Goal: Task Accomplishment & Management: Complete application form

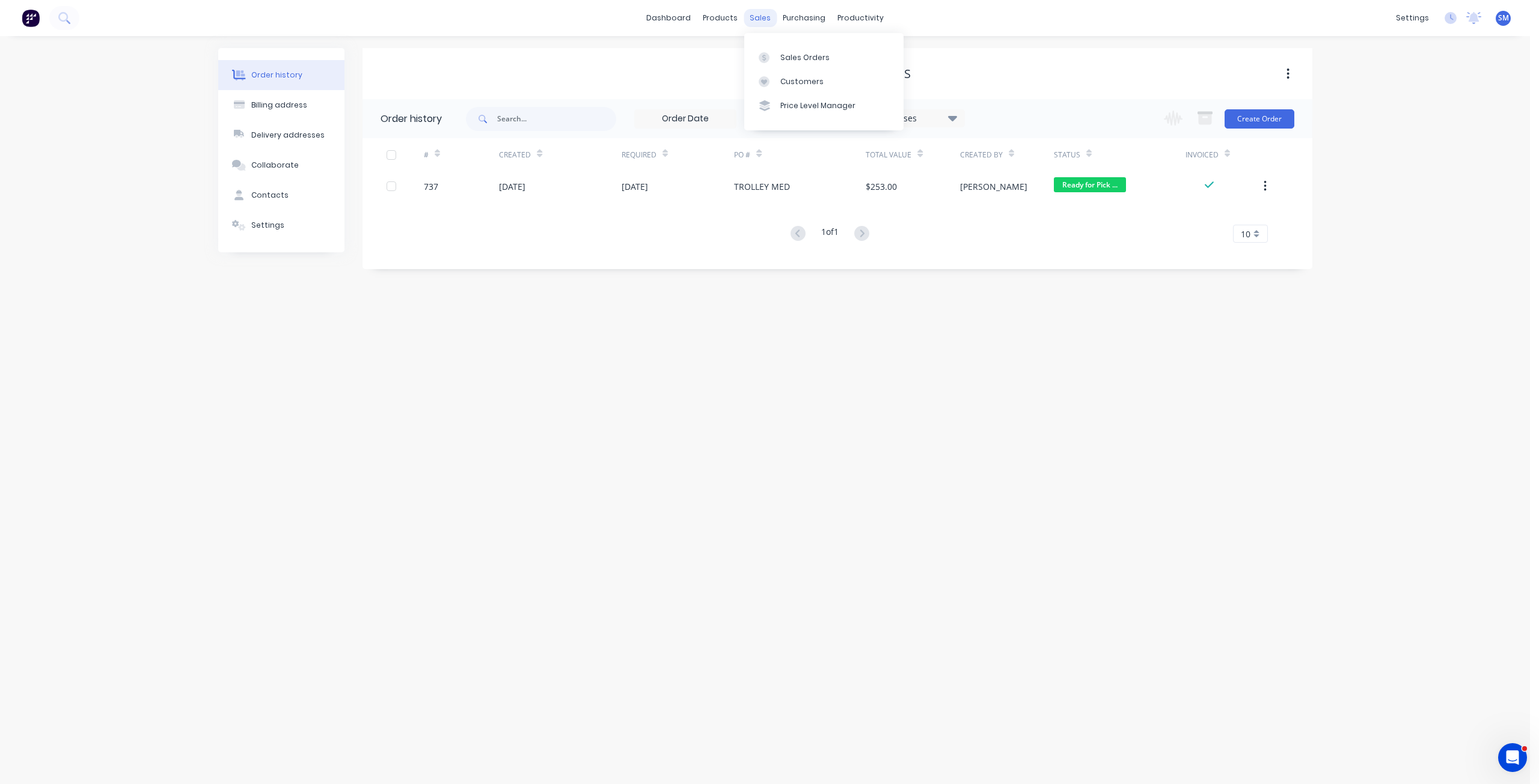
click at [761, 23] on div "sales" at bounding box center [760, 17] width 33 height 18
click at [756, 20] on div "sales" at bounding box center [760, 17] width 33 height 18
click at [788, 57] on div "Sales Orders" at bounding box center [805, 58] width 50 height 11
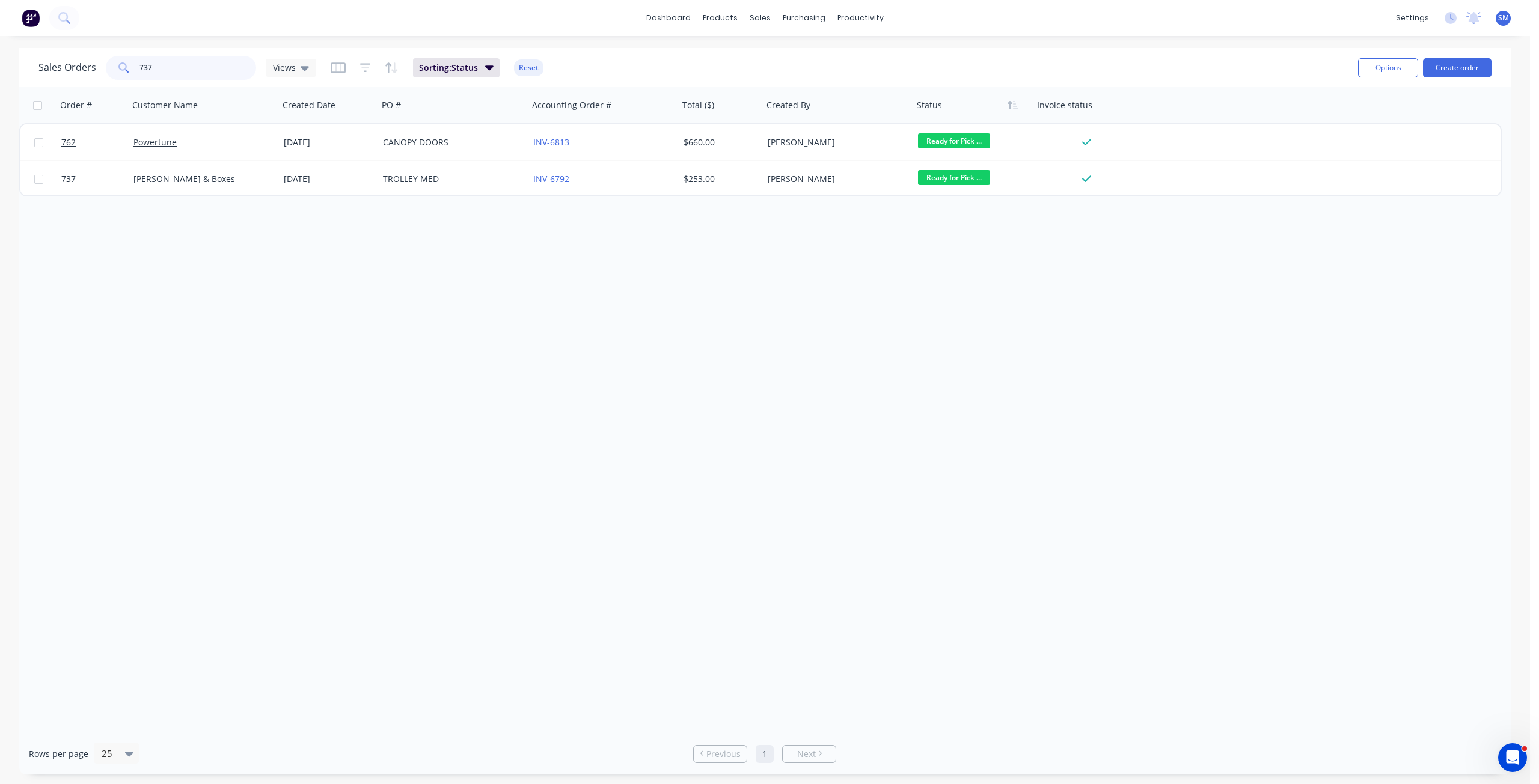
click at [78, 68] on div "Sales Orders 737 Views" at bounding box center [177, 68] width 277 height 24
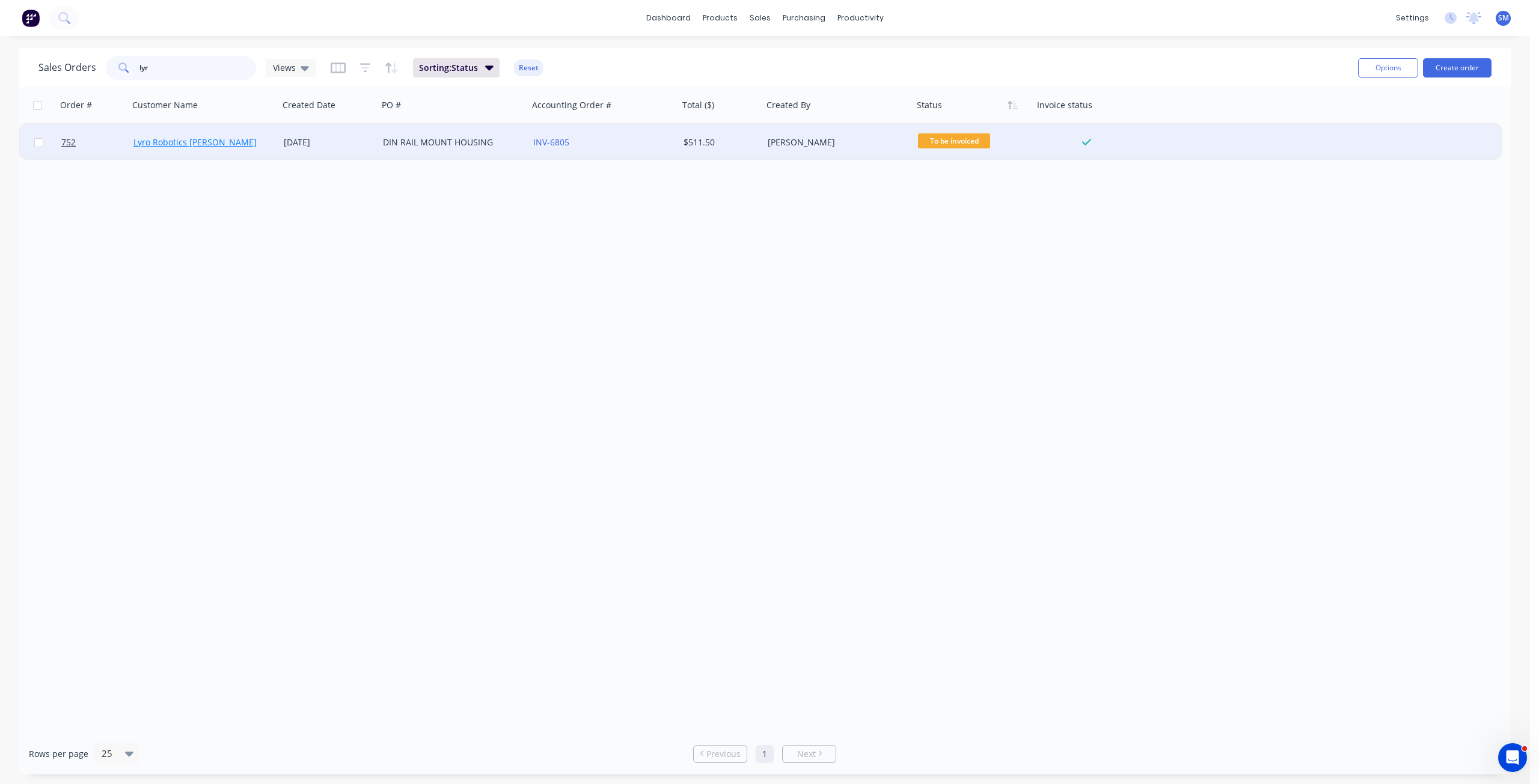
type input "lyr"
click at [193, 139] on link "Lyro Robotics [PERSON_NAME]" at bounding box center [195, 142] width 123 height 12
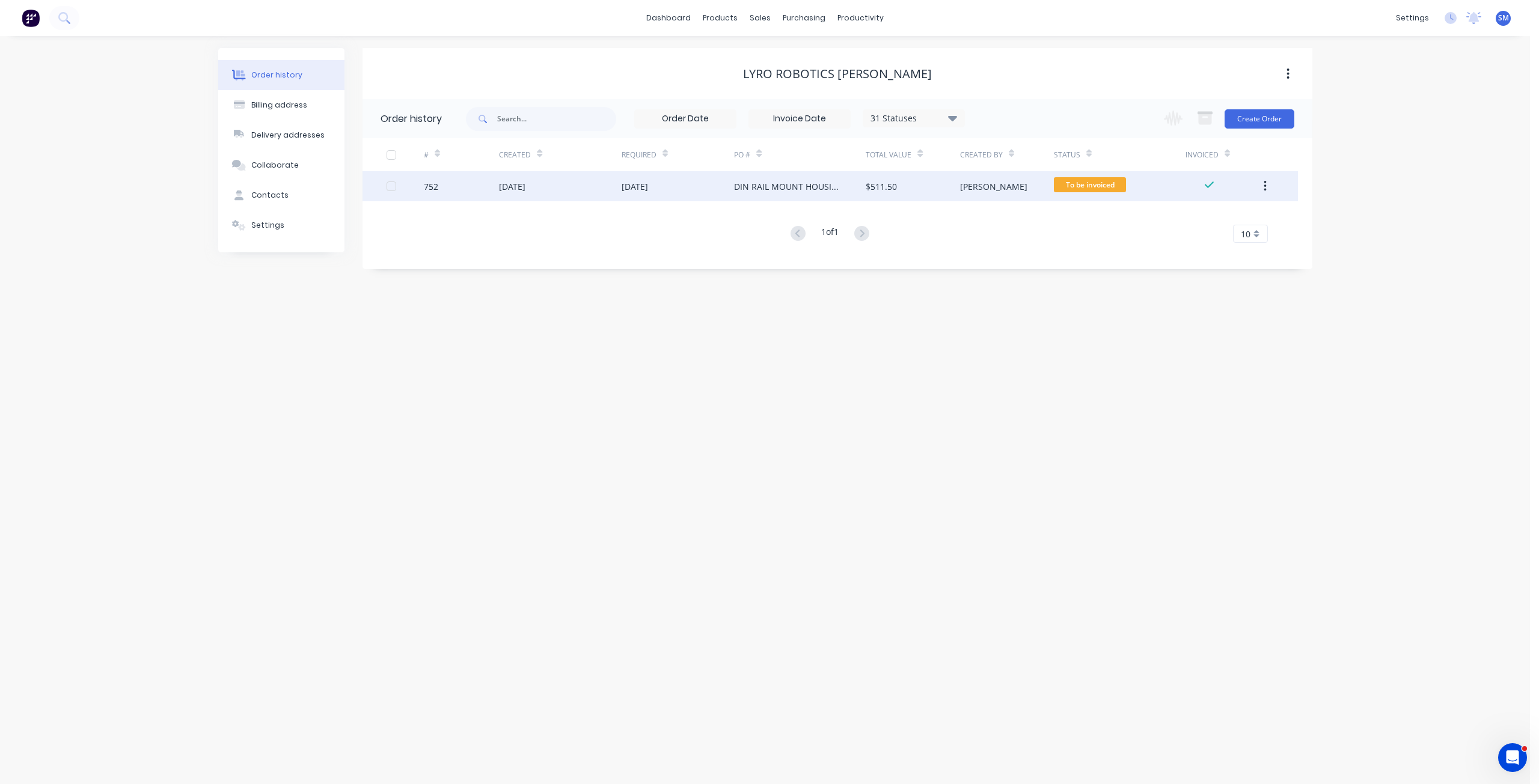
click at [645, 188] on div "[DATE]" at bounding box center [635, 186] width 27 height 13
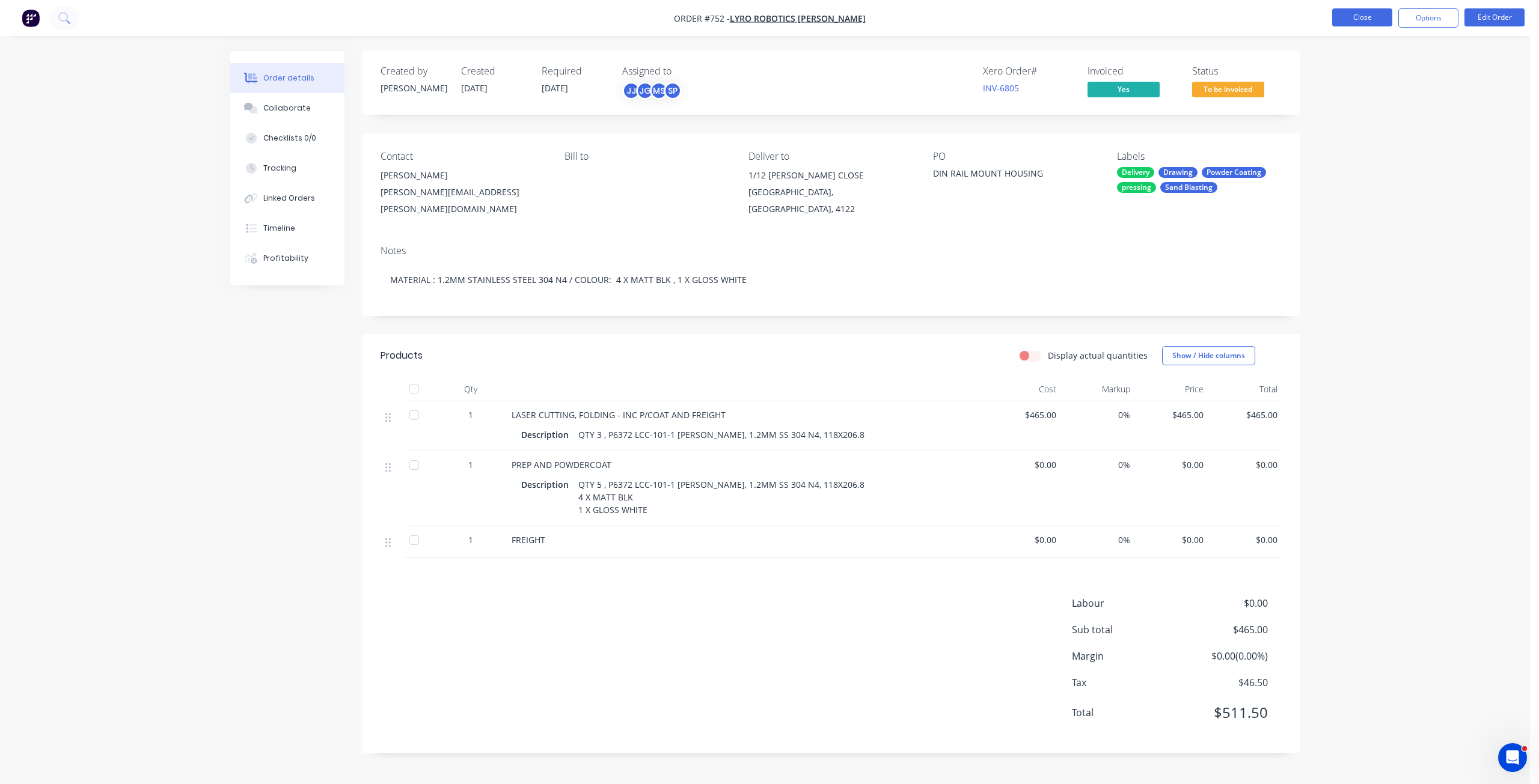
click at [1354, 14] on button "Close" at bounding box center [1362, 17] width 60 height 18
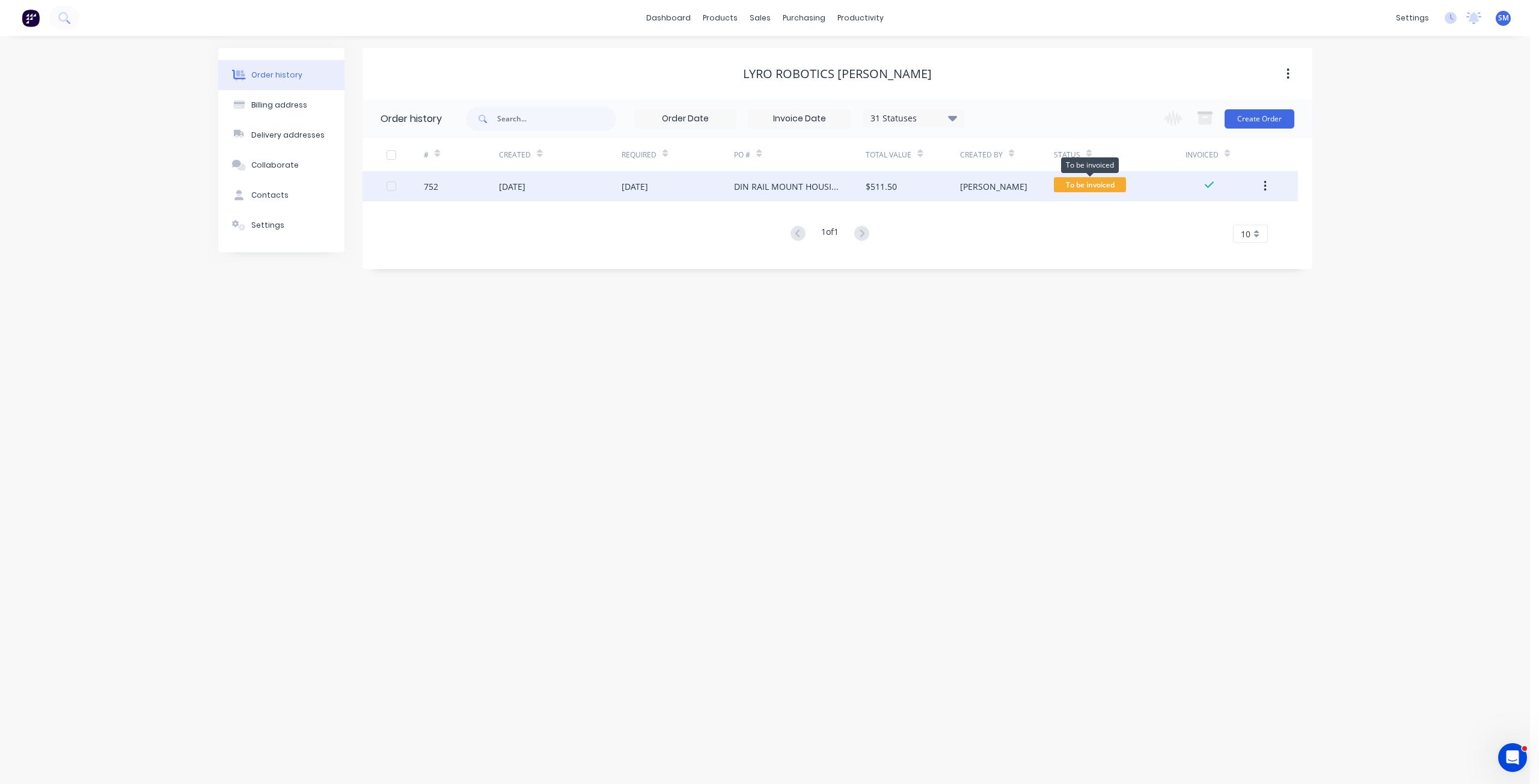
click at [1085, 182] on span "To be invoiced" at bounding box center [1090, 185] width 72 height 15
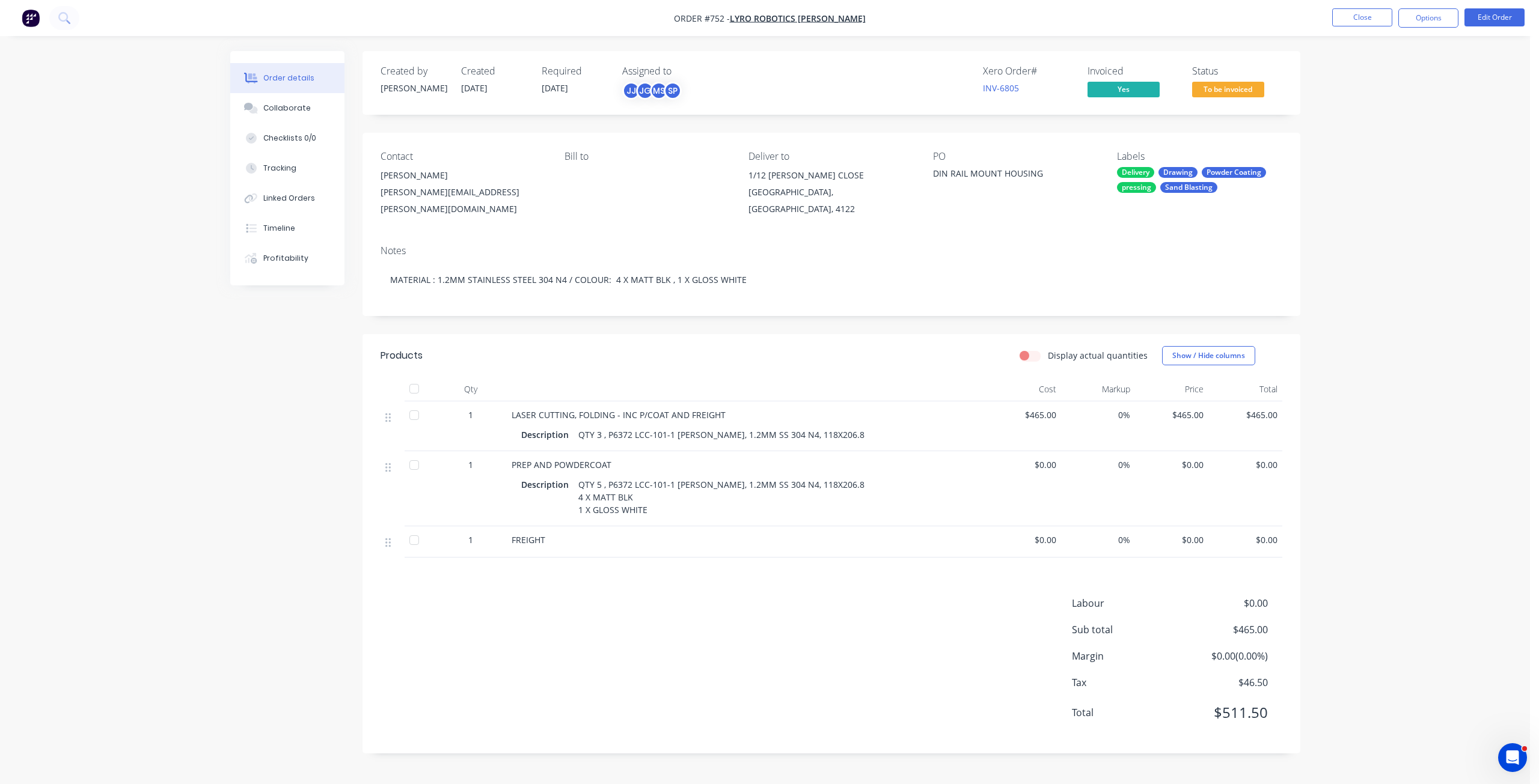
click at [1236, 90] on span "To be invoiced" at bounding box center [1228, 89] width 72 height 15
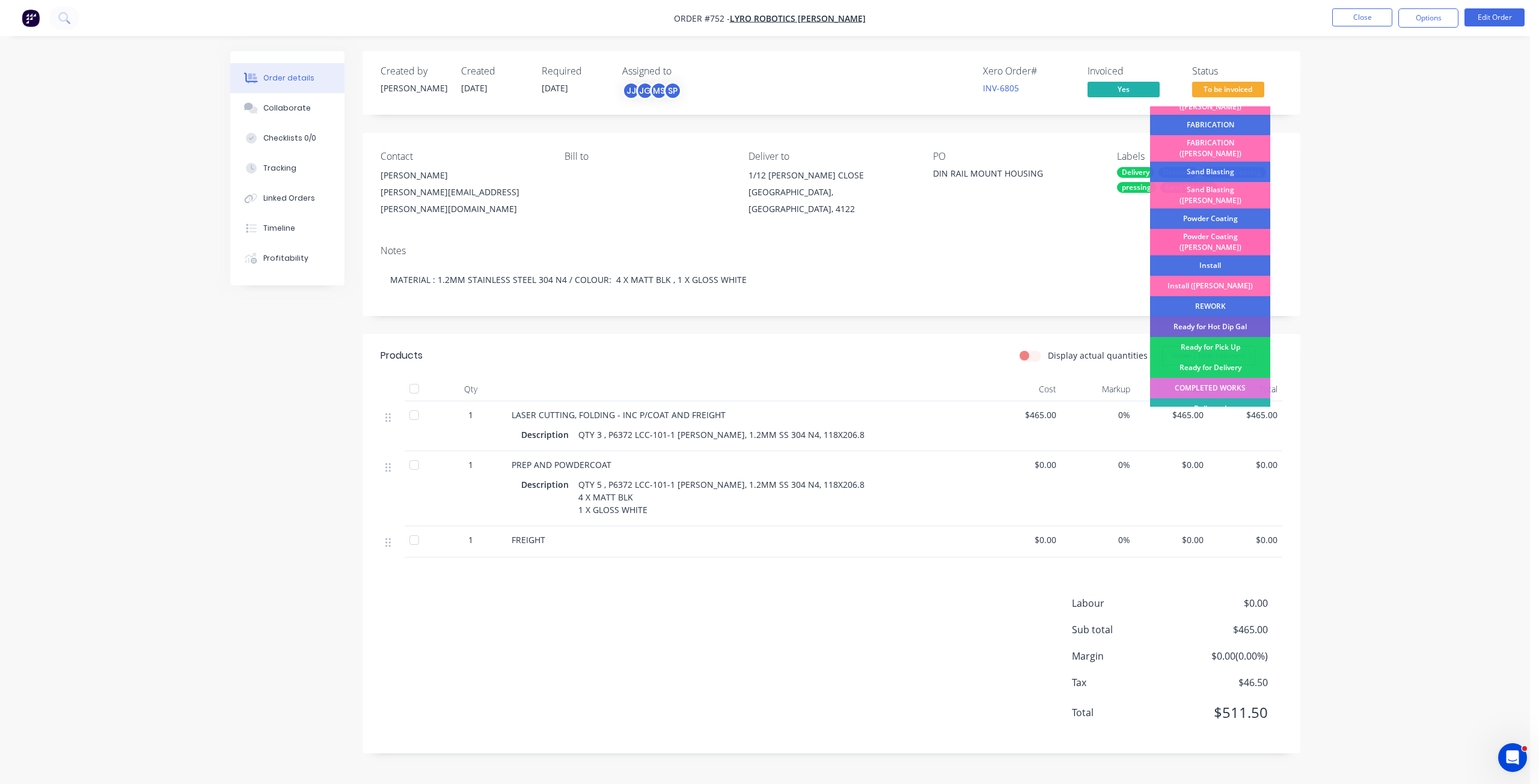
scroll to position [211, 0]
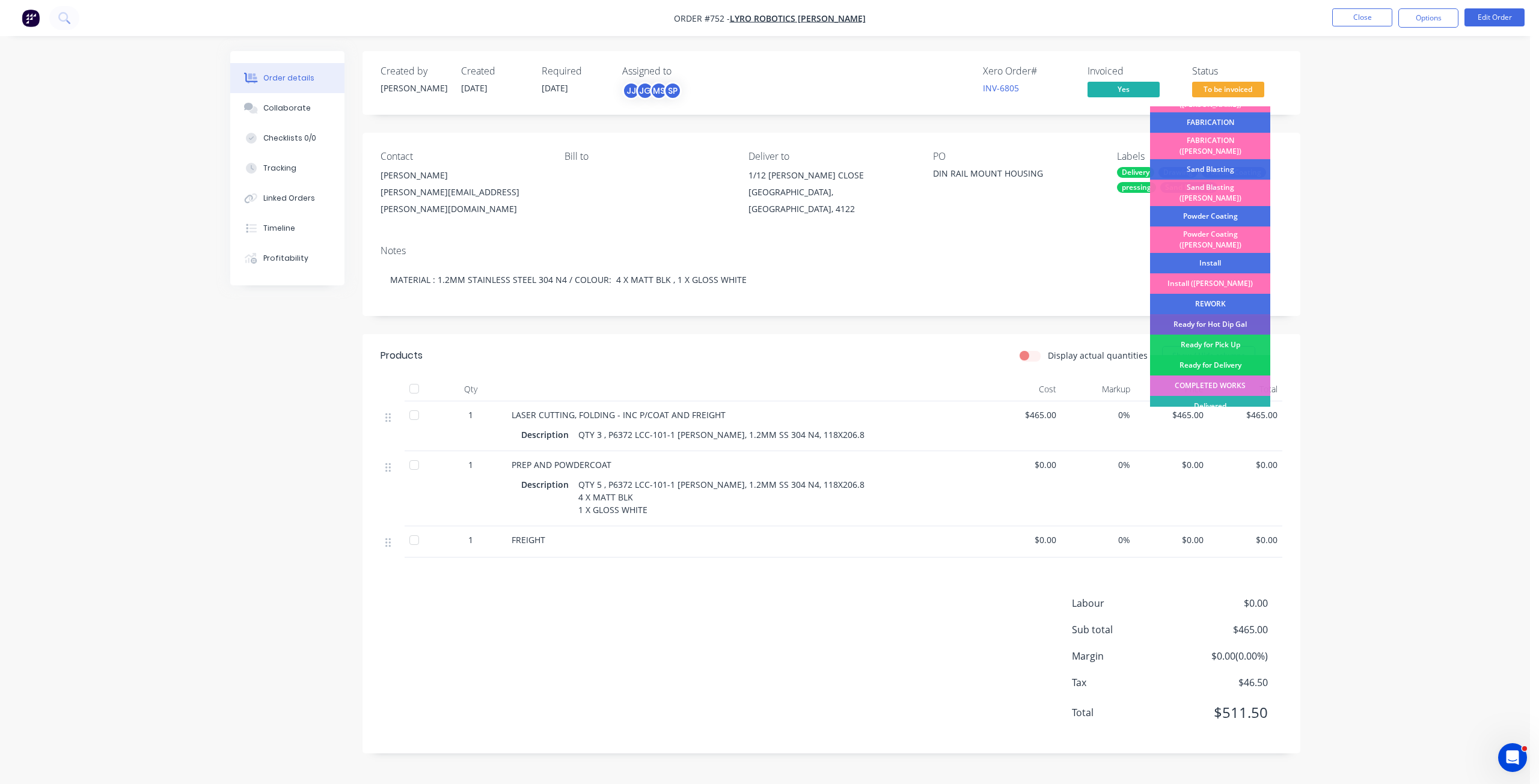
click at [1203, 355] on div "Ready for Delivery" at bounding box center [1210, 365] width 120 height 20
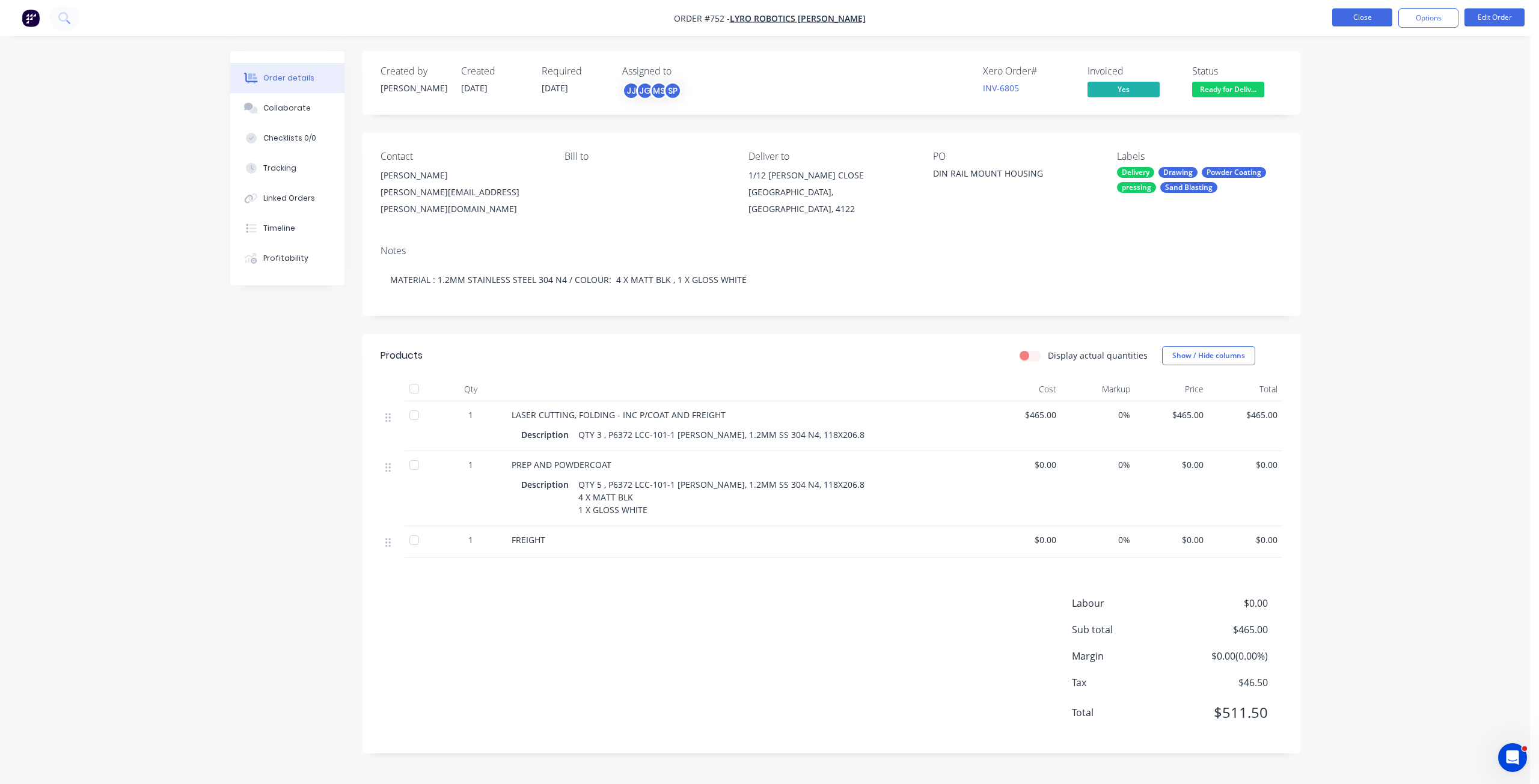
click at [1353, 23] on button "Close" at bounding box center [1362, 17] width 60 height 18
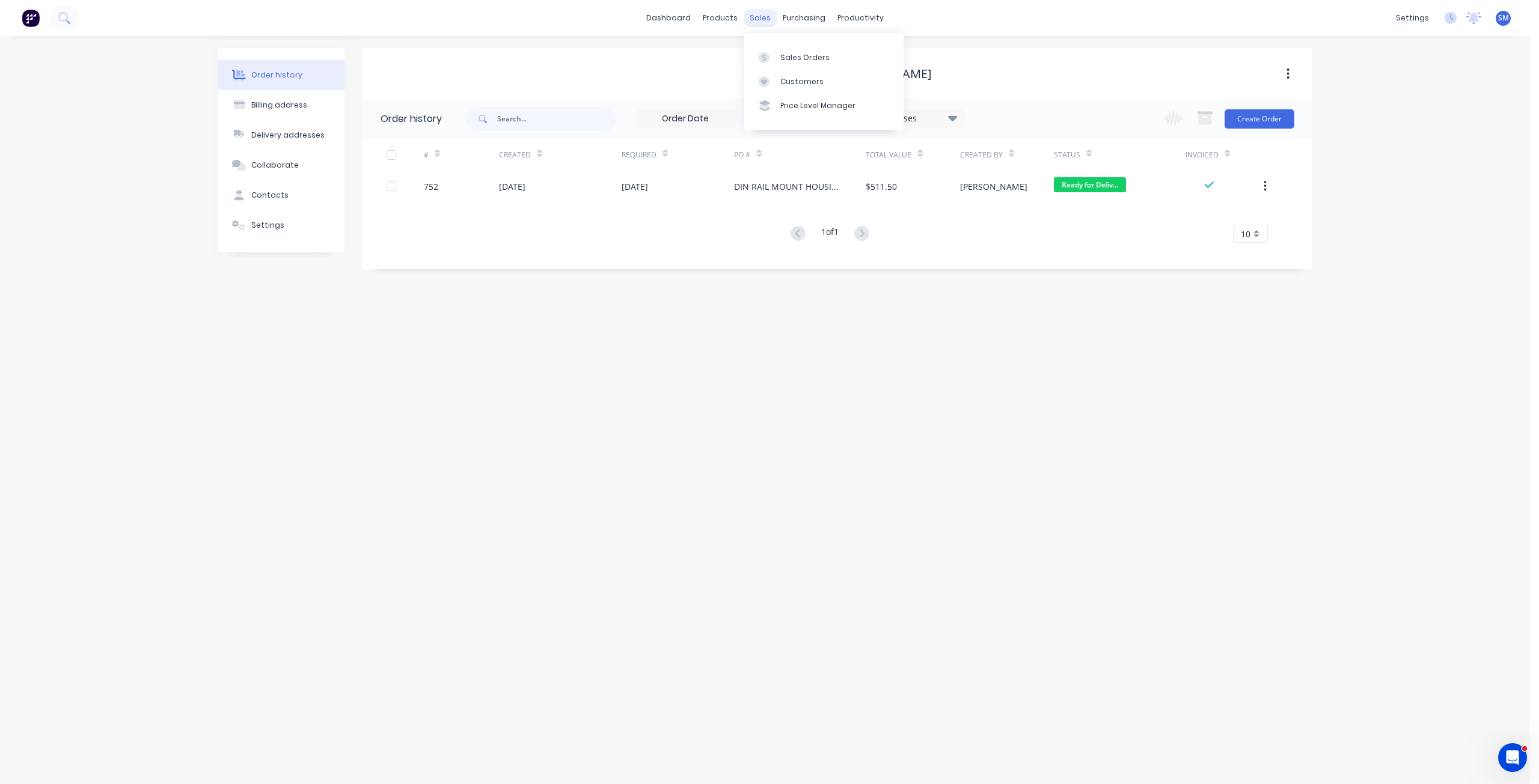
click at [756, 13] on div "sales" at bounding box center [760, 17] width 33 height 18
click at [798, 60] on div "Sales Orders" at bounding box center [805, 58] width 50 height 11
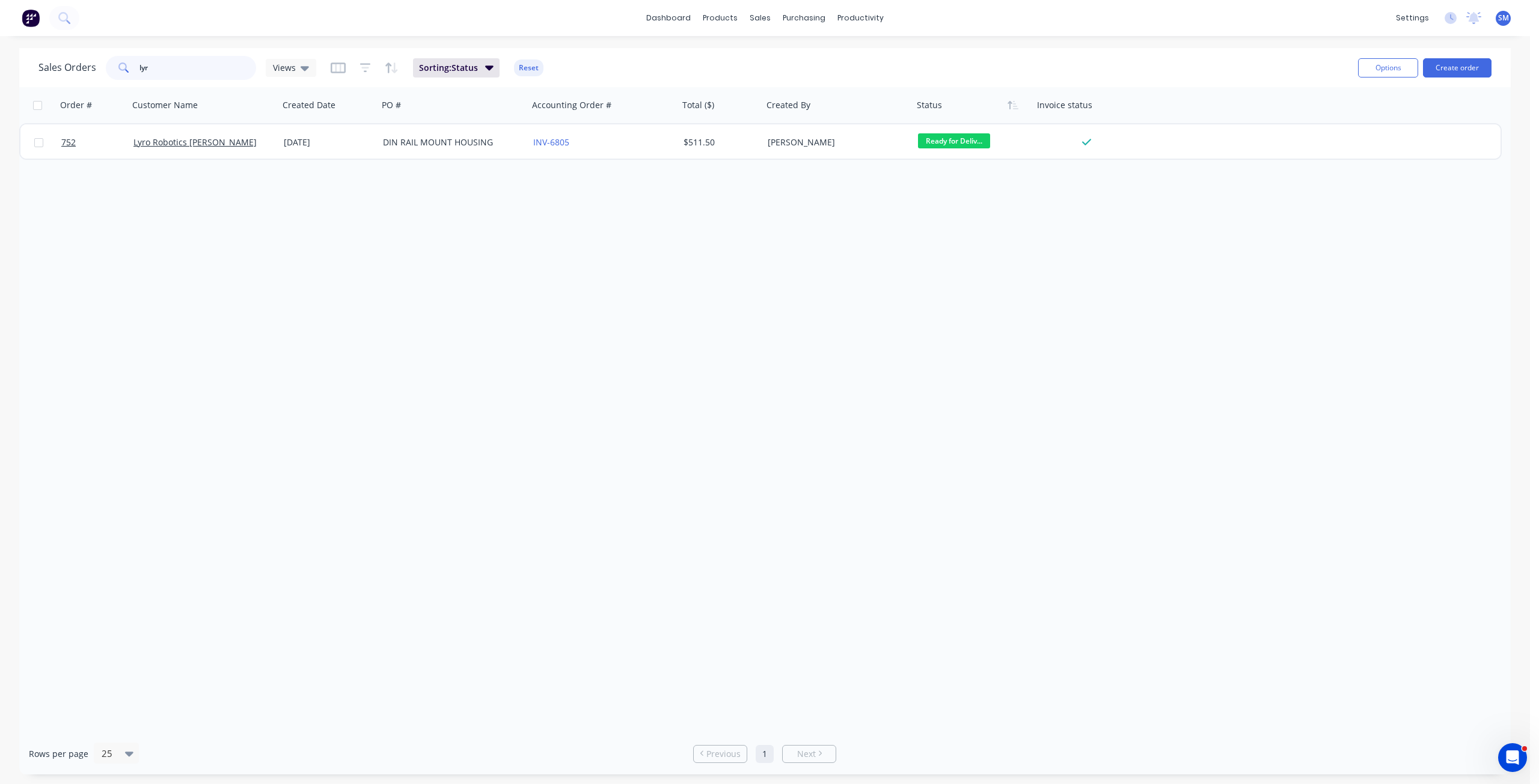
drag, startPoint x: 171, startPoint y: 71, endPoint x: 111, endPoint y: 72, distance: 60.0
click at [111, 72] on div "lyr" at bounding box center [181, 68] width 150 height 24
click at [760, 18] on div "sales" at bounding box center [760, 17] width 33 height 18
click at [795, 79] on div "Customers" at bounding box center [802, 82] width 43 height 11
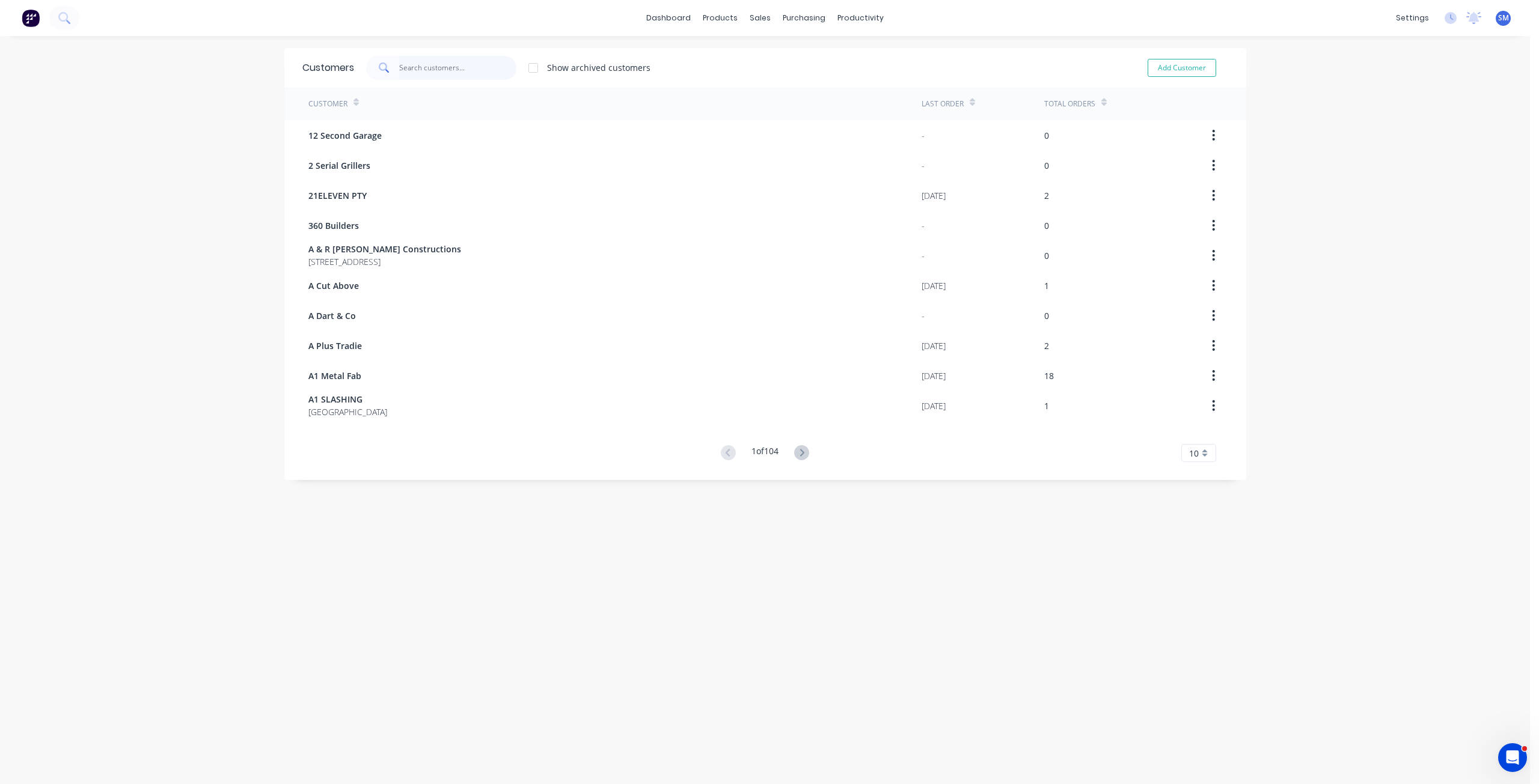
click at [412, 70] on input "text" at bounding box center [457, 68] width 117 height 24
drag, startPoint x: 451, startPoint y: 73, endPoint x: 378, endPoint y: 70, distance: 73.1
click at [378, 70] on div "OPHIR GROUP" at bounding box center [441, 68] width 150 height 24
type input "OPHIR GROUP"
click at [1174, 70] on button "Add Customer" at bounding box center [1181, 68] width 68 height 18
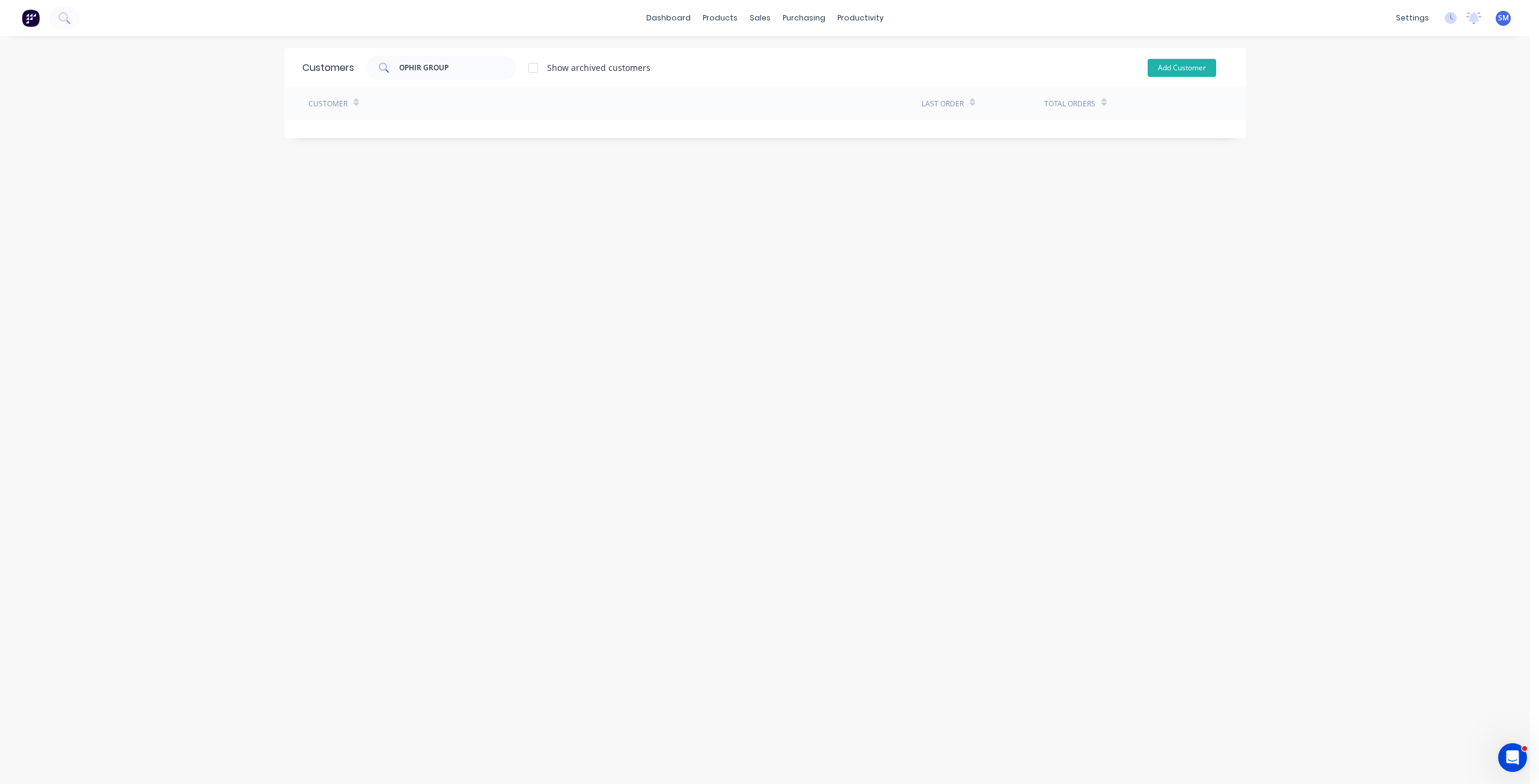
select select "AU"
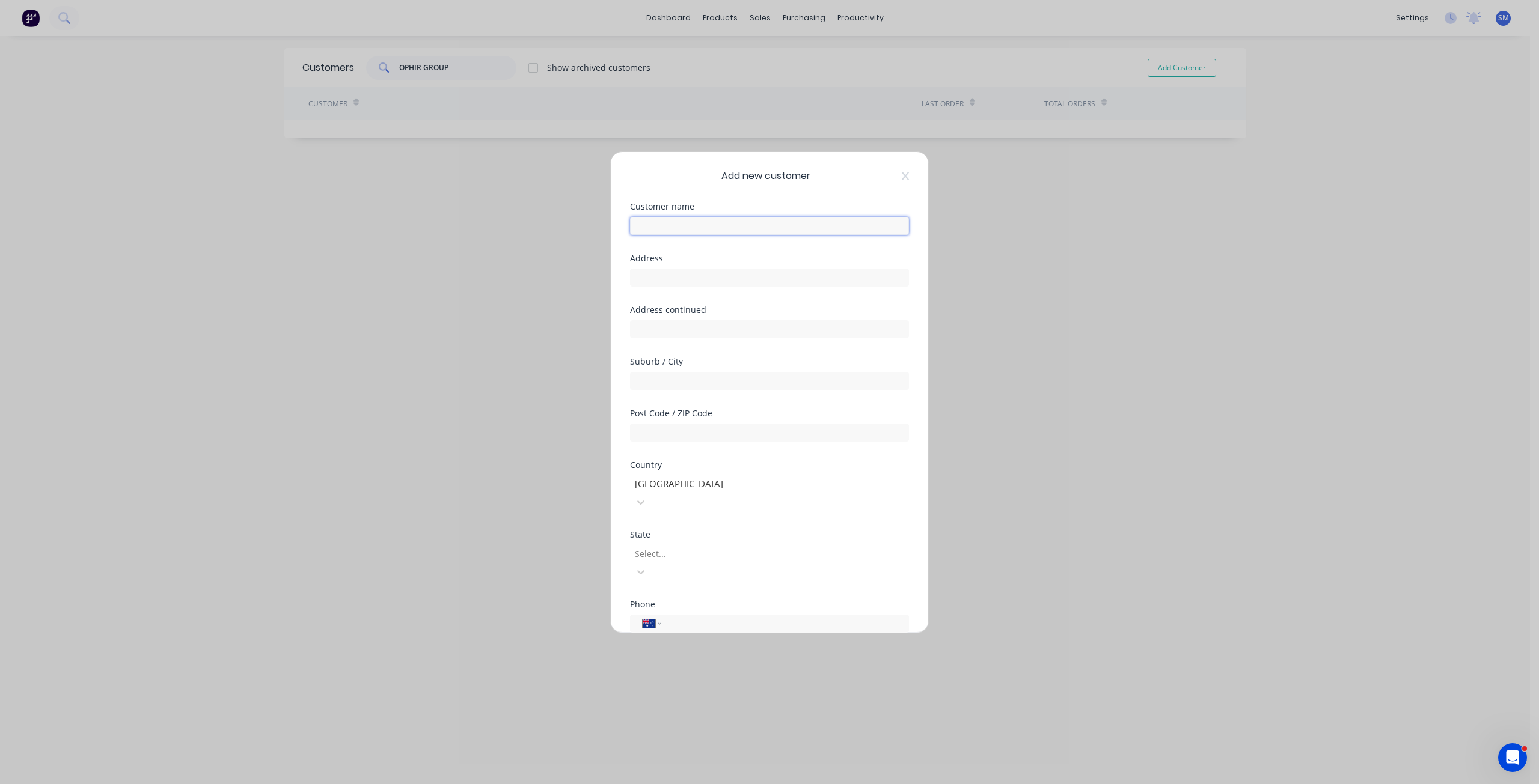
click at [653, 231] on input "text" at bounding box center [769, 225] width 279 height 18
paste input "OPHIR GROUP"
type input "OPHIR GROUP"
click at [659, 546] on div at bounding box center [720, 553] width 173 height 15
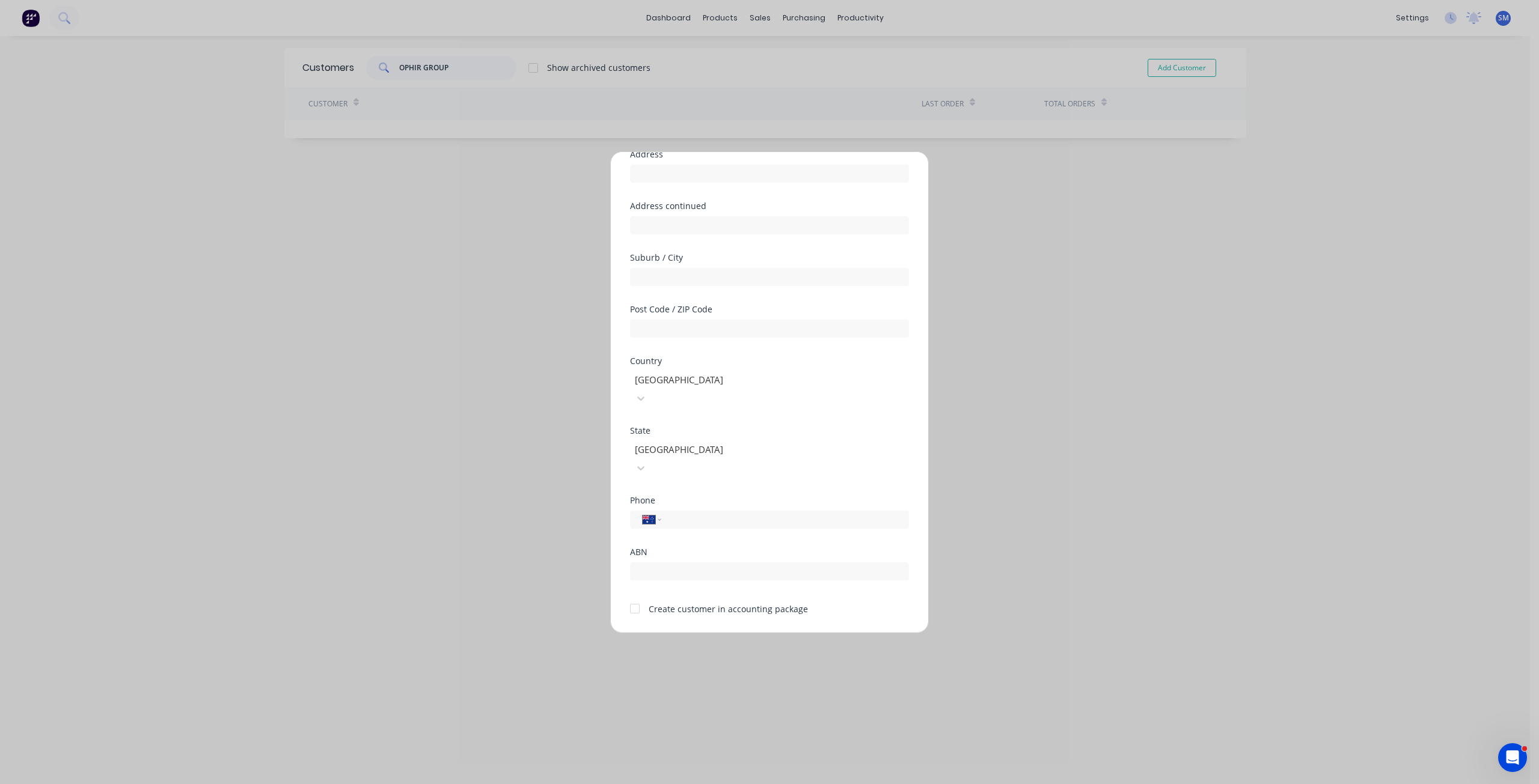
scroll to position [106, 0]
click at [691, 511] on input "tel" at bounding box center [783, 518] width 226 height 14
click at [692, 511] on input "tel" at bounding box center [783, 518] width 226 height 14
type input "0424 840 487"
click at [637, 595] on div at bounding box center [634, 606] width 24 height 24
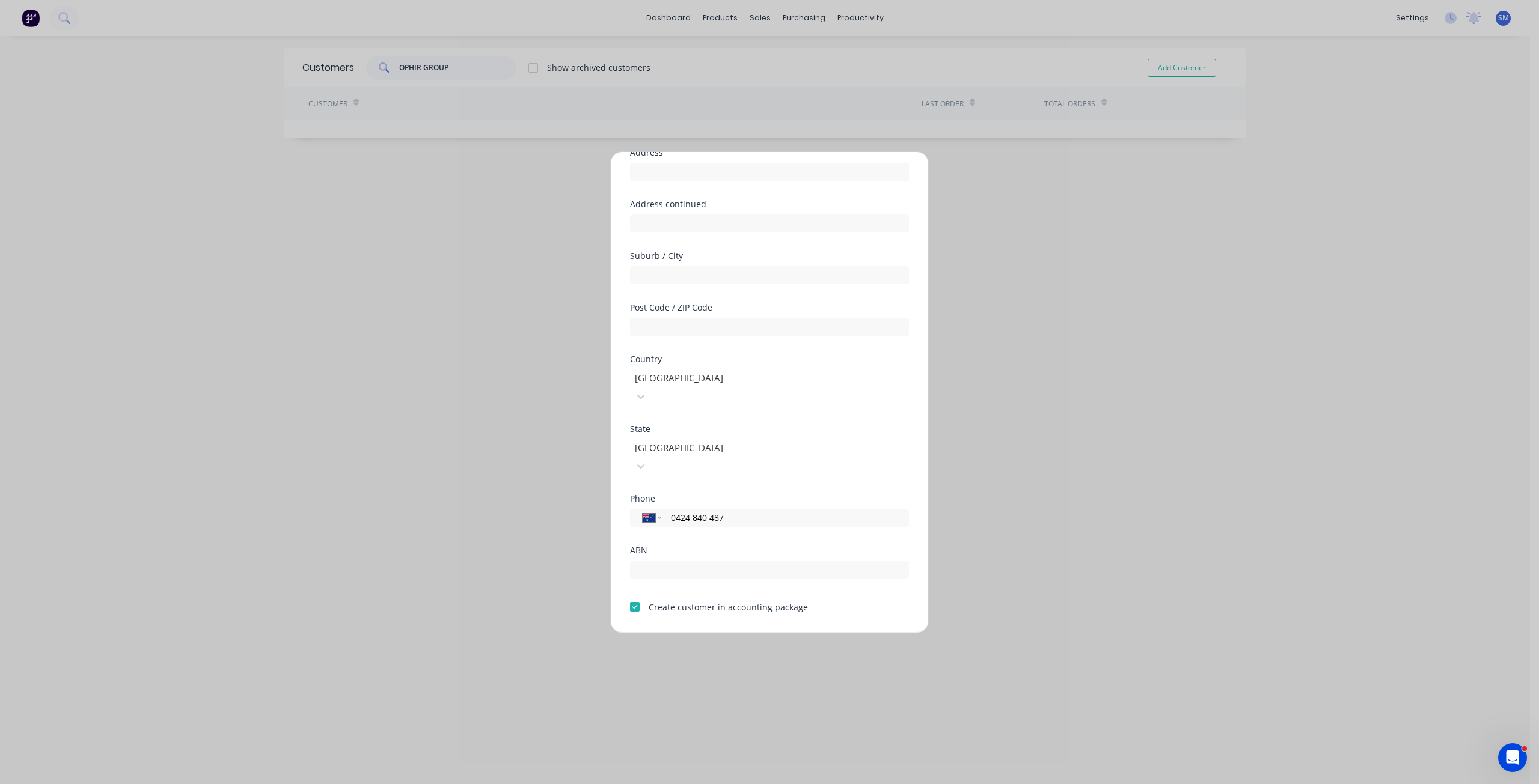
click at [737, 632] on button "Save" at bounding box center [732, 642] width 66 height 19
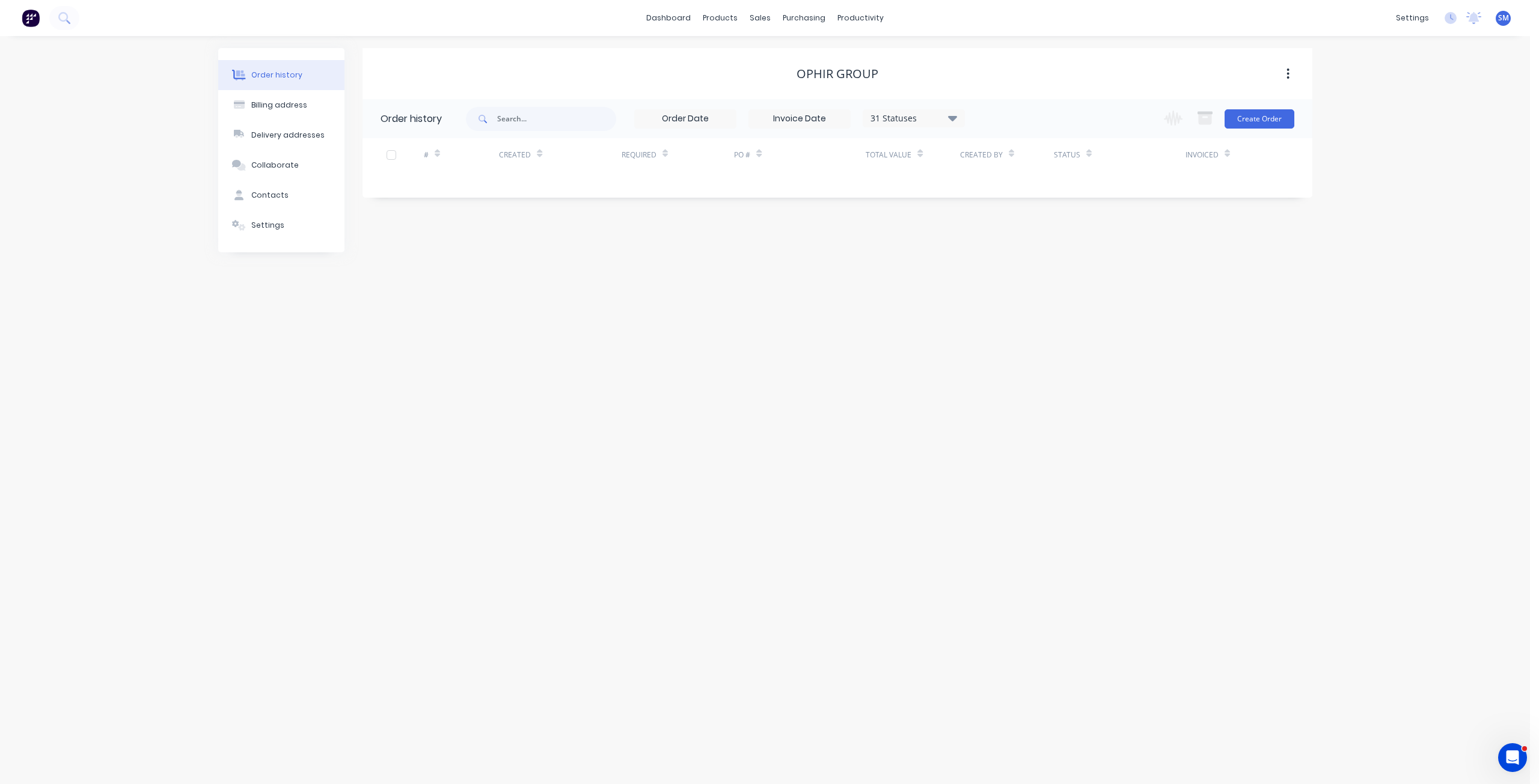
click at [839, 75] on div "OPHIR GROUP" at bounding box center [837, 74] width 82 height 14
click at [1294, 73] on button "button" at bounding box center [1287, 74] width 28 height 22
click at [834, 76] on div "OPHIR GROUP" at bounding box center [837, 74] width 82 height 14
click at [256, 193] on div "Contacts" at bounding box center [270, 196] width 37 height 11
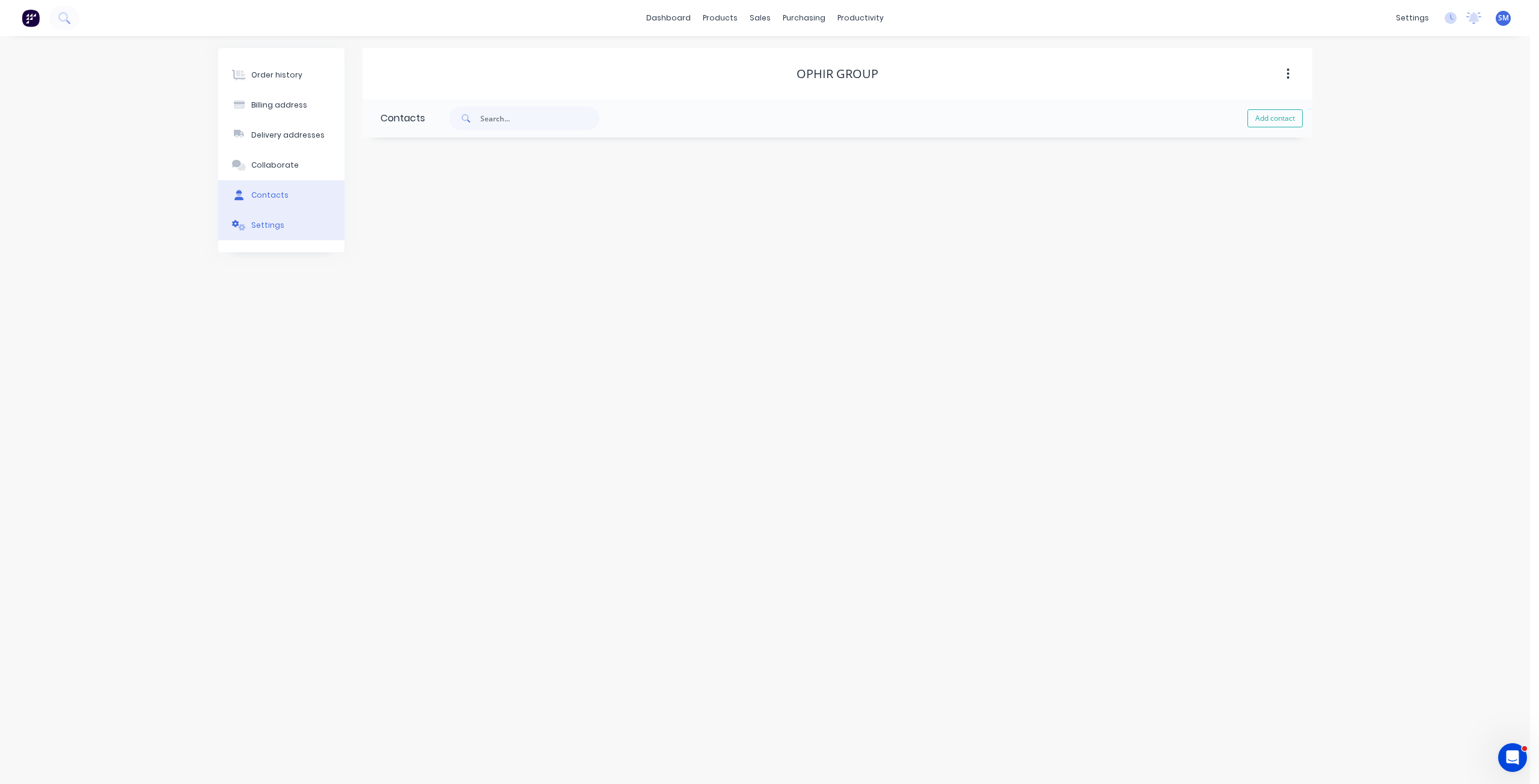
click at [258, 224] on div "Settings" at bounding box center [268, 225] width 33 height 11
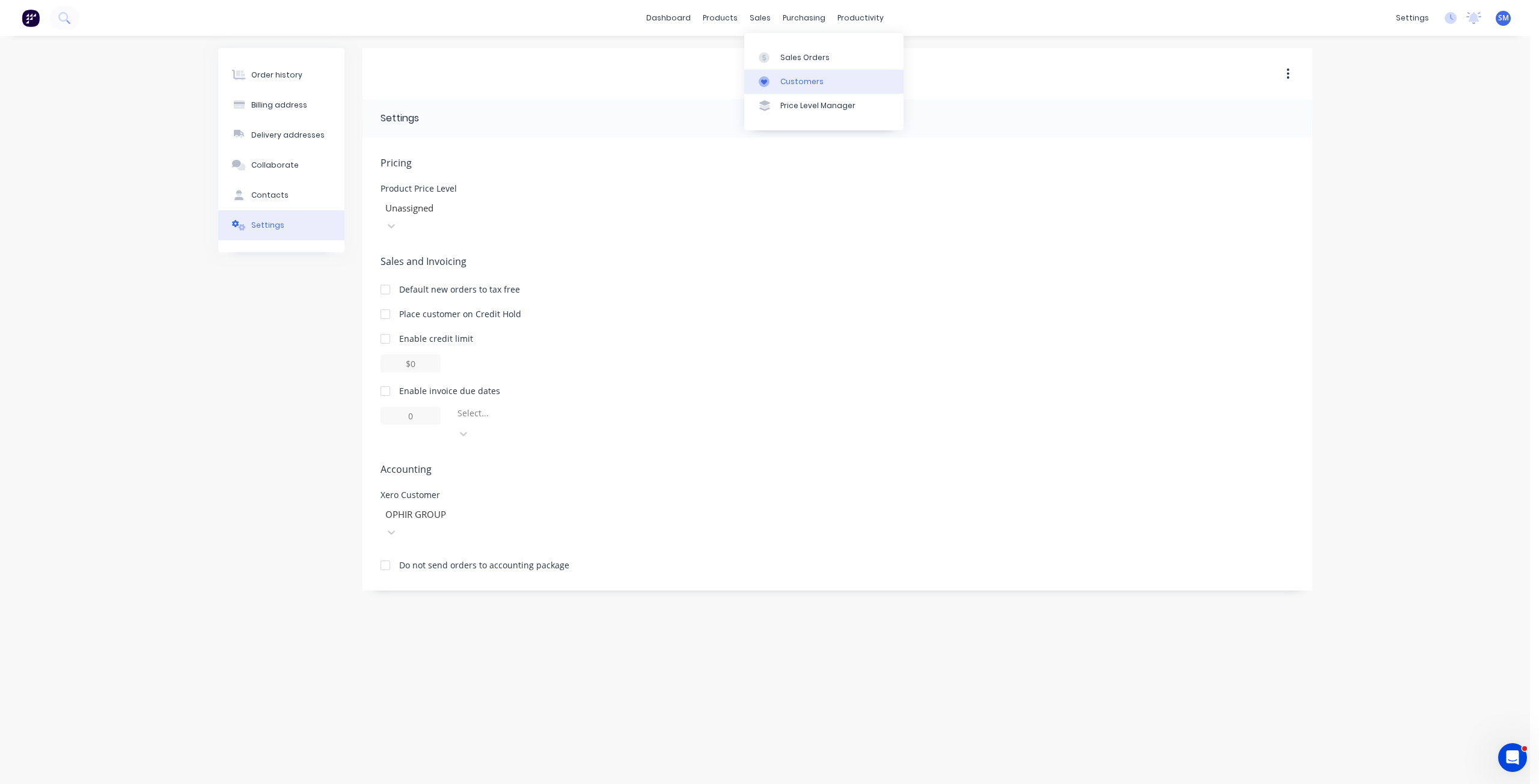
click at [792, 82] on div "Customers" at bounding box center [802, 82] width 43 height 11
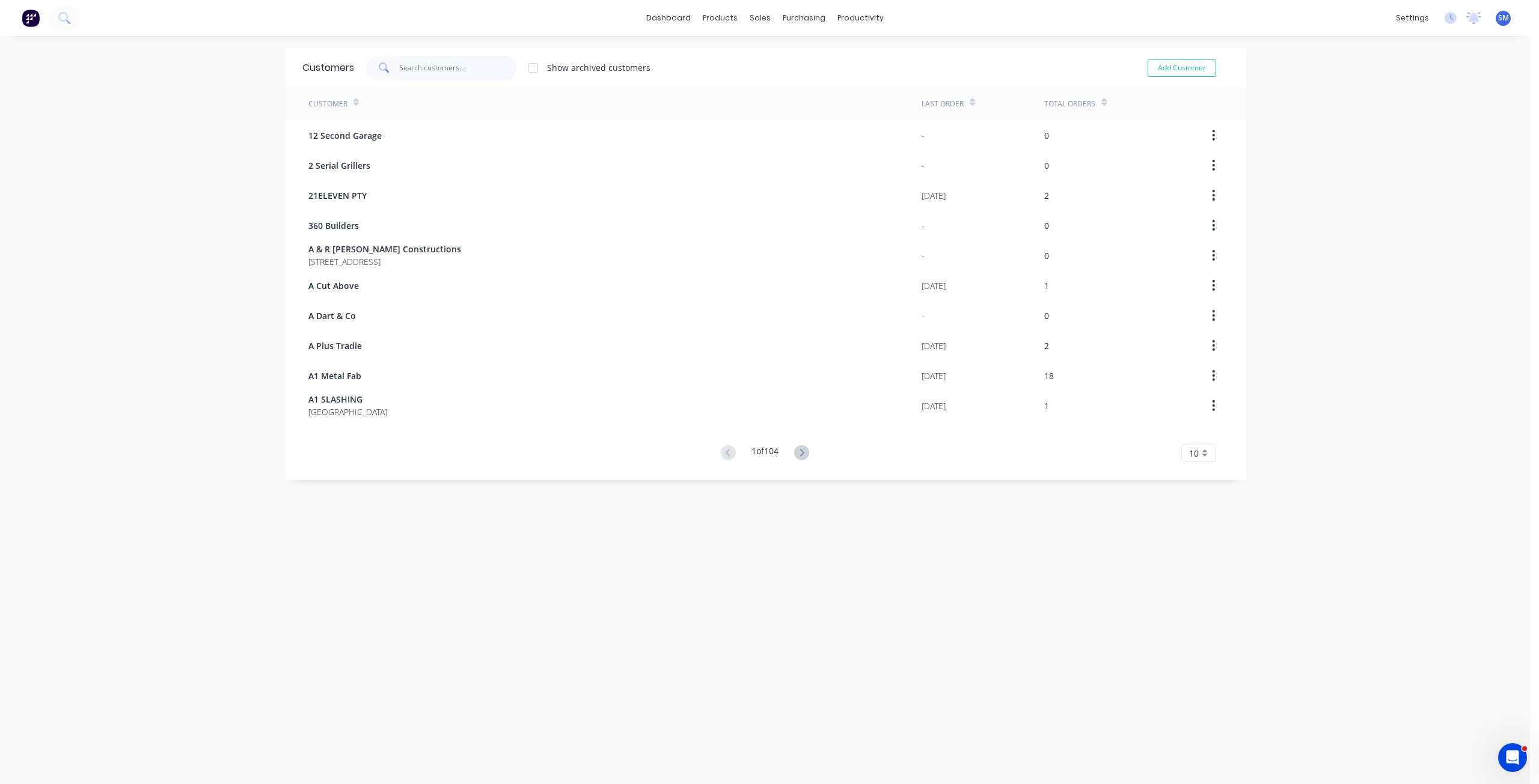
click at [431, 69] on input "text" at bounding box center [457, 68] width 117 height 24
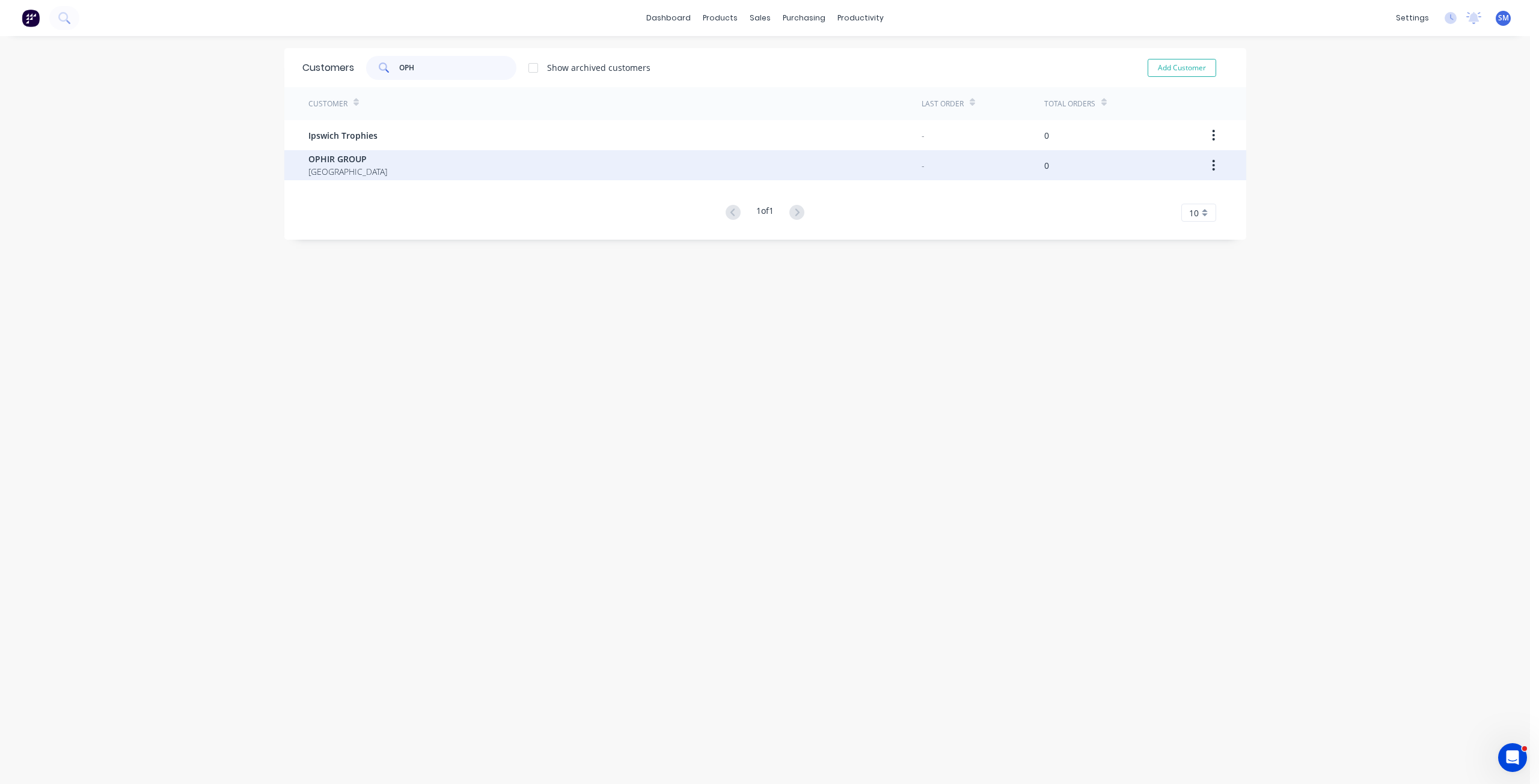
type input "OPH"
drag, startPoint x: 337, startPoint y: 163, endPoint x: 336, endPoint y: 170, distance: 7.1
click at [336, 170] on span "[GEOGRAPHIC_DATA]" at bounding box center [347, 171] width 79 height 13
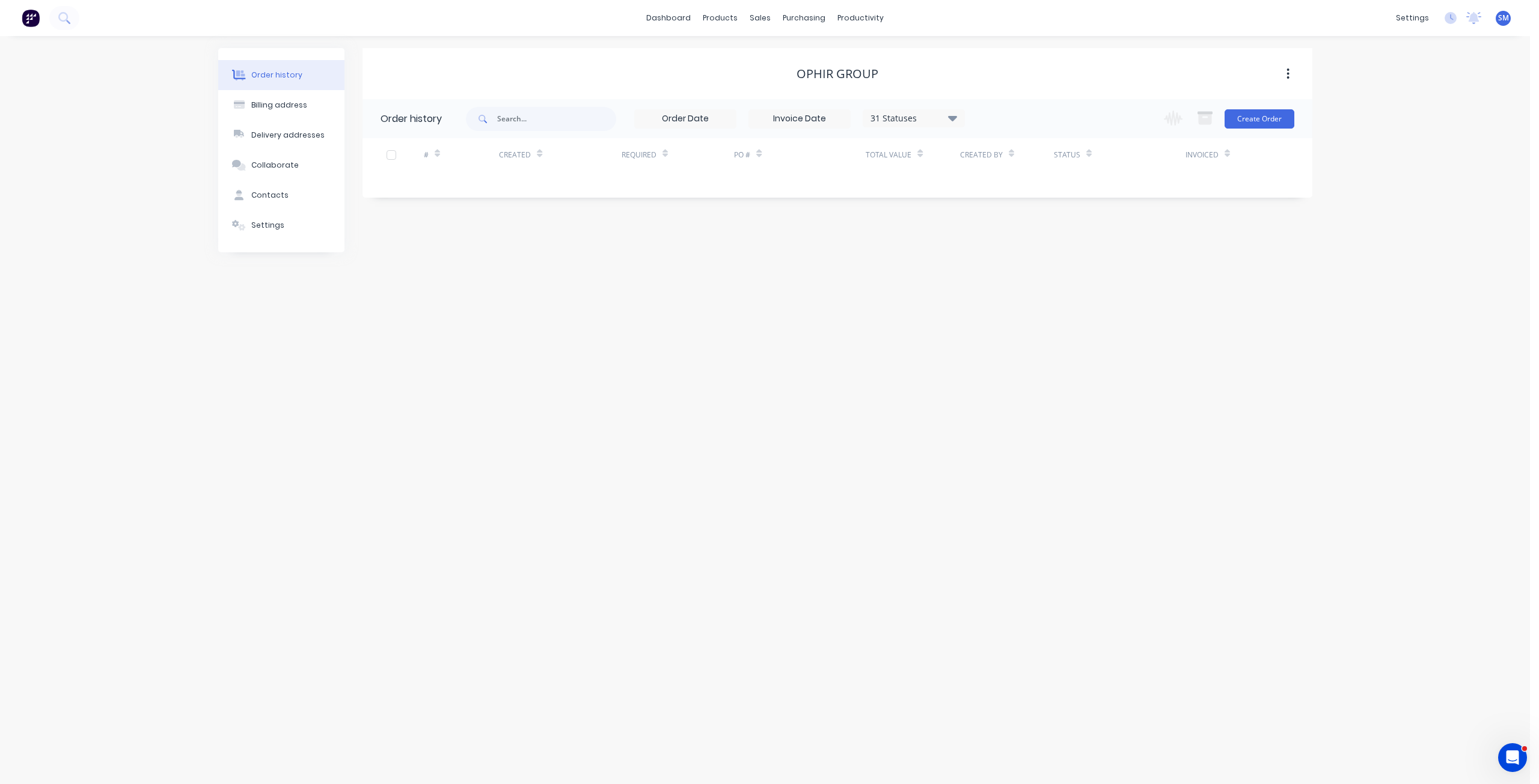
click at [832, 80] on div "OPHIR GROUP" at bounding box center [837, 74] width 82 height 14
click at [1287, 72] on icon "button" at bounding box center [1288, 74] width 3 height 13
drag, startPoint x: 1197, startPoint y: 104, endPoint x: 1107, endPoint y: 101, distance: 90.0
click at [1175, 104] on div "OPHIR GROUP Archive Order history 31 Statuses Invoice Status Invoiced Not Invoi…" at bounding box center [837, 150] width 949 height 204
click at [821, 78] on div "OPHIR GROUP" at bounding box center [837, 74] width 82 height 14
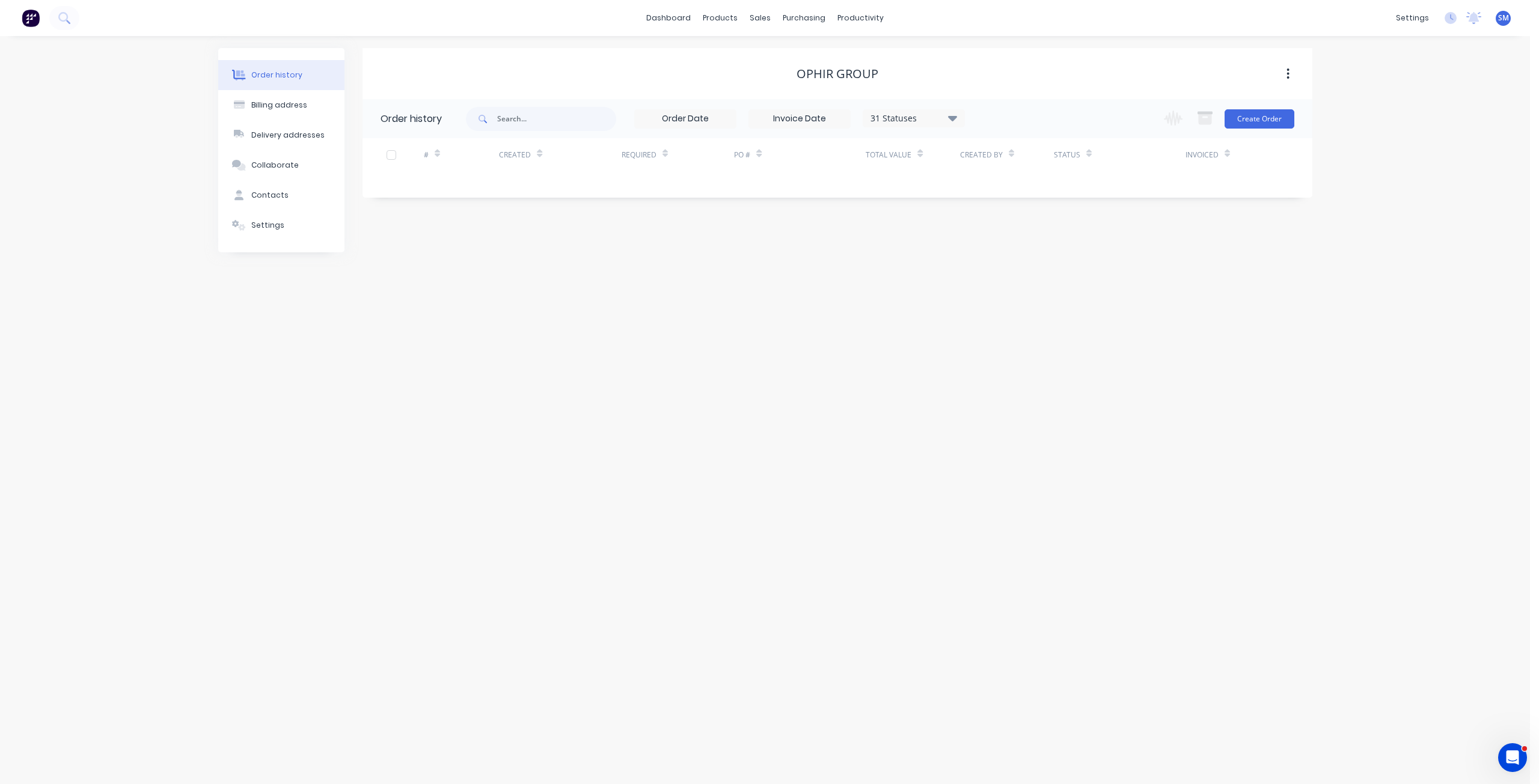
click at [1291, 73] on button "button" at bounding box center [1287, 74] width 28 height 22
click at [1214, 107] on div "Archive" at bounding box center [1246, 105] width 93 height 17
drag, startPoint x: 430, startPoint y: 750, endPoint x: 451, endPoint y: 739, distance: 23.7
click at [431, 749] on icon "button" at bounding box center [432, 753] width 8 height 11
click at [795, 79] on div "Customers" at bounding box center [802, 82] width 43 height 11
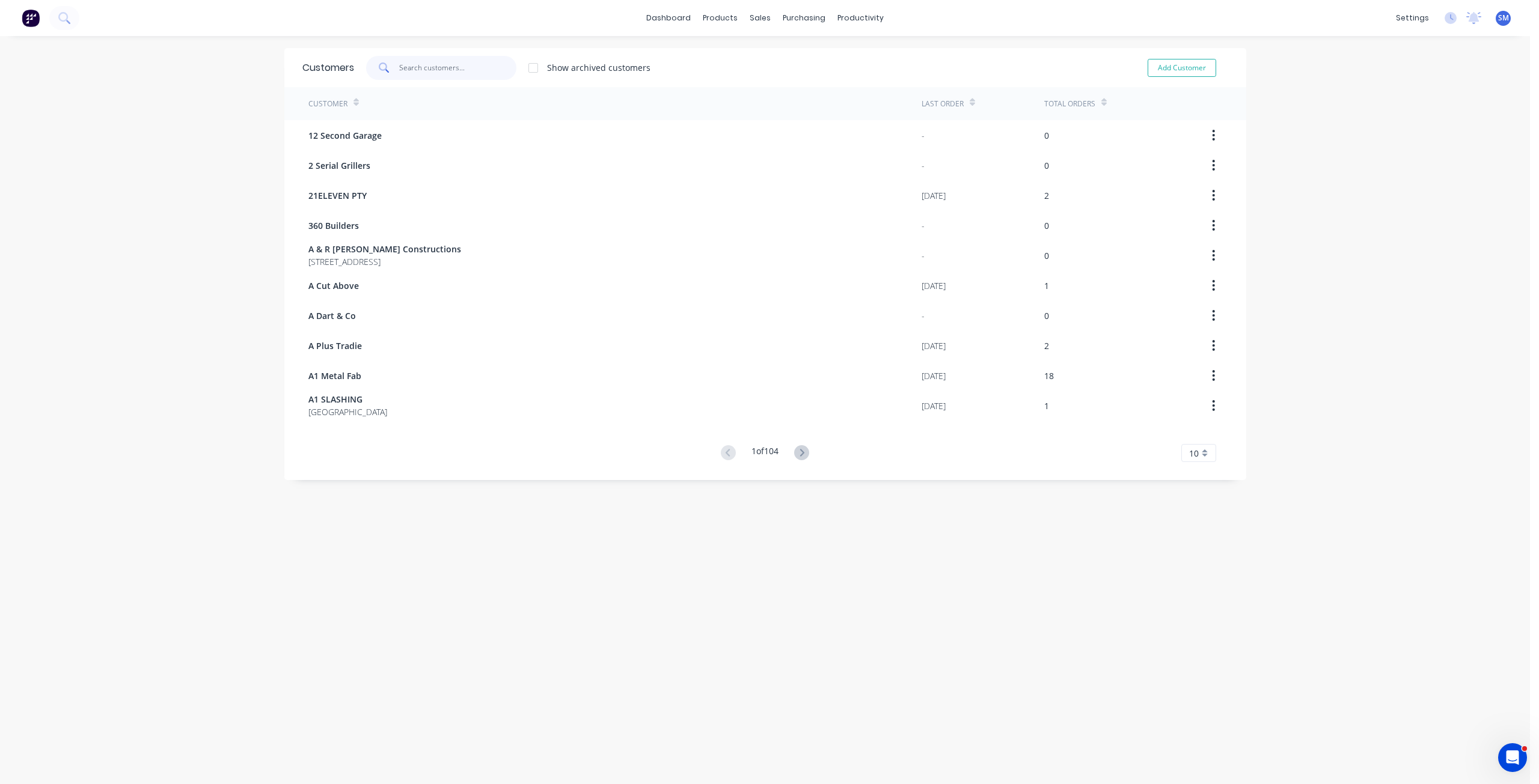
click at [409, 70] on input "text" at bounding box center [457, 68] width 117 height 24
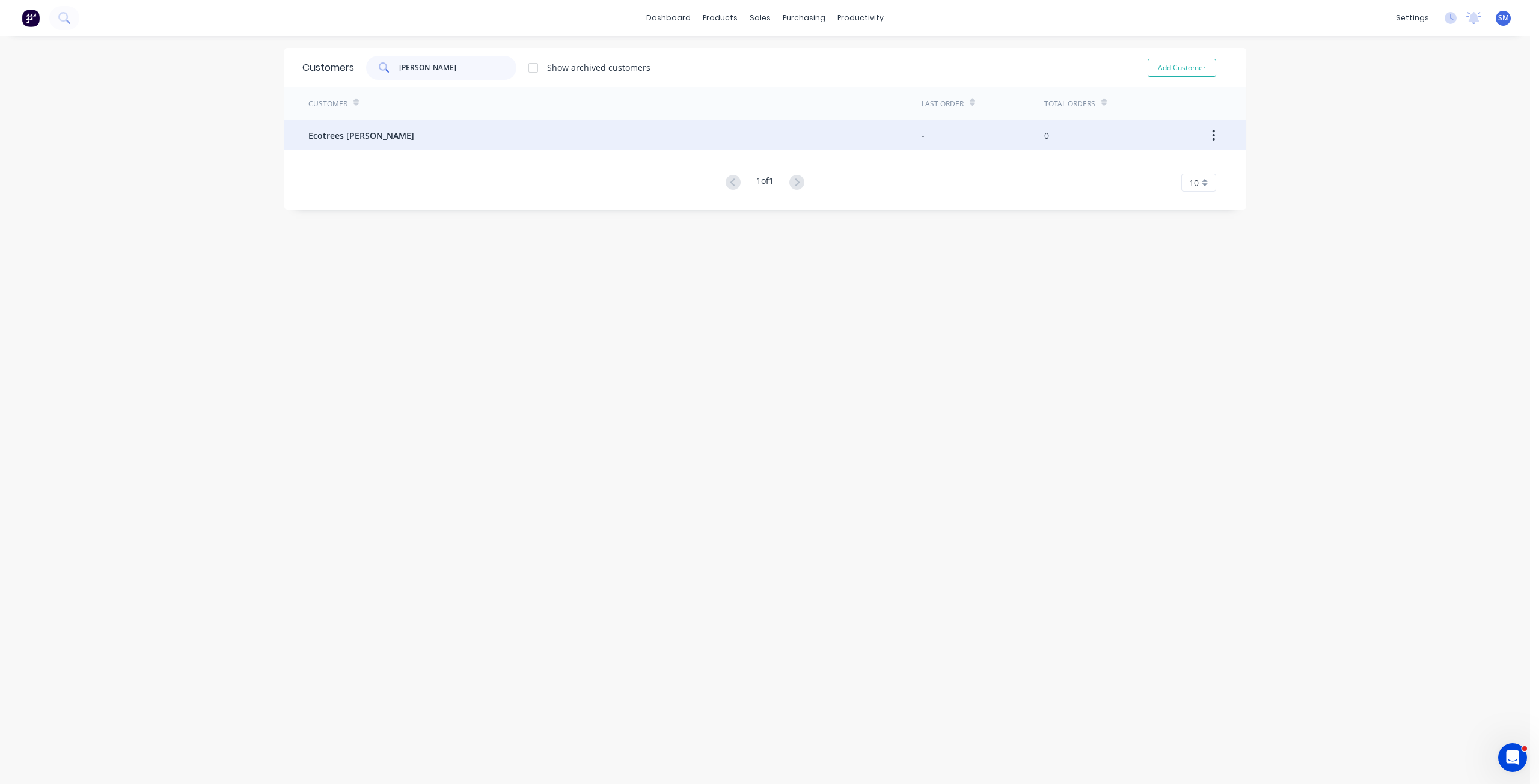
type input "[PERSON_NAME]"
click at [374, 138] on span "Ecotrees [PERSON_NAME]" at bounding box center [361, 135] width 106 height 13
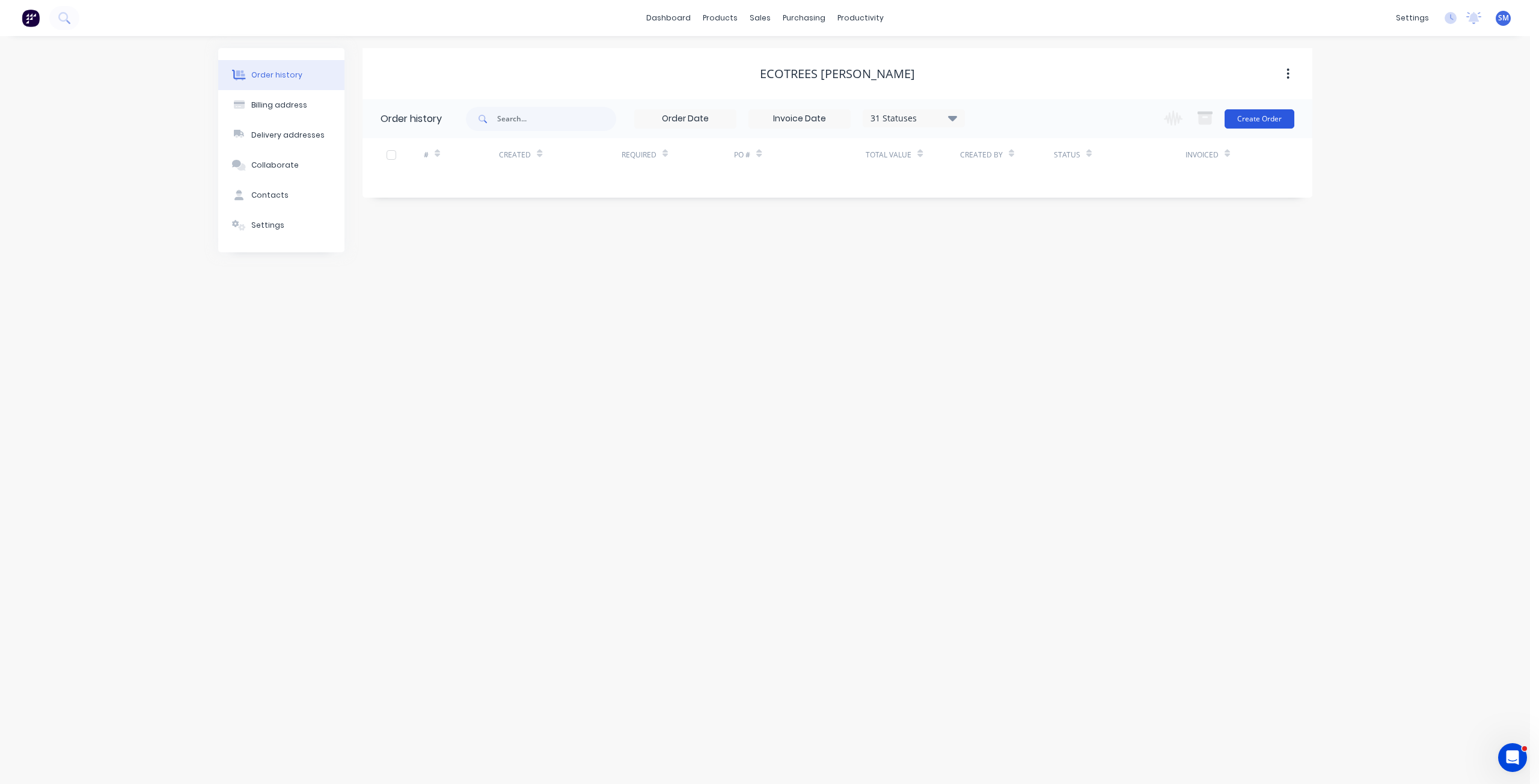
click at [1245, 116] on button "Create Order" at bounding box center [1259, 119] width 70 height 19
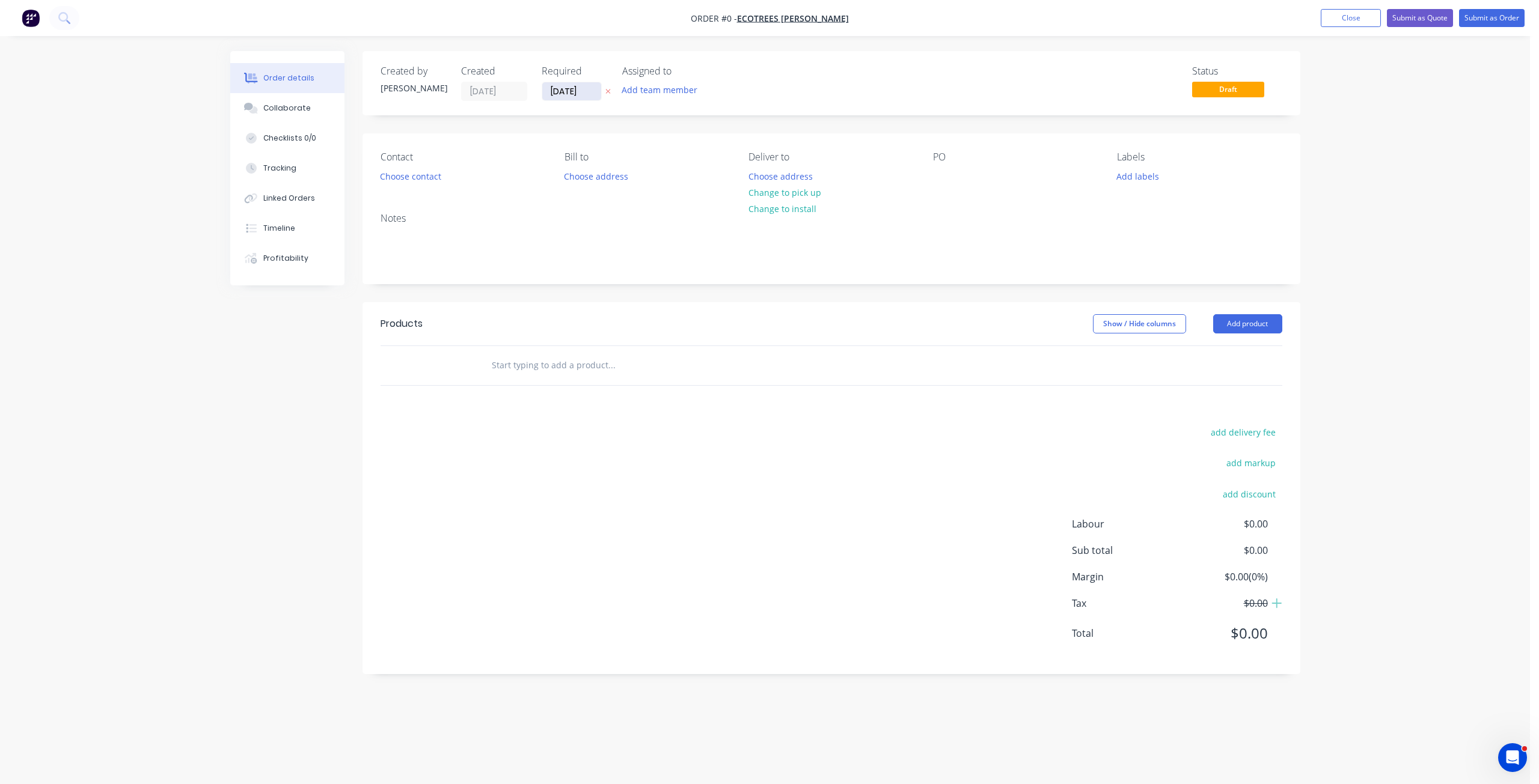
click at [573, 93] on input "[DATE]" at bounding box center [571, 91] width 59 height 18
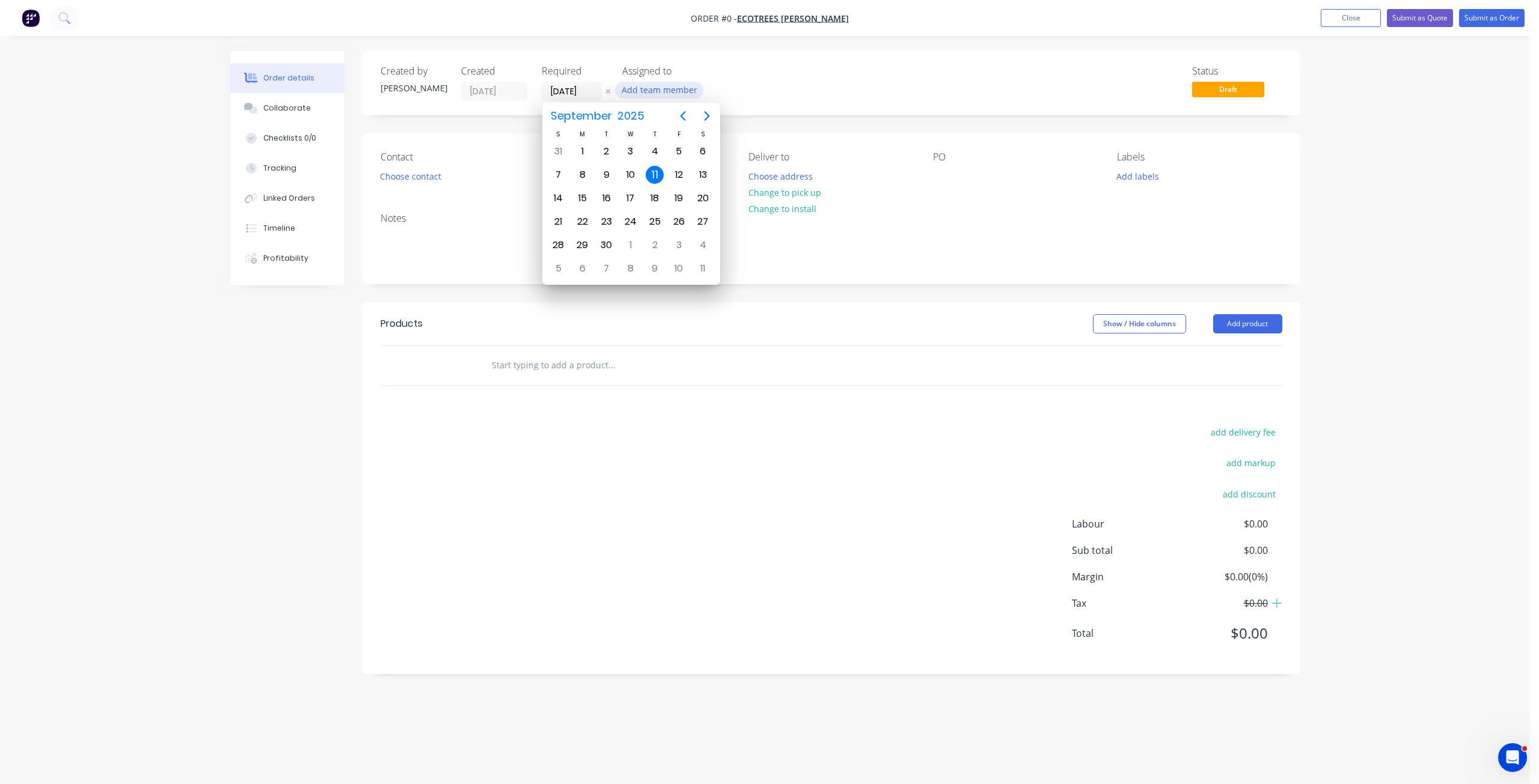
click at [669, 92] on button "Add team member" at bounding box center [659, 90] width 88 height 16
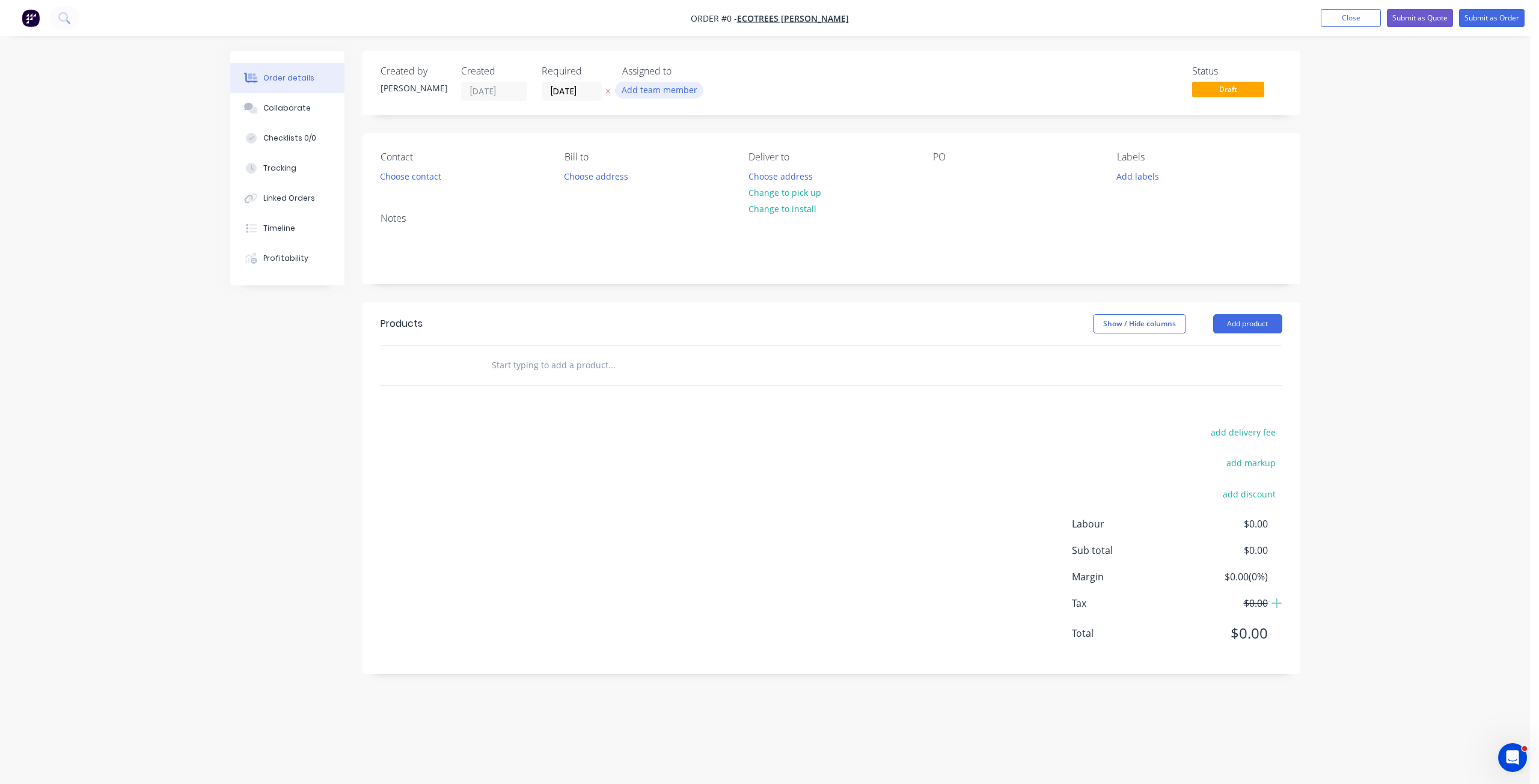
click at [648, 95] on button "Add team member" at bounding box center [659, 90] width 88 height 16
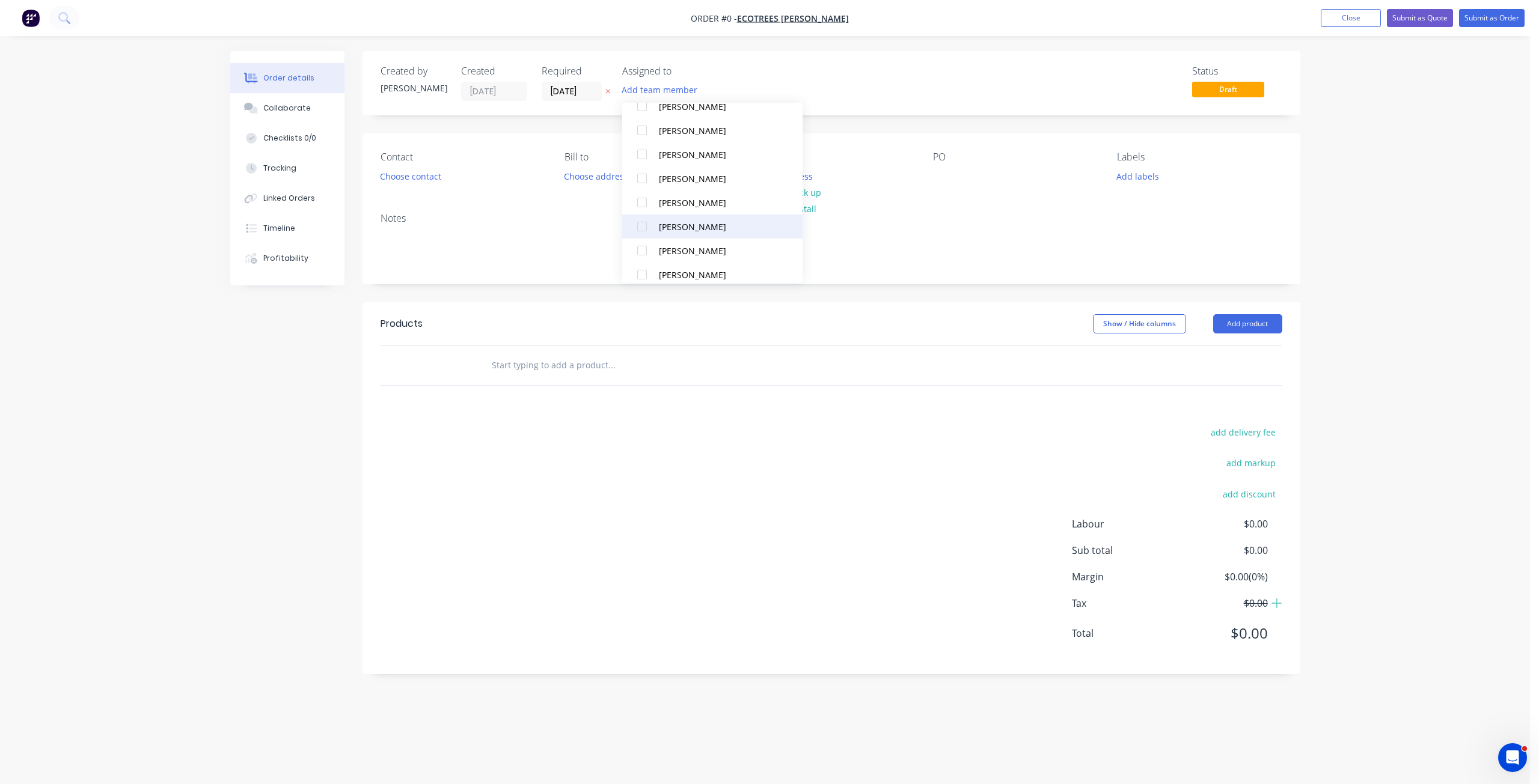
scroll to position [229, 0]
click at [648, 264] on div at bounding box center [641, 265] width 24 height 24
click at [642, 169] on div at bounding box center [641, 169] width 24 height 24
click at [1139, 176] on div "Order details Collaborate Checklists 0/0 Tracking Linked Orders Timeline Profit…" at bounding box center [766, 372] width 1094 height 641
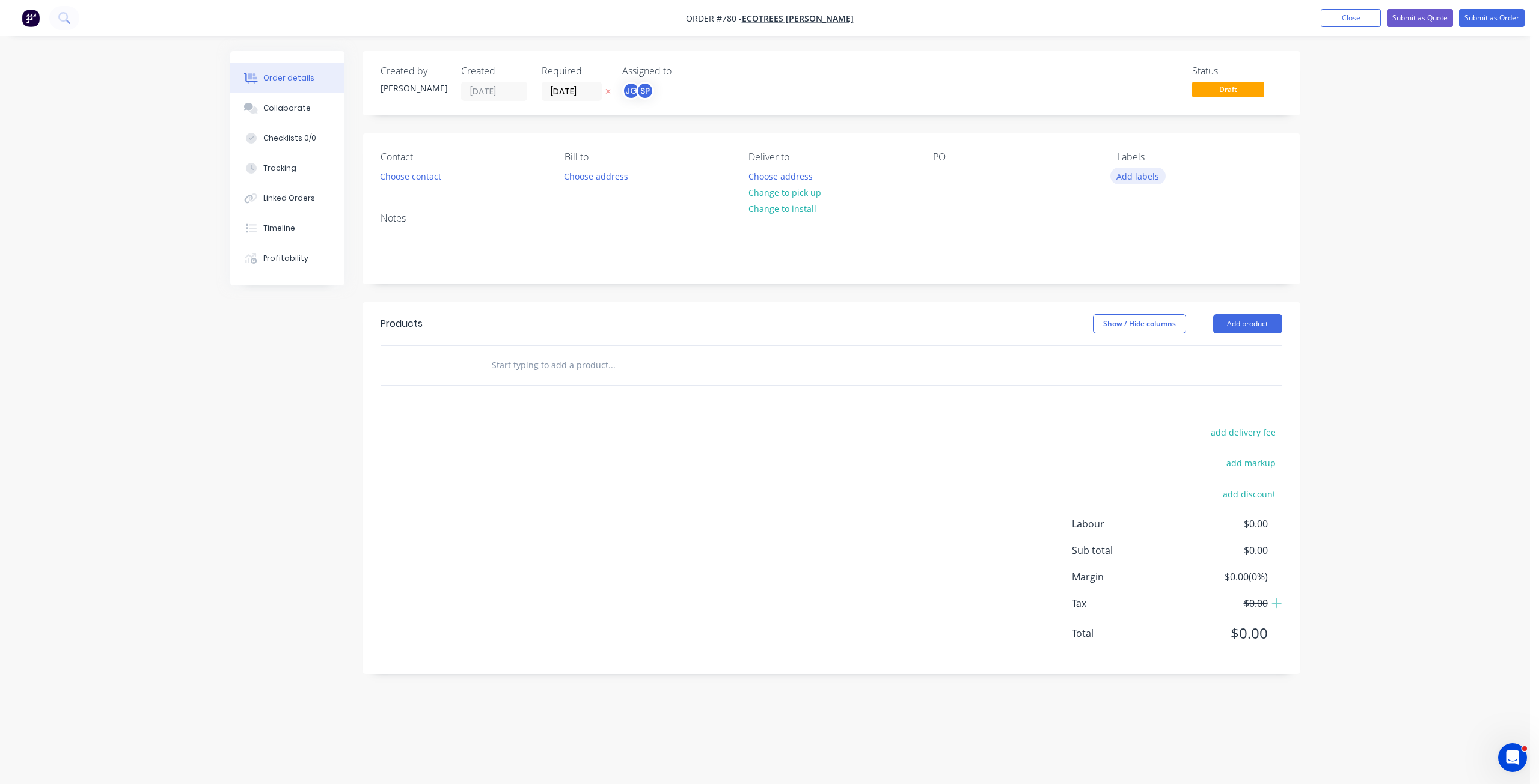
click at [1129, 181] on button "Add labels" at bounding box center [1137, 175] width 55 height 16
click at [1145, 333] on div at bounding box center [1138, 332] width 24 height 24
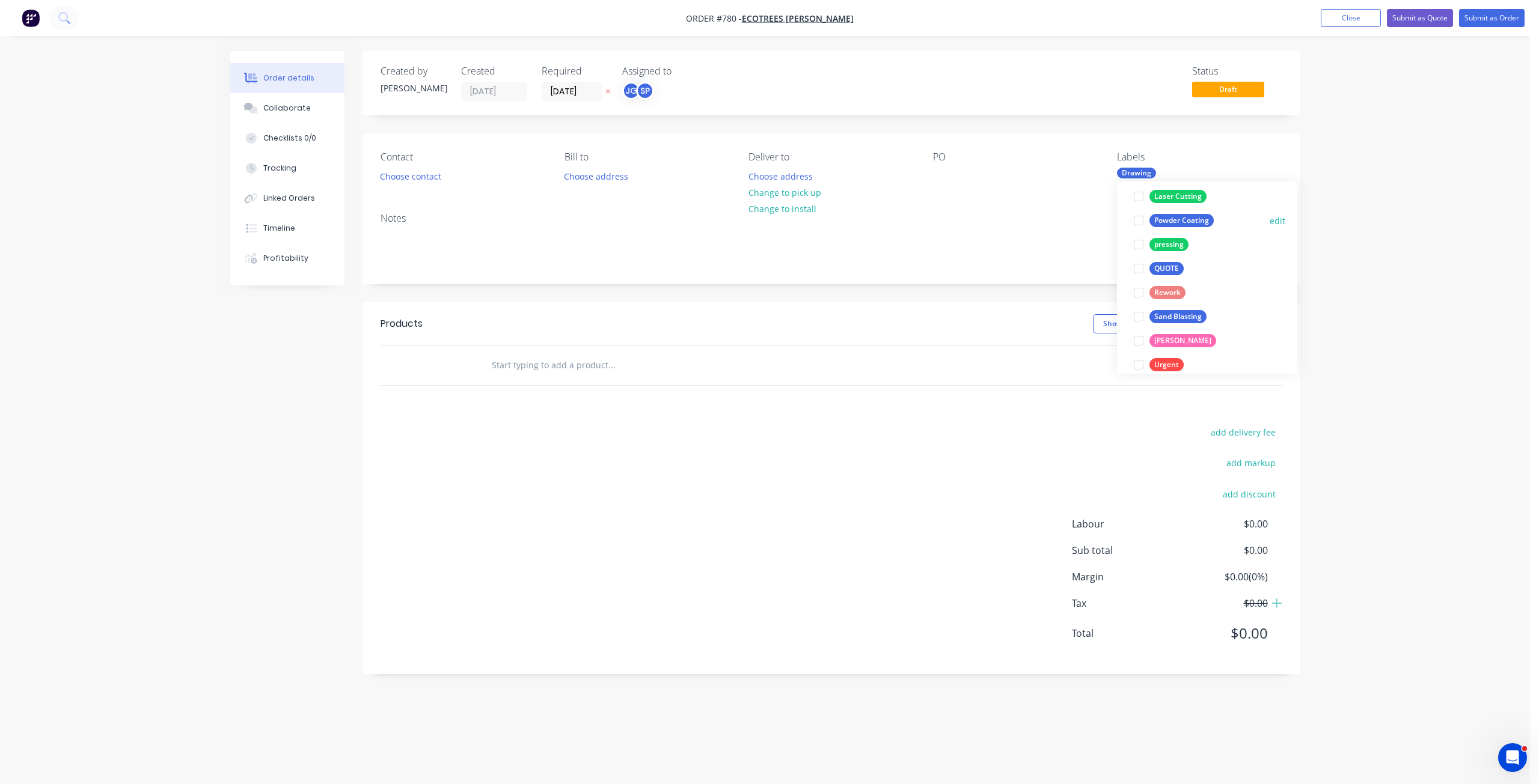
scroll to position [180, 0]
click at [1137, 240] on div at bounding box center [1138, 241] width 24 height 24
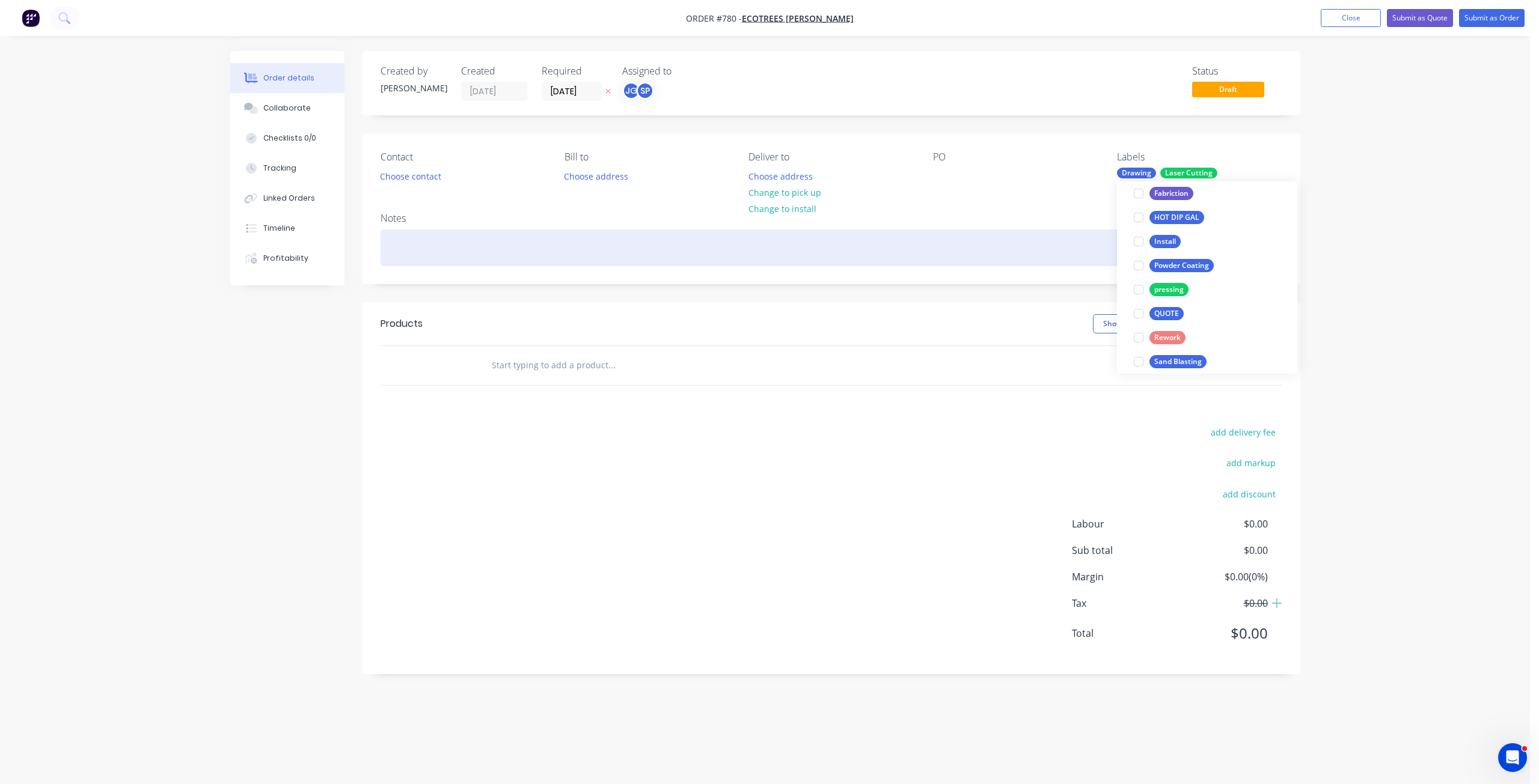
scroll to position [60, 0]
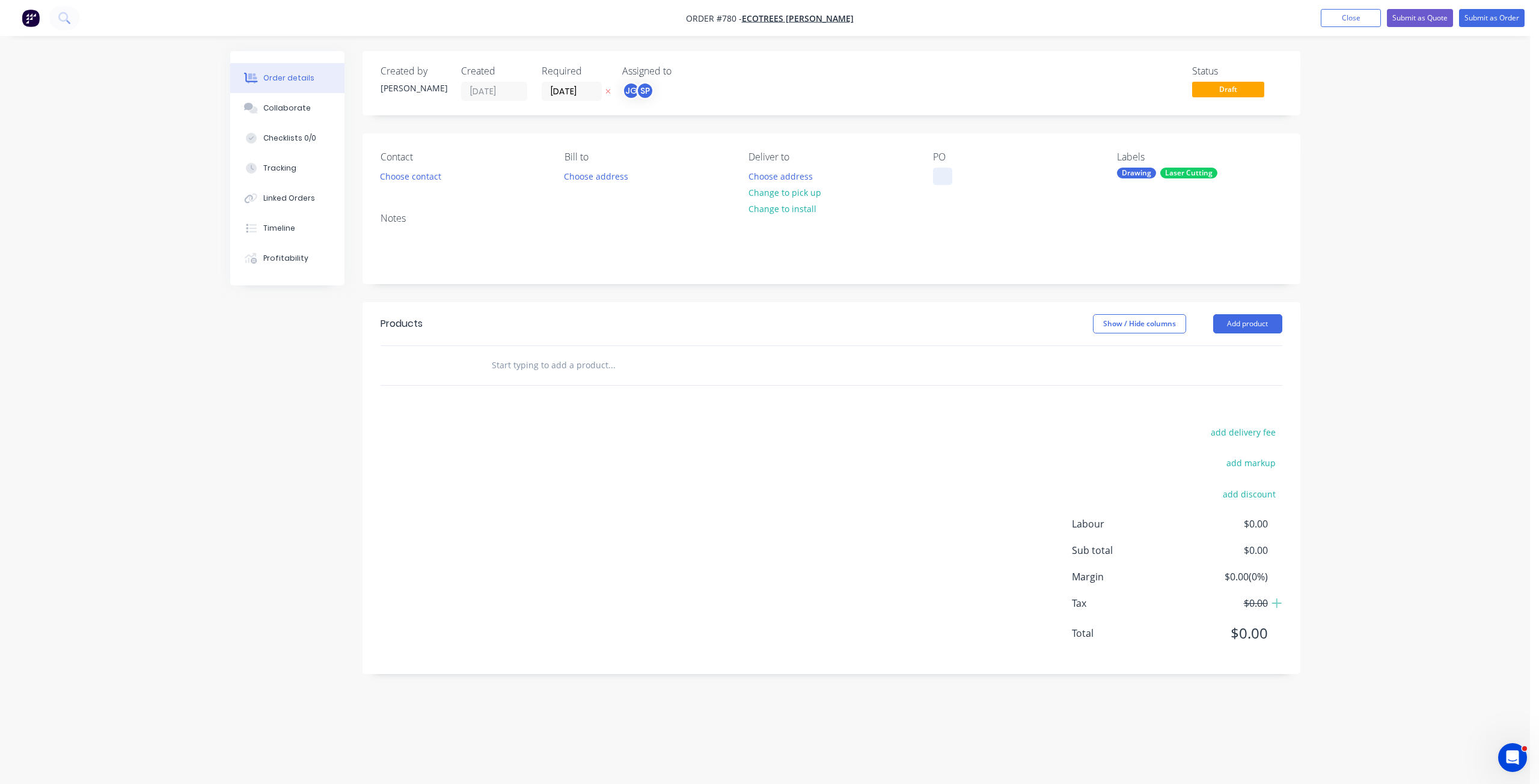
click at [935, 178] on div at bounding box center [942, 176] width 19 height 17
click at [774, 189] on button "Change to pick up" at bounding box center [784, 192] width 86 height 16
click at [414, 178] on button "Choose contact" at bounding box center [410, 175] width 74 height 16
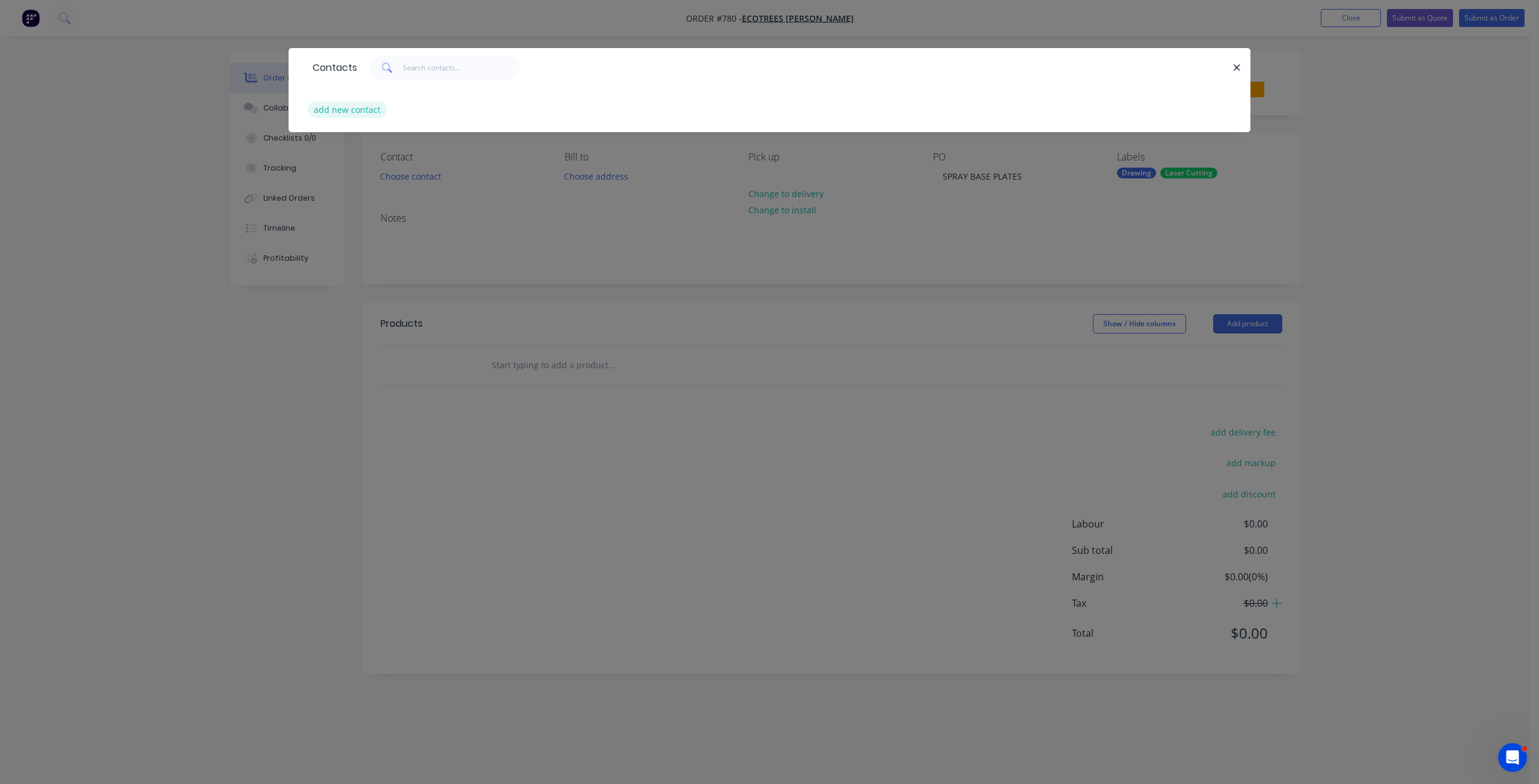
click at [350, 111] on button "add new contact" at bounding box center [347, 109] width 79 height 16
select select "AU"
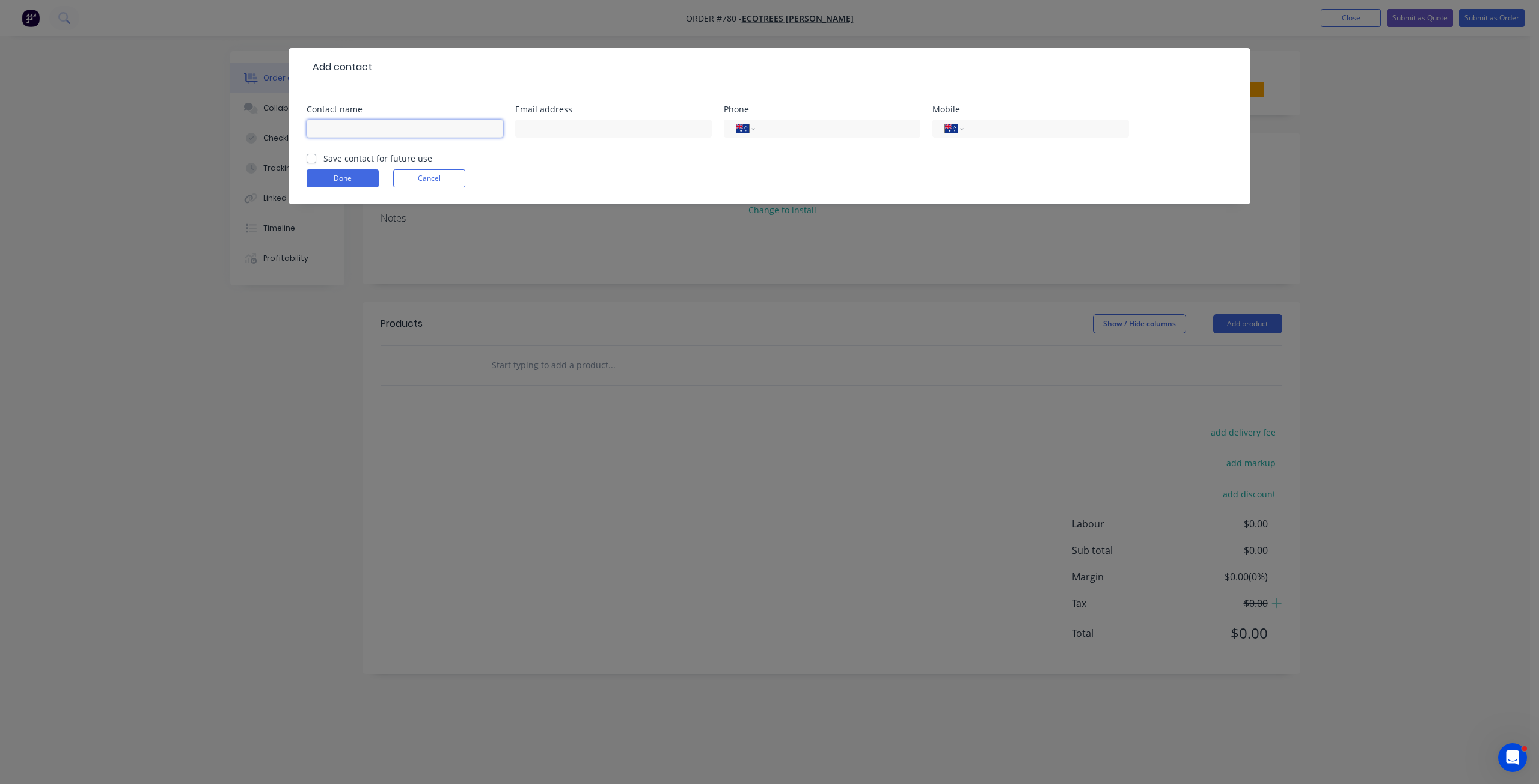
click at [338, 129] on input "text" at bounding box center [405, 128] width 197 height 18
type input "[PERSON_NAME]"
click at [997, 130] on input "tel" at bounding box center [1045, 129] width 145 height 14
type input "0424 840 487"
drag, startPoint x: 571, startPoint y: 135, endPoint x: 560, endPoint y: 129, distance: 12.5
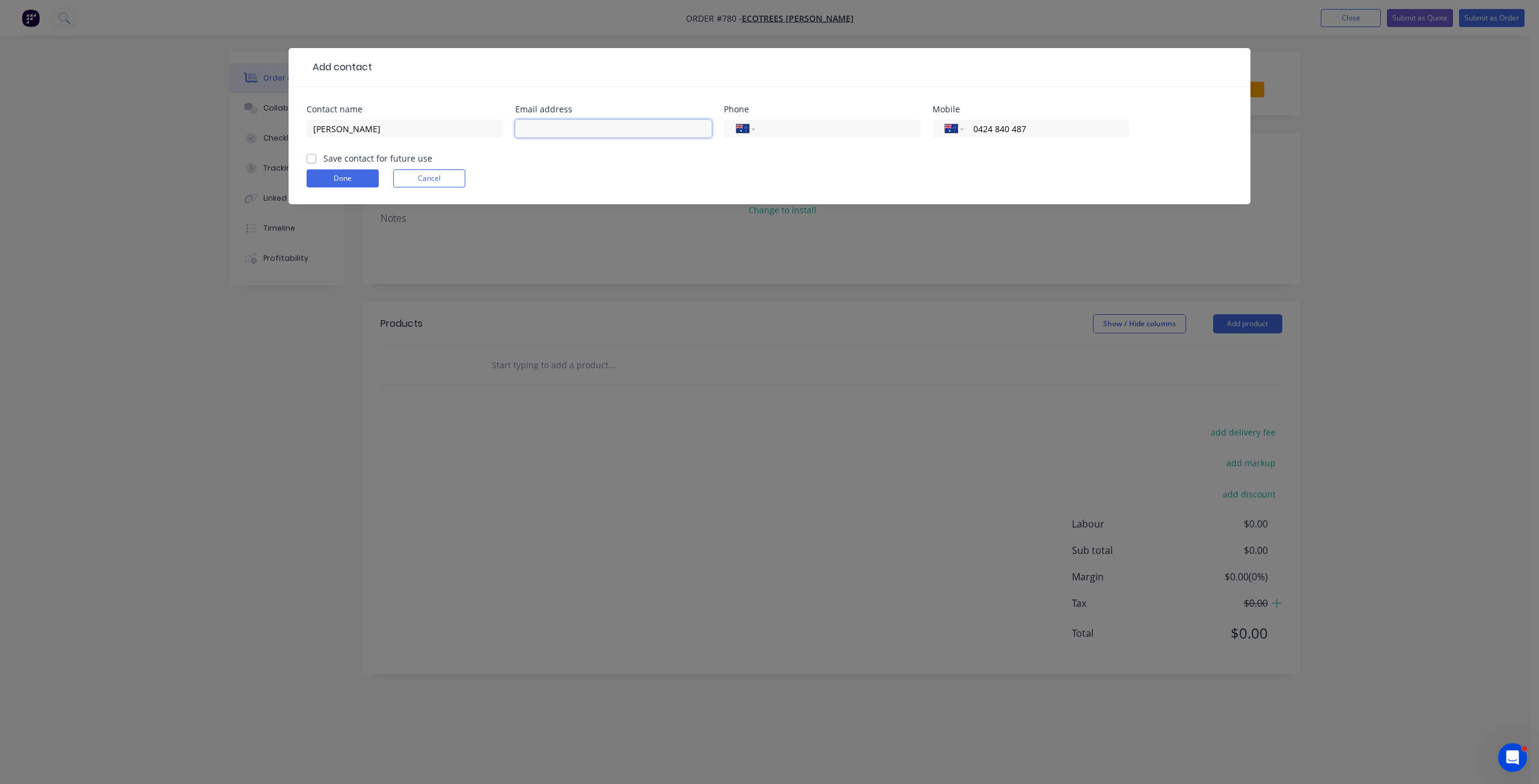
click at [569, 135] on input "text" at bounding box center [613, 128] width 197 height 18
type input "[PERSON_NAME][EMAIL_ADDRESS][DOMAIN_NAME]"
drag, startPoint x: 311, startPoint y: 160, endPoint x: 318, endPoint y: 167, distance: 9.9
click at [323, 161] on label "Save contact for future use" at bounding box center [377, 158] width 108 height 13
click at [312, 161] on input "Save contact for future use" at bounding box center [311, 157] width 9 height 12
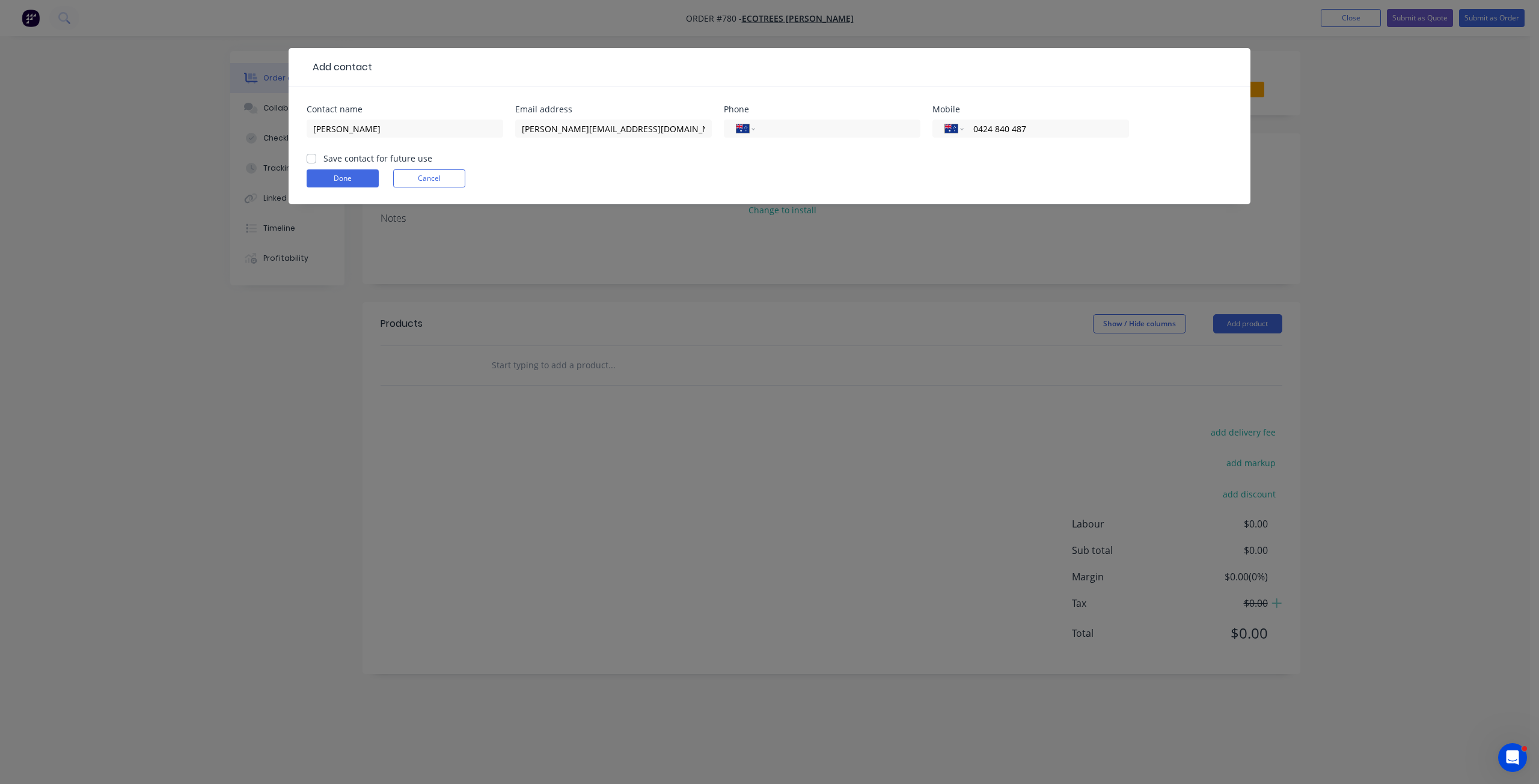
checkbox input "true"
click at [331, 181] on button "Done" at bounding box center [343, 178] width 72 height 18
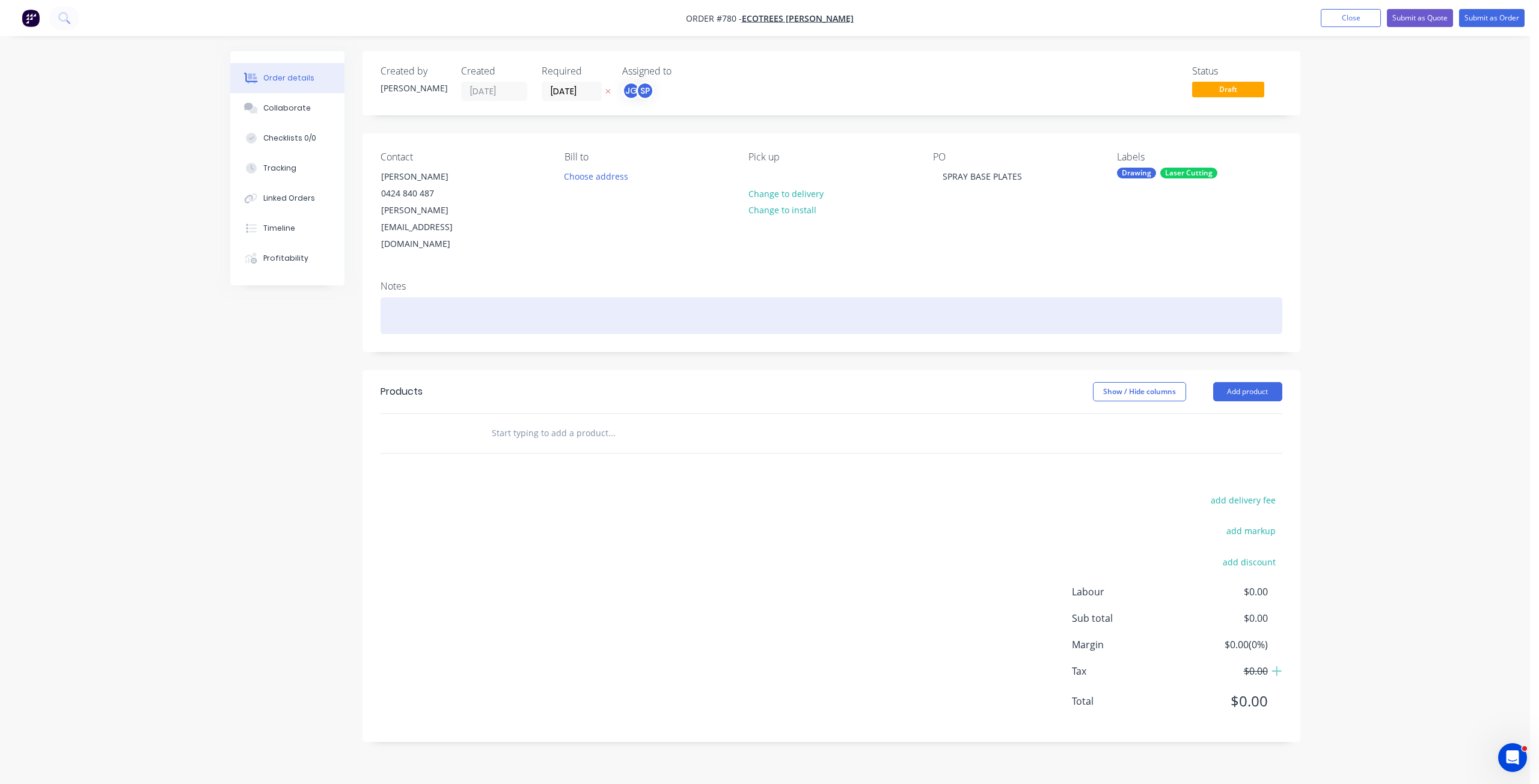
click at [396, 298] on div at bounding box center [831, 316] width 902 height 37
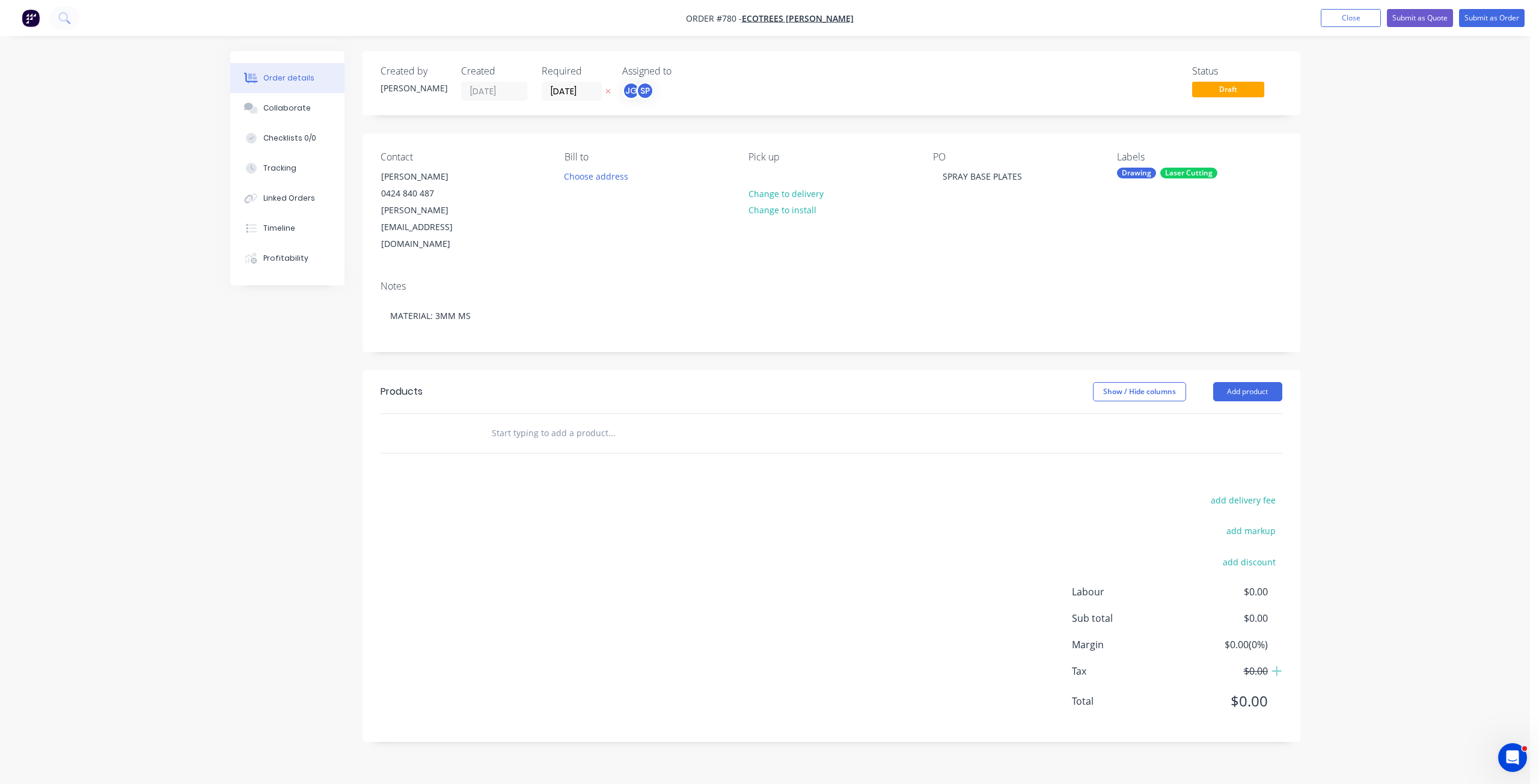
click at [511, 421] on input "text" at bounding box center [612, 433] width 241 height 24
type input "P"
type input "C"
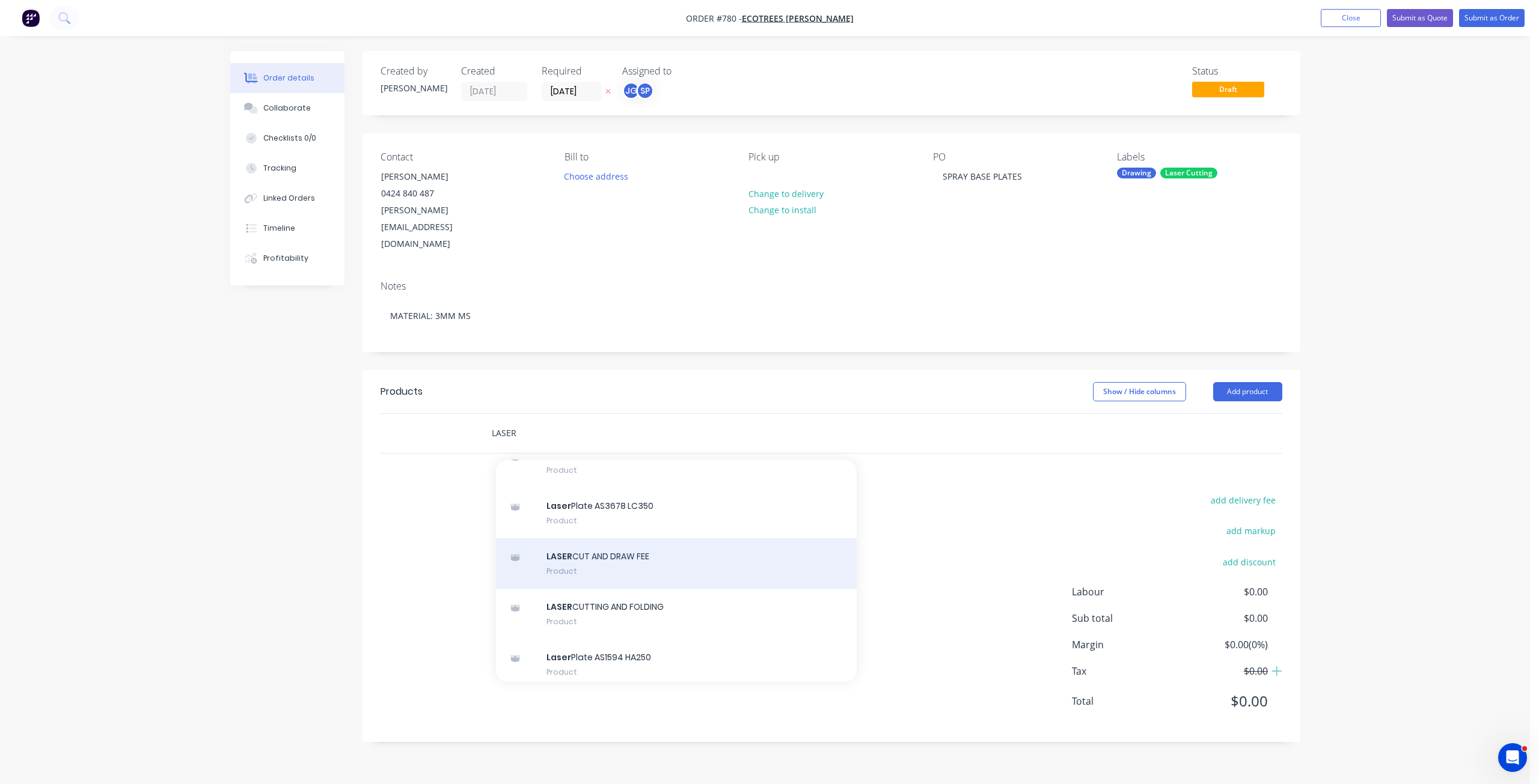
type input "LASER"
click at [615, 538] on div "LASER CUT AND DRAW FEE Product" at bounding box center [676, 563] width 361 height 50
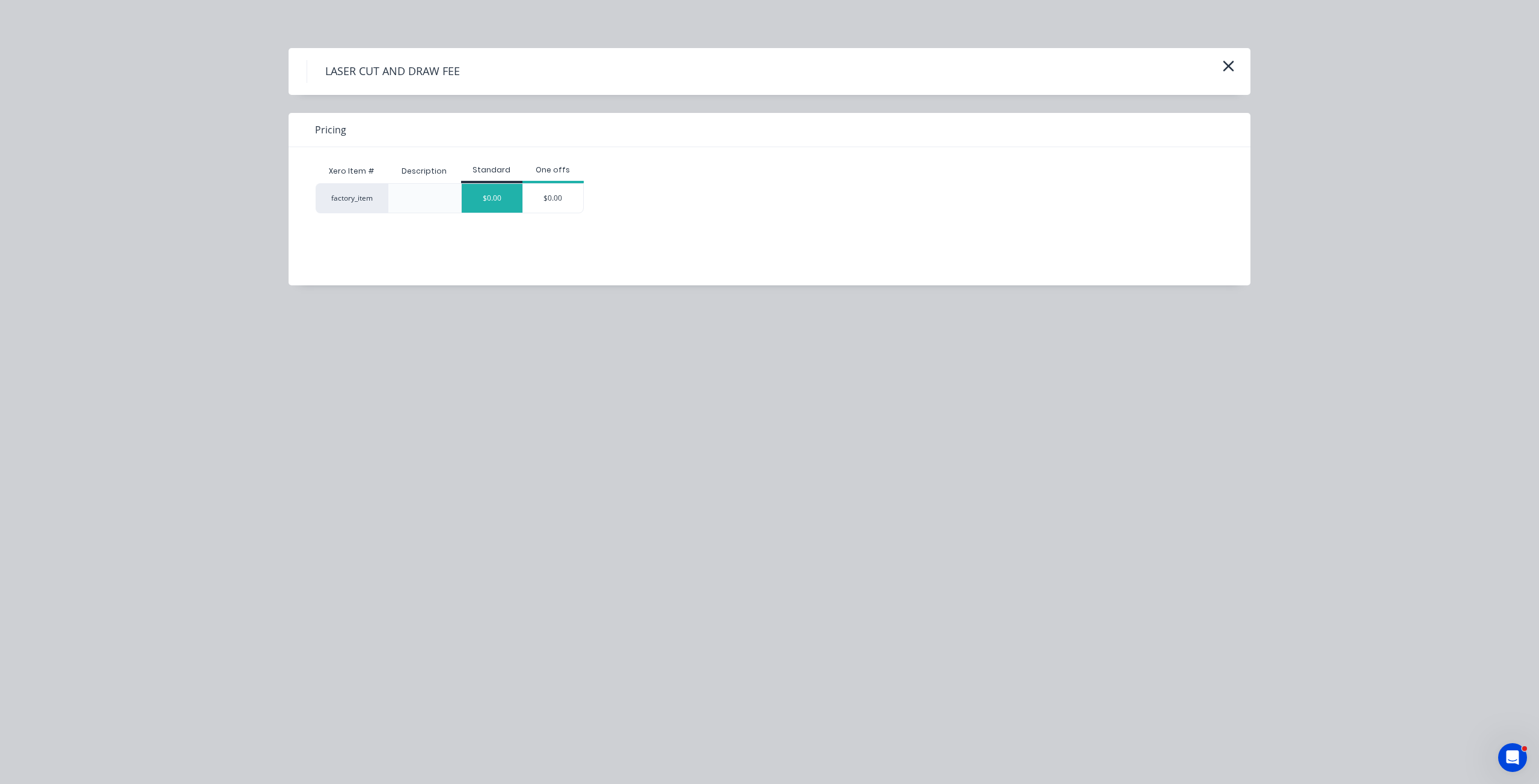
click at [496, 203] on div "$0.00" at bounding box center [491, 198] width 61 height 29
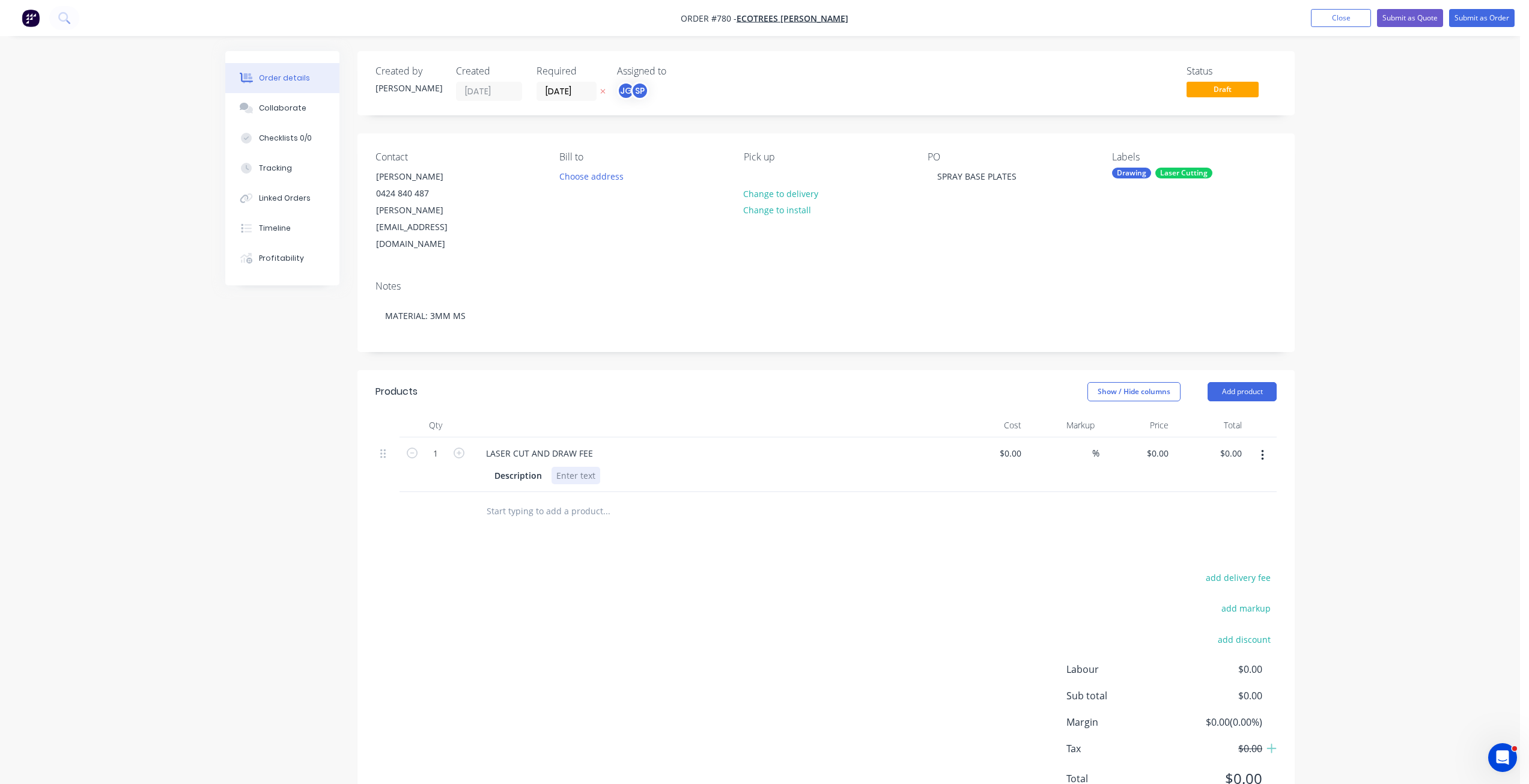
drag, startPoint x: 567, startPoint y: 437, endPoint x: 572, endPoint y: 441, distance: 6.4
click at [568, 467] on div at bounding box center [576, 475] width 49 height 17
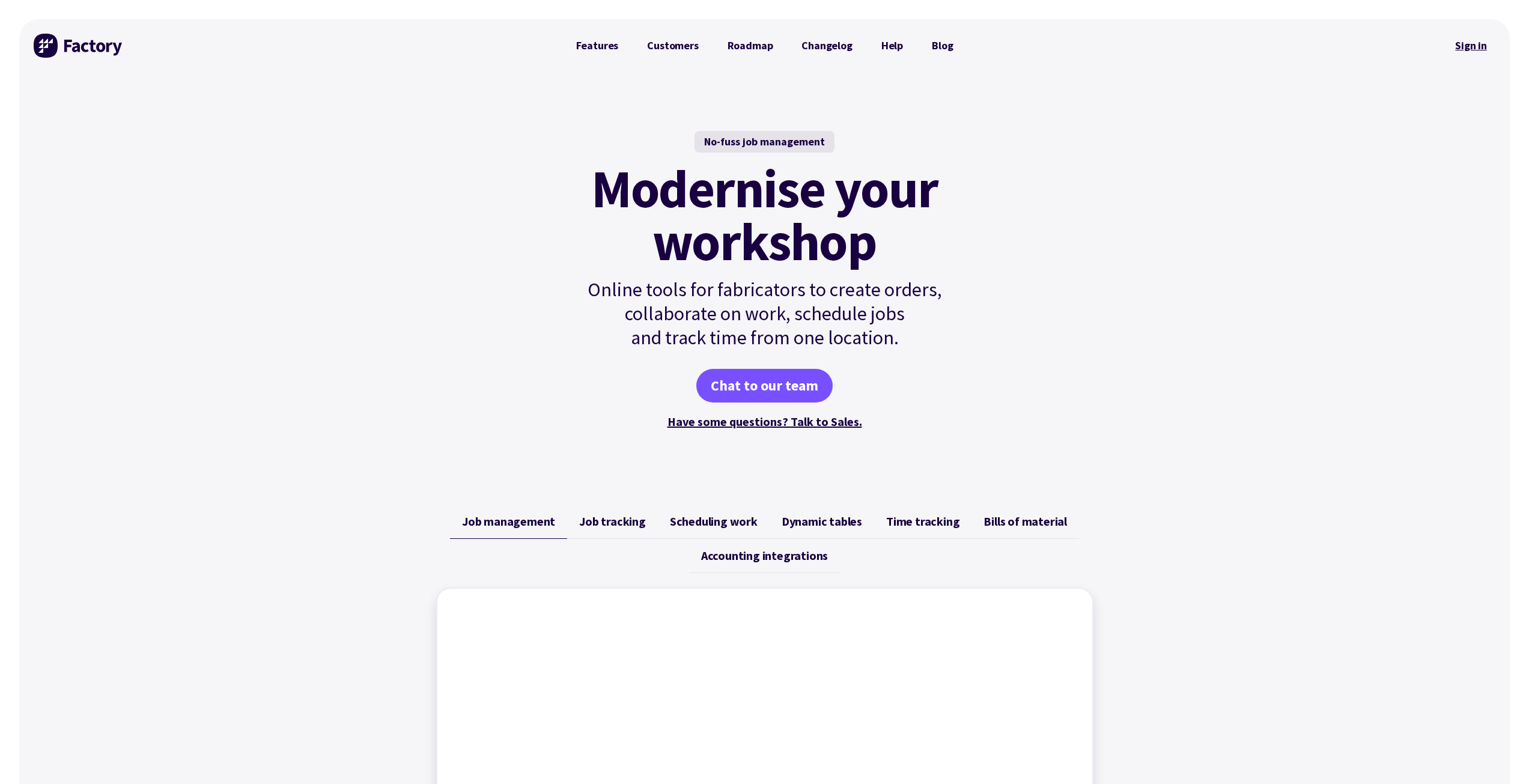
click at [1470, 42] on link "Sign in" at bounding box center [1471, 46] width 49 height 27
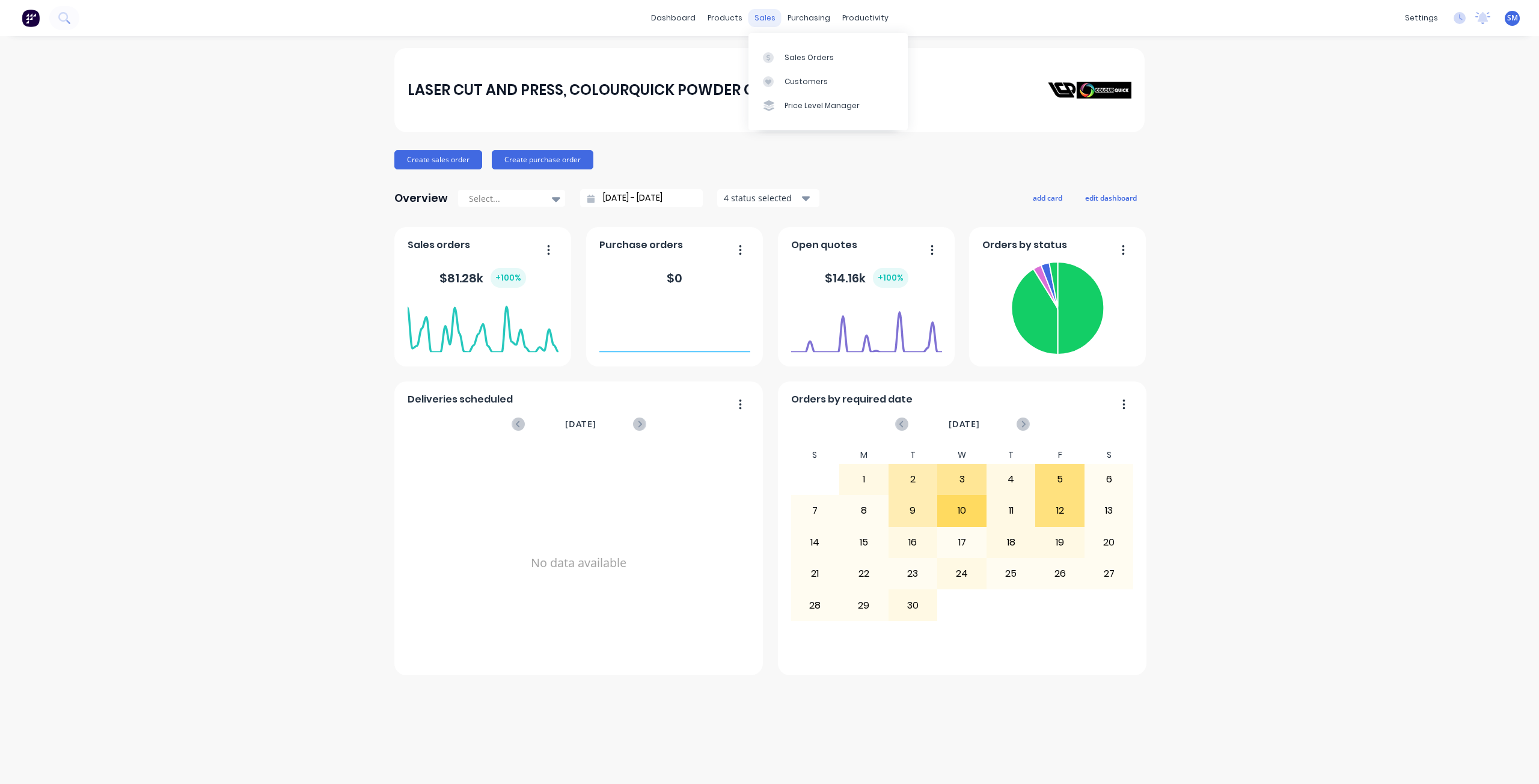
click at [766, 21] on div "sales" at bounding box center [765, 17] width 33 height 18
click at [792, 58] on div "Sales Orders" at bounding box center [809, 58] width 50 height 11
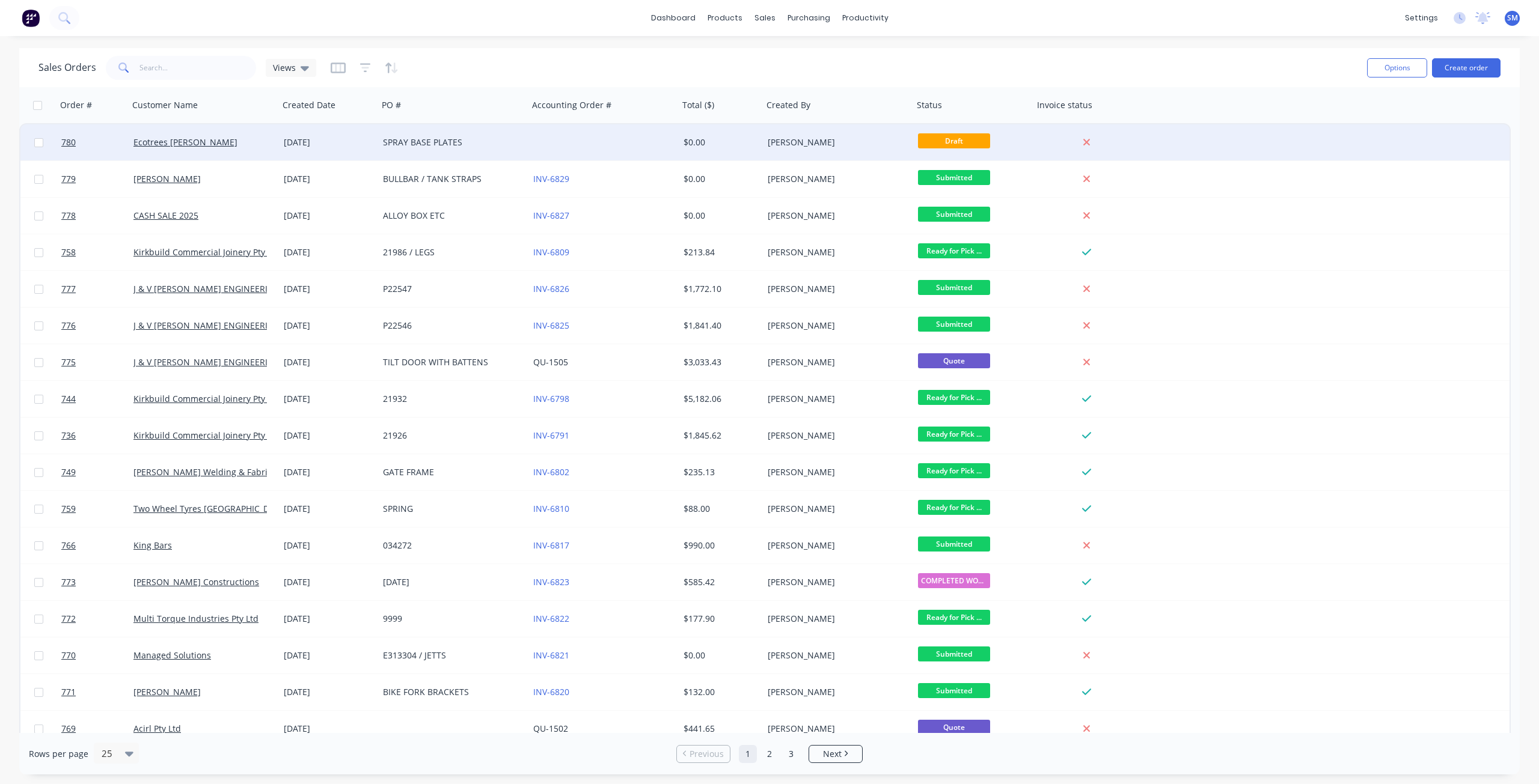
click at [293, 145] on div "11 Sep 2025" at bounding box center [329, 142] width 90 height 12
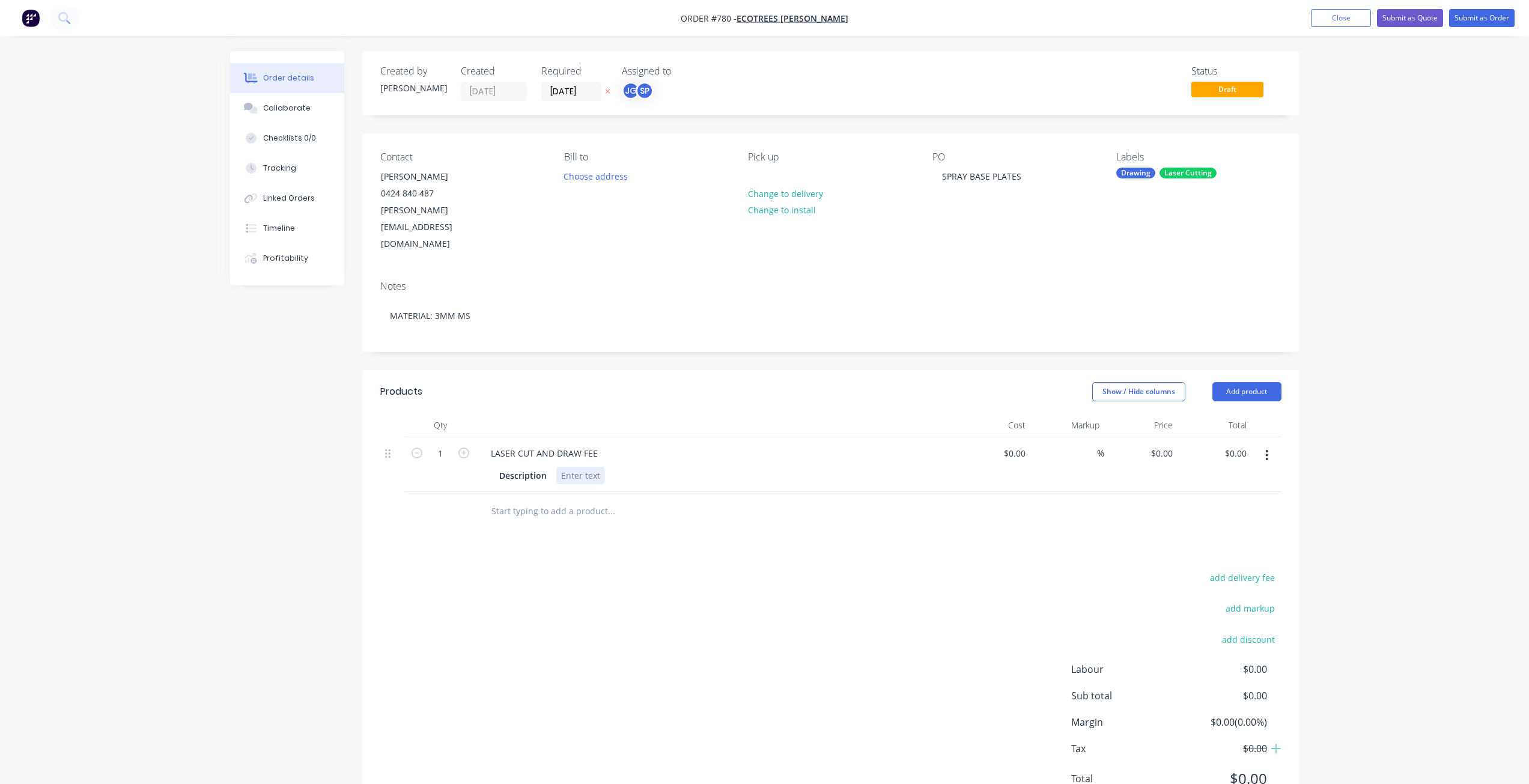
click at [570, 467] on div at bounding box center [581, 475] width 49 height 17
drag, startPoint x: 594, startPoint y: 438, endPoint x: 603, endPoint y: 445, distance: 11.4
click at [595, 467] on div "QTY 20, SPRAY BASE PLATE" at bounding box center [614, 475] width 116 height 17
click at [596, 467] on div "QTY 20, SPRAY BASE PLATE" at bounding box center [614, 475] width 116 height 17
click at [591, 467] on div "QTY 20, SPRAY BASE PLATE" at bounding box center [614, 475] width 116 height 17
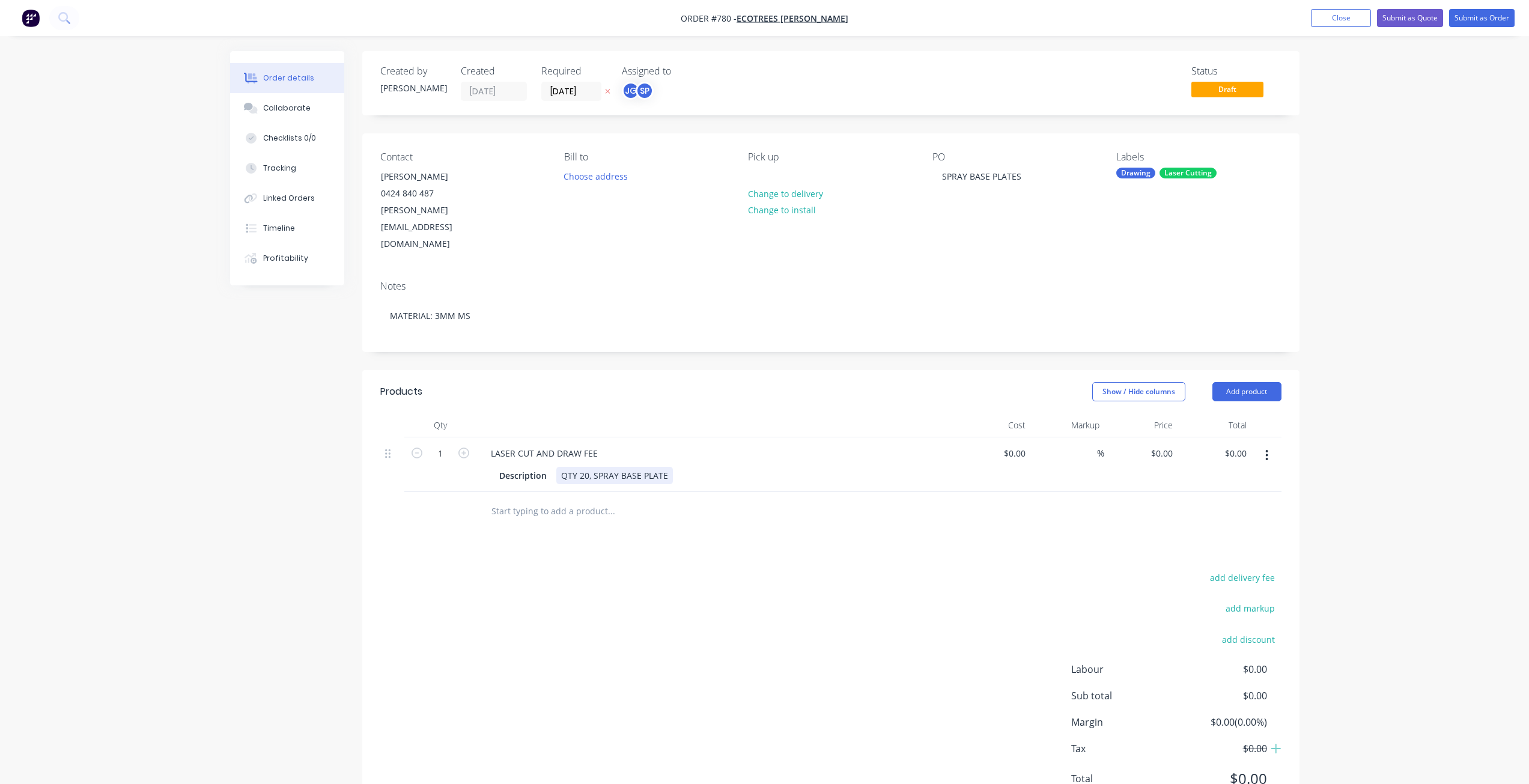
click at [594, 467] on div "QTY 20, SPRAY BASE PLATE" at bounding box center [614, 475] width 116 height 17
click at [699, 467] on div "QTY 20, P6663, SPRAY BASE PLATE" at bounding box center [629, 475] width 147 height 17
click at [614, 467] on div "QTY 20, P6663, SPRAY BASE PLATE, 3MM MS QTY 1 , P6664, STENCIL, 1MM ALUM QTY 1 …" at bounding box center [650, 488] width 187 height 42
click at [652, 471] on div "QTY 20, P6663, SPRAY BASE PLATE, 3MM MS QTY 1 , P6664, STENCIL, 1MM ALUM QTY 1 …" at bounding box center [650, 488] width 187 height 42
click at [665, 467] on div "QTY 20, P6663, SPRAY BASE PLATE, 3MM MS QTY 1 , P6664, STENCIL, 1MM ALUM QTY 1 …" at bounding box center [650, 488] width 187 height 42
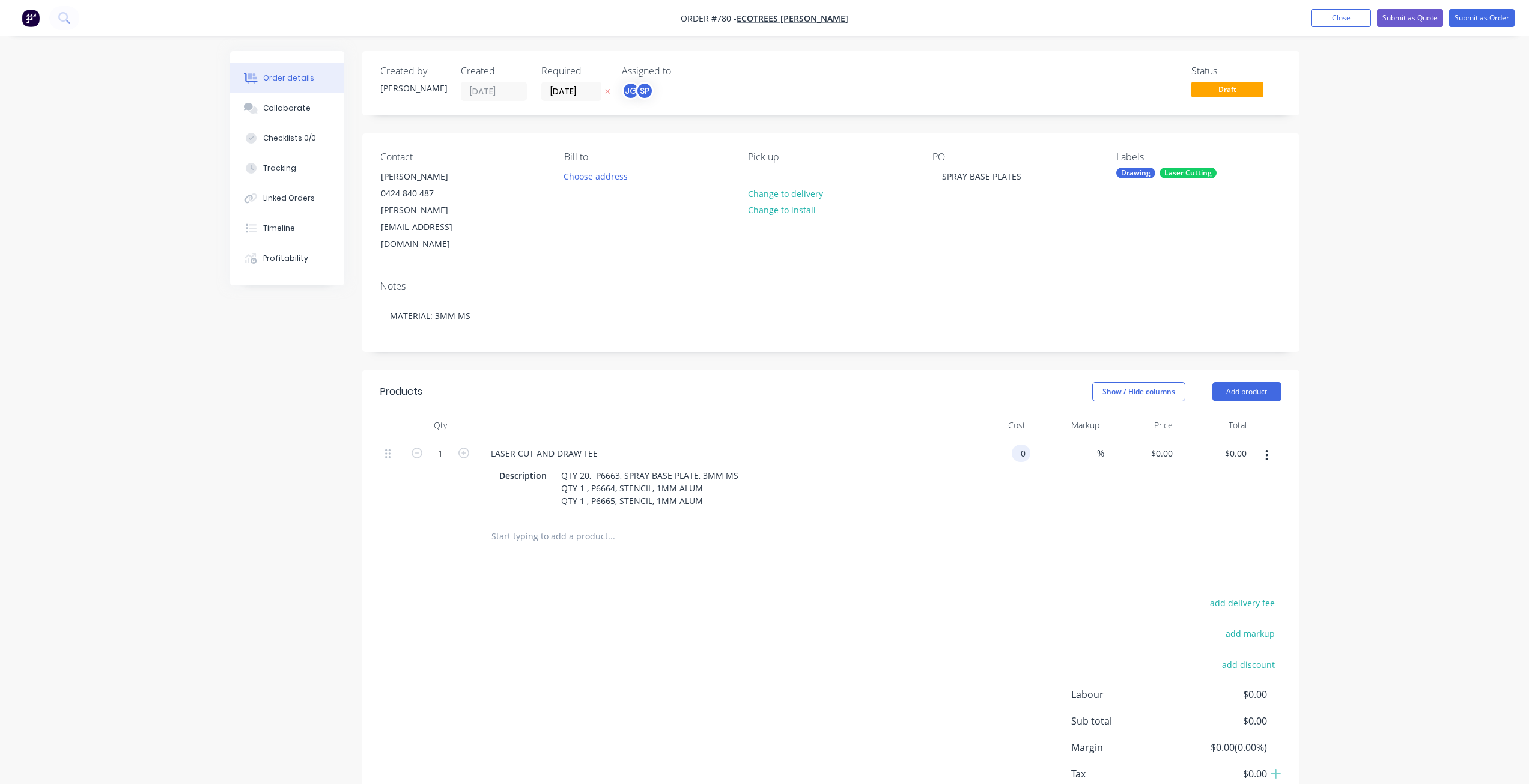
click at [1023, 445] on input "0" at bounding box center [1024, 453] width 14 height 17
type input "3"
type input "$318.18"
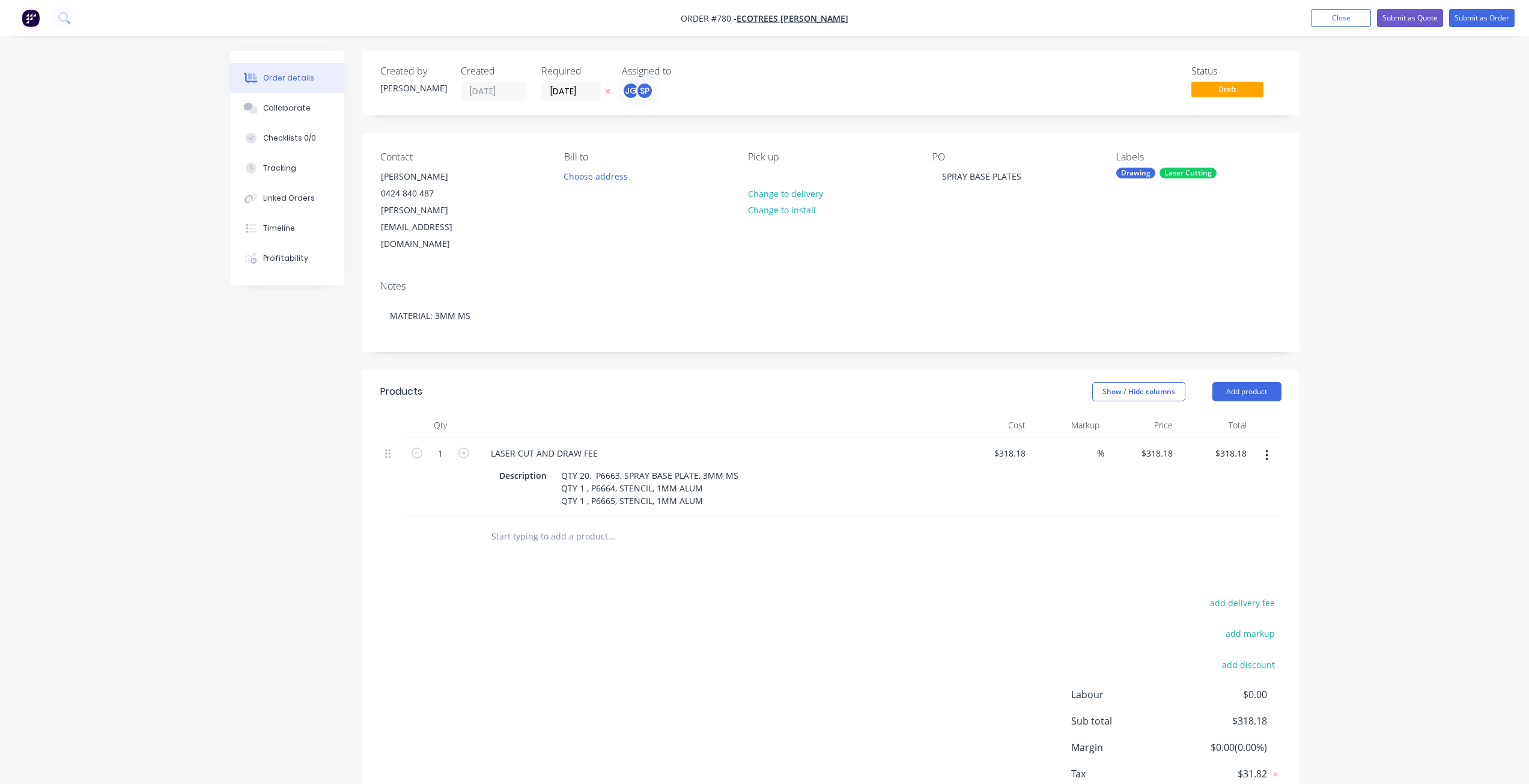
click at [1133, 517] on div at bounding box center [830, 537] width 901 height 39
click at [292, 107] on div "Collaborate" at bounding box center [287, 108] width 47 height 11
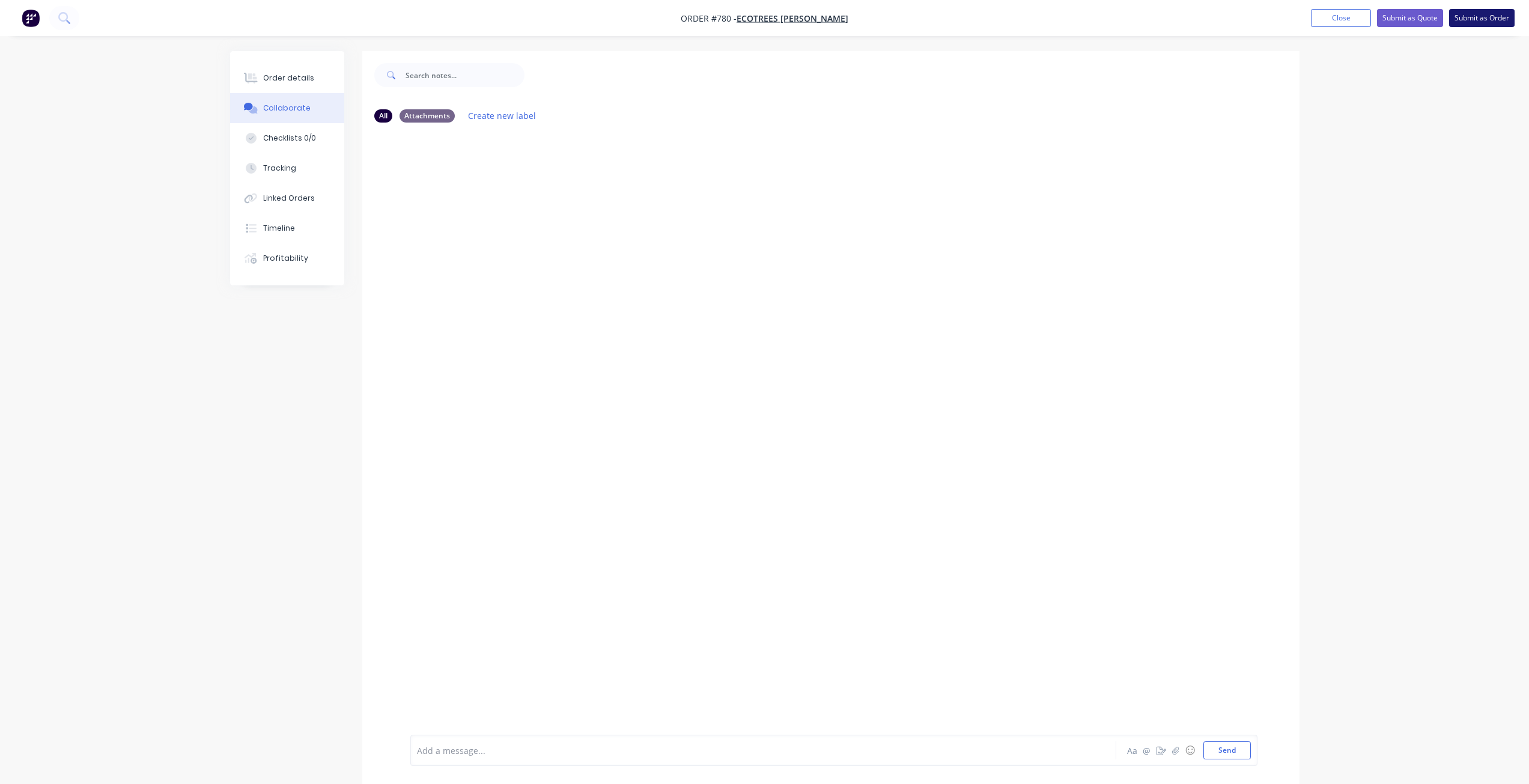
click at [1481, 15] on button "Submit as Order" at bounding box center [1482, 17] width 65 height 18
click at [1416, 16] on button "Options" at bounding box center [1418, 18] width 60 height 19
click at [1348, 149] on div "Work Order" at bounding box center [1382, 145] width 111 height 17
click at [1350, 108] on button "With pricing" at bounding box center [1383, 97] width 132 height 24
click at [1228, 751] on button "Send" at bounding box center [1227, 750] width 47 height 18
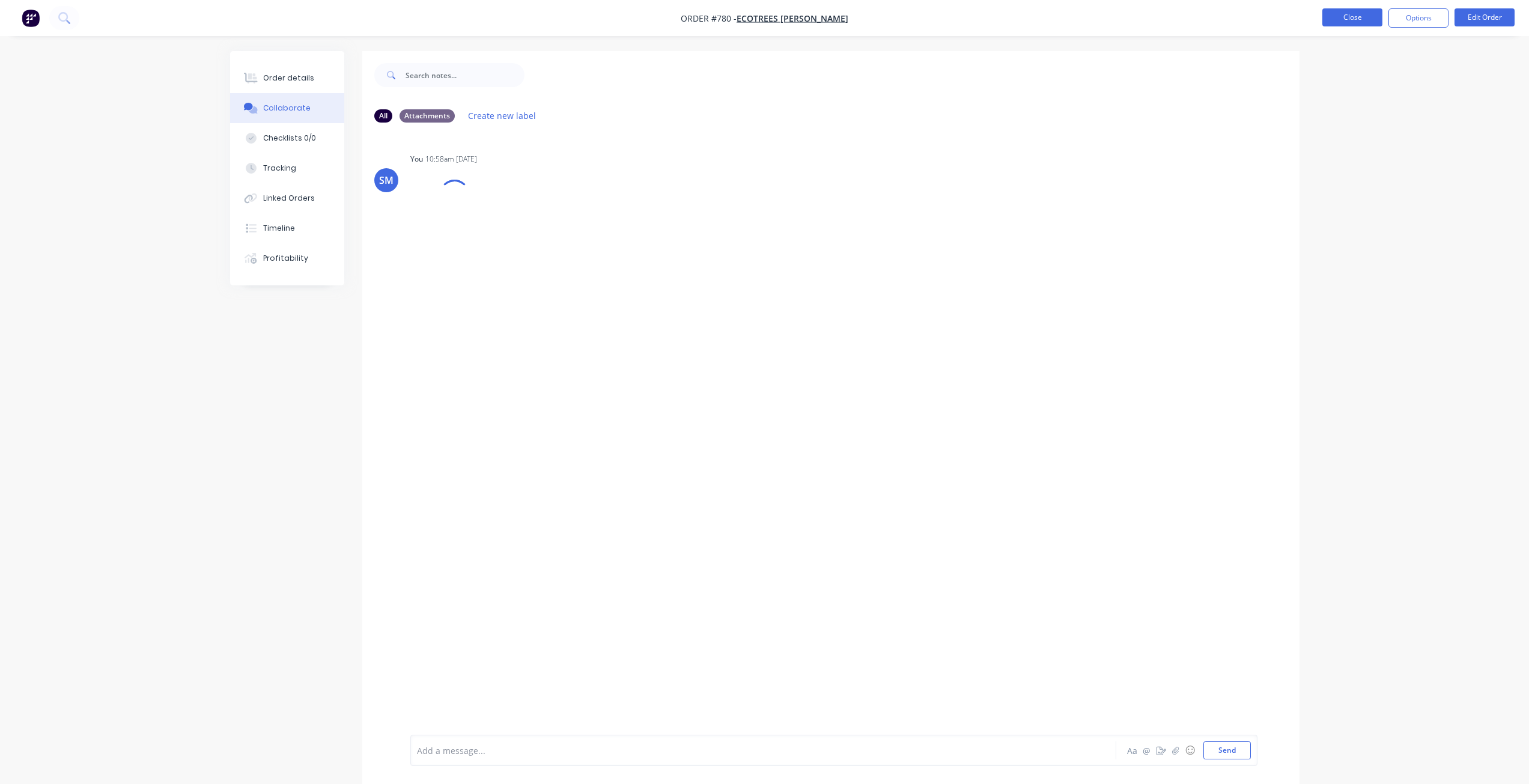
click at [1348, 20] on button "Close" at bounding box center [1352, 17] width 60 height 18
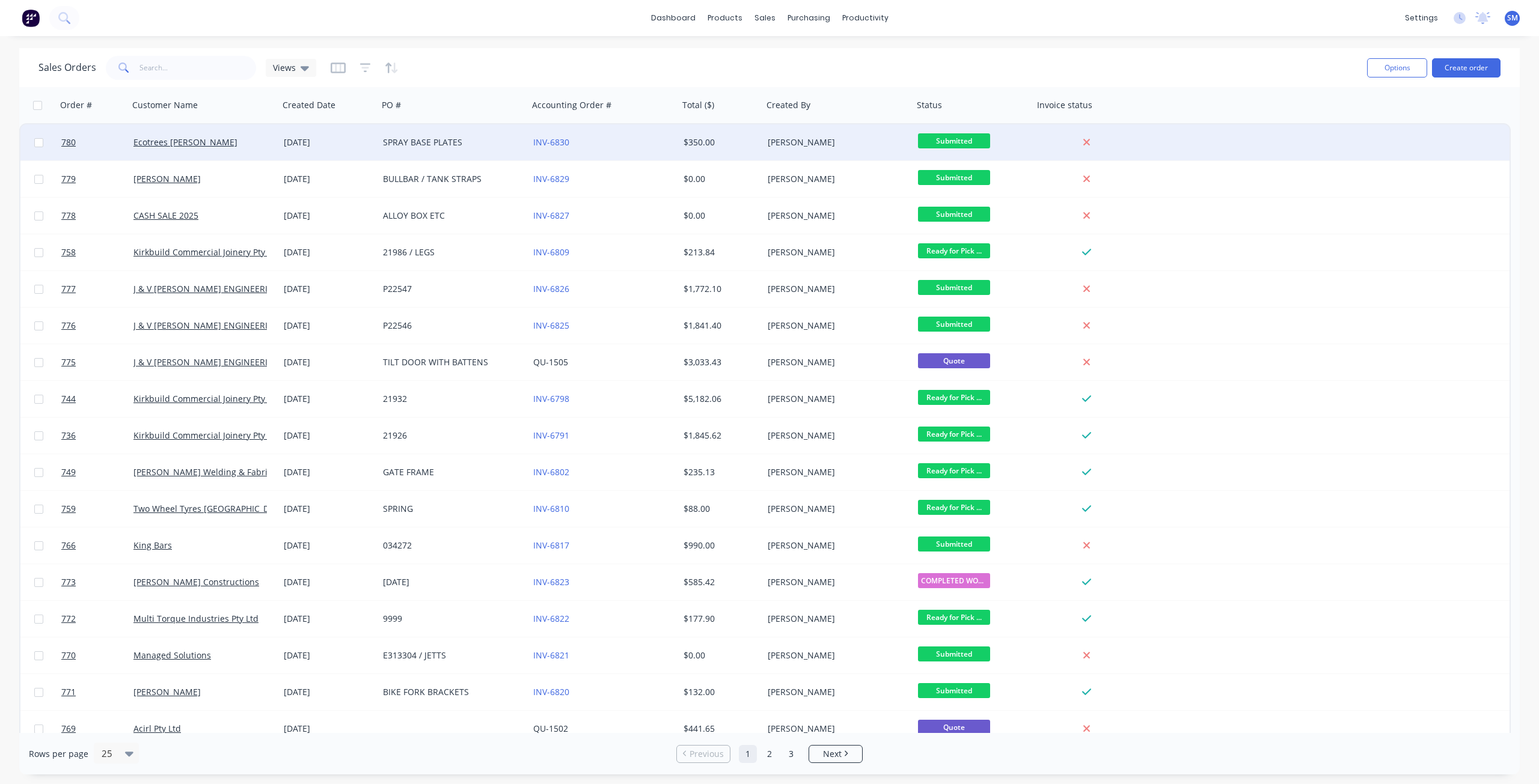
click at [248, 141] on div "Ecotrees [PERSON_NAME]" at bounding box center [200, 142] width 134 height 12
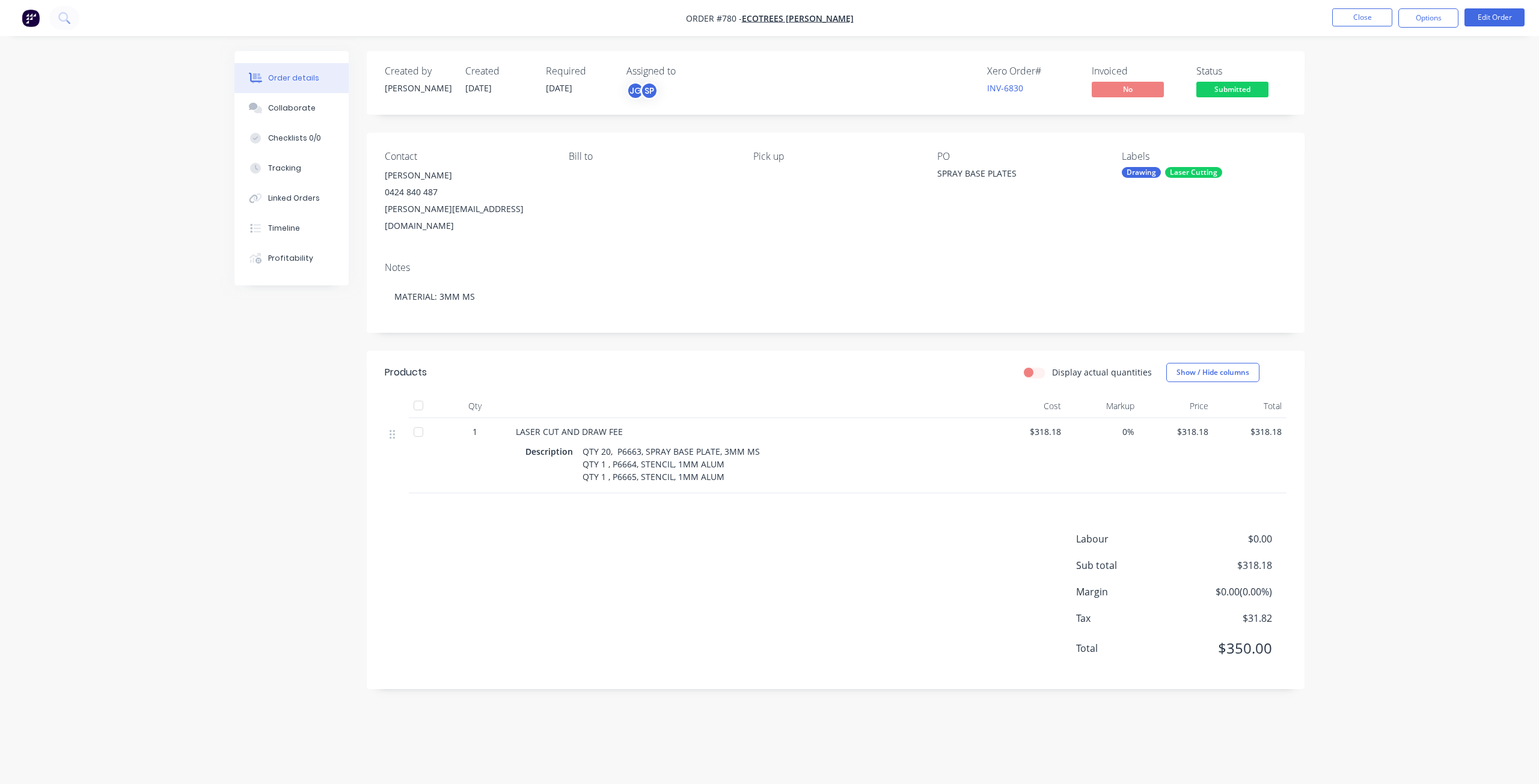
click at [1229, 90] on span "Submitted" at bounding box center [1232, 89] width 72 height 15
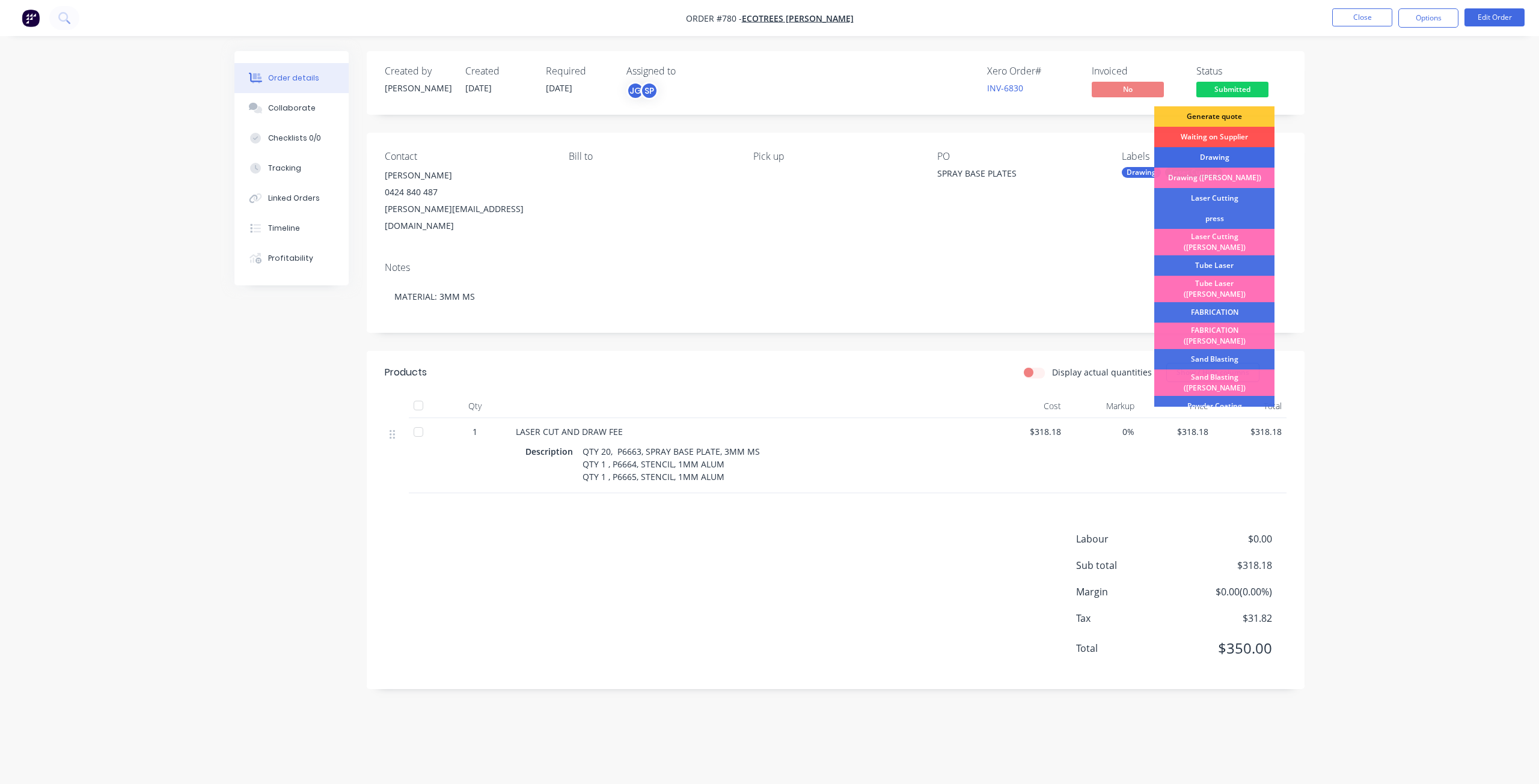
click at [1199, 159] on div "Drawing" at bounding box center [1214, 157] width 120 height 20
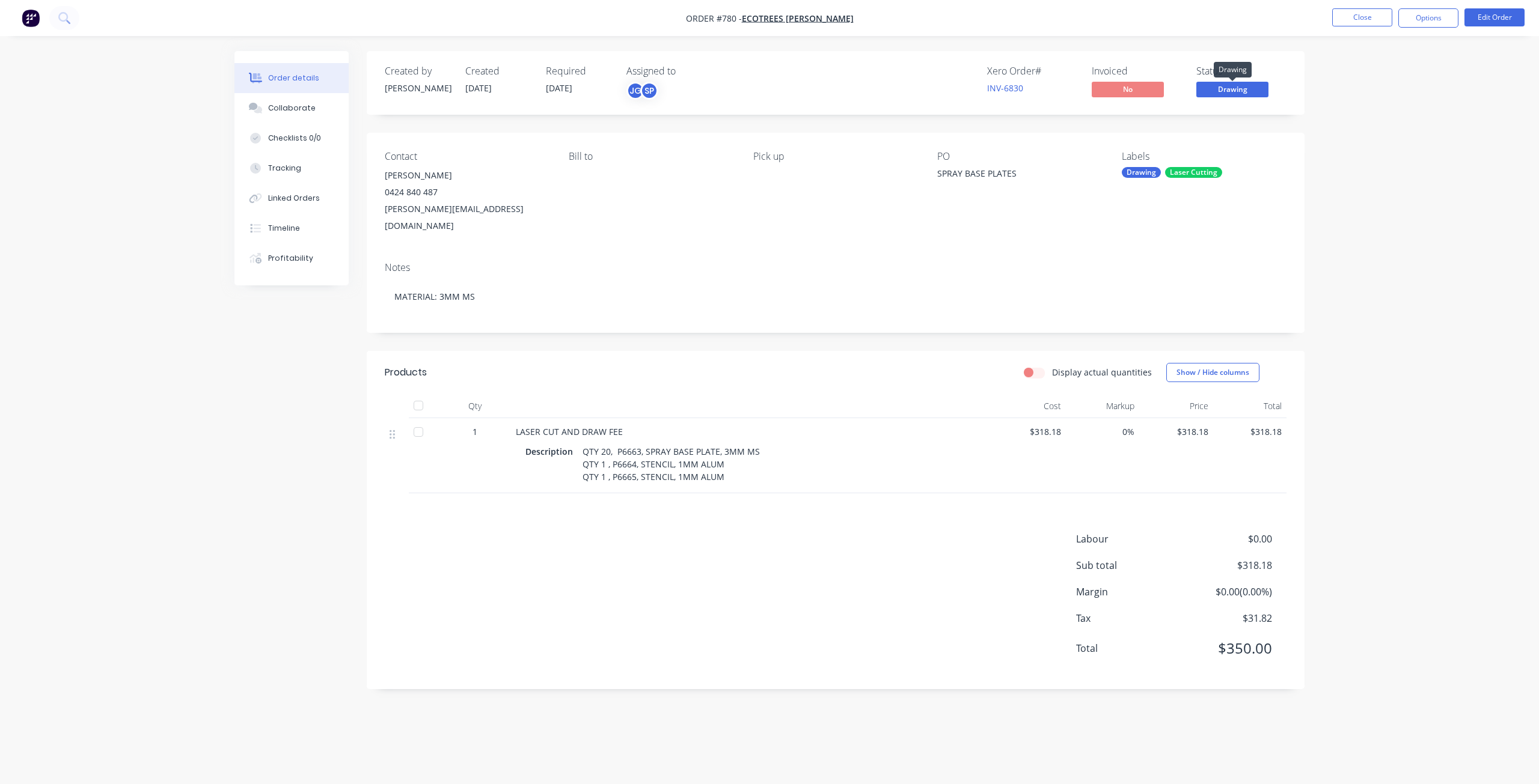
click at [1218, 90] on span "Drawing" at bounding box center [1232, 89] width 72 height 15
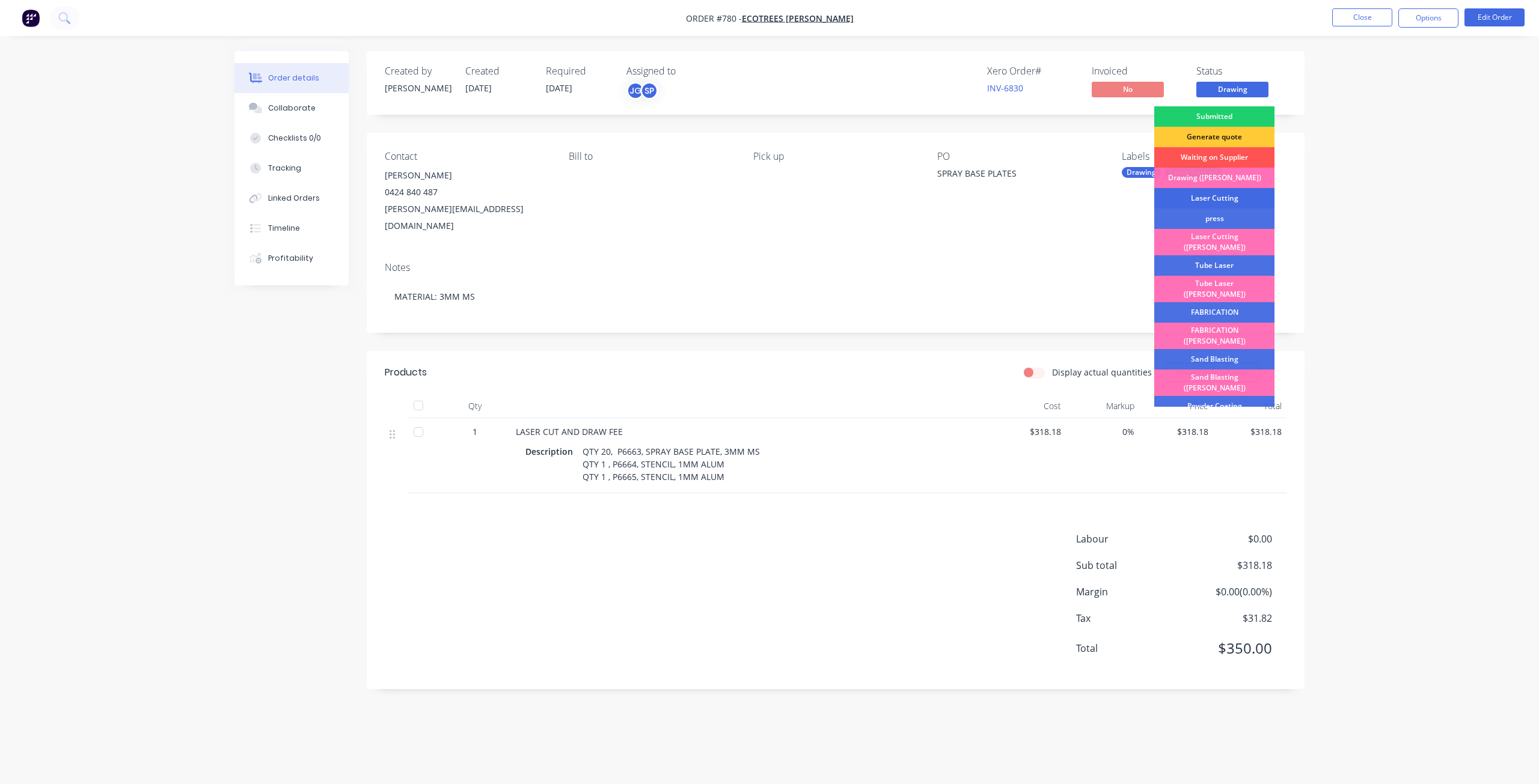
click at [1198, 198] on div "Laser Cutting" at bounding box center [1214, 198] width 120 height 20
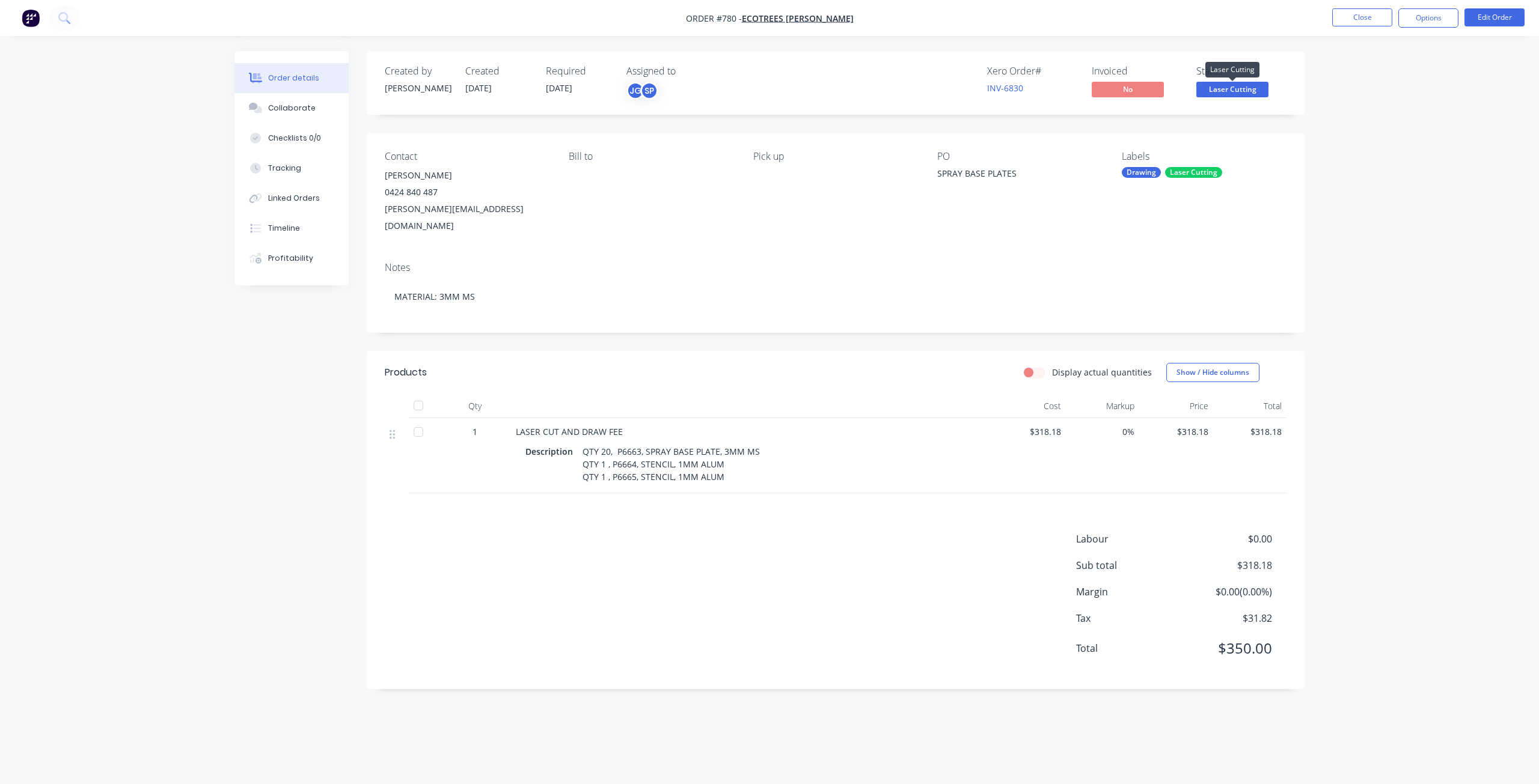
click at [1224, 93] on span "Laser Cutting" at bounding box center [1232, 89] width 72 height 15
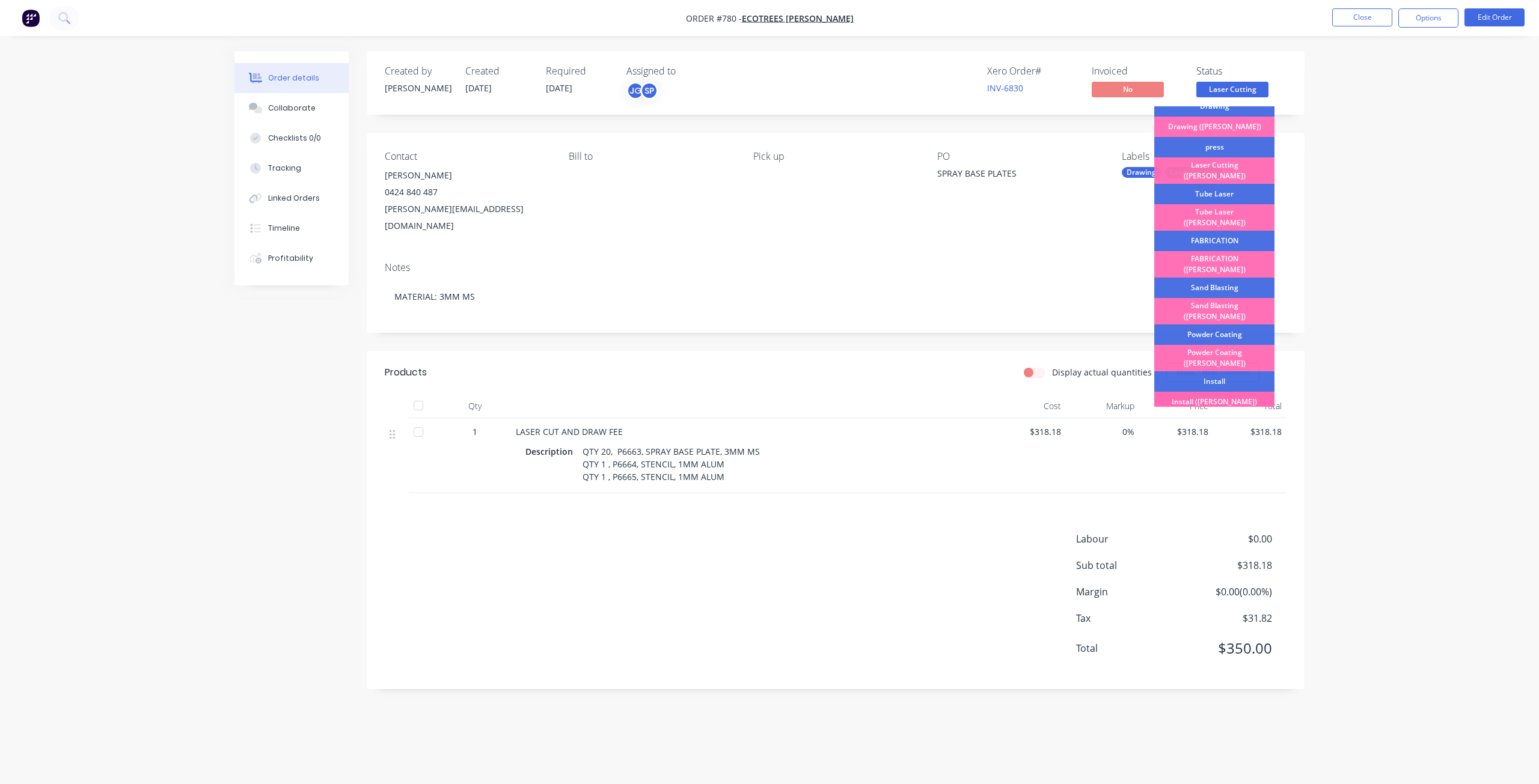
scroll to position [211, 0]
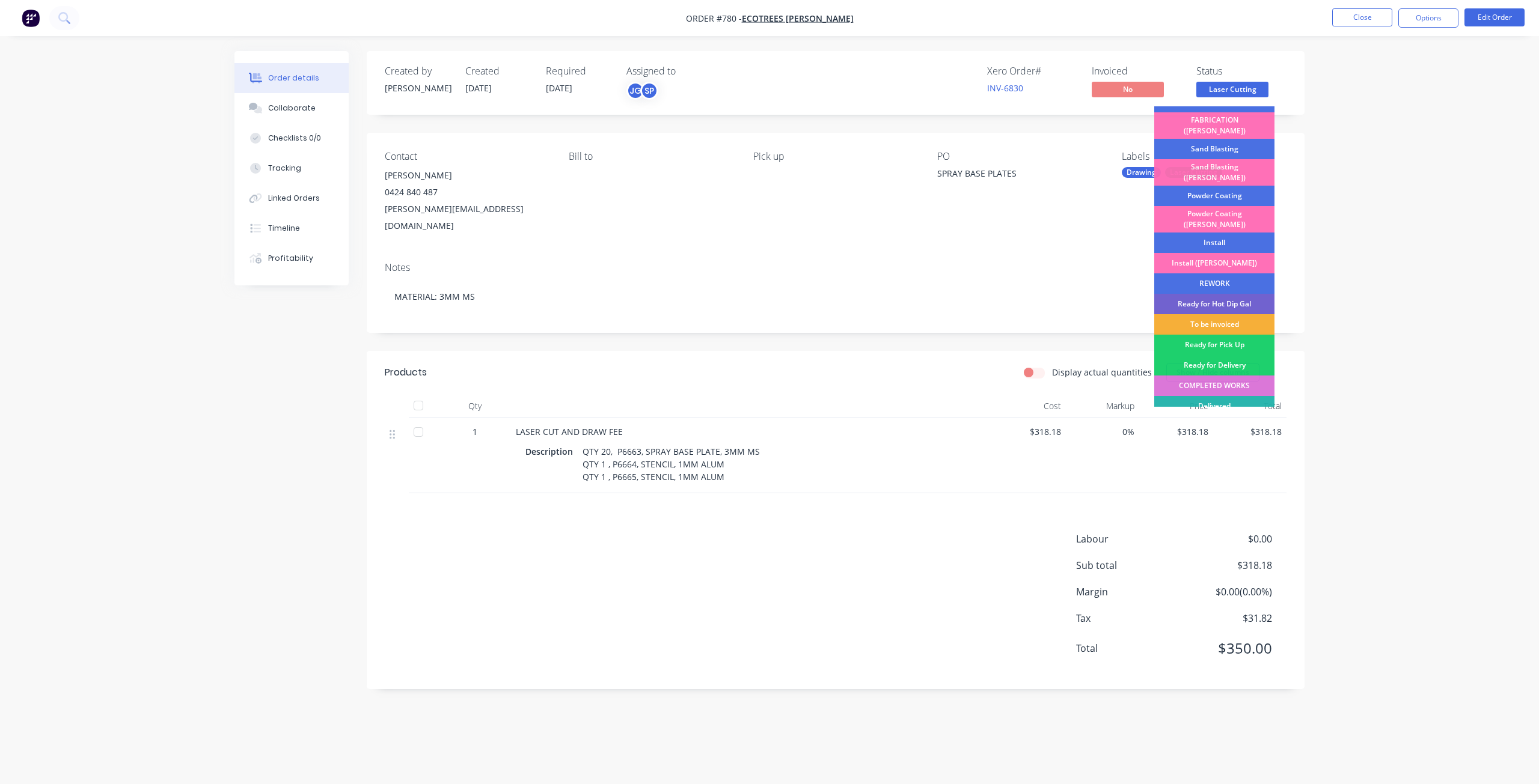
drag, startPoint x: 1228, startPoint y: 354, endPoint x: 1247, endPoint y: 331, distance: 29.8
click at [1228, 376] on div "COMPLETED WORKS" at bounding box center [1214, 386] width 120 height 20
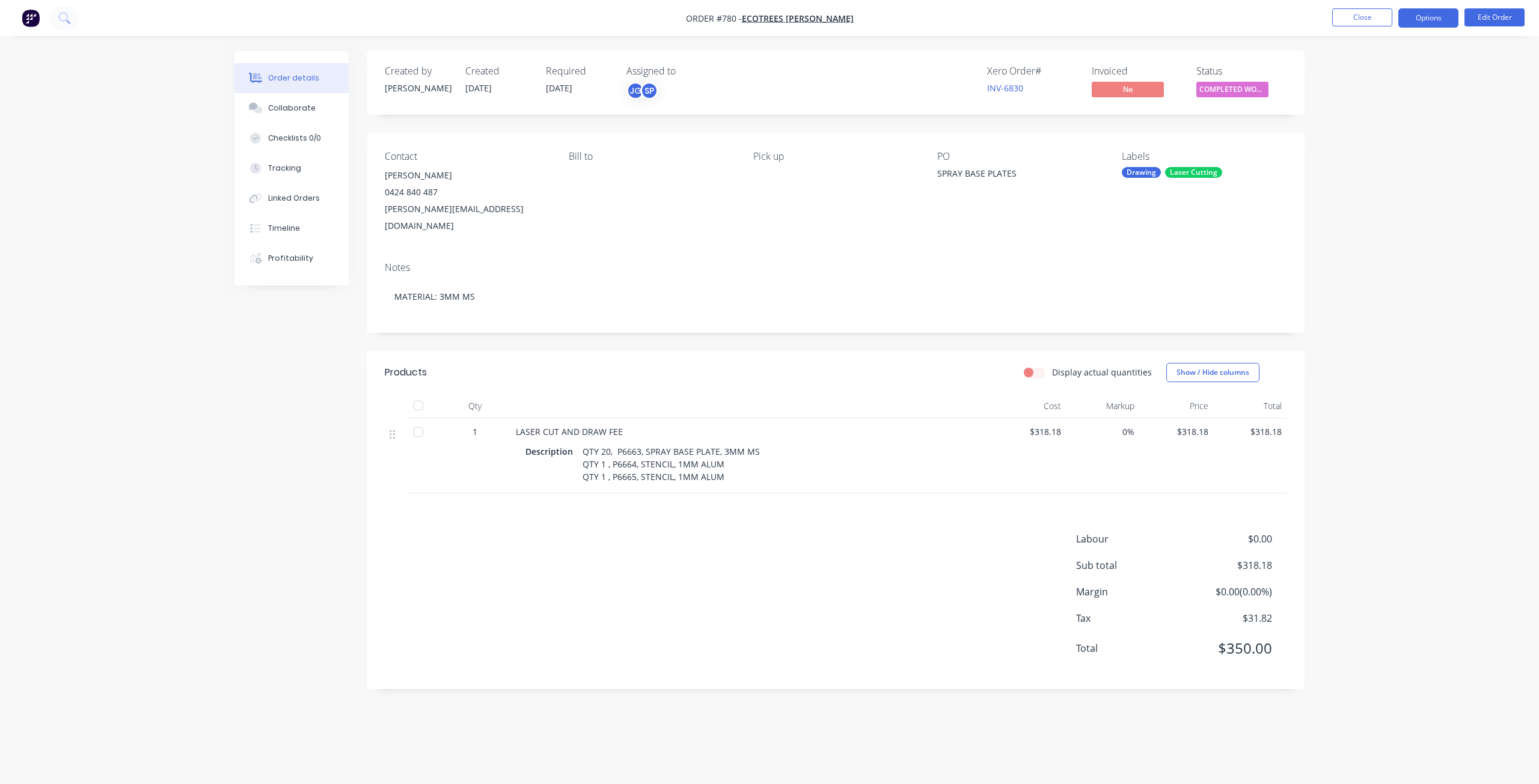
click at [1433, 19] on button "Options" at bounding box center [1428, 18] width 60 height 19
click at [1352, 75] on div "Invoice" at bounding box center [1392, 73] width 111 height 17
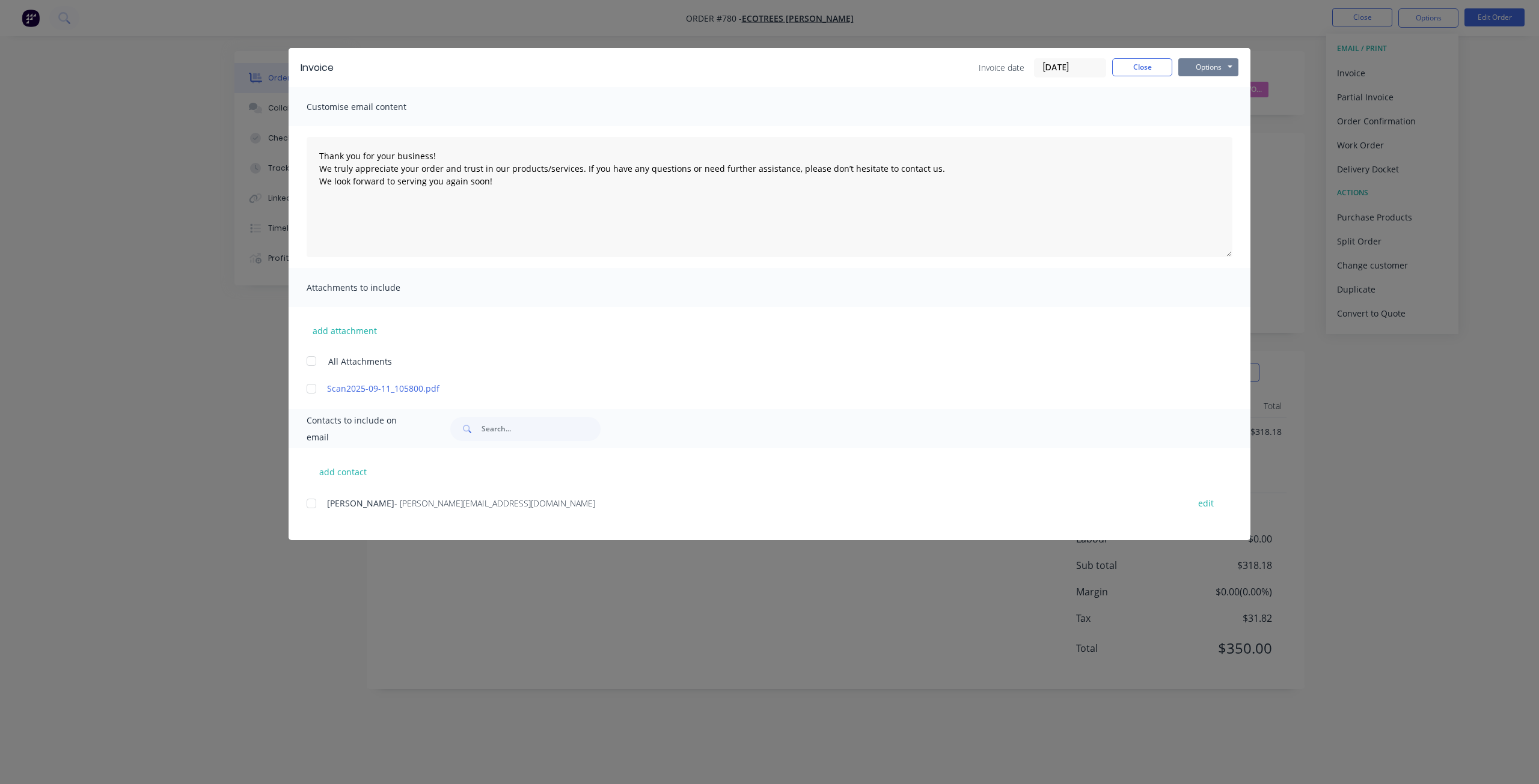
click at [1200, 64] on button "Options" at bounding box center [1208, 67] width 60 height 18
click at [1206, 109] on button "Print" at bounding box center [1217, 108] width 77 height 20
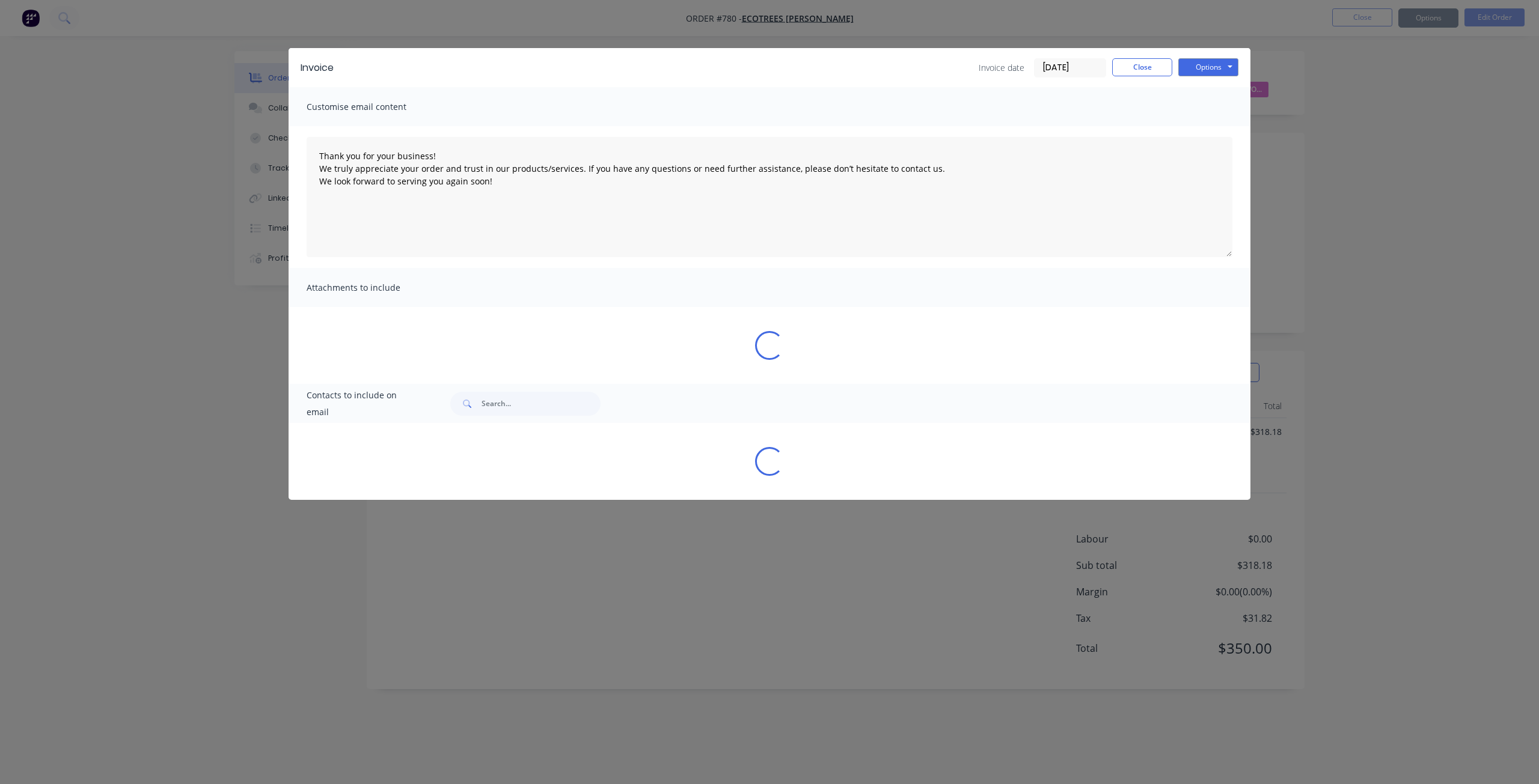
type textarea "Thank you for your business! We truly appreciate your order and trust in our pr…"
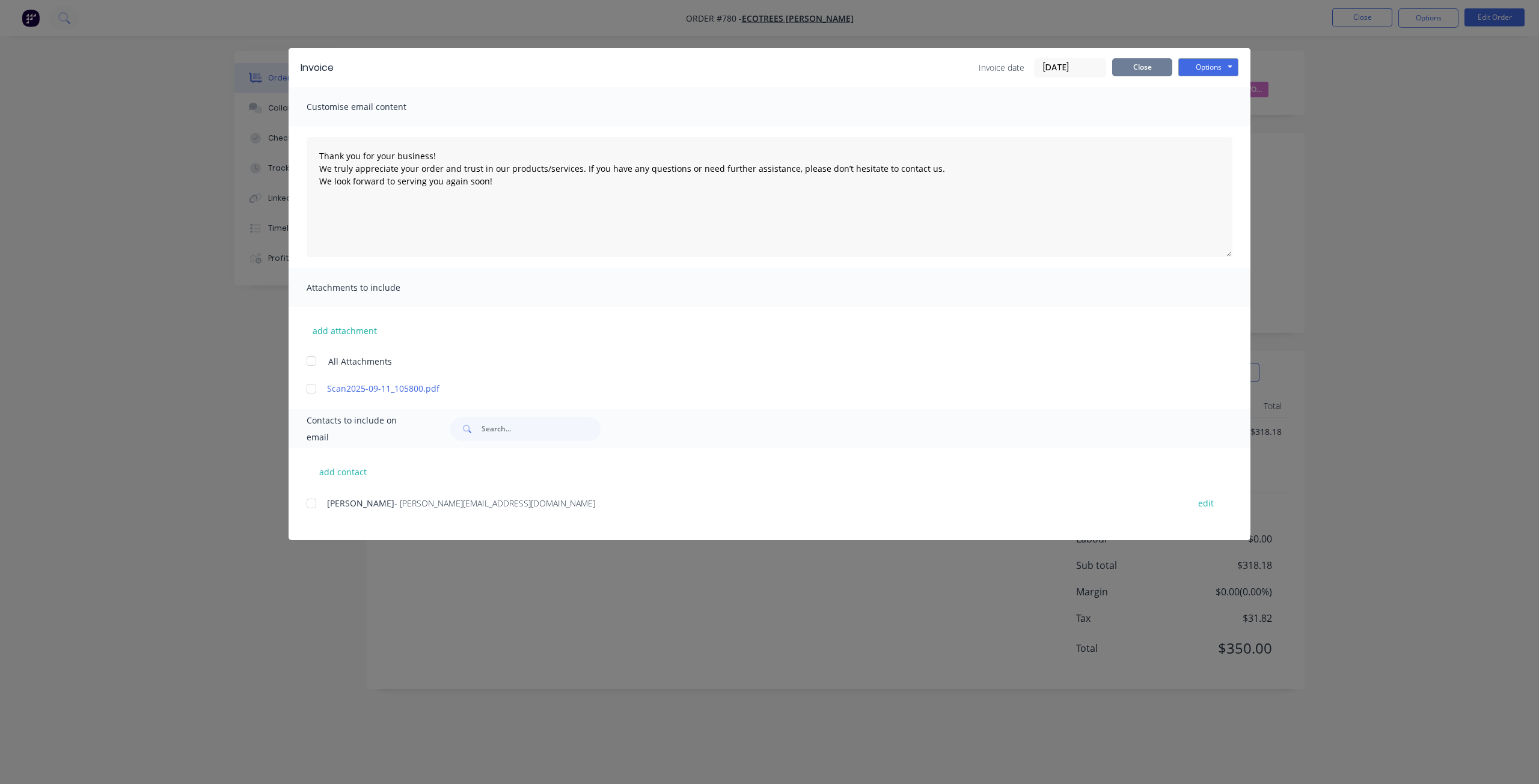
click at [1143, 68] on button "Close" at bounding box center [1142, 67] width 60 height 18
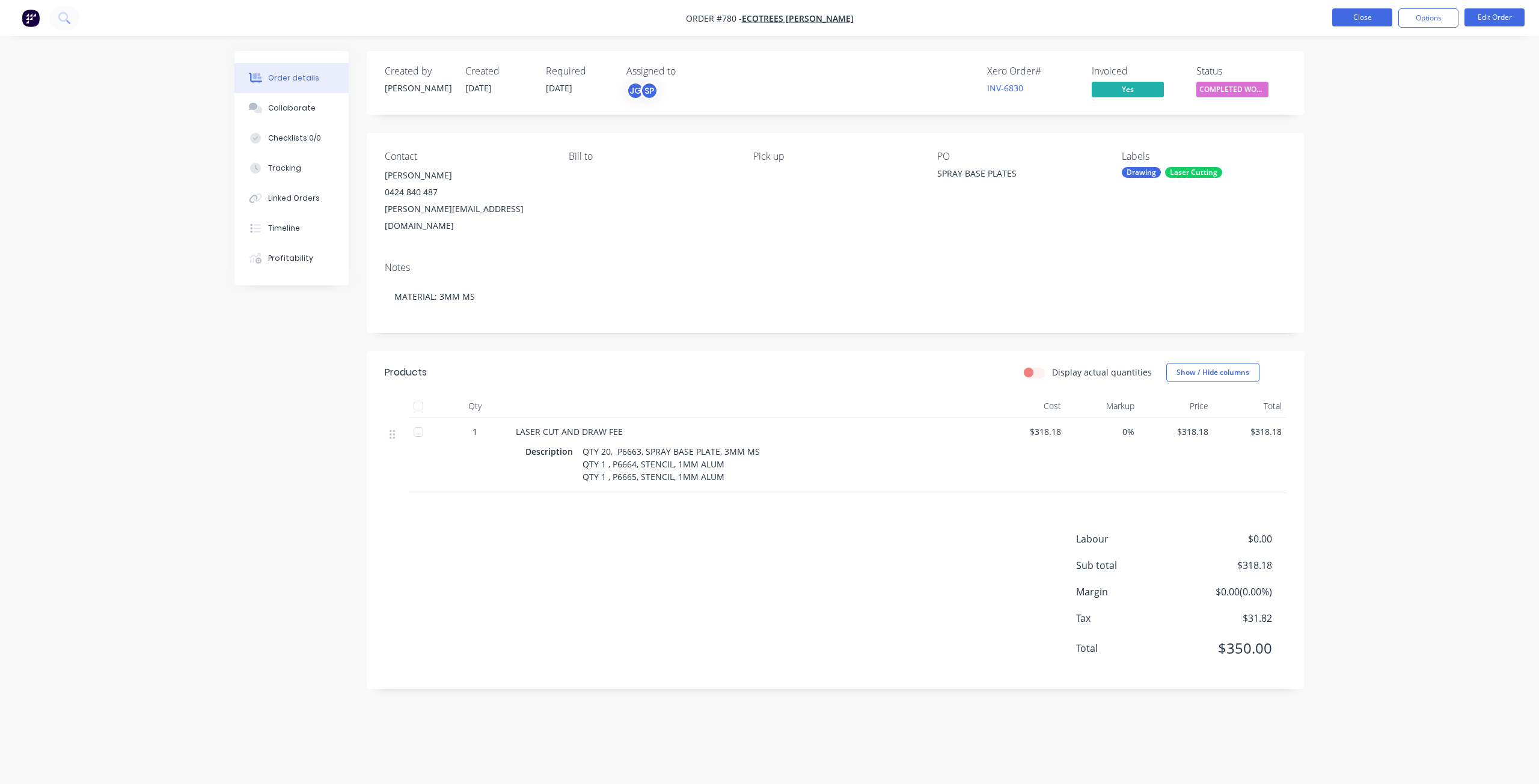
click at [1365, 20] on button "Close" at bounding box center [1362, 17] width 60 height 18
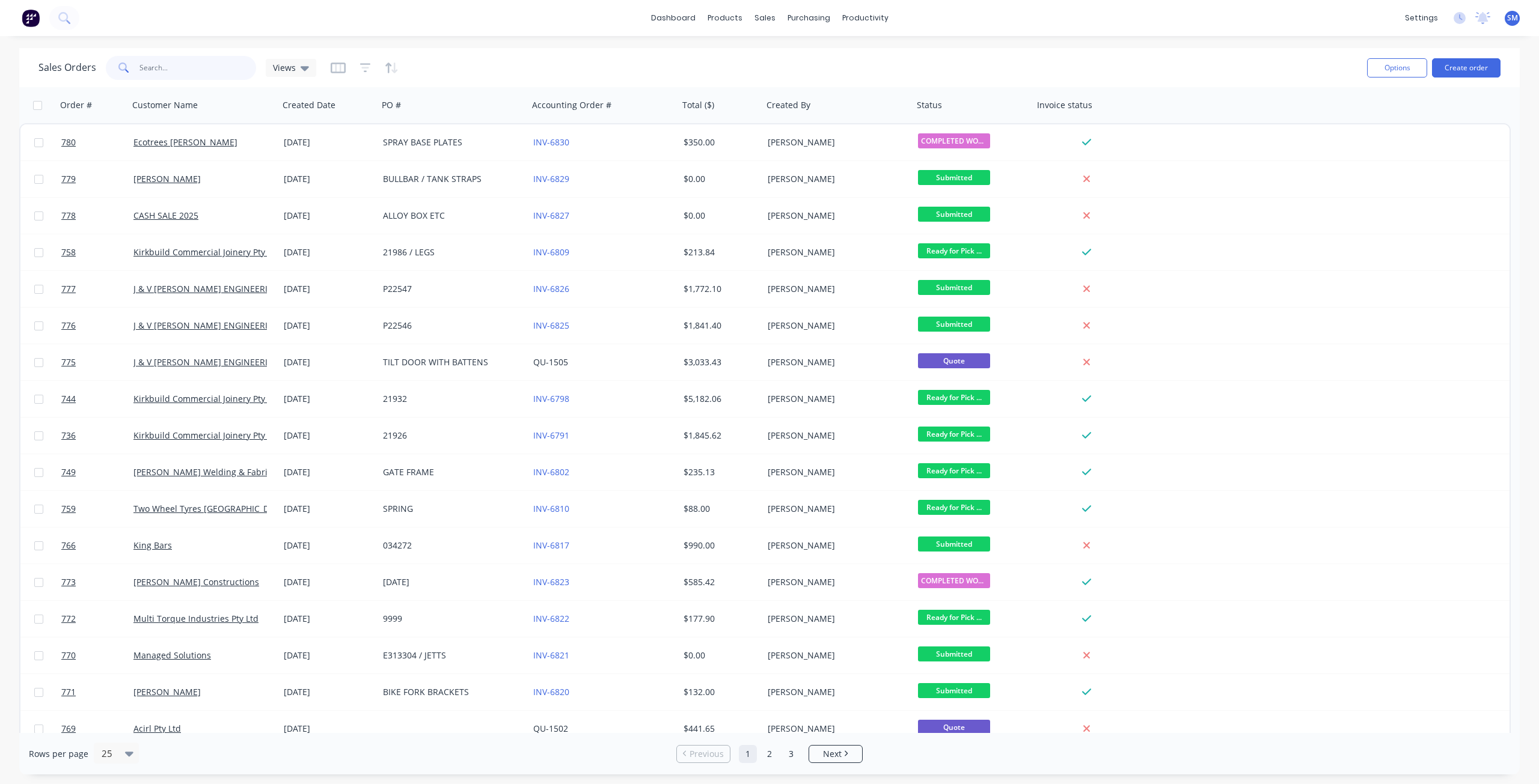
click at [167, 70] on input "text" at bounding box center [197, 68] width 117 height 24
type input "760"
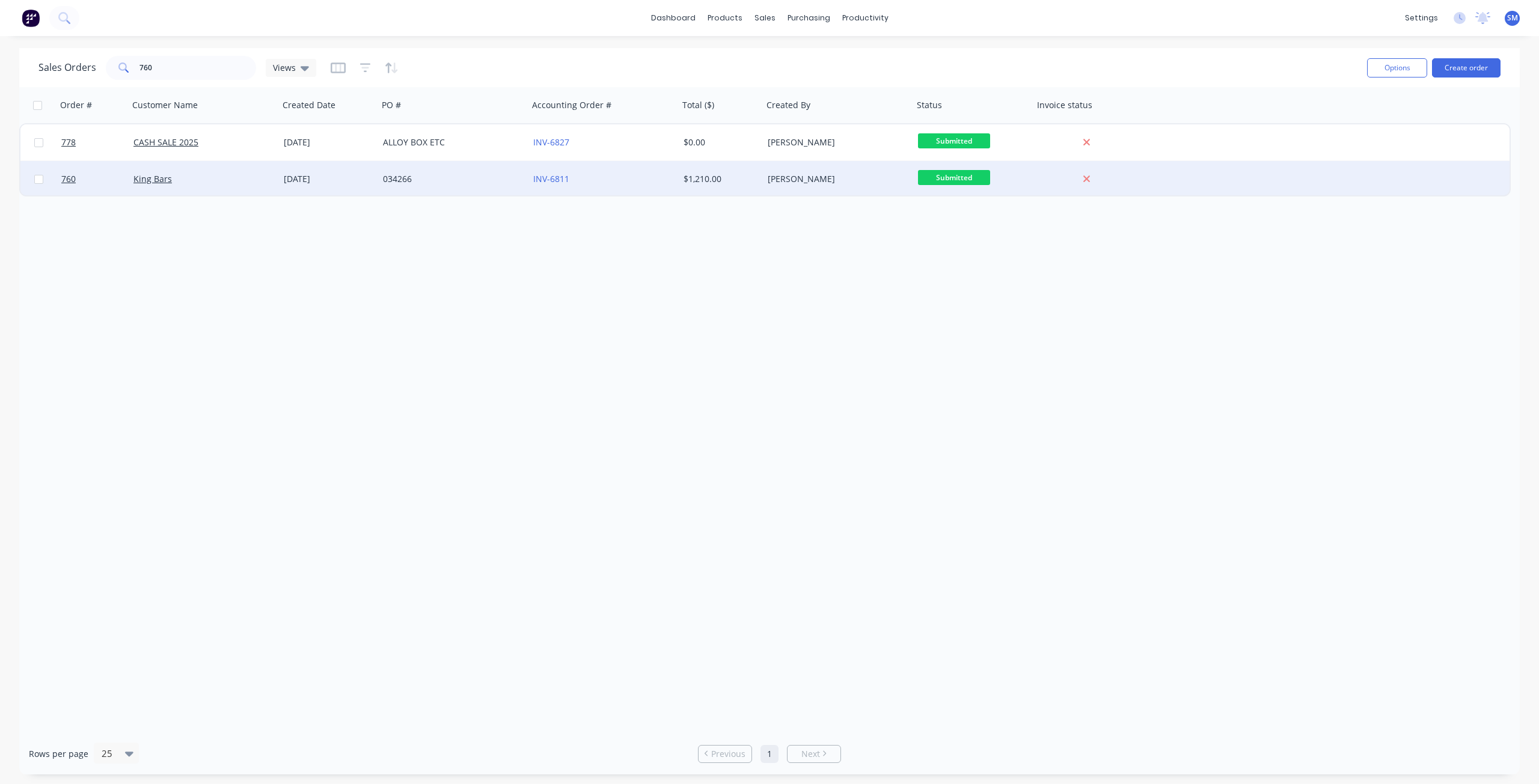
click at [182, 175] on div "King Bars" at bounding box center [200, 178] width 134 height 12
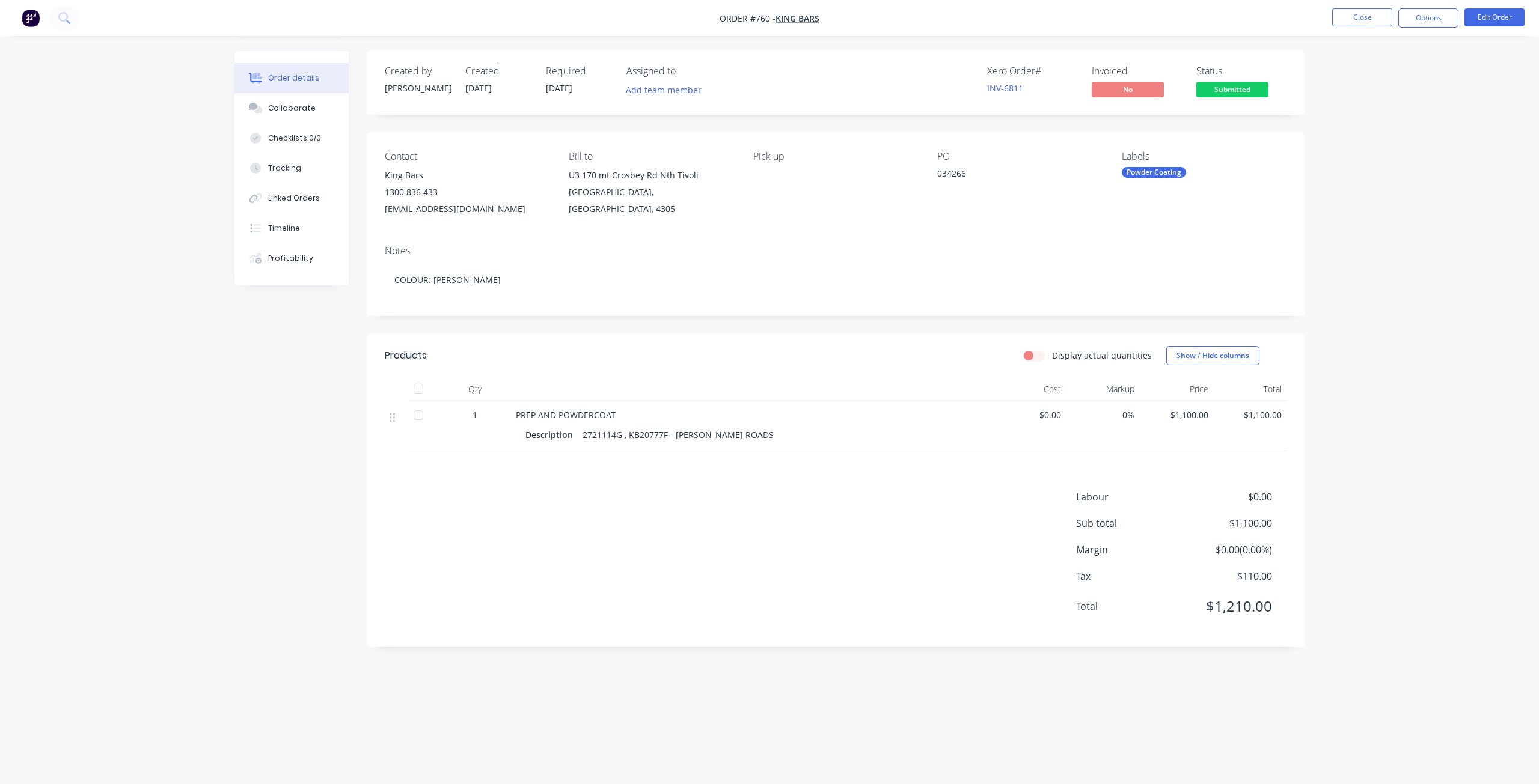
drag, startPoint x: 1231, startPoint y: 84, endPoint x: 1232, endPoint y: 90, distance: 6.1
click at [1231, 85] on span "Submitted" at bounding box center [1232, 89] width 72 height 15
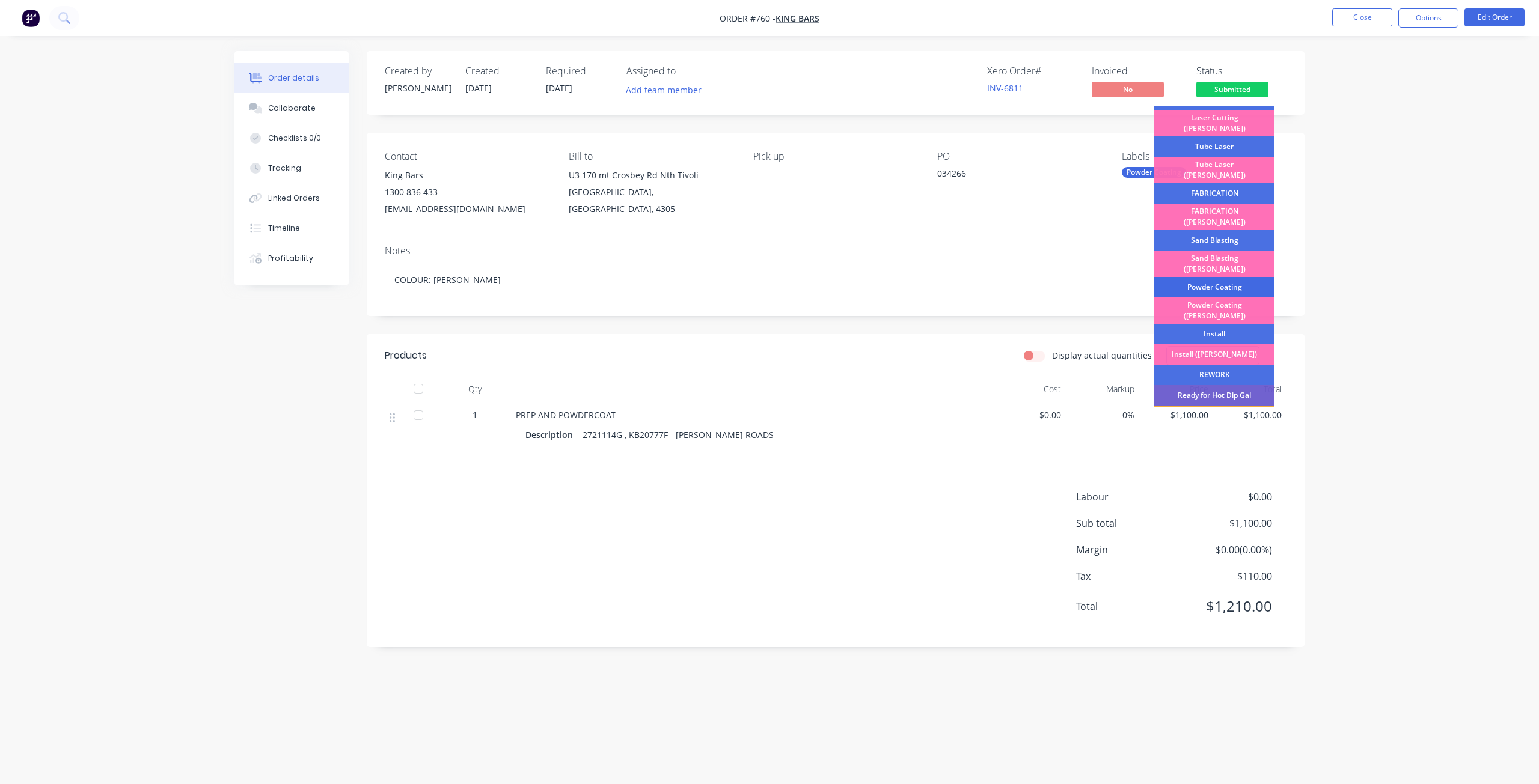
scroll to position [120, 0]
click at [1212, 276] on div "Powder Coating" at bounding box center [1214, 286] width 120 height 20
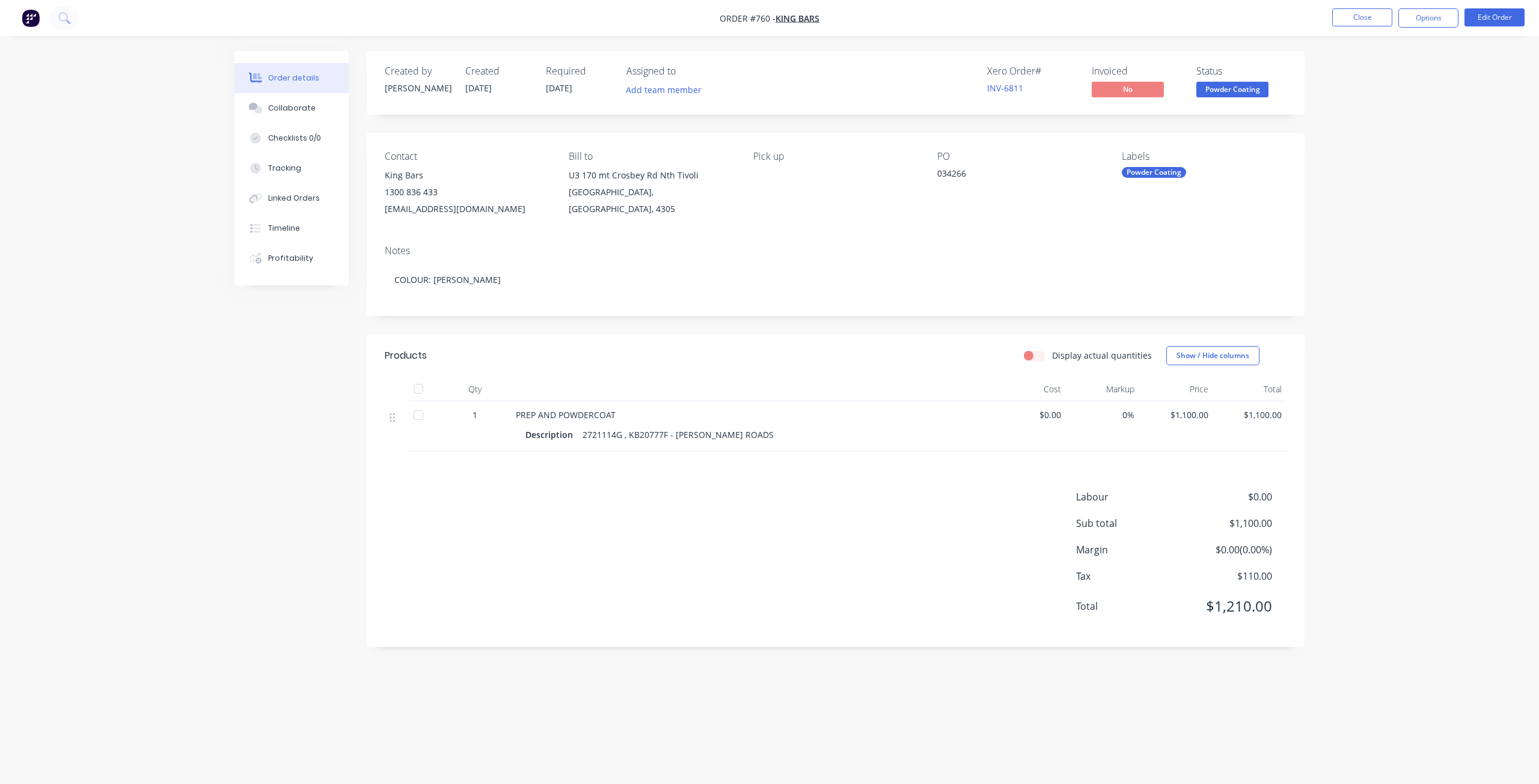
click at [1217, 92] on span "Powder Coating" at bounding box center [1232, 89] width 72 height 15
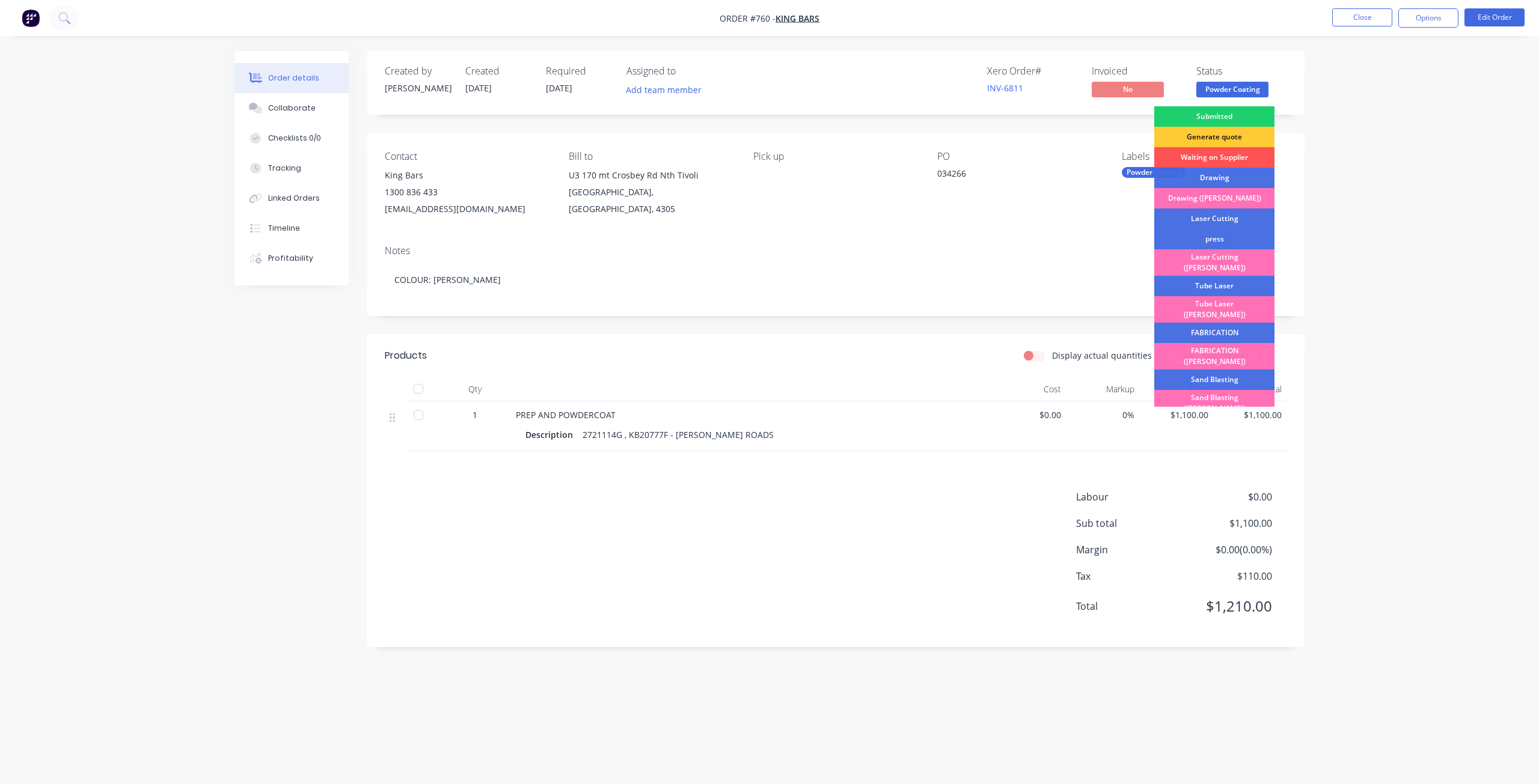
scroll to position [211, 0]
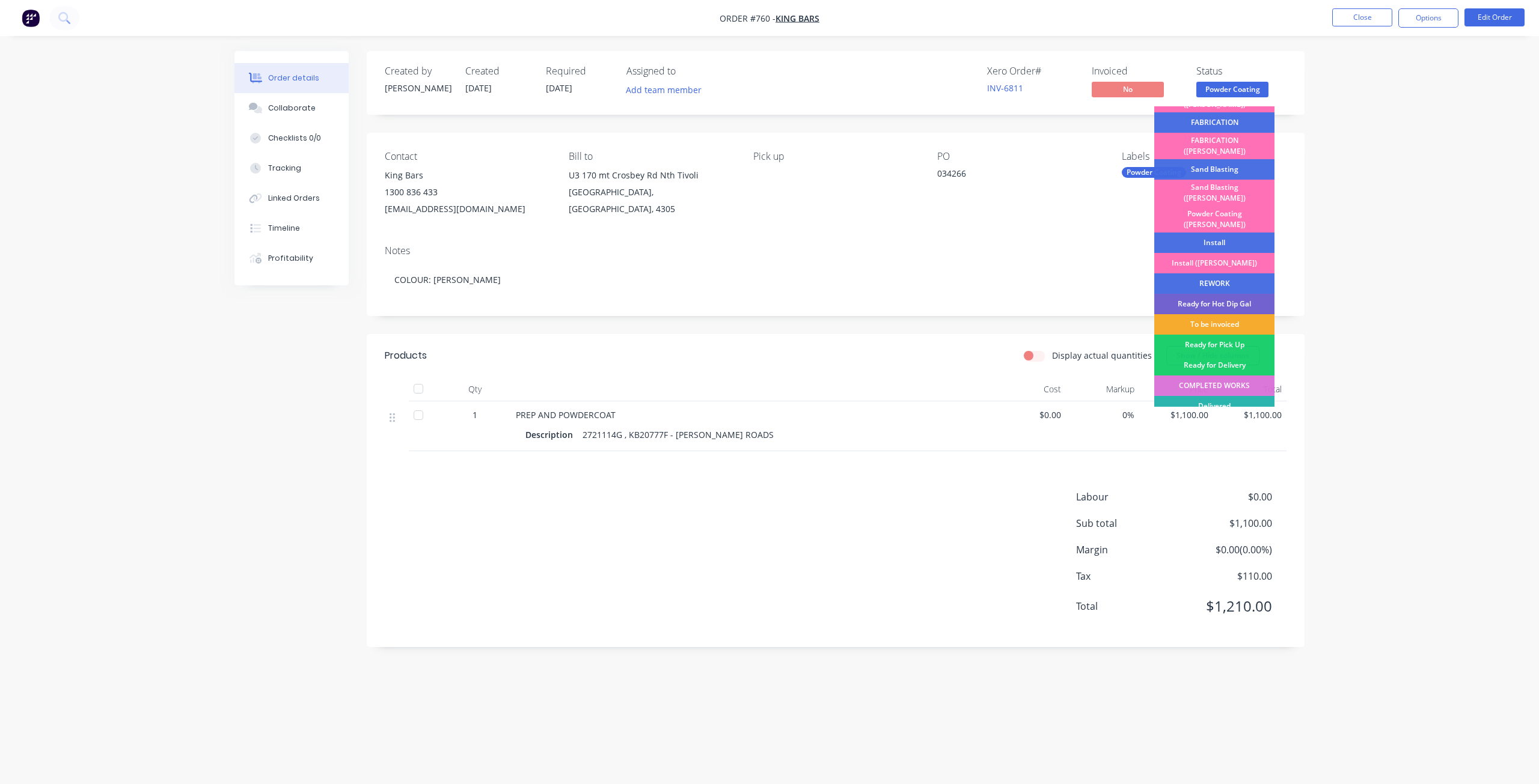
click at [1209, 314] on div "To be invoiced" at bounding box center [1214, 324] width 120 height 20
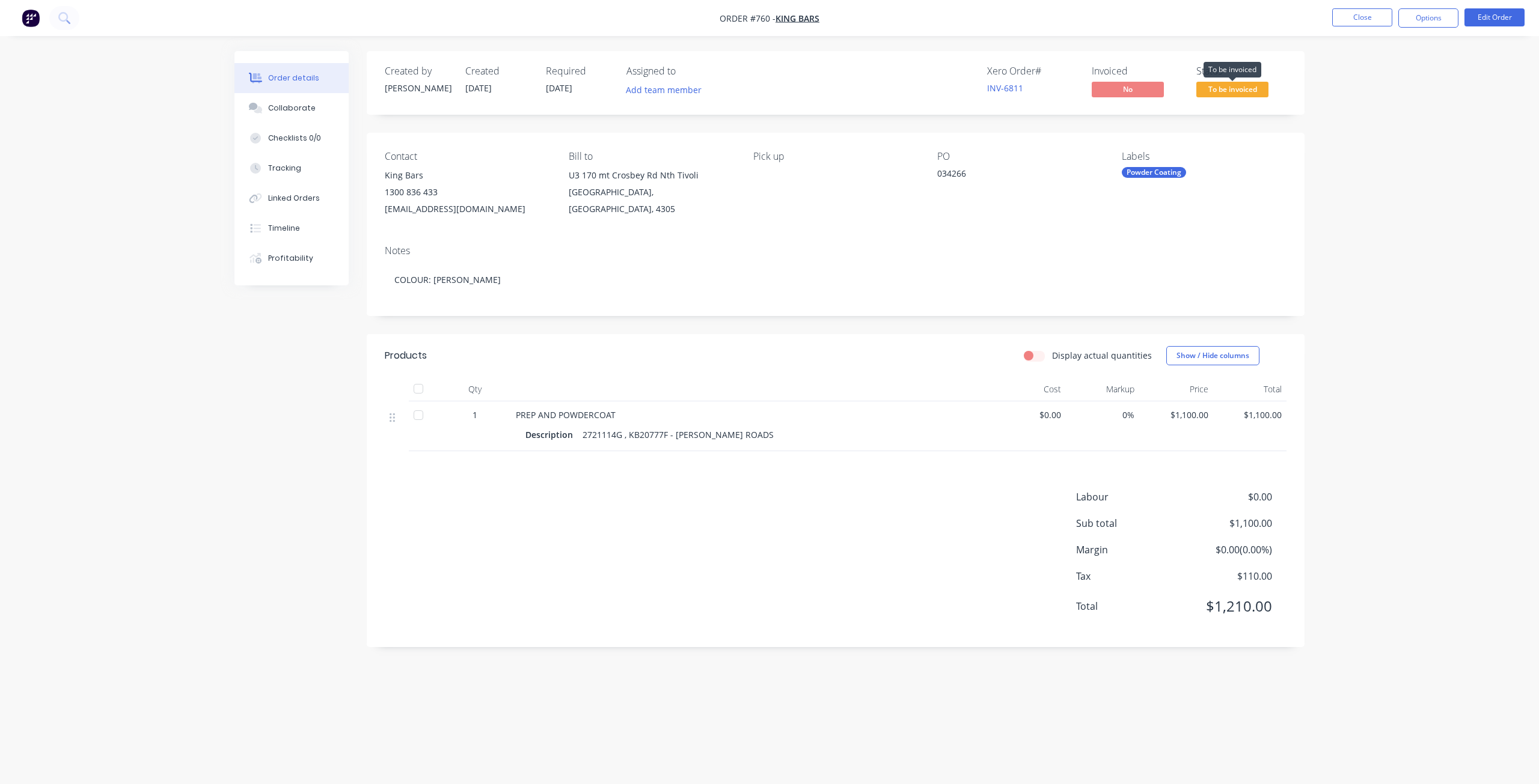
click at [1225, 88] on span "To be invoiced" at bounding box center [1232, 89] width 72 height 15
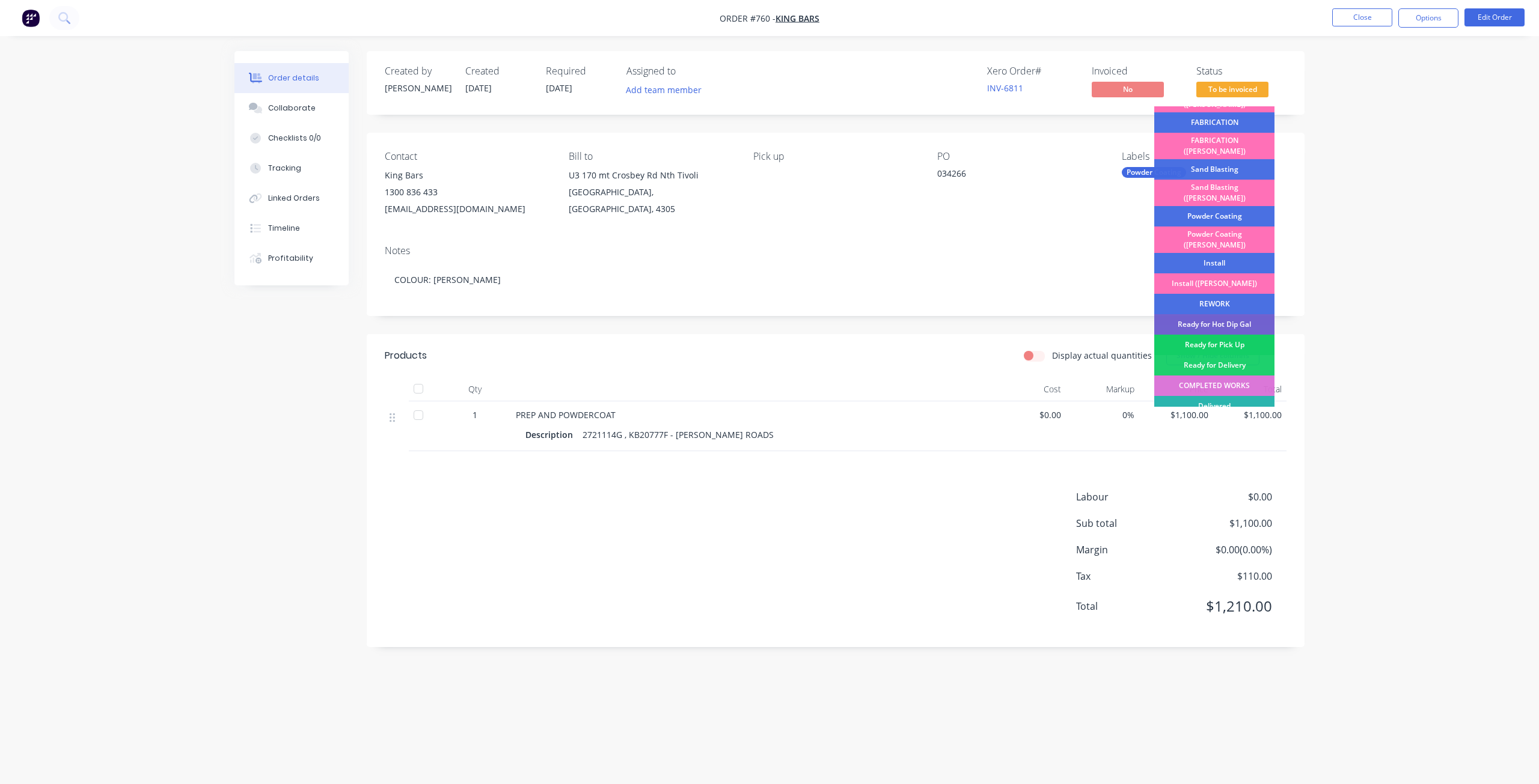
click at [1223, 335] on div "Ready for Pick Up" at bounding box center [1214, 345] width 120 height 20
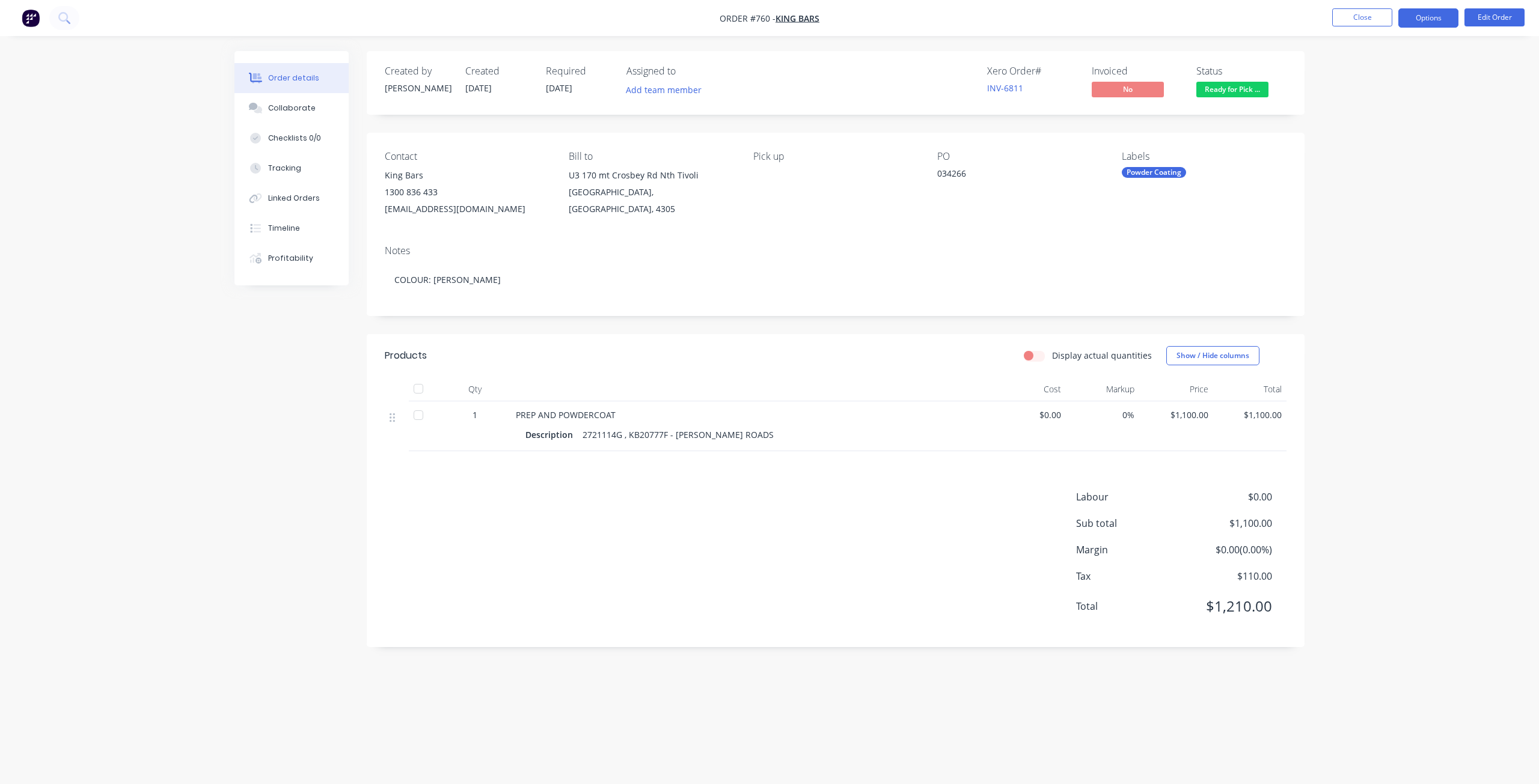
click at [1437, 14] on button "Options" at bounding box center [1428, 18] width 60 height 19
click at [1341, 75] on div "Invoice" at bounding box center [1392, 73] width 111 height 17
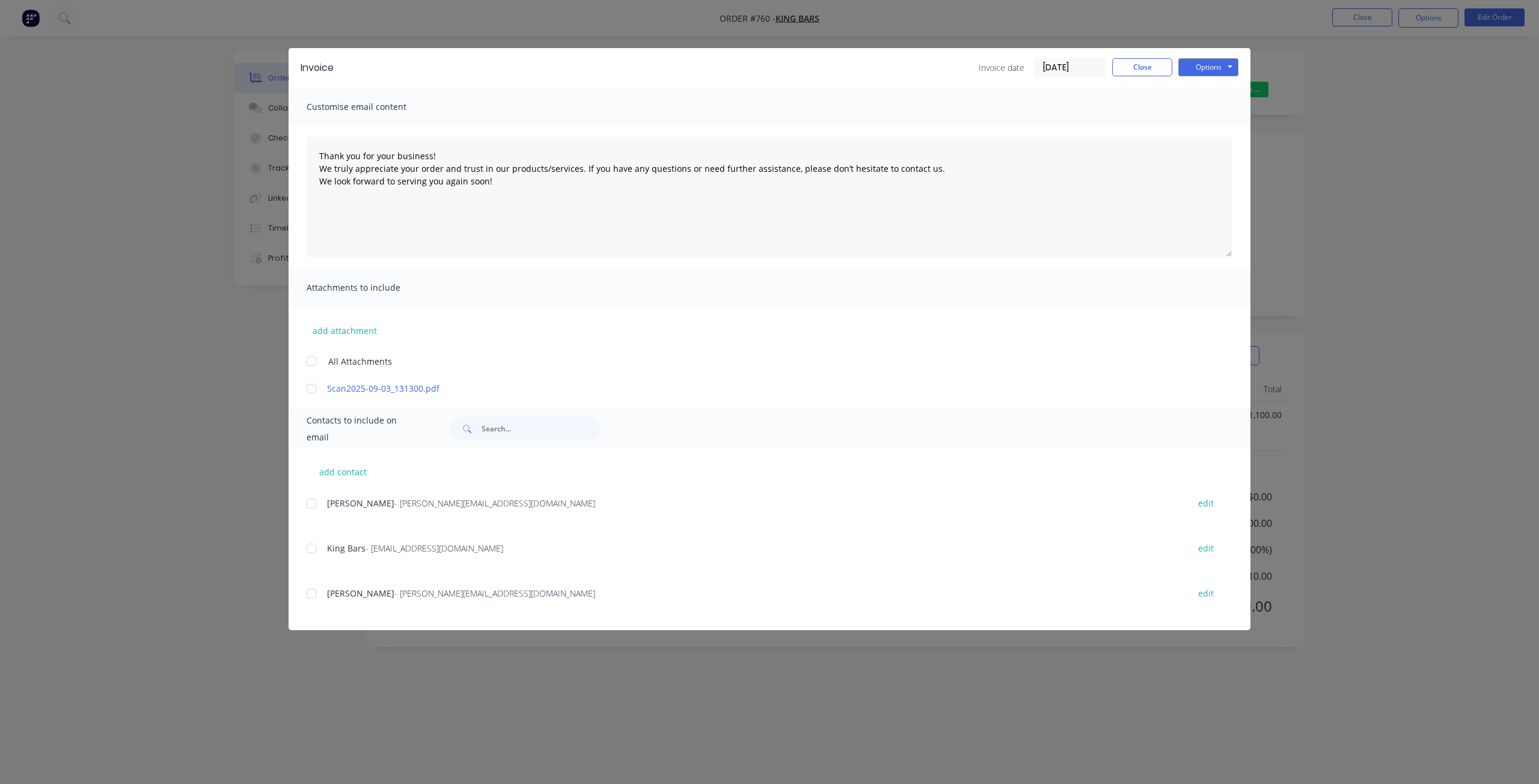
click at [313, 502] on div at bounding box center [311, 504] width 24 height 24
click at [308, 545] on div at bounding box center [311, 548] width 24 height 24
click at [1203, 68] on button "Options" at bounding box center [1208, 67] width 60 height 18
click at [1210, 130] on button "Email" at bounding box center [1217, 128] width 77 height 20
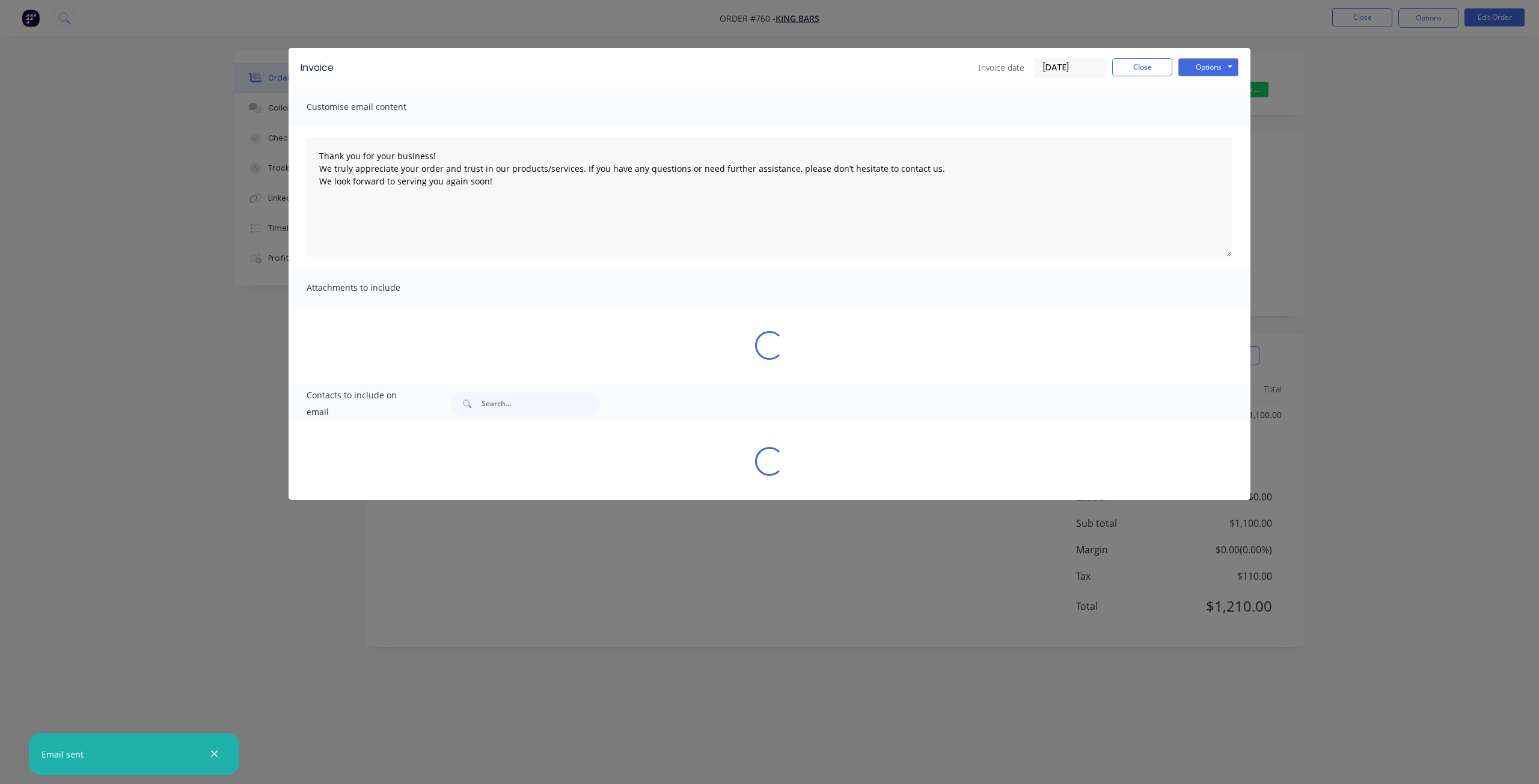
type textarea "Thank you for your business! We truly appreciate your order and trust in our pr…"
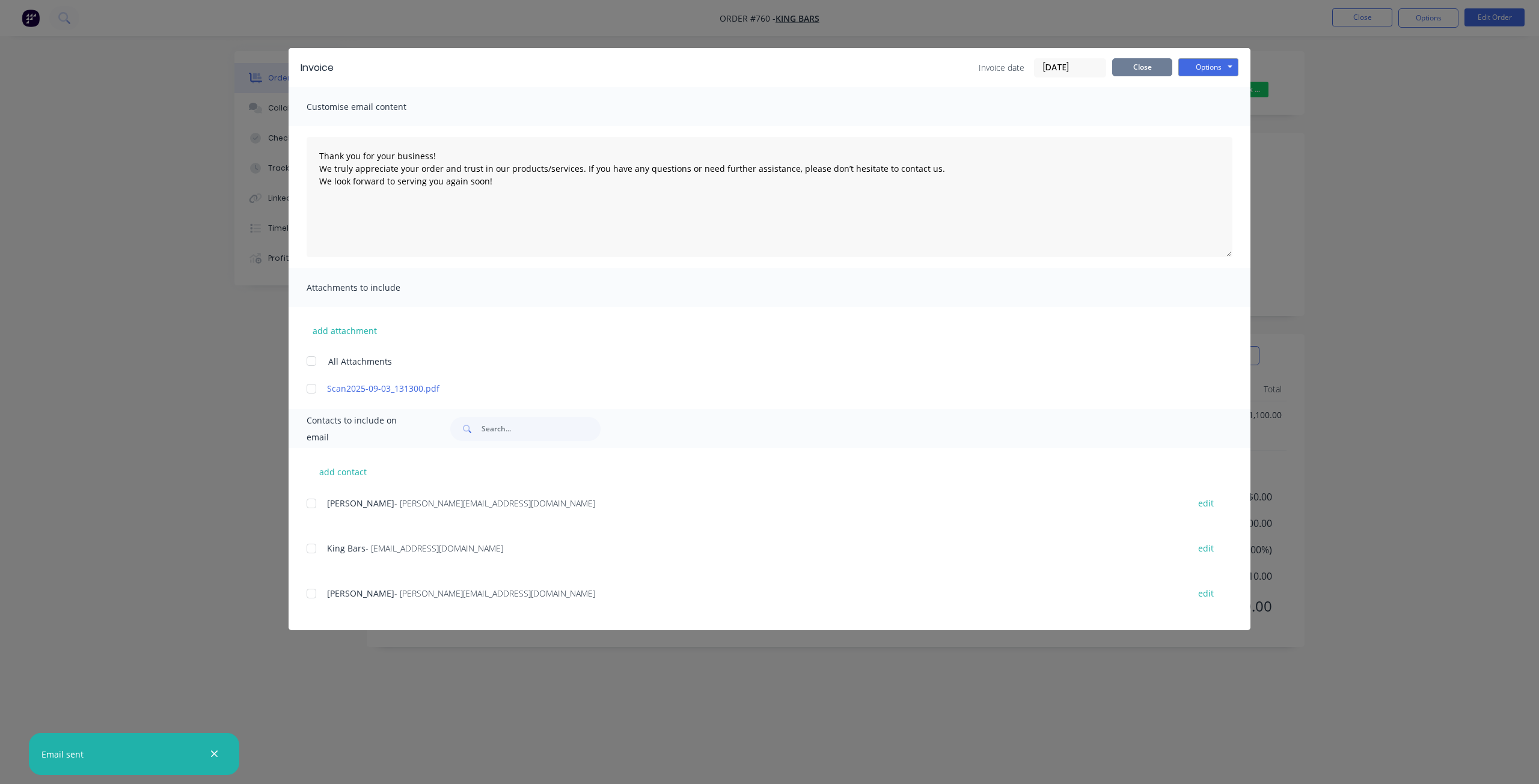
click at [1127, 67] on button "Close" at bounding box center [1142, 67] width 60 height 18
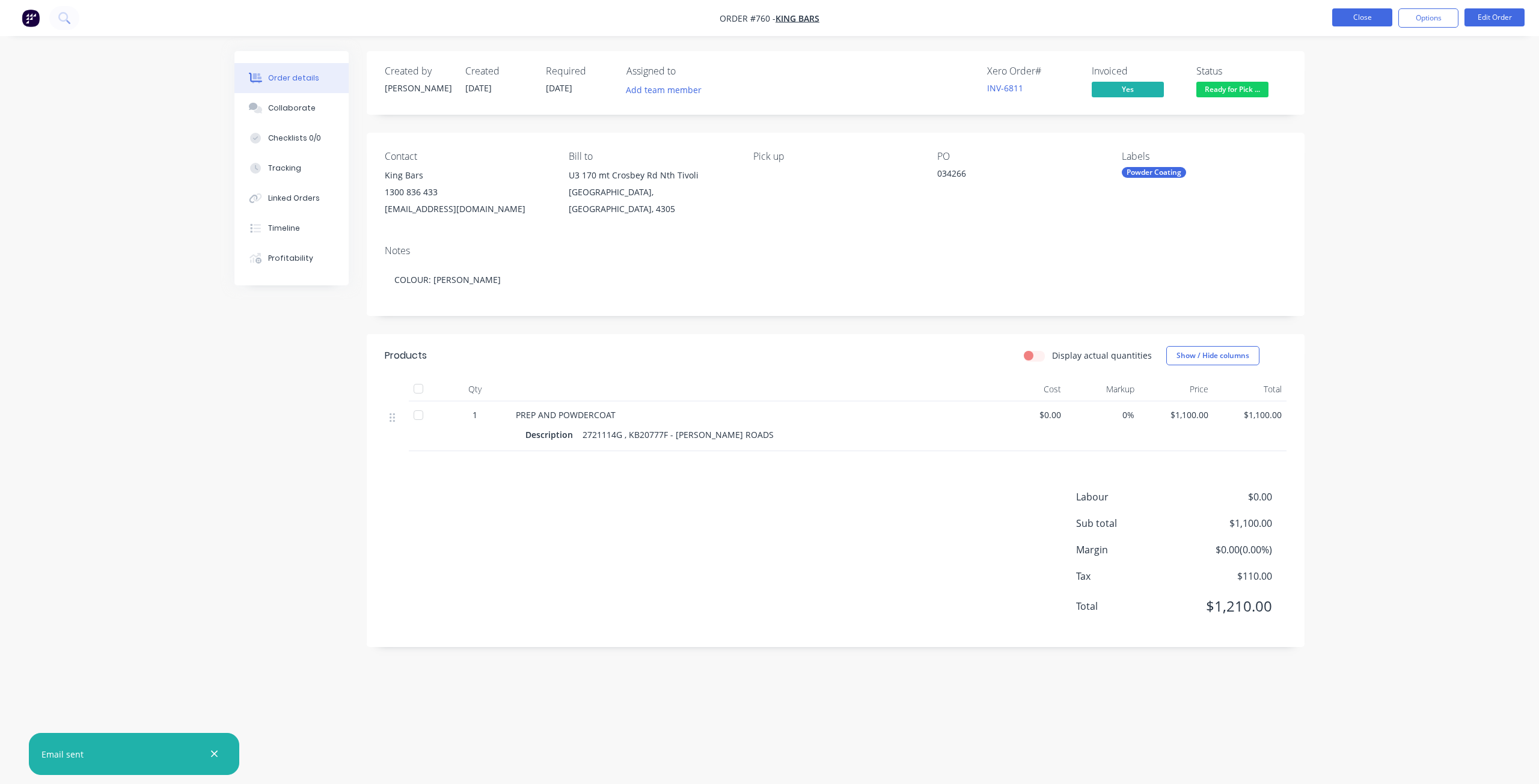
click at [1358, 24] on button "Close" at bounding box center [1362, 17] width 60 height 18
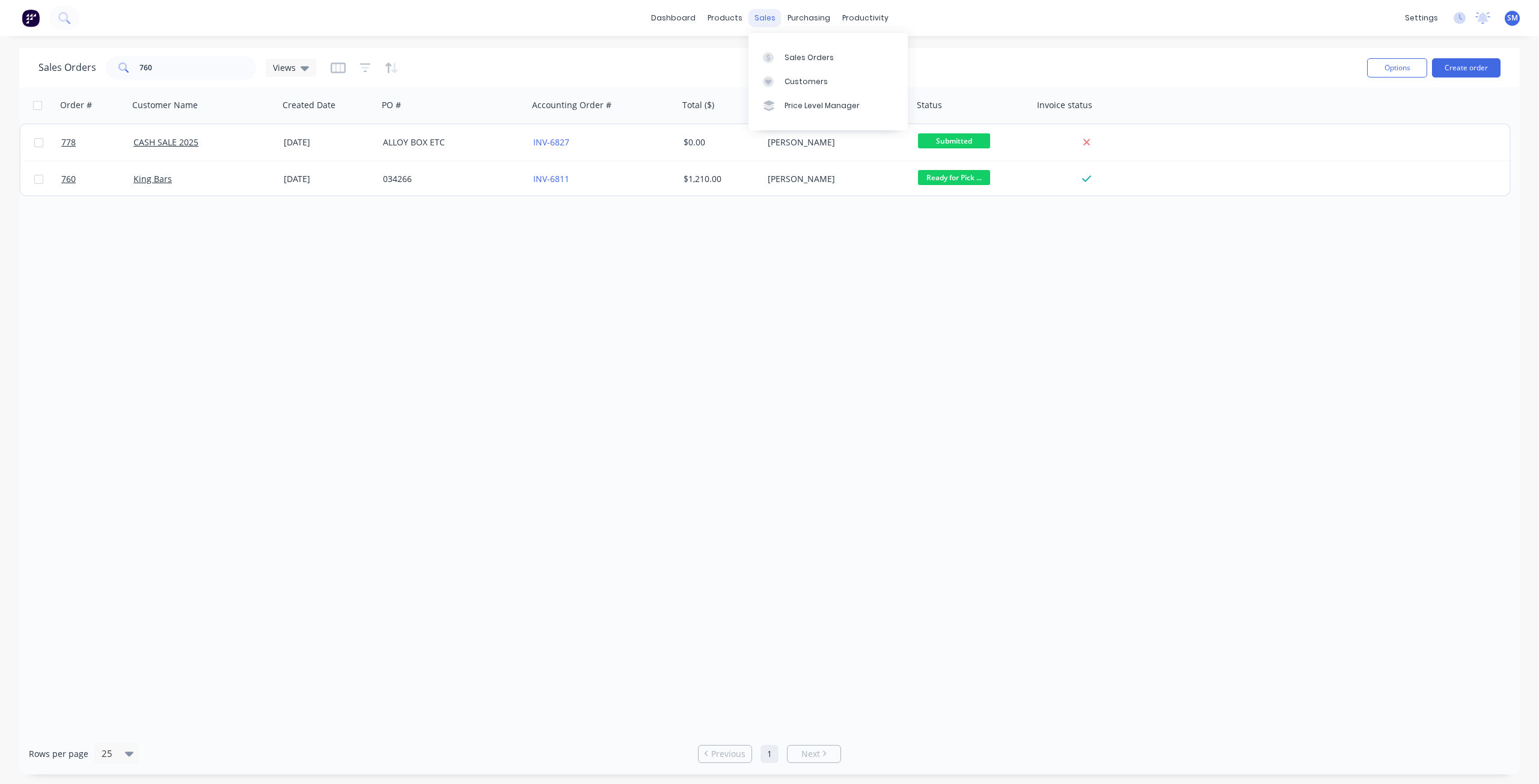
click at [765, 19] on div "sales" at bounding box center [765, 17] width 33 height 18
click at [800, 80] on div "Customers" at bounding box center [806, 82] width 43 height 11
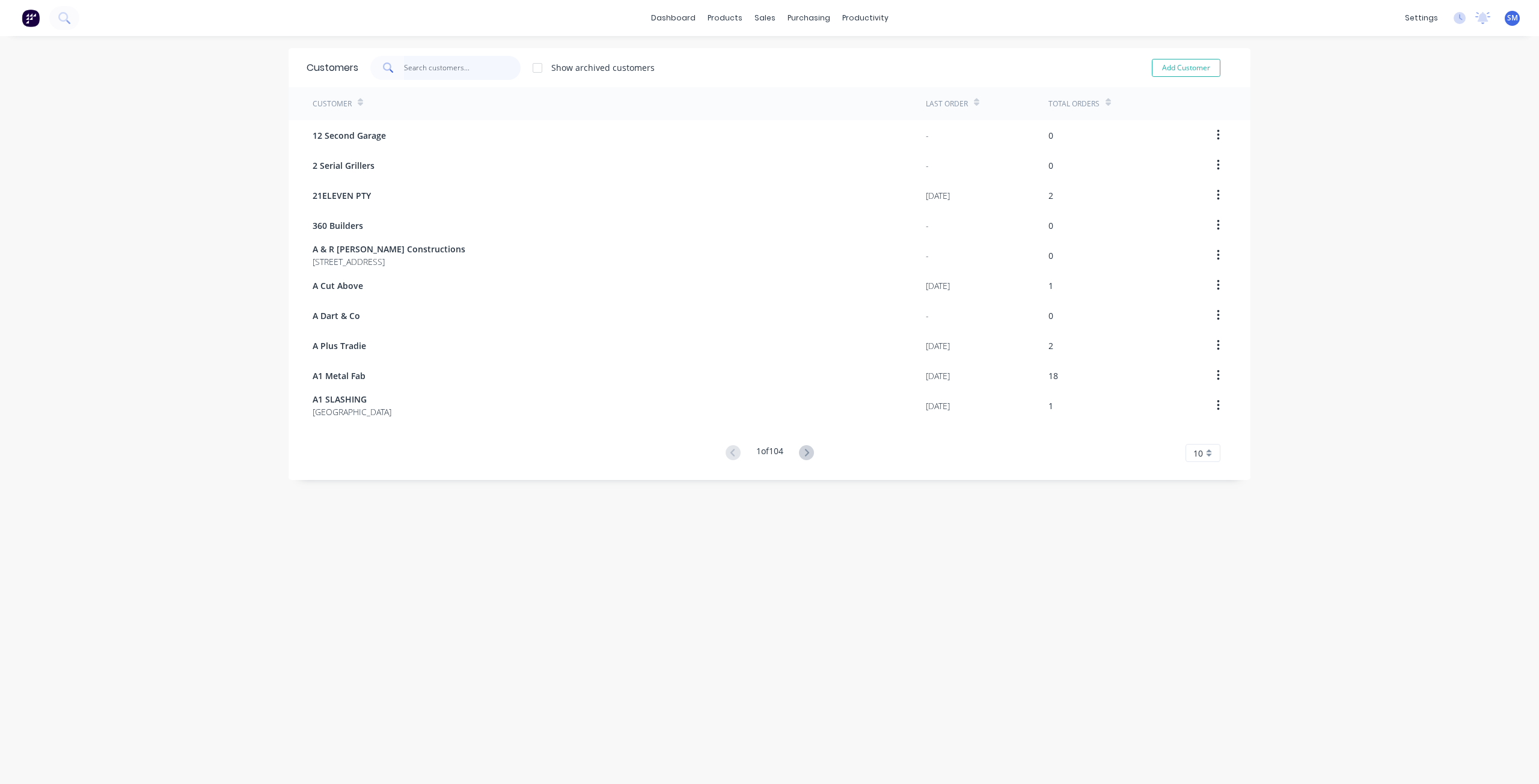
click at [411, 74] on input "text" at bounding box center [462, 68] width 117 height 24
type input "KIRK"
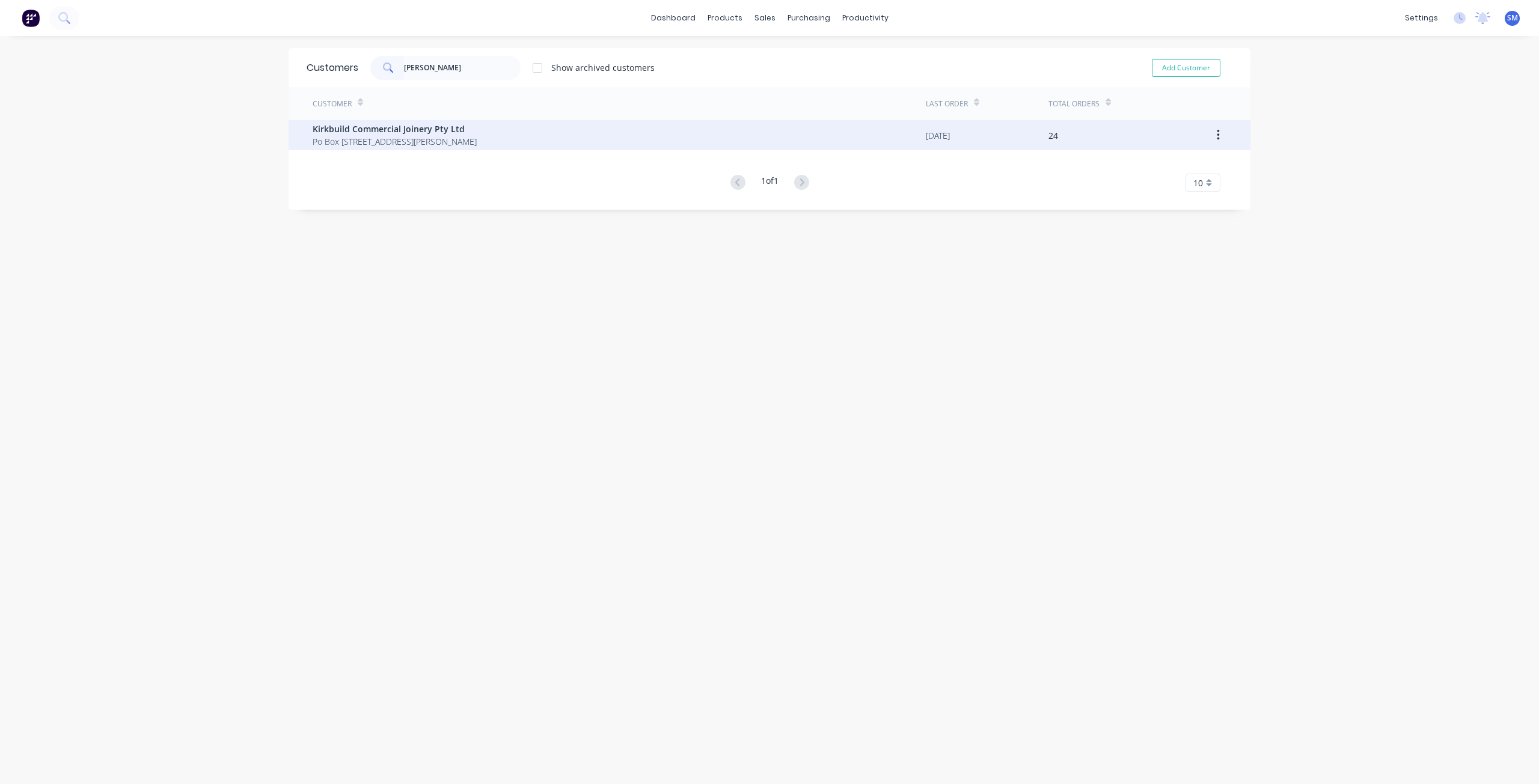
click at [413, 126] on span "Kirkbuild Commercial Joinery Pty Ltd" at bounding box center [395, 129] width 164 height 13
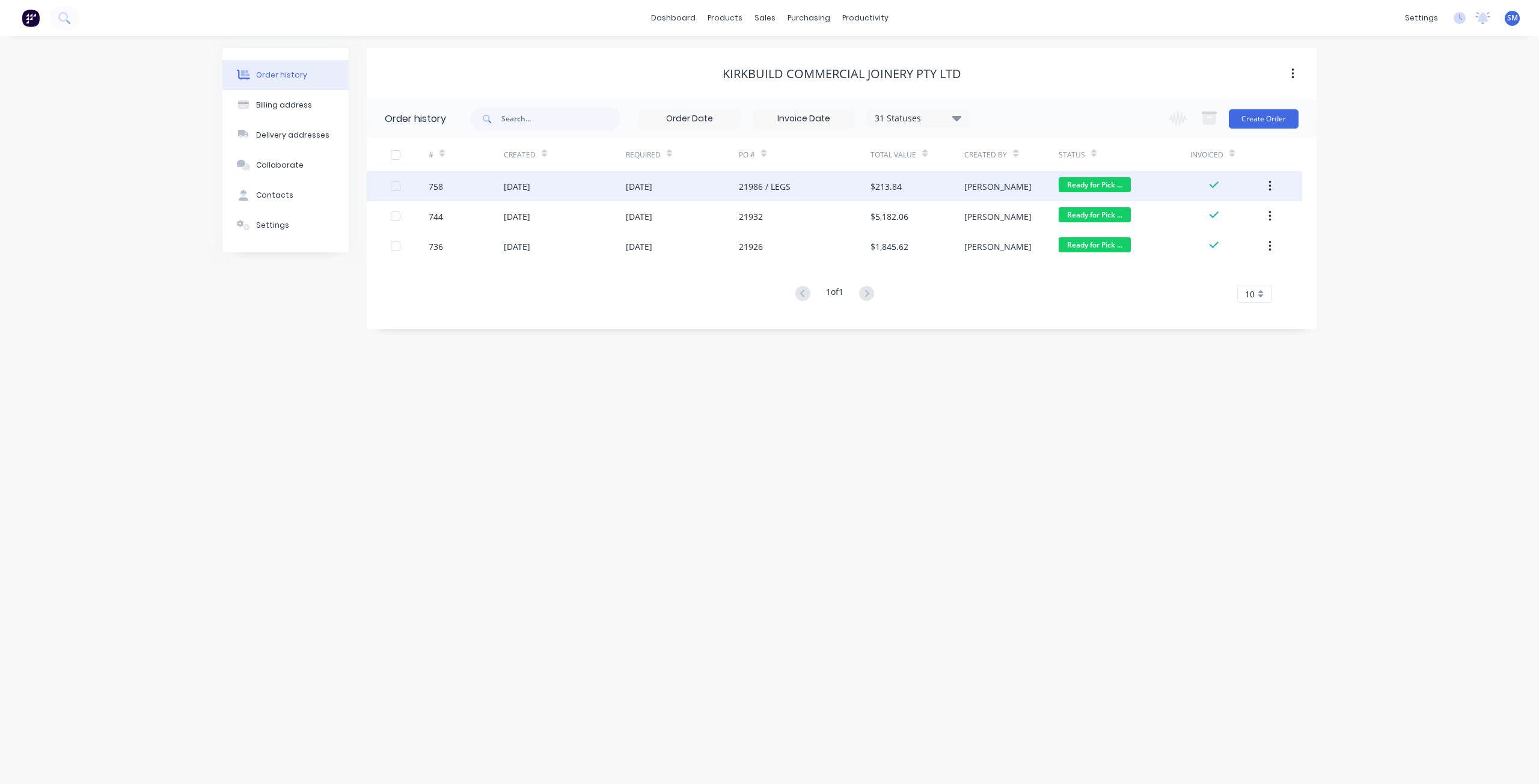
click at [1086, 185] on span "Ready for Pick ..." at bounding box center [1095, 185] width 72 height 15
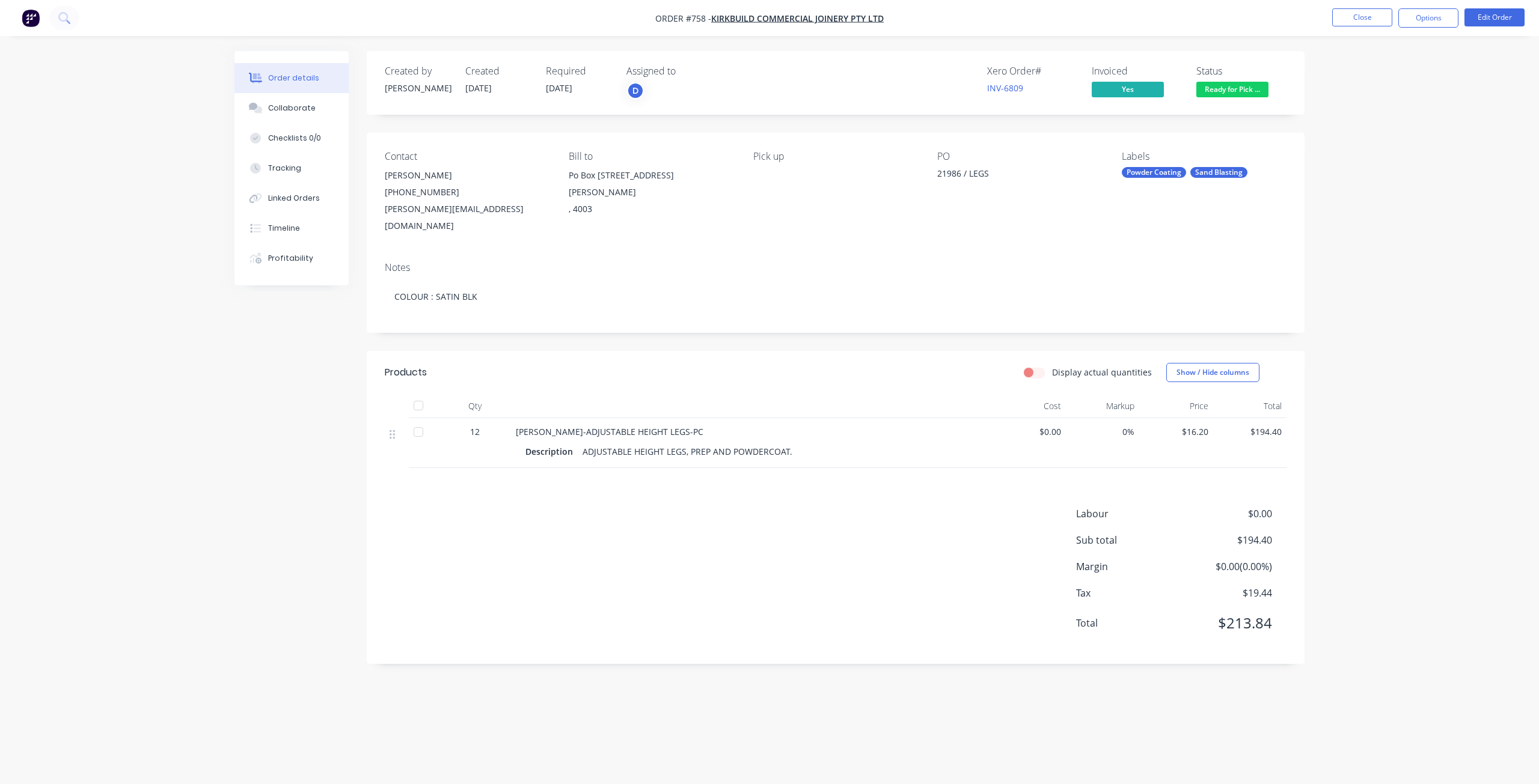
click at [1231, 86] on span "Ready for Pick ..." at bounding box center [1232, 89] width 72 height 15
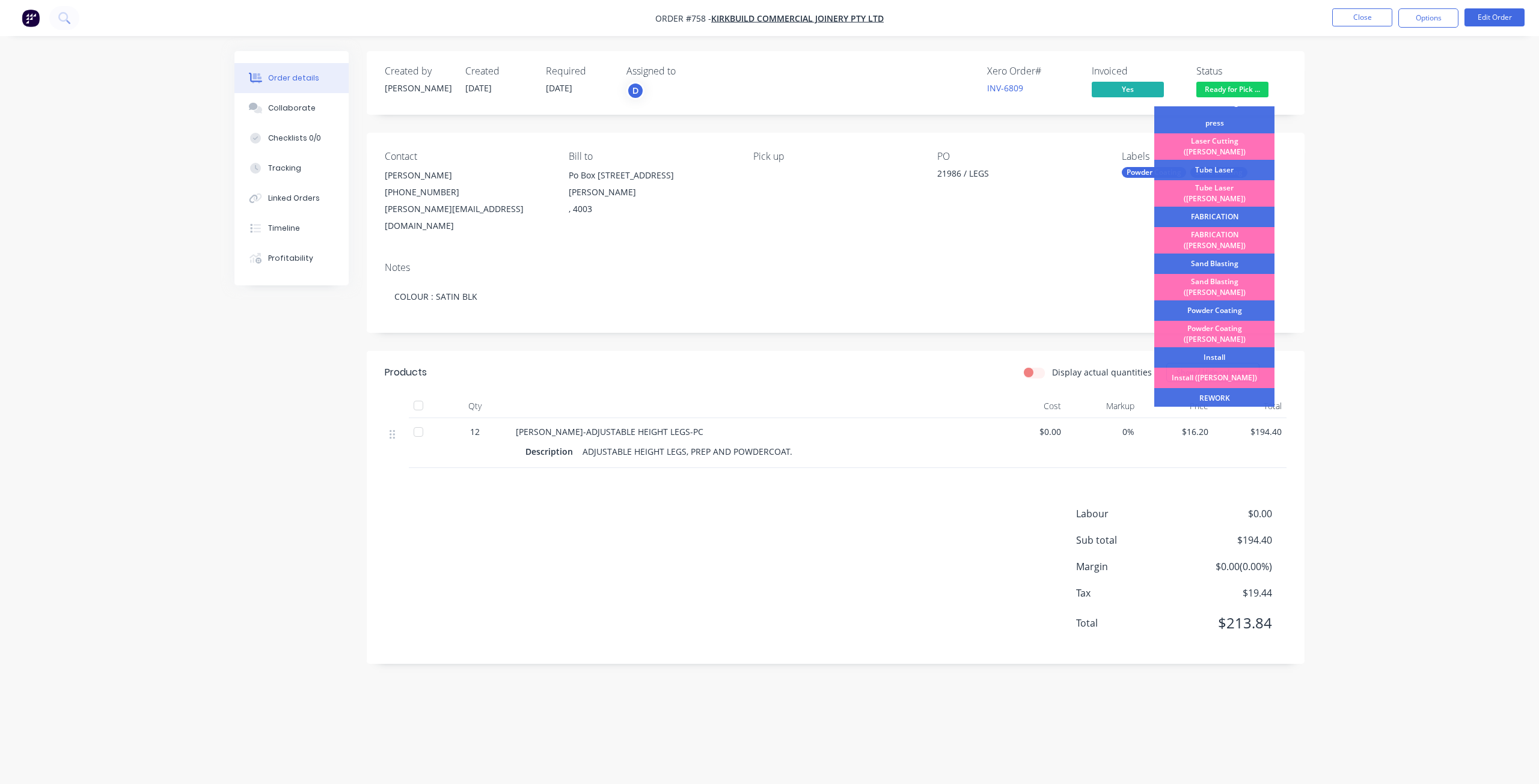
scroll to position [211, 0]
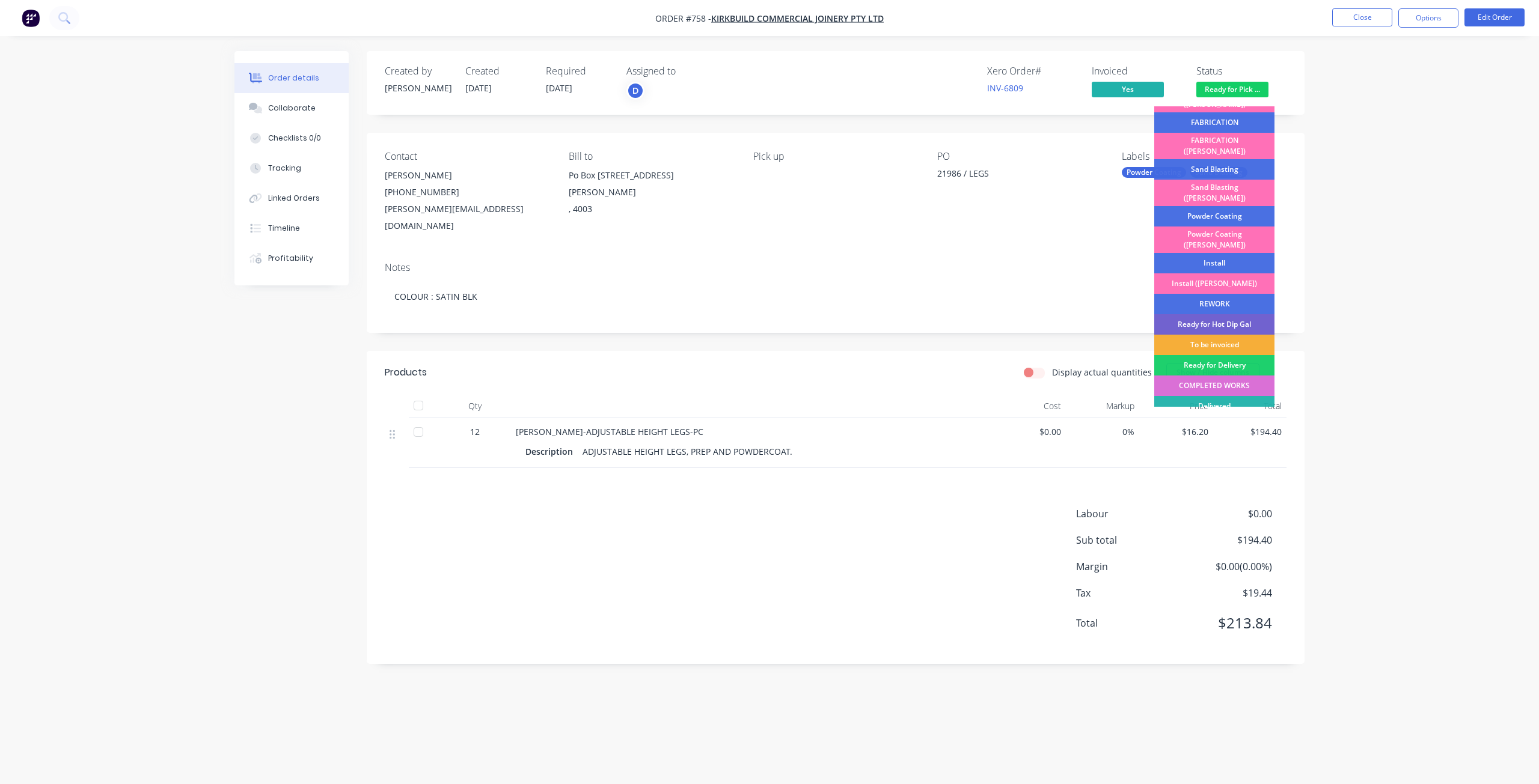
click at [1216, 376] on div "COMPLETED WORKS" at bounding box center [1214, 386] width 120 height 20
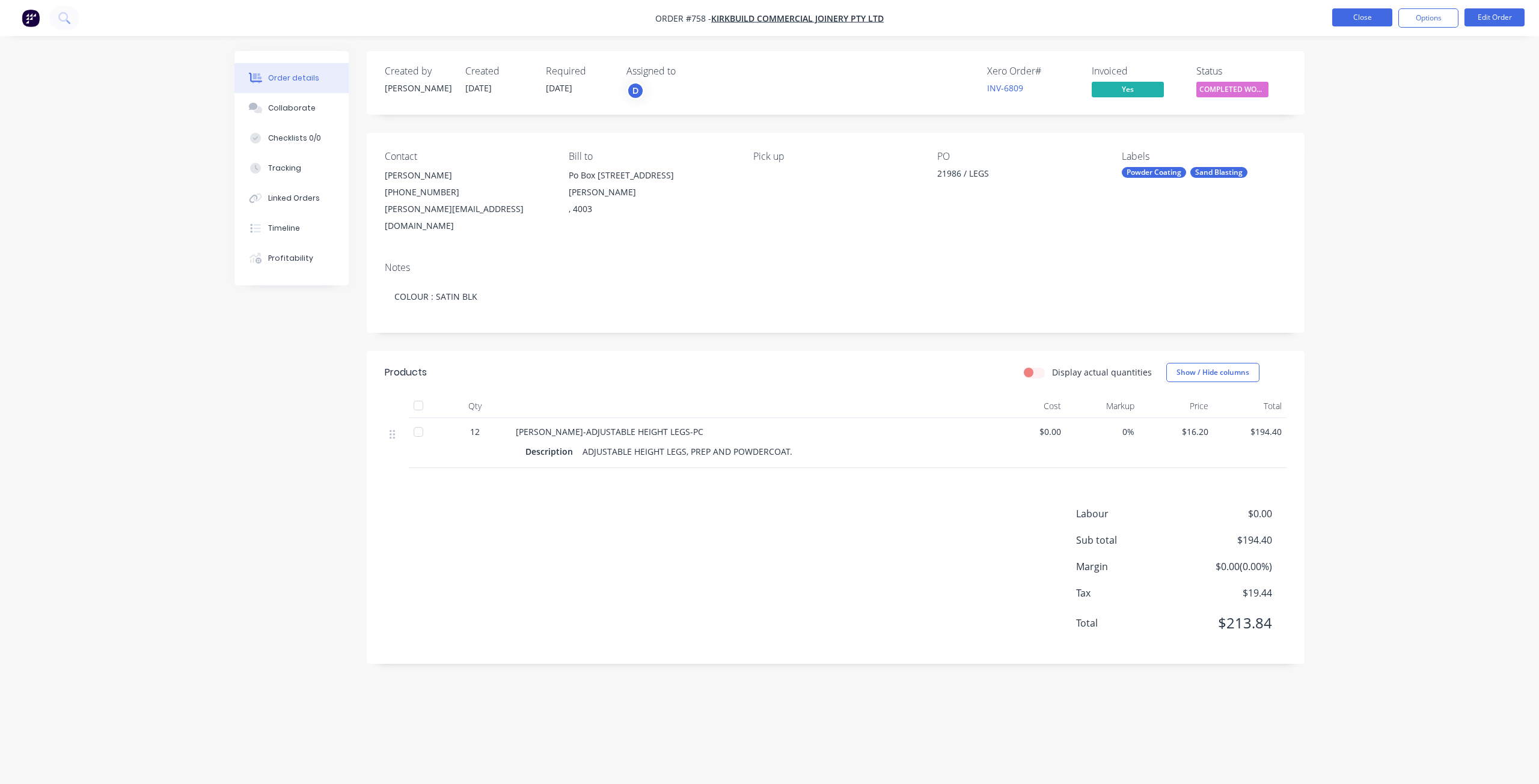
click at [1358, 20] on button "Close" at bounding box center [1362, 17] width 60 height 18
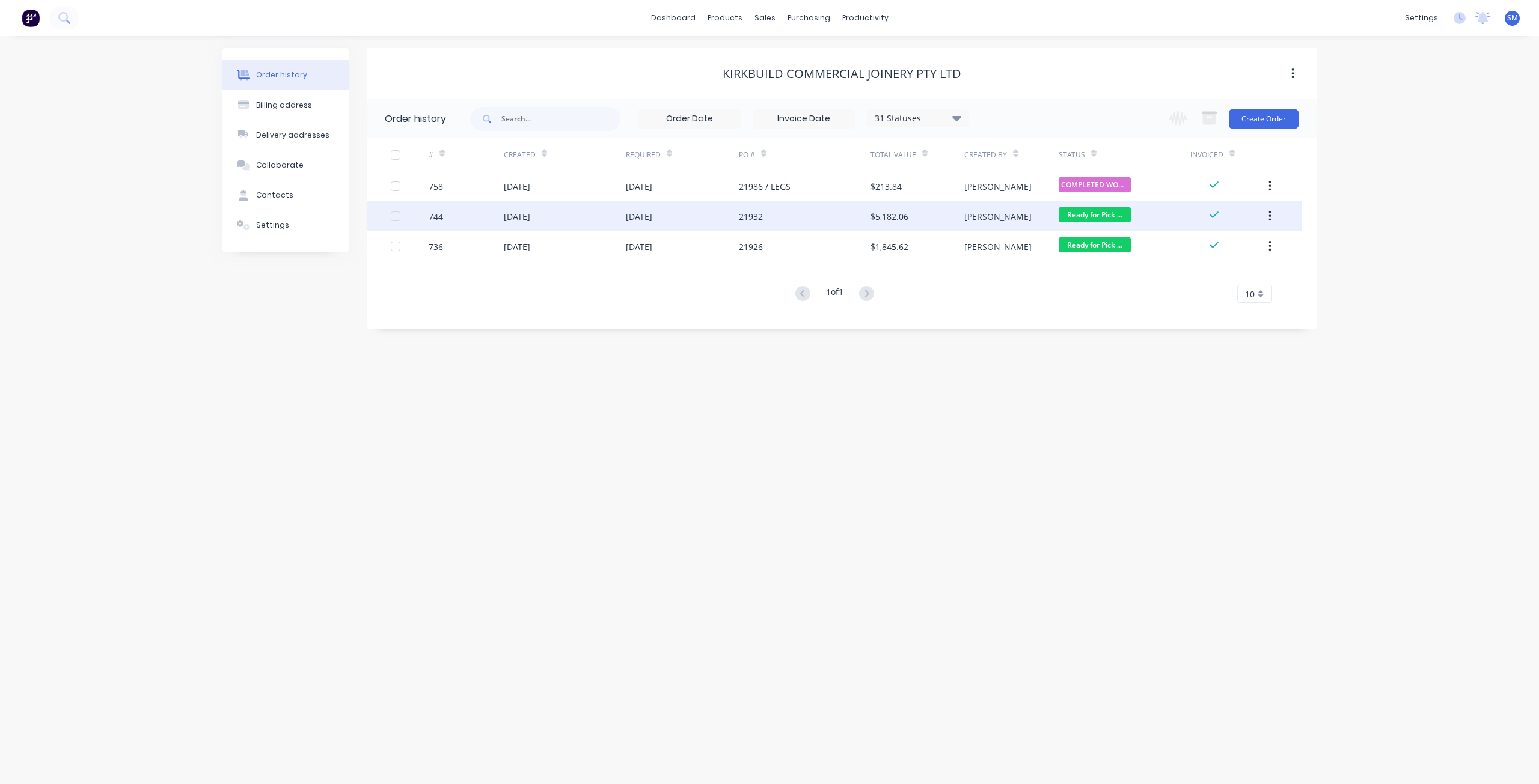
click at [1083, 214] on span "Ready for Pick ..." at bounding box center [1095, 214] width 72 height 15
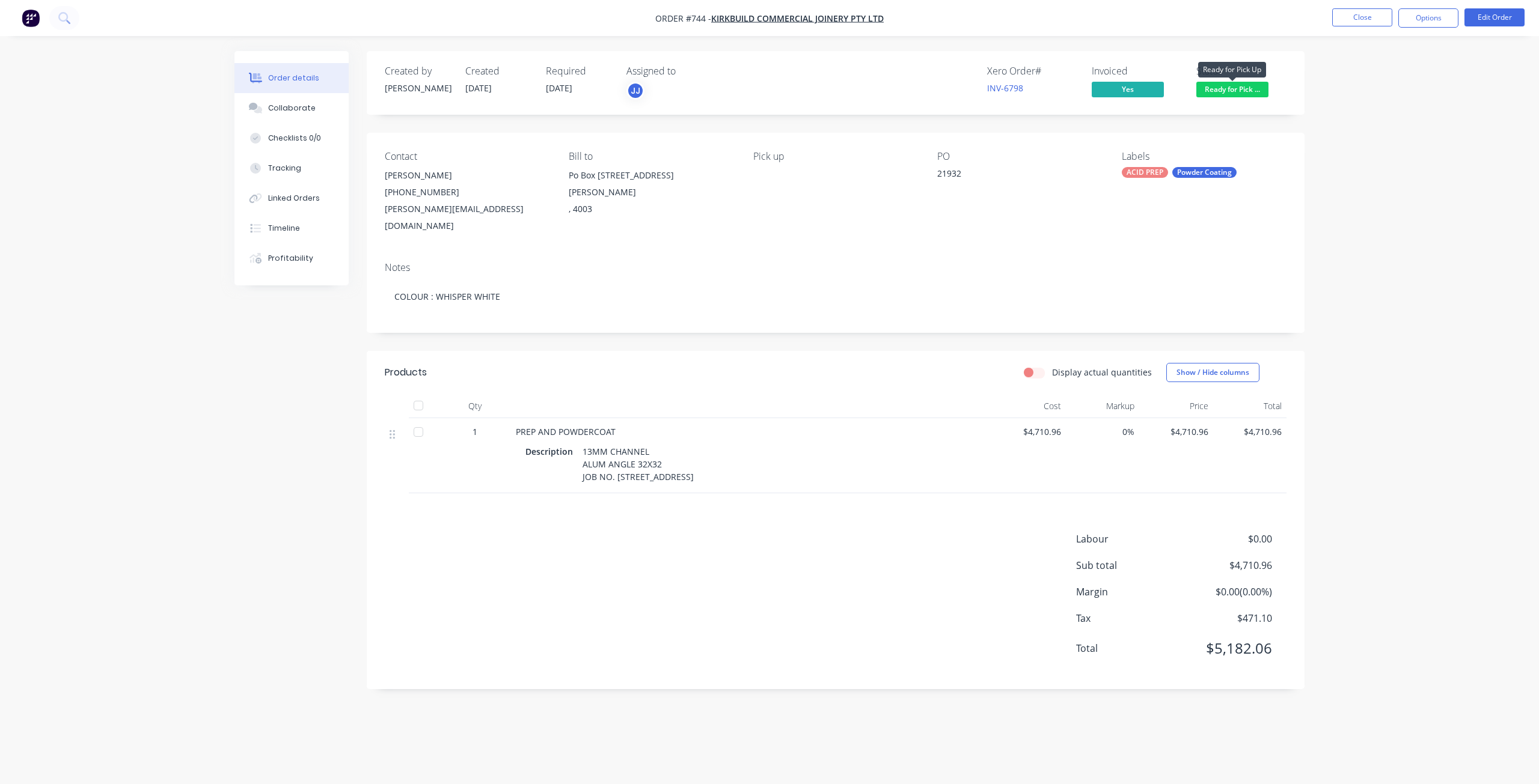
click at [1217, 93] on span "Ready for Pick ..." at bounding box center [1232, 89] width 72 height 15
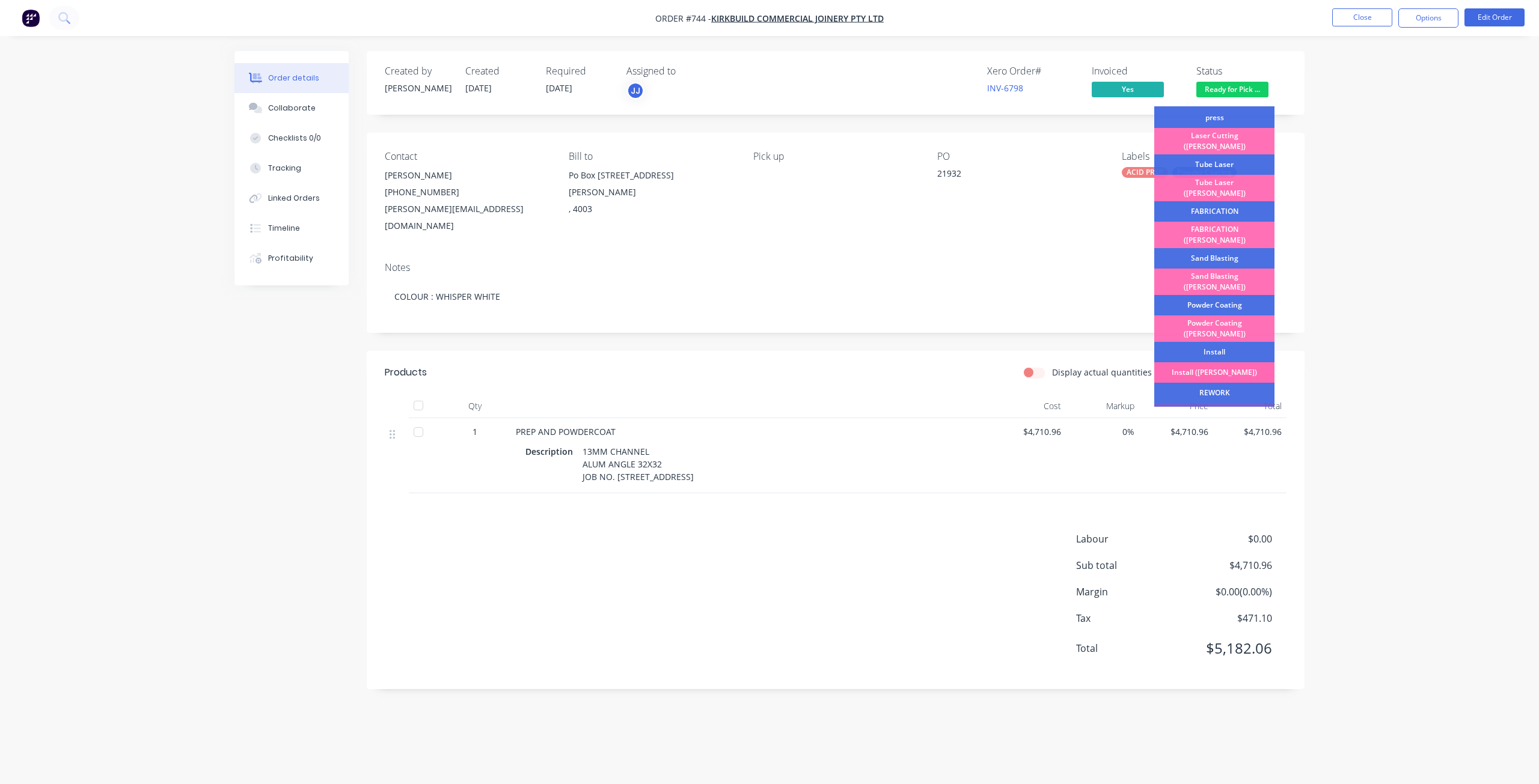
scroll to position [211, 0]
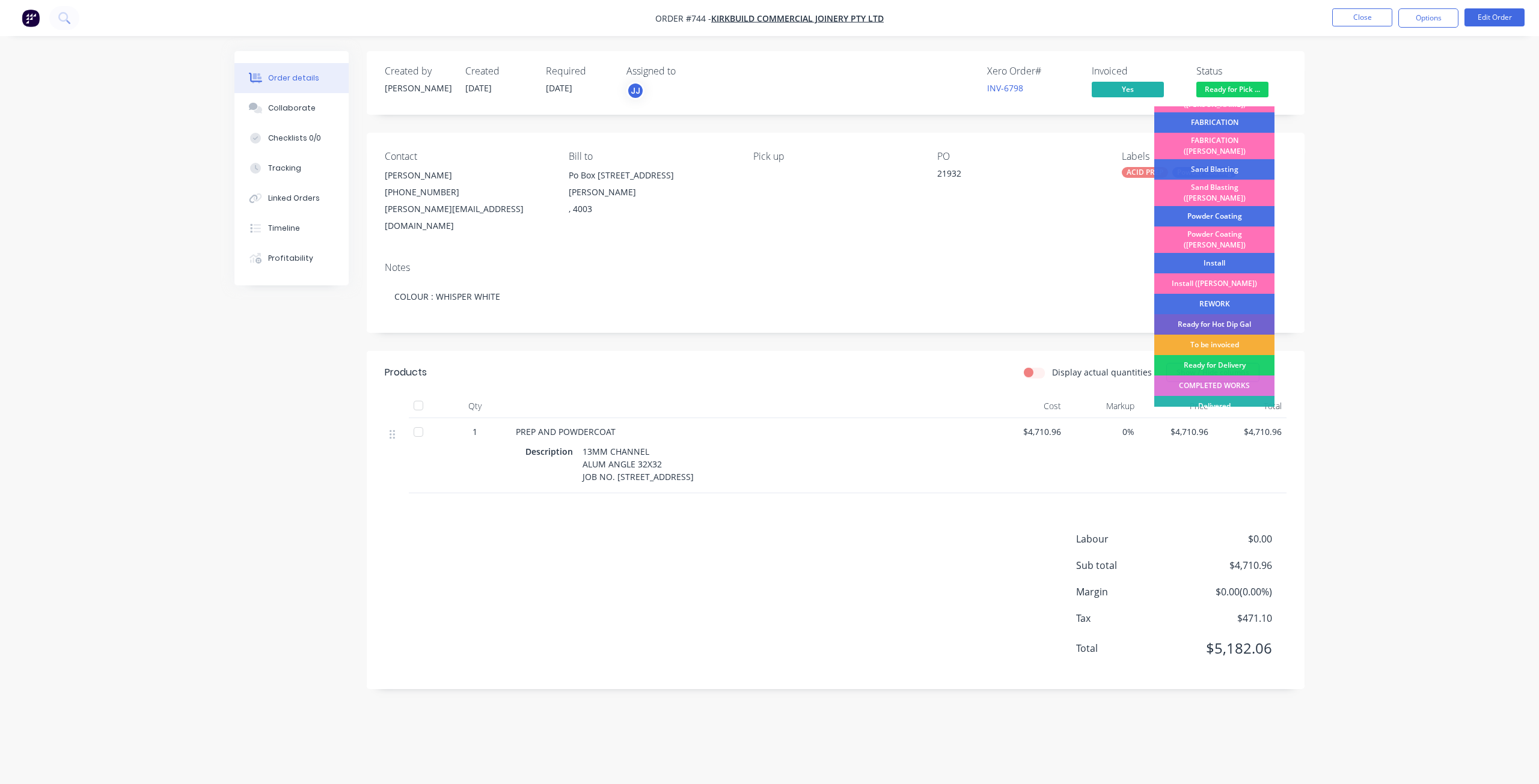
click at [1203, 376] on div "COMPLETED WORKS" at bounding box center [1214, 386] width 120 height 20
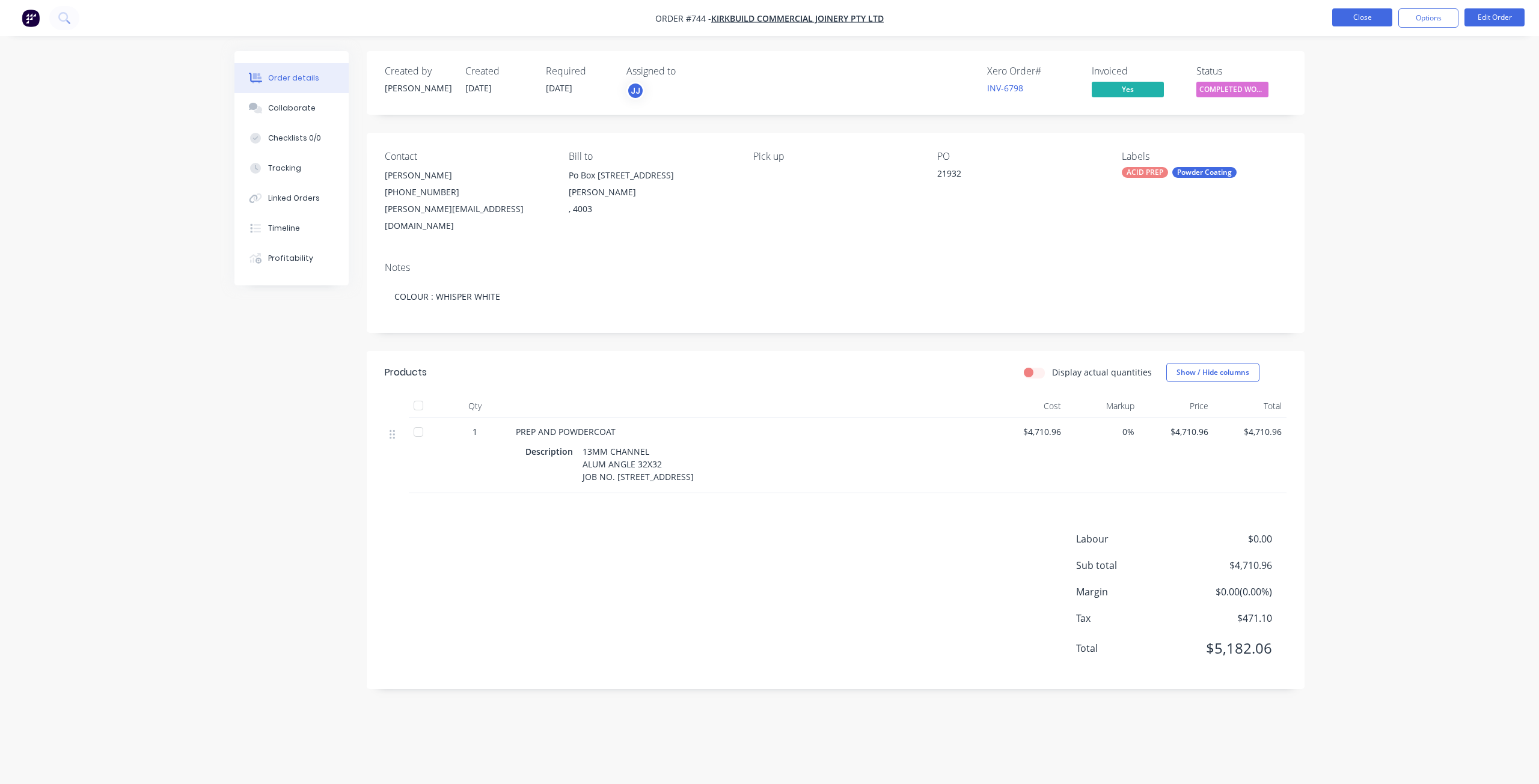
click at [1367, 20] on button "Close" at bounding box center [1362, 17] width 60 height 18
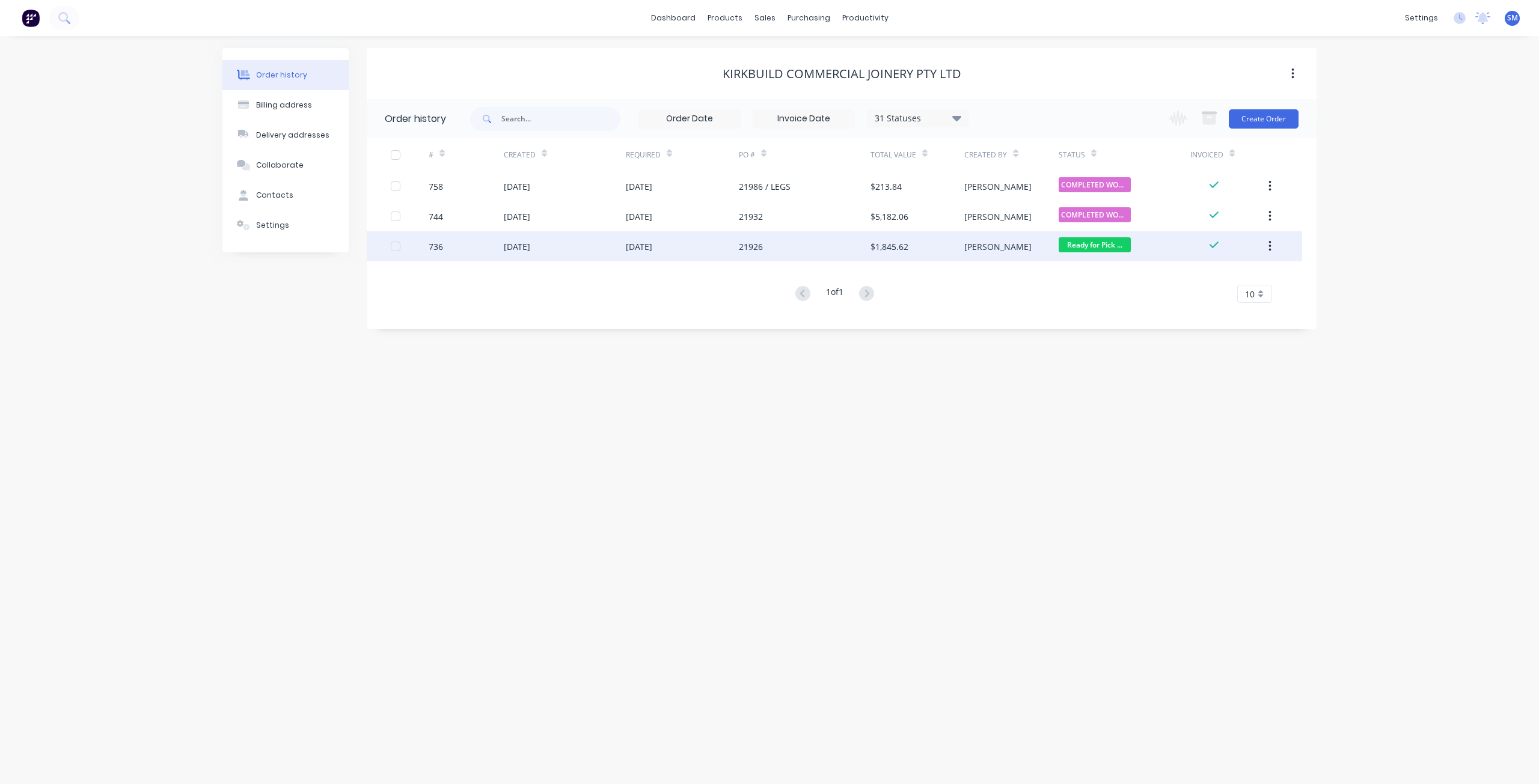
click at [1099, 254] on div "Ready for Pick ..." at bounding box center [1095, 246] width 72 height 18
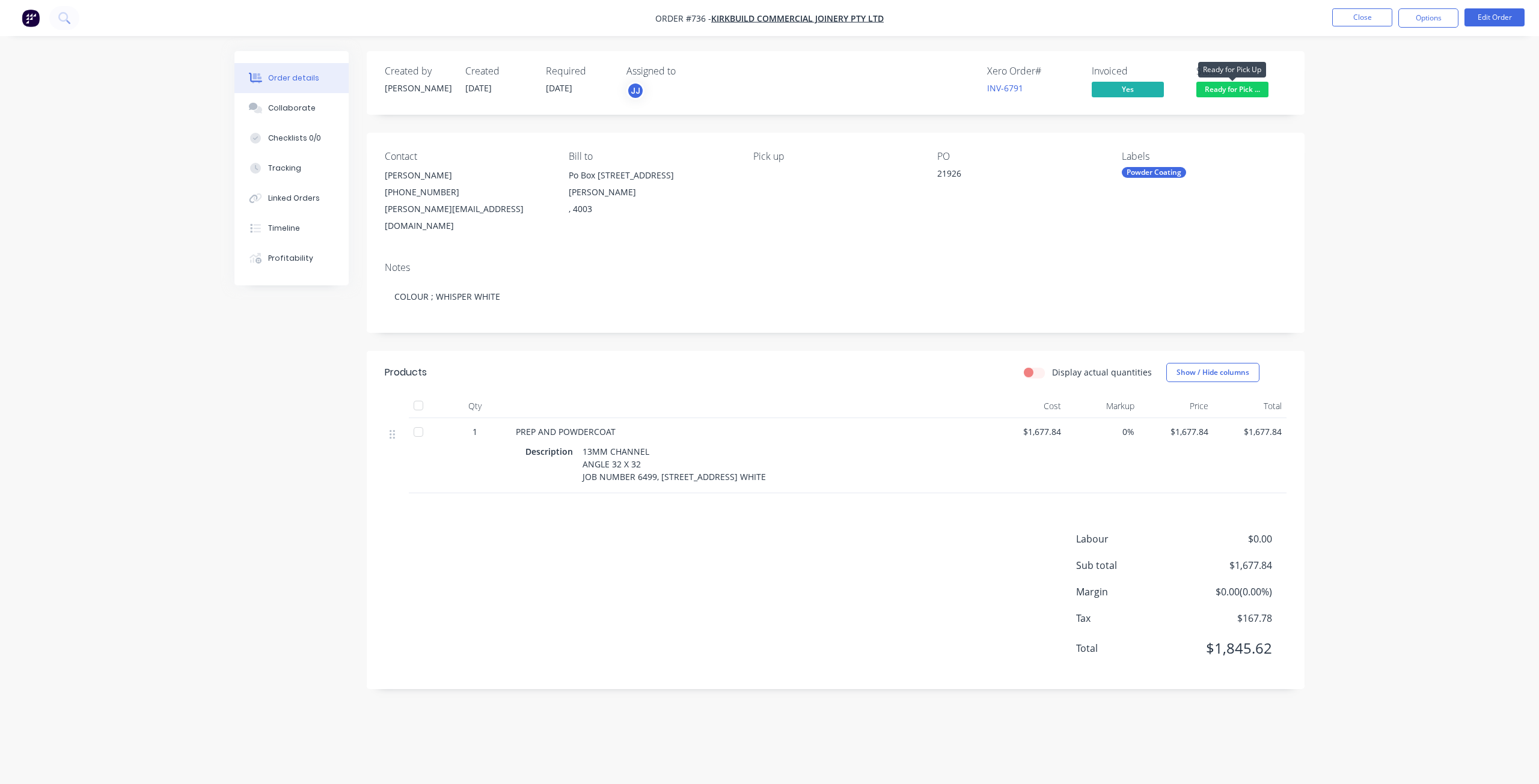
click at [1217, 88] on span "Ready for Pick ..." at bounding box center [1232, 89] width 72 height 15
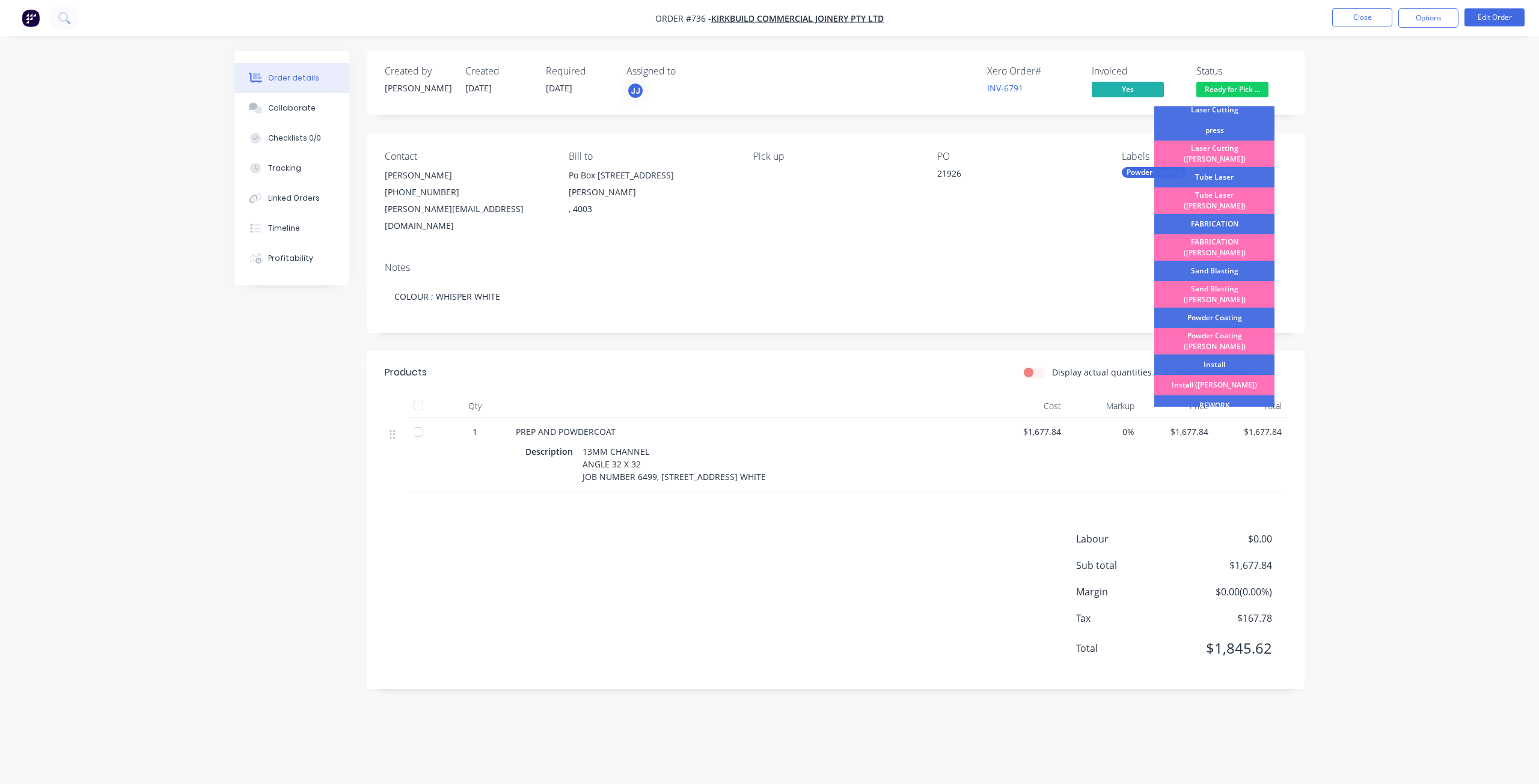
scroll to position [211, 0]
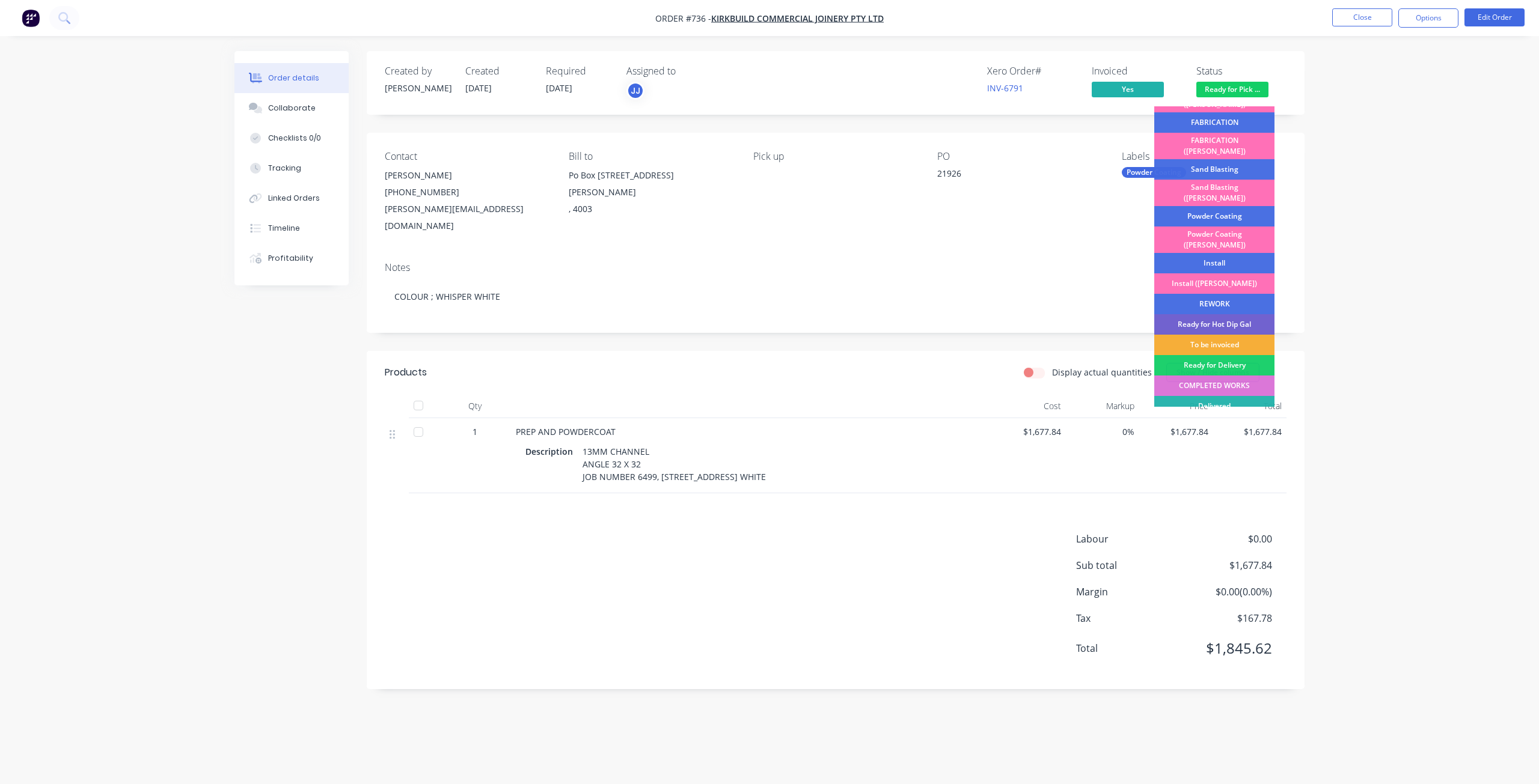
click at [1199, 376] on div "COMPLETED WORKS" at bounding box center [1214, 386] width 120 height 20
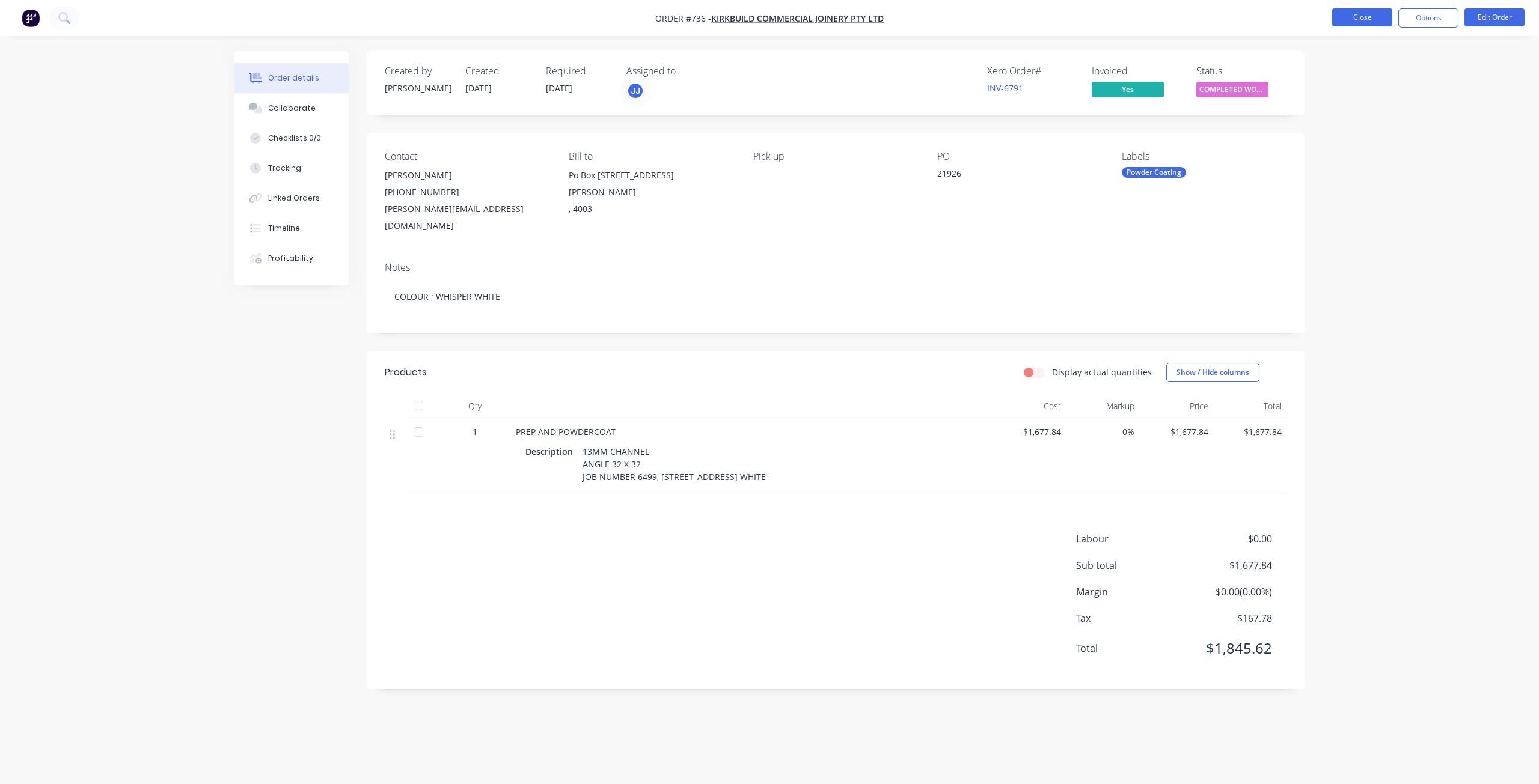
click at [1358, 15] on button "Close" at bounding box center [1362, 17] width 60 height 18
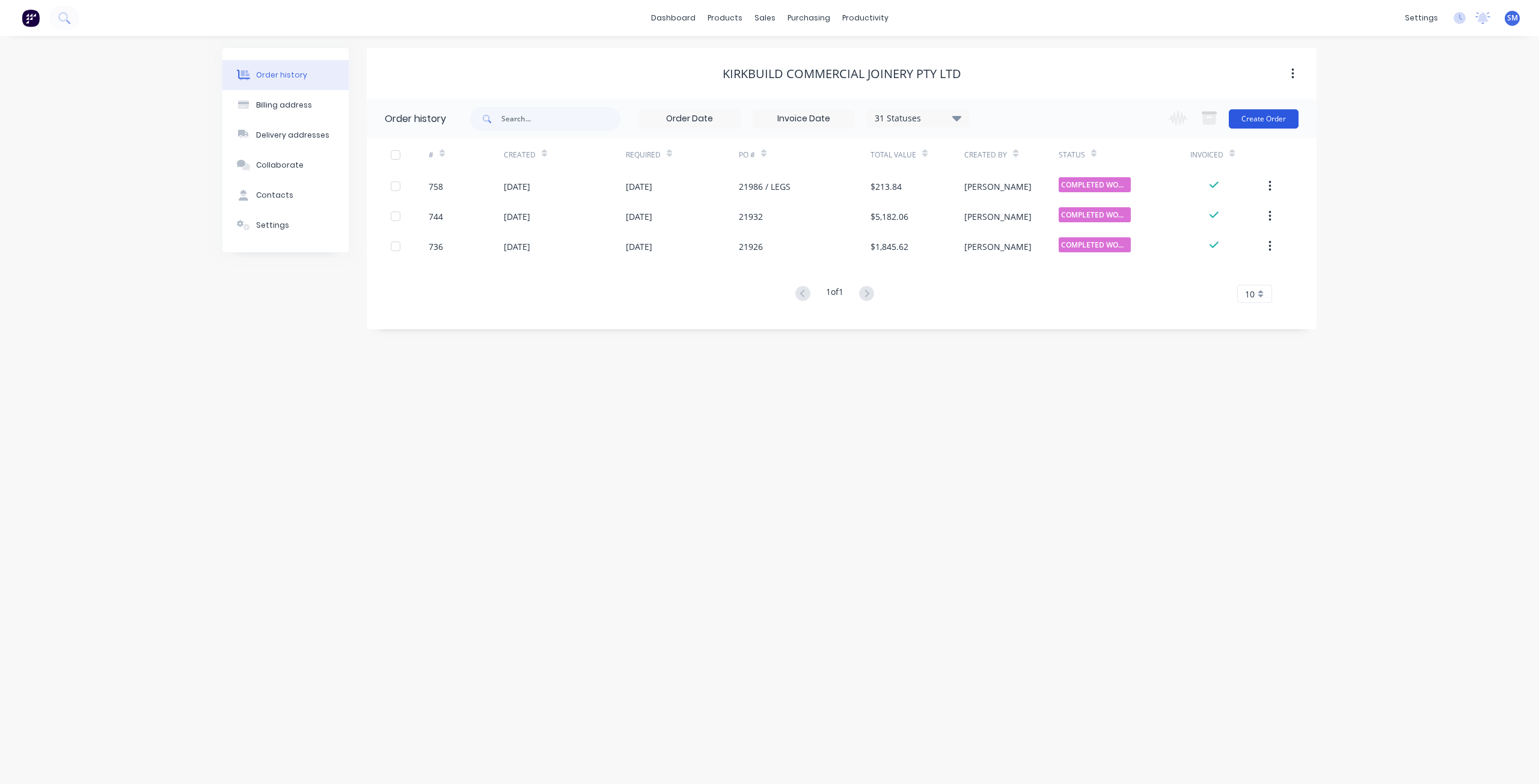
click at [1245, 114] on button "Create Order" at bounding box center [1263, 119] width 70 height 19
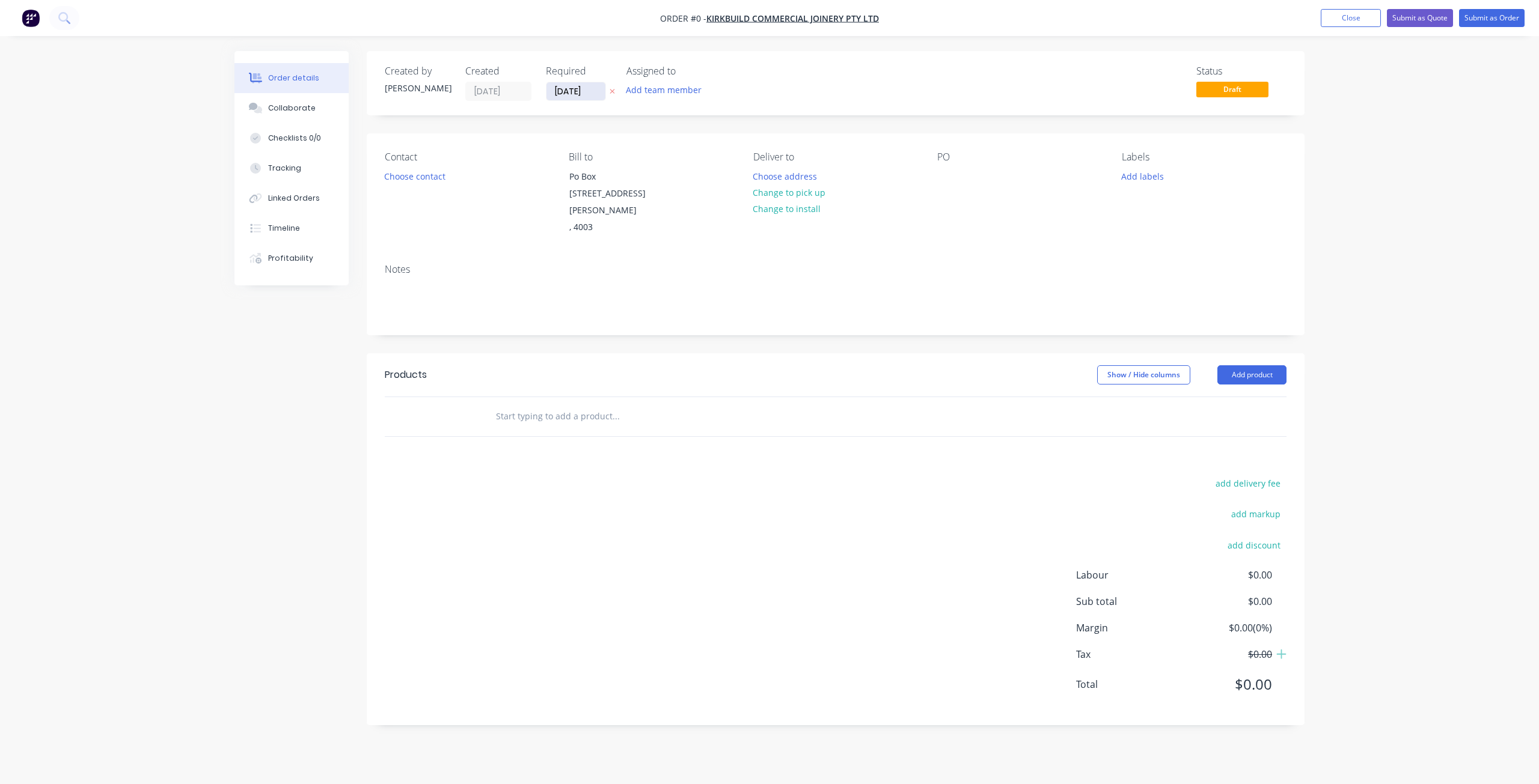
click at [576, 93] on input "[DATE]" at bounding box center [575, 91] width 59 height 18
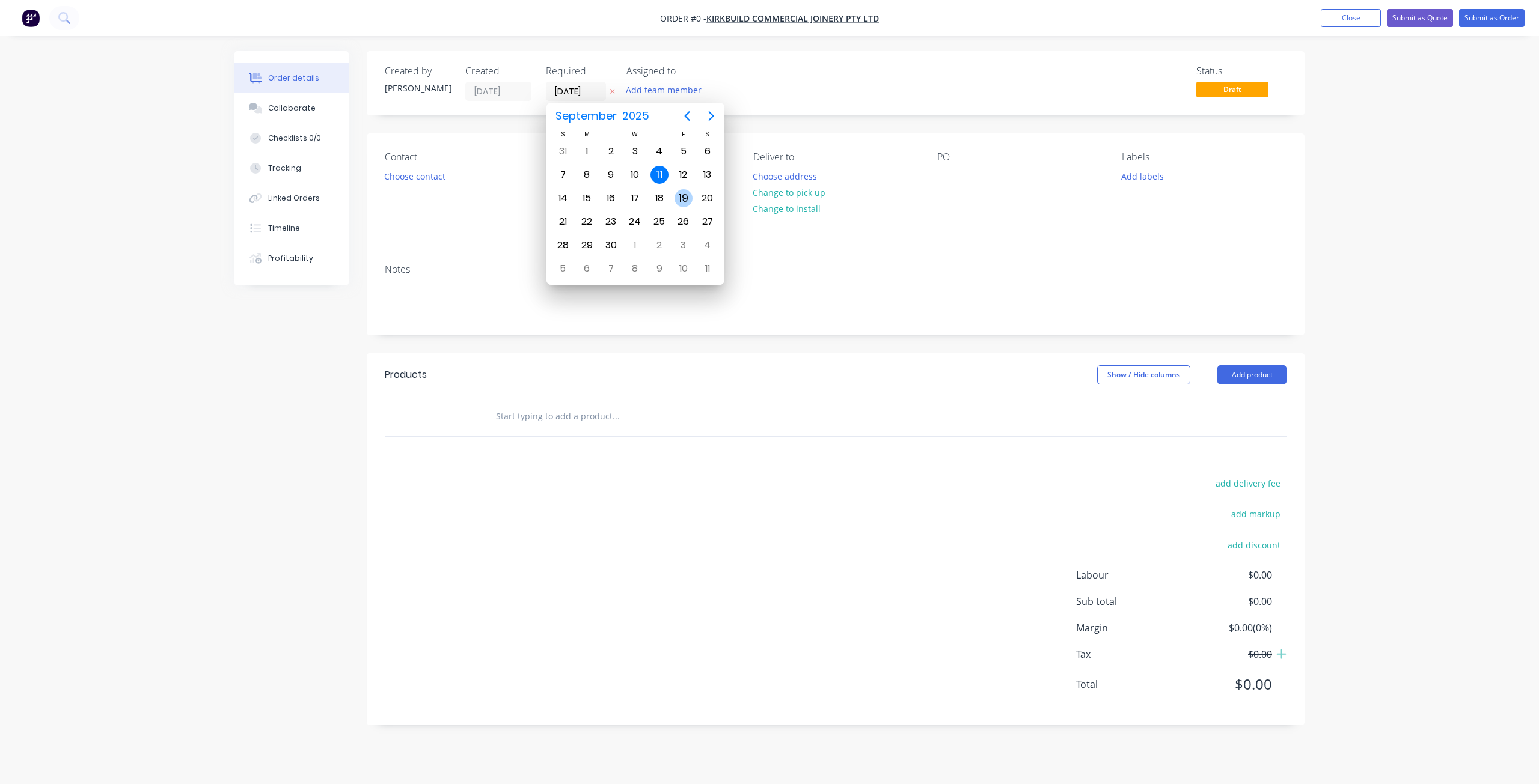
click at [679, 197] on div "19" at bounding box center [683, 198] width 18 height 18
type input "19/09/25"
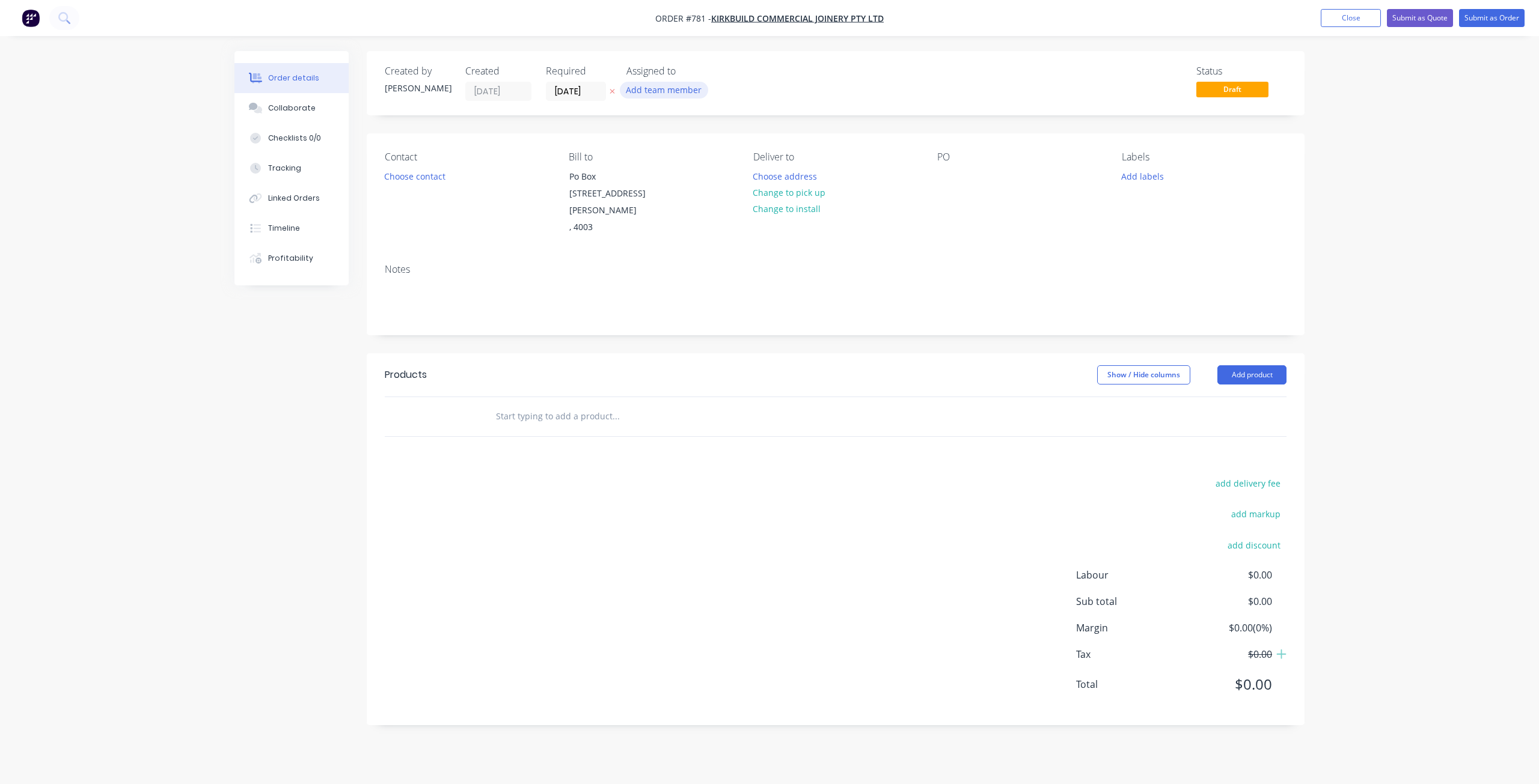
click at [666, 96] on button "Add team member" at bounding box center [663, 90] width 88 height 16
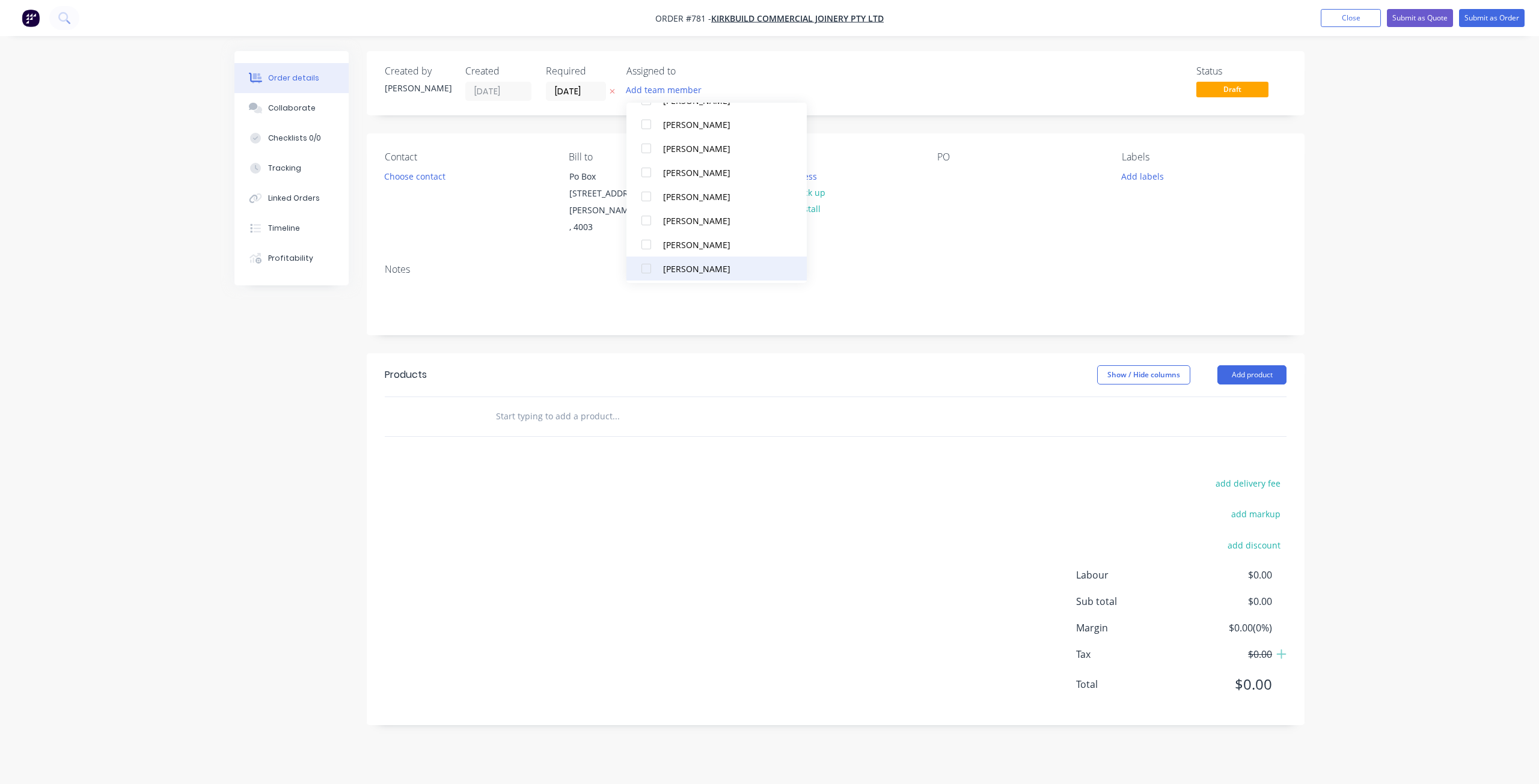
scroll to position [229, 0]
click at [650, 120] on div at bounding box center [646, 120] width 24 height 24
click at [1134, 174] on button "Add labels" at bounding box center [1142, 175] width 55 height 16
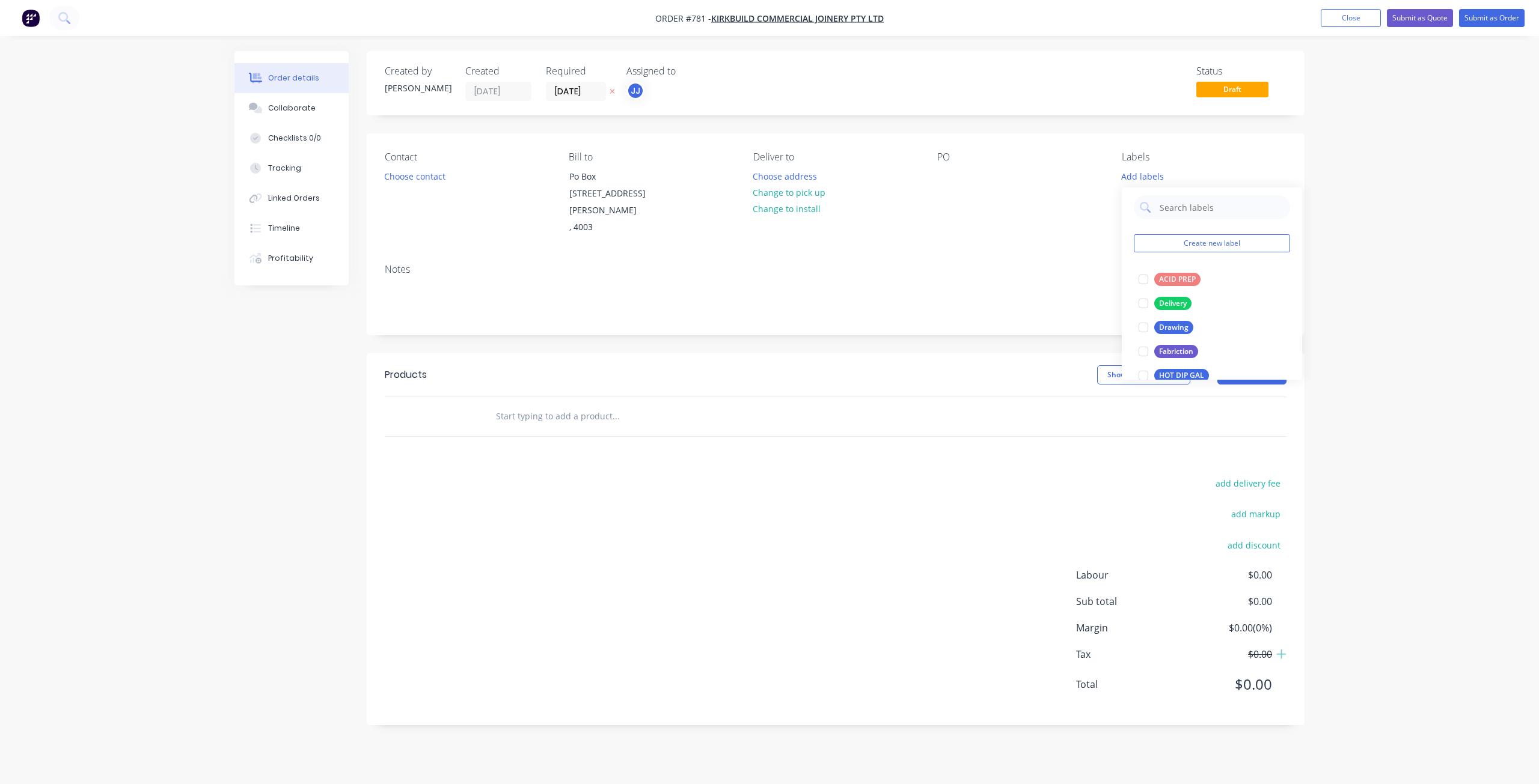
scroll to position [0, 0]
click at [1144, 284] on div at bounding box center [1143, 284] width 24 height 24
drag, startPoint x: 1142, startPoint y: 204, endPoint x: 1054, endPoint y: 198, distance: 88.2
click at [1140, 204] on div at bounding box center [1143, 205] width 24 height 24
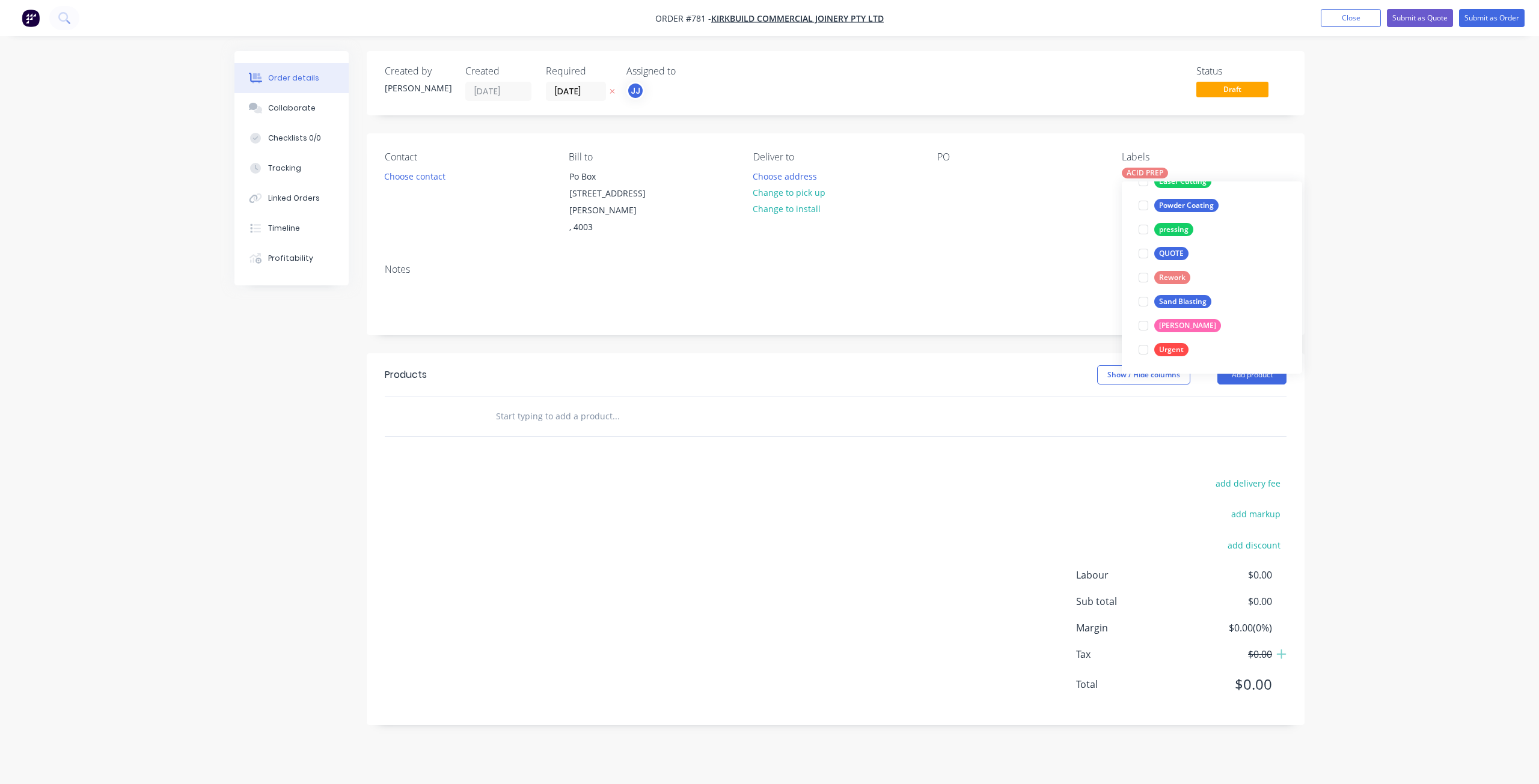
scroll to position [96, 0]
click at [931, 176] on div "Contact Choose contact Bill to Po Box 13004 George St , 4003 Deliver to Choose …" at bounding box center [835, 194] width 938 height 121
click at [943, 174] on div at bounding box center [946, 176] width 19 height 17
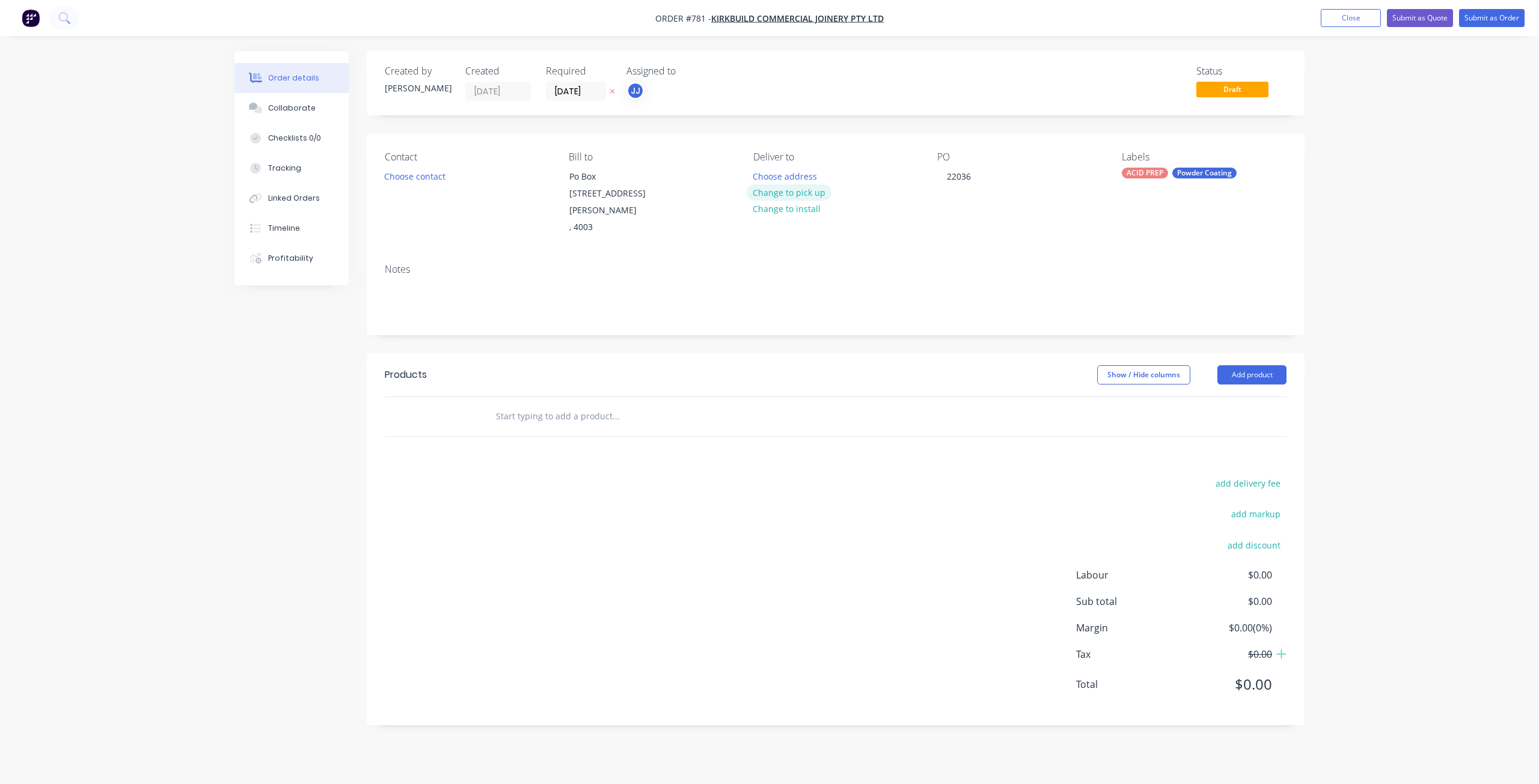
click at [788, 196] on button "Change to pick up" at bounding box center [789, 192] width 86 height 16
click at [415, 178] on button "Choose contact" at bounding box center [415, 175] width 74 height 16
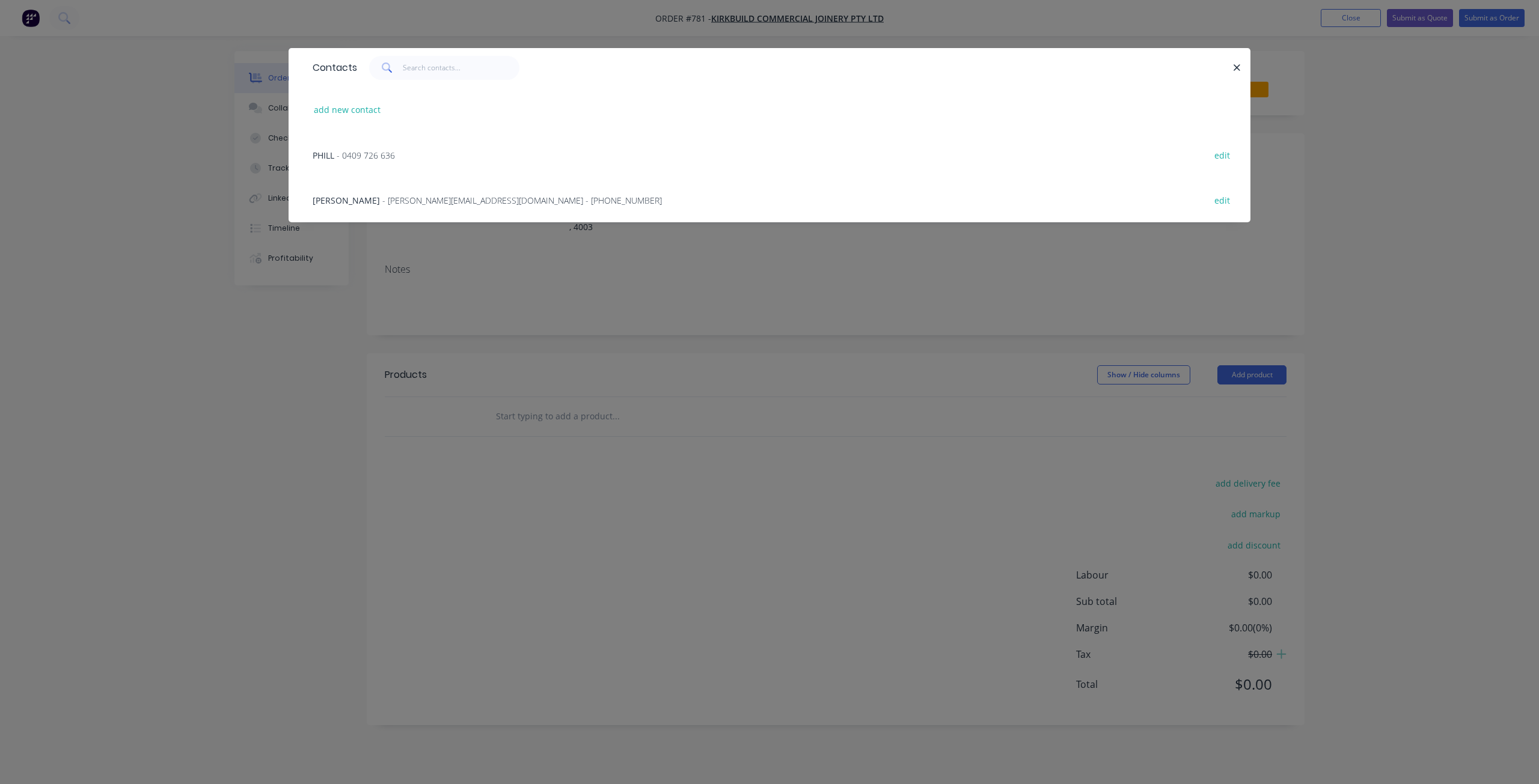
click at [384, 202] on span "- kim@kirkbuild.com.au - (07) 3496 7900" at bounding box center [522, 200] width 280 height 12
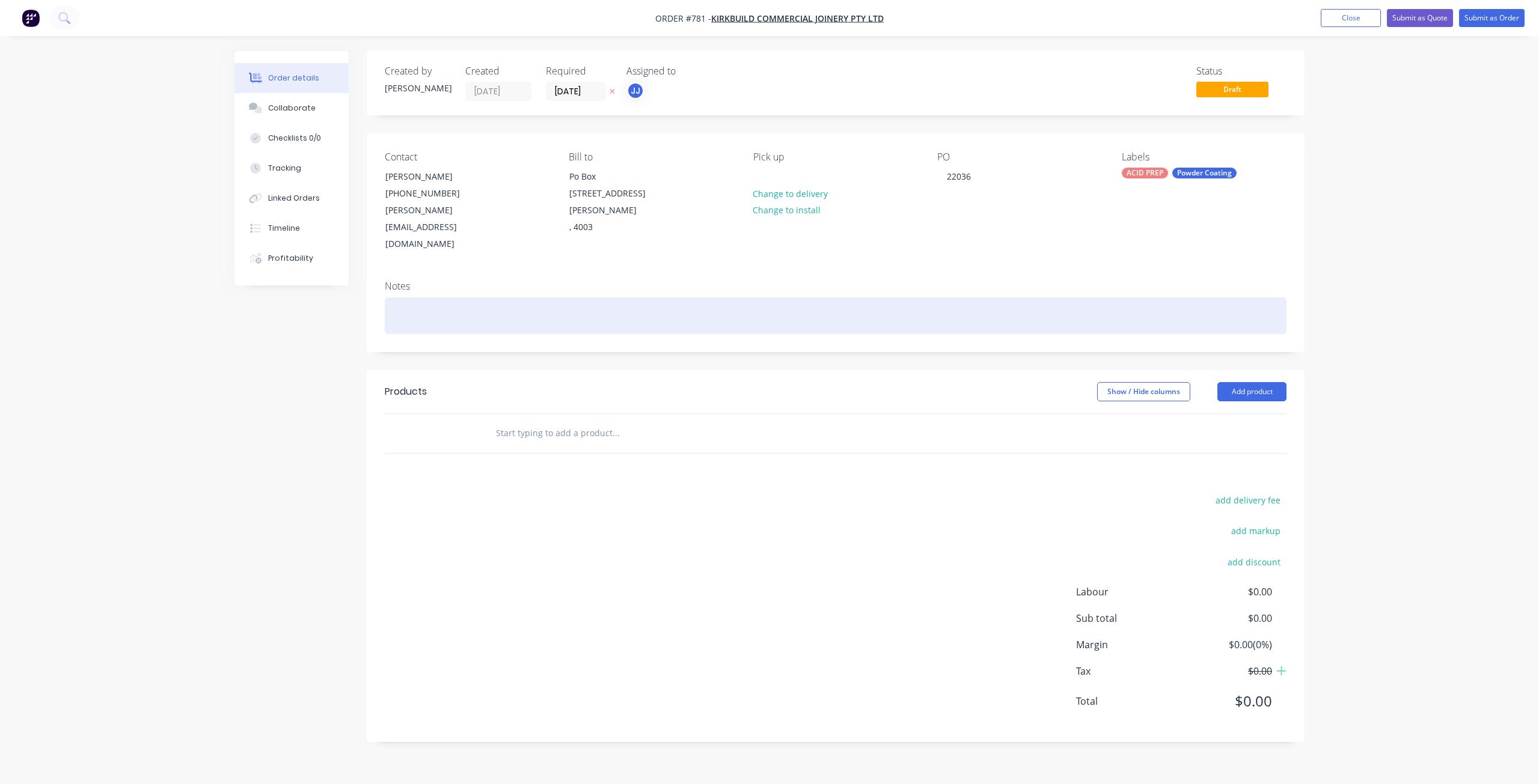
click at [407, 298] on div at bounding box center [835, 316] width 902 height 37
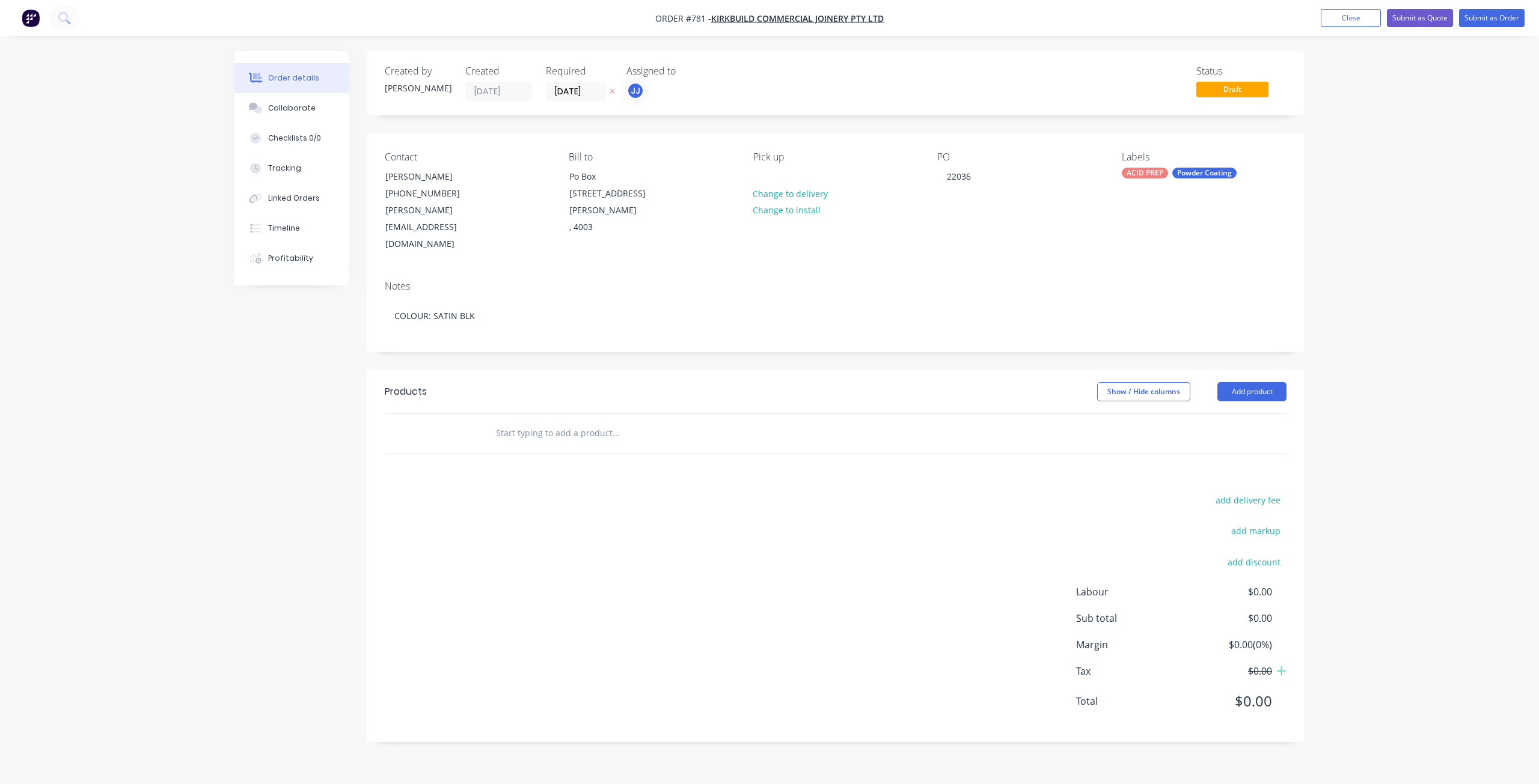
click at [499, 421] on input "text" at bounding box center [615, 433] width 241 height 24
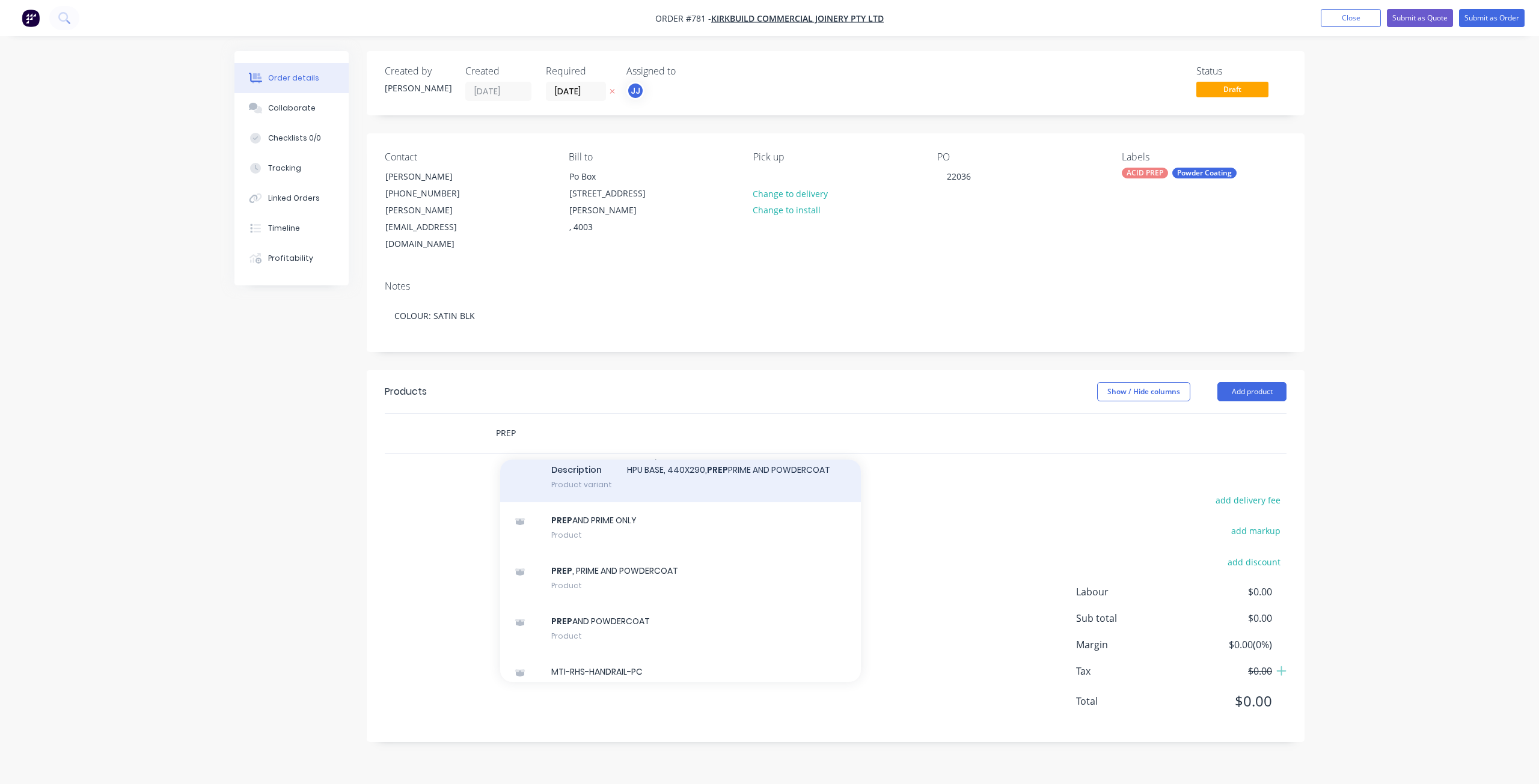
scroll to position [1021, 0]
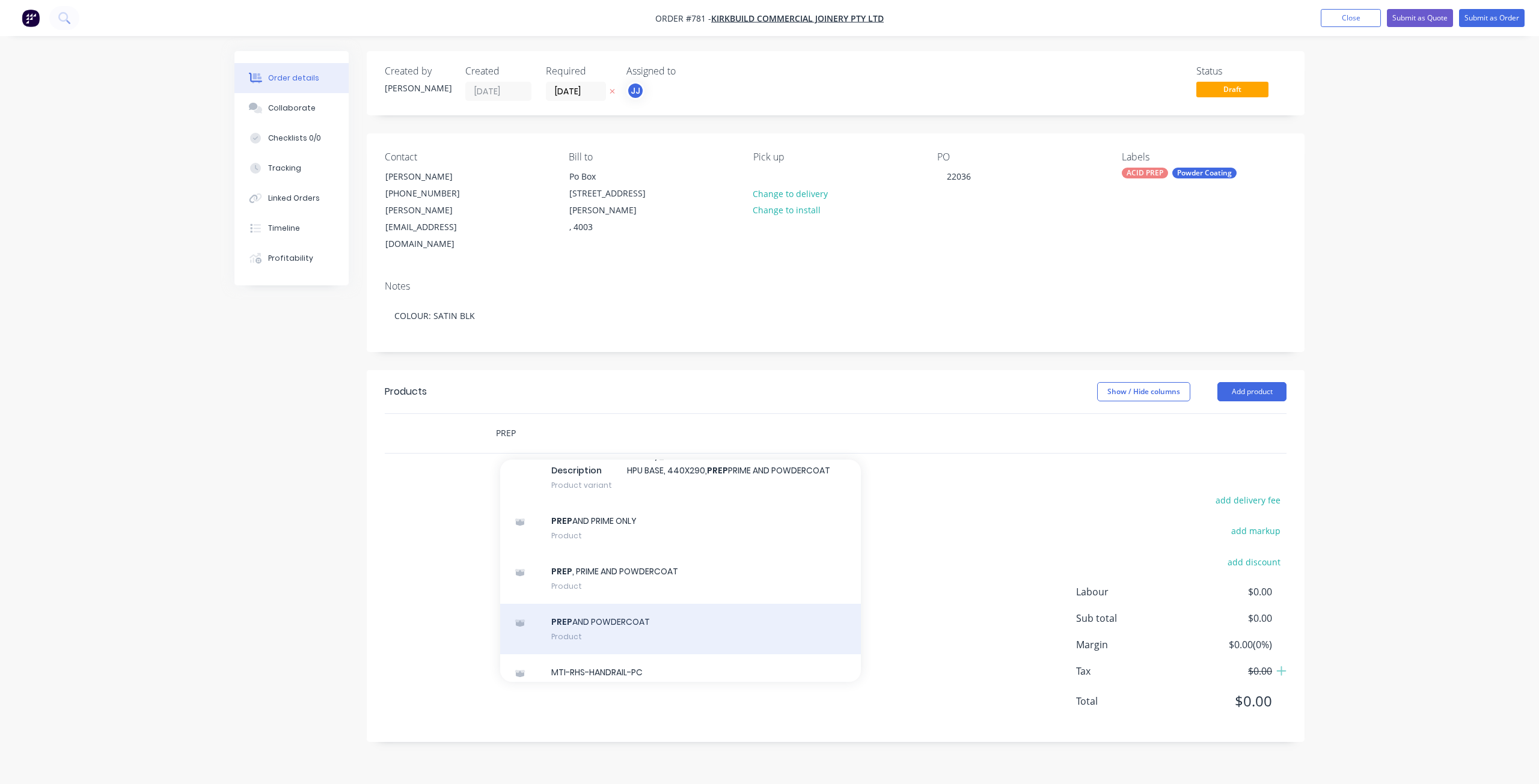
type input "PREP"
click at [597, 604] on div "PREP AND POWDERCOAT Product" at bounding box center [680, 629] width 361 height 50
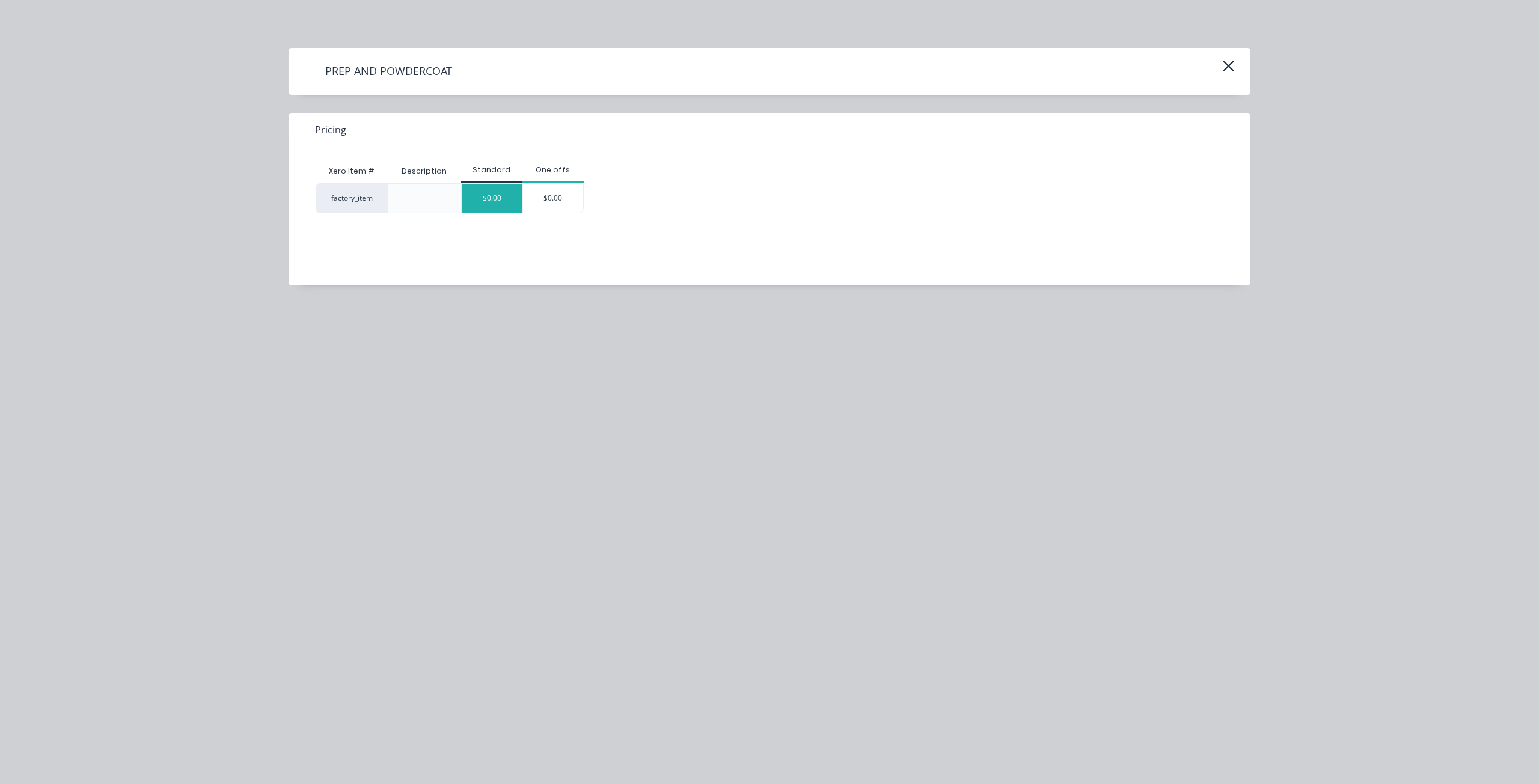
click at [501, 190] on div "$0.00" at bounding box center [491, 198] width 61 height 29
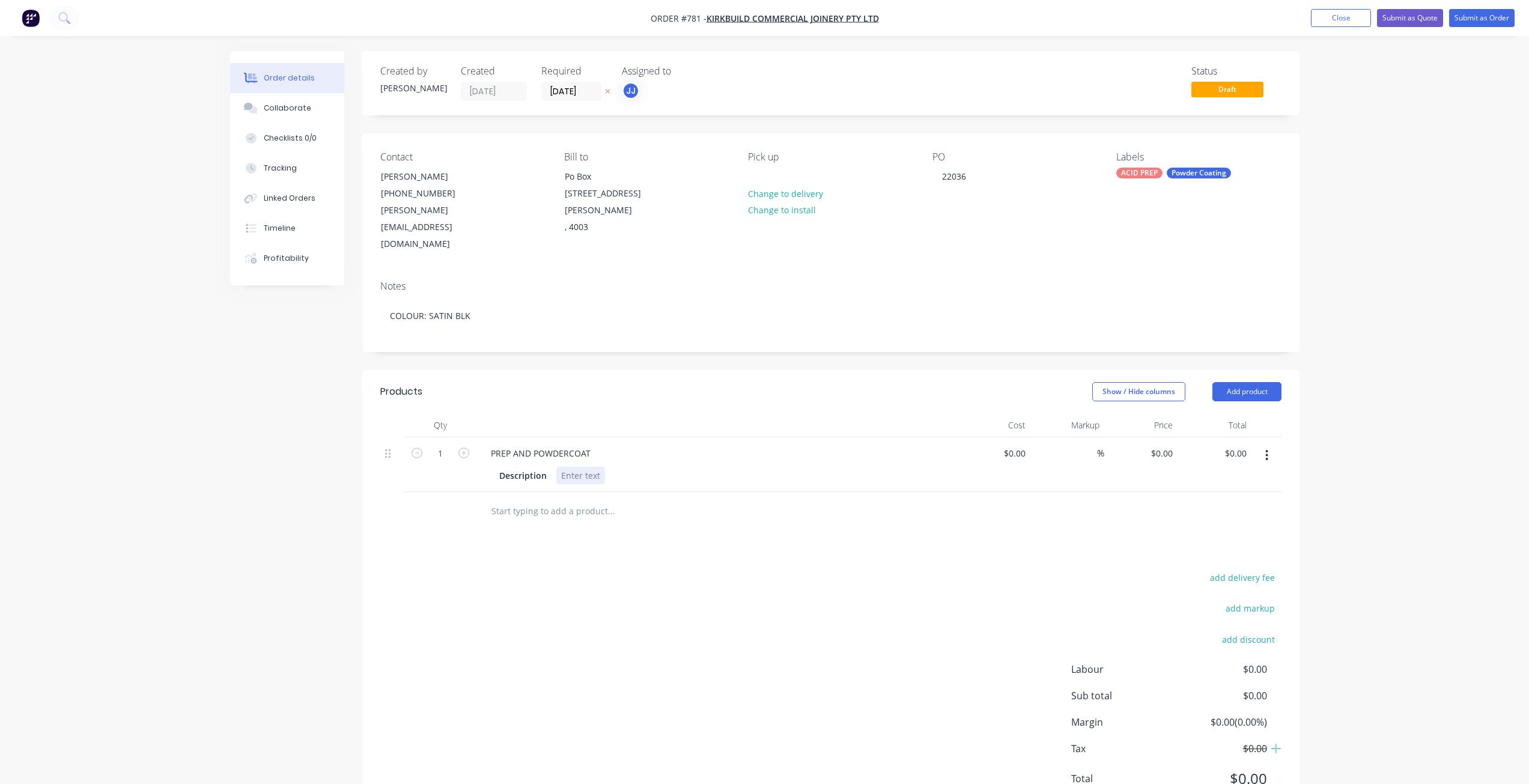
click at [577, 467] on div at bounding box center [581, 475] width 49 height 17
click at [798, 529] on div at bounding box center [692, 549] width 433 height 39
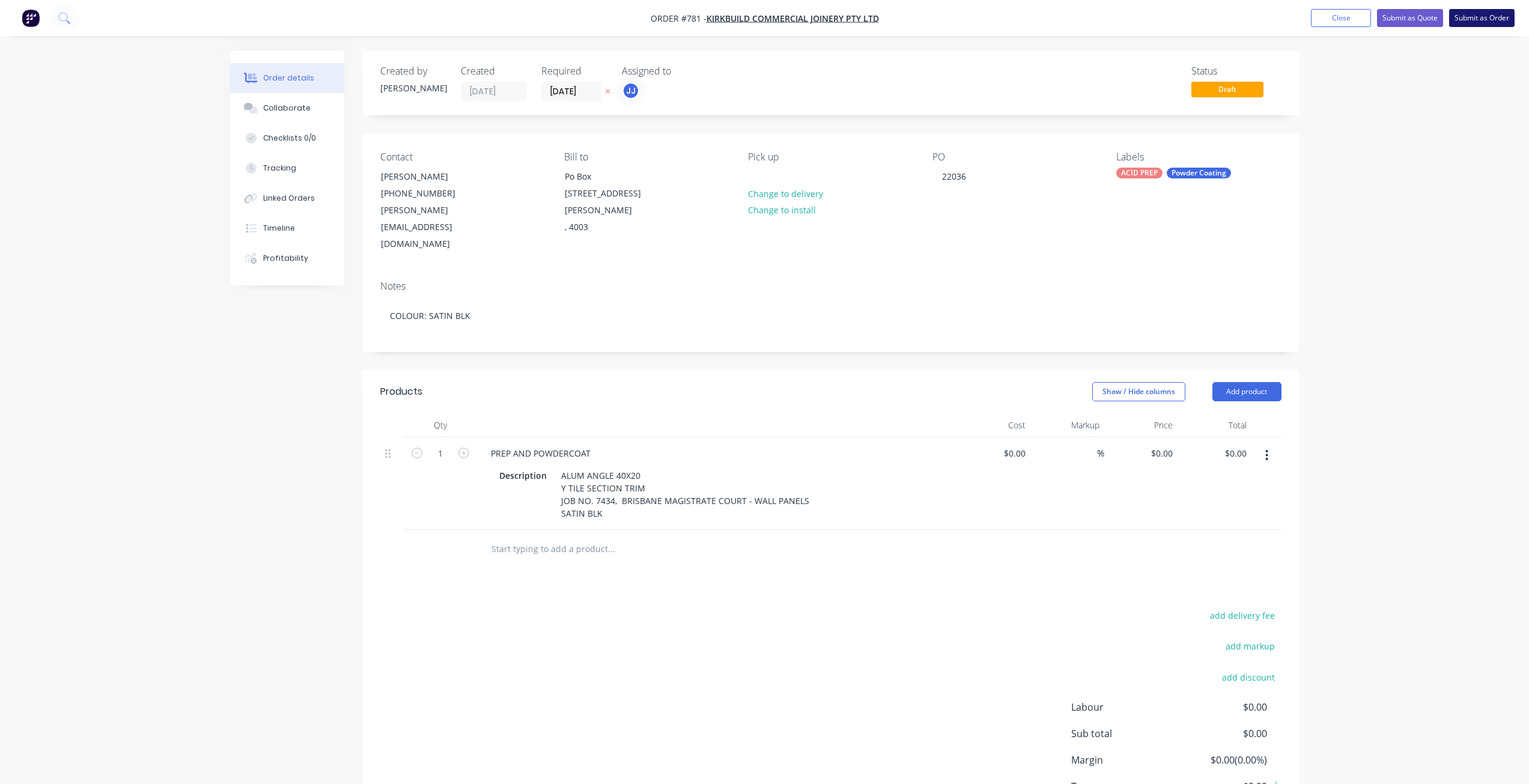
click at [1485, 19] on button "Submit as Order" at bounding box center [1482, 17] width 65 height 18
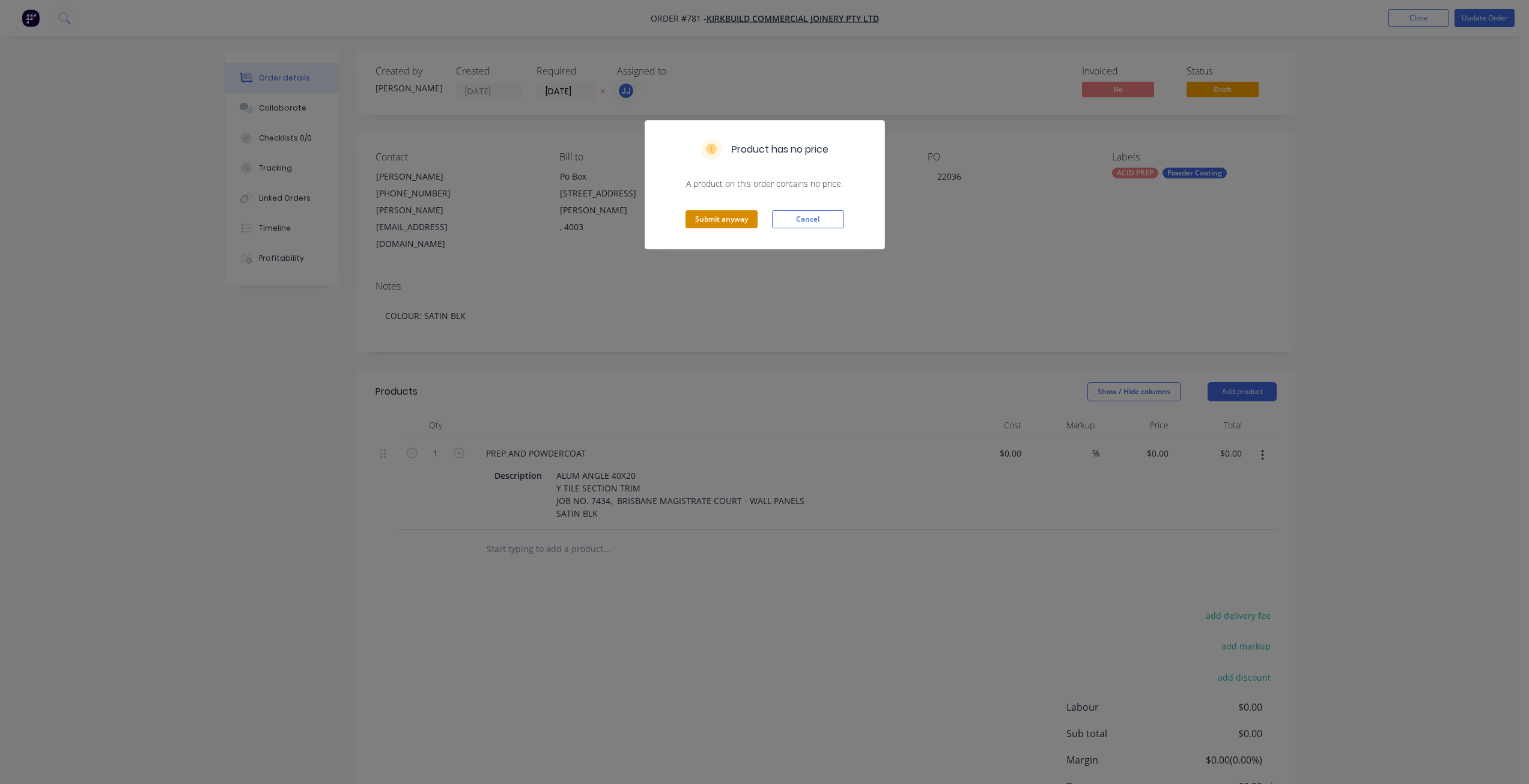
click at [707, 219] on button "Submit anyway" at bounding box center [722, 219] width 72 height 18
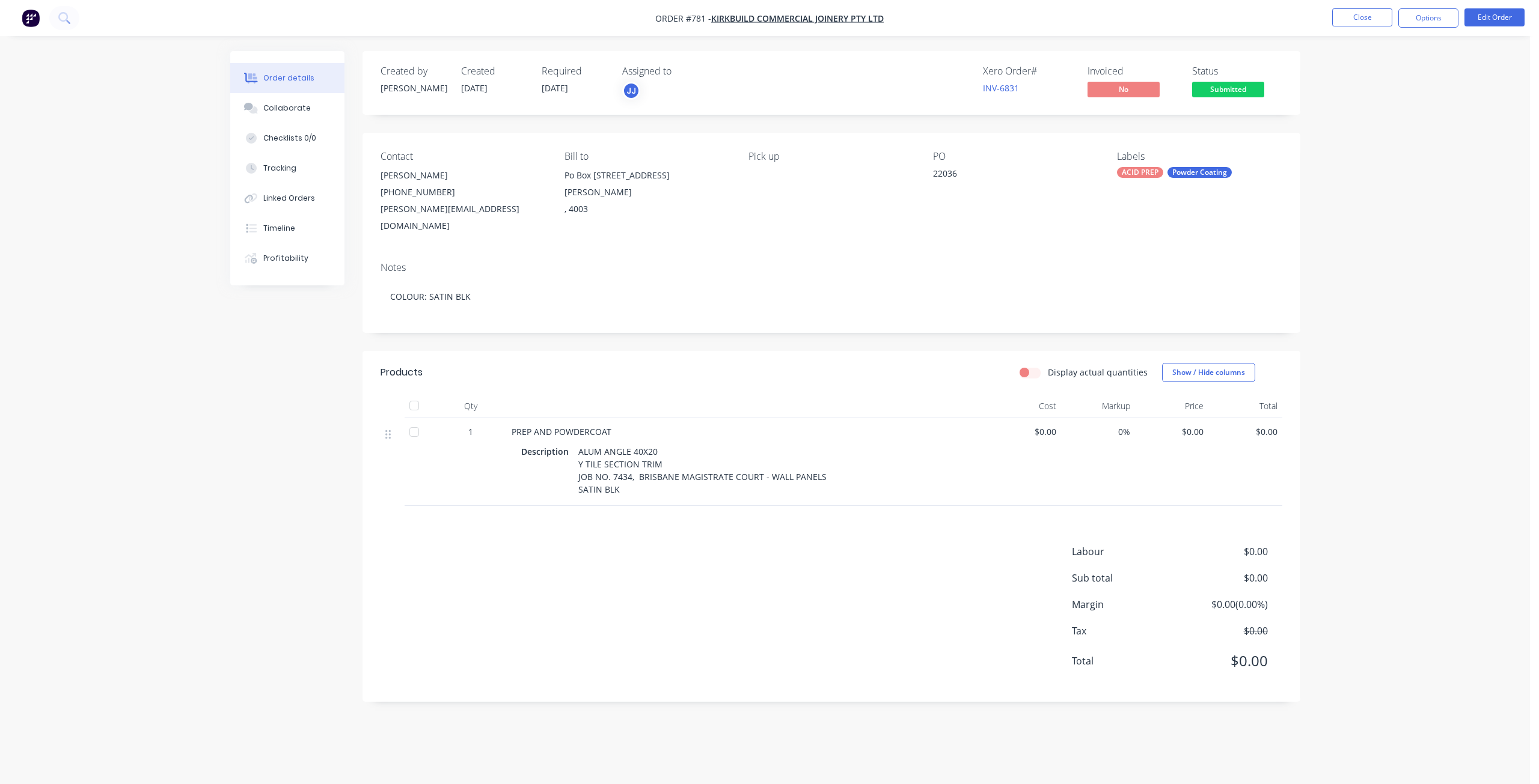
click at [1438, 19] on button "Options" at bounding box center [1428, 18] width 60 height 19
click at [1361, 141] on div "Work Order" at bounding box center [1392, 145] width 111 height 17
click at [1360, 124] on div "Without pricing" at bounding box center [1392, 121] width 111 height 17
click at [299, 109] on div "Collaborate" at bounding box center [287, 108] width 47 height 11
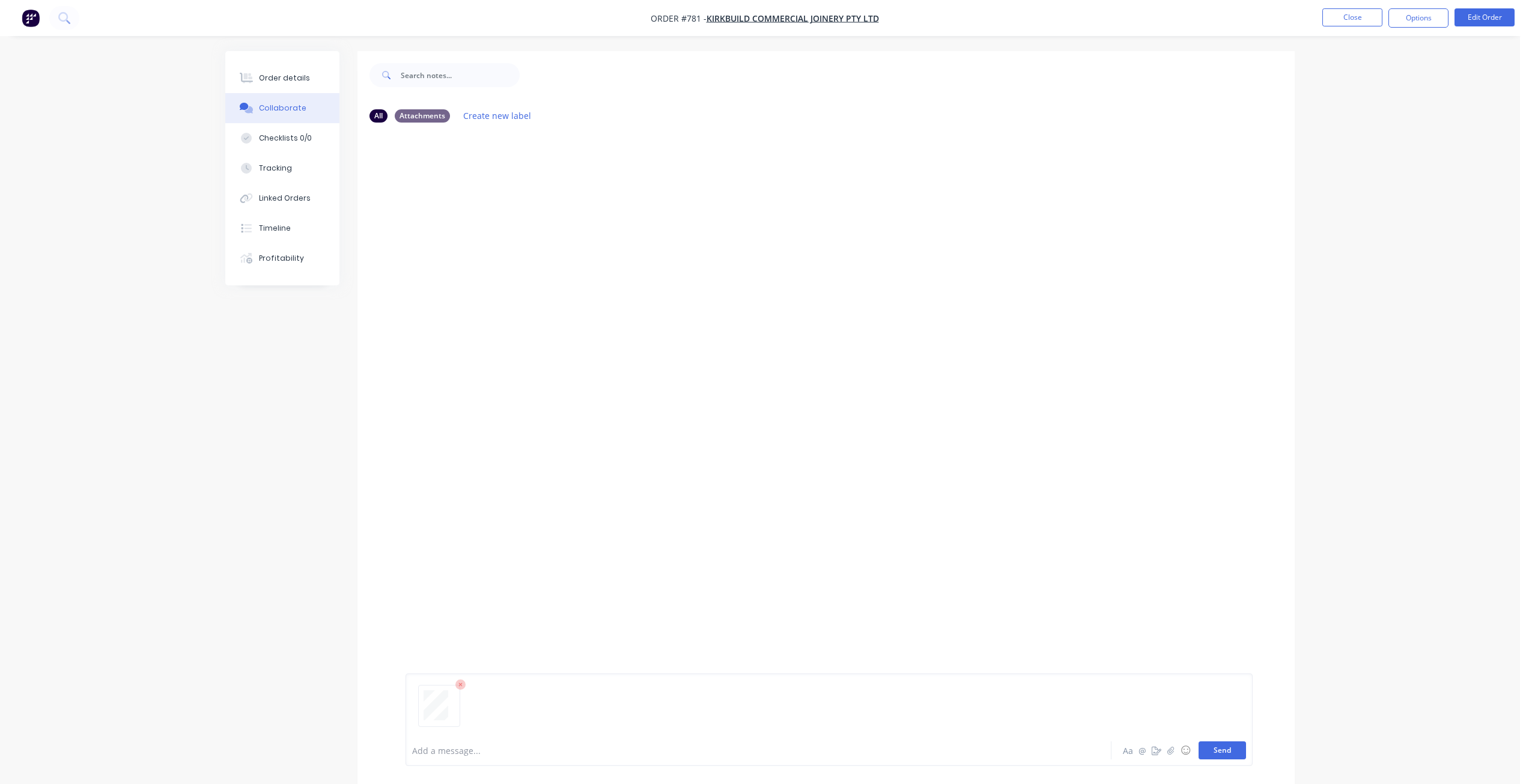
click at [1219, 746] on button "Send" at bounding box center [1223, 750] width 47 height 18
click at [1365, 16] on button "Close" at bounding box center [1352, 17] width 60 height 18
